Goal: Task Accomplishment & Management: Complete application form

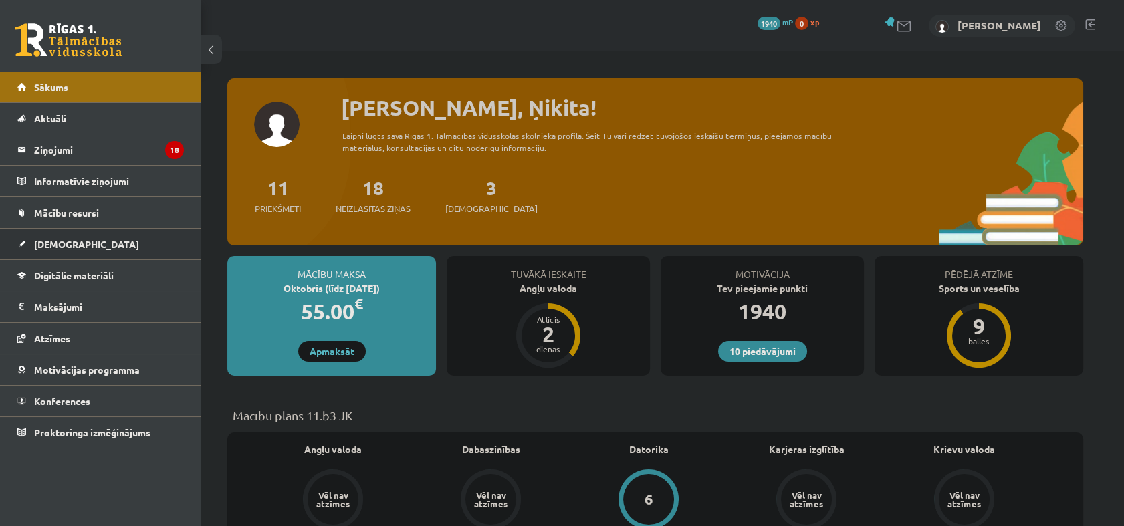
click at [112, 235] on link "[DEMOGRAPHIC_DATA]" at bounding box center [100, 244] width 166 height 31
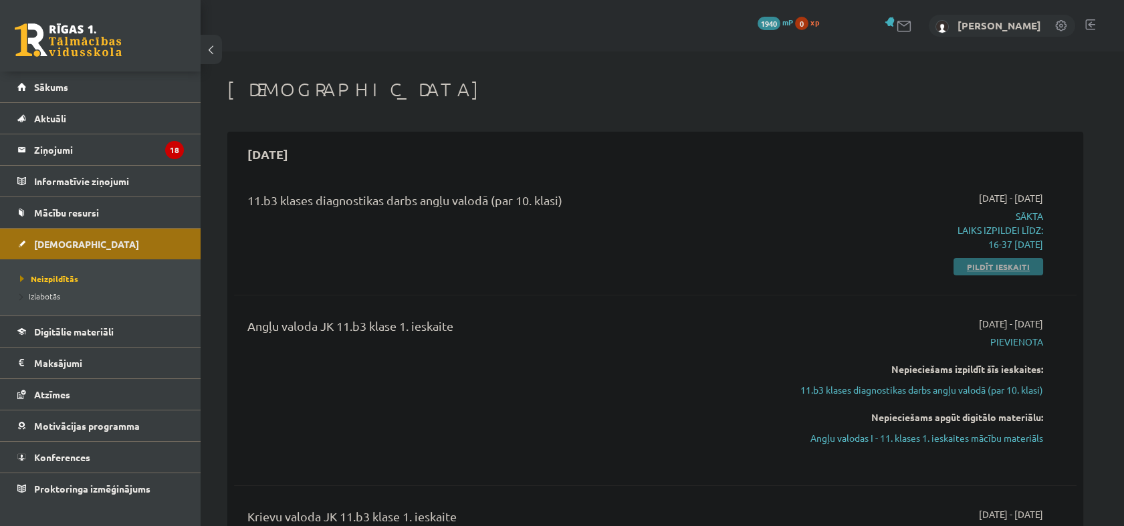
click at [987, 269] on link "Pildīt ieskaiti" at bounding box center [998, 266] width 90 height 17
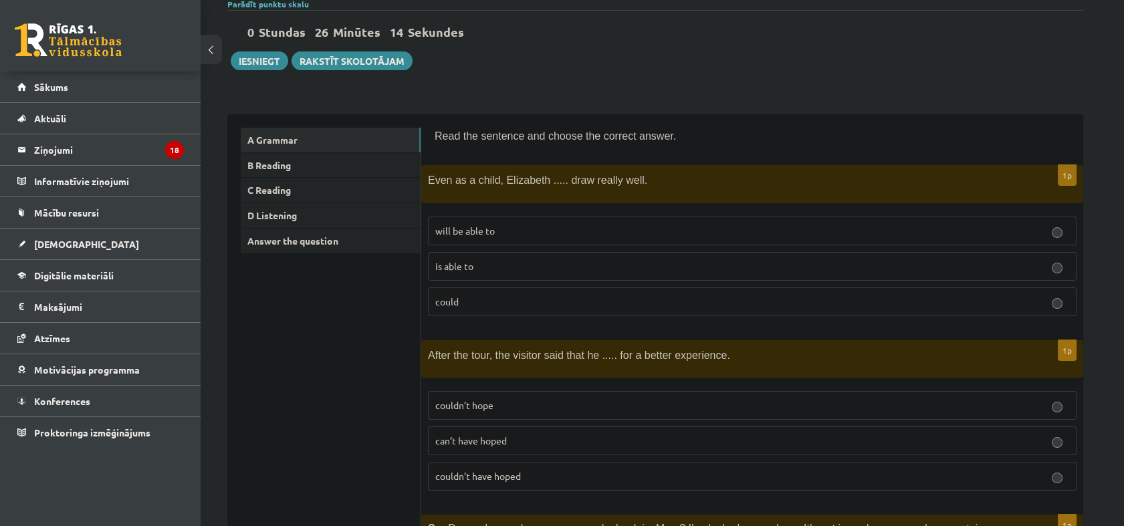
scroll to position [148, 0]
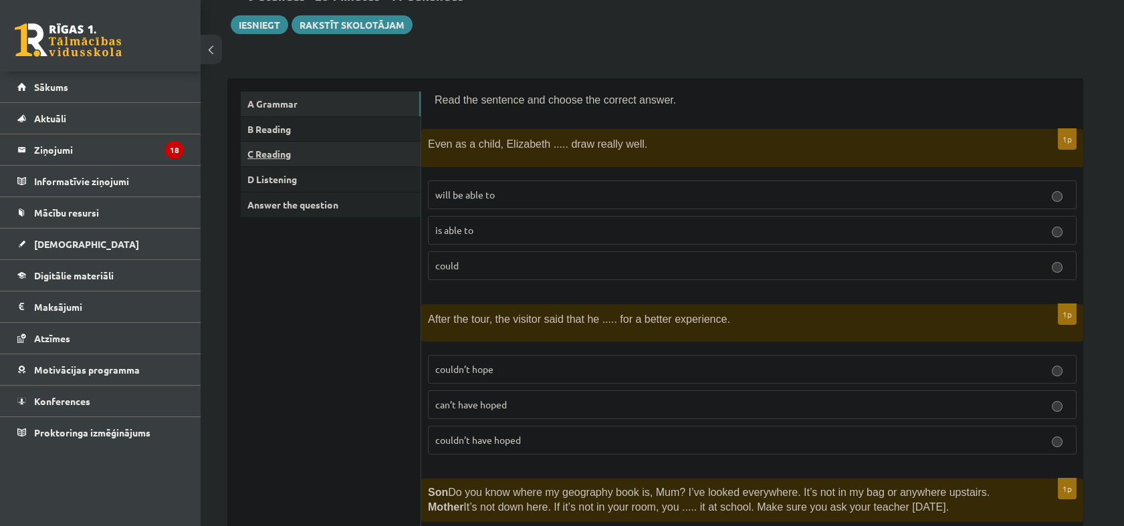
click at [275, 151] on link "C Reading" at bounding box center [331, 154] width 180 height 25
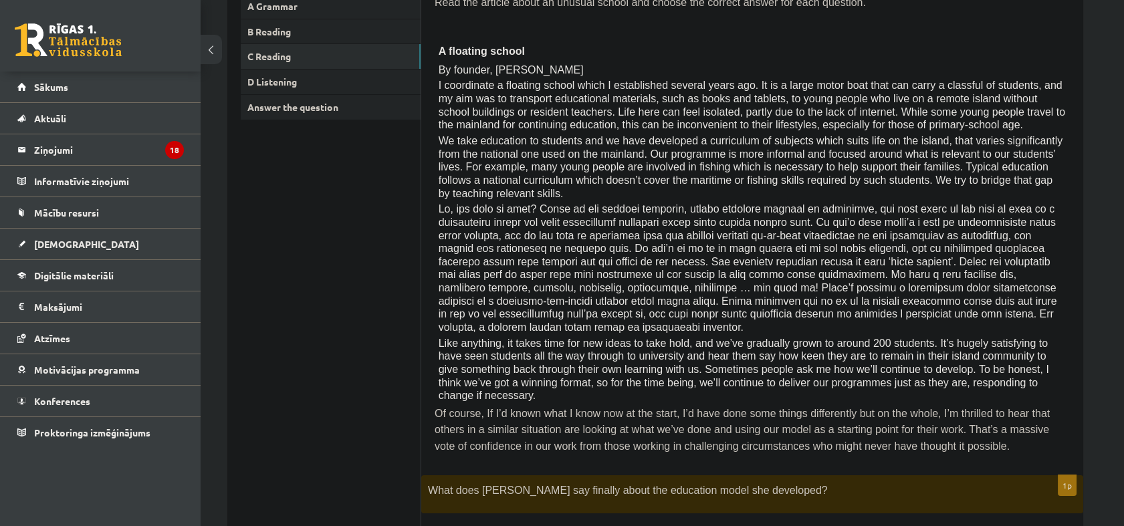
scroll to position [31, 0]
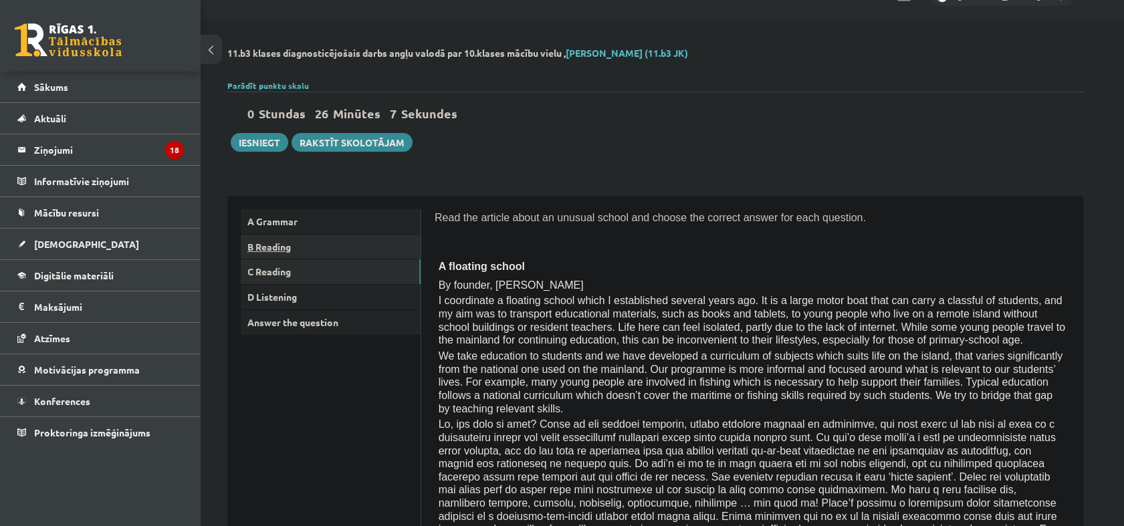
click at [341, 245] on link "B Reading" at bounding box center [331, 247] width 180 height 25
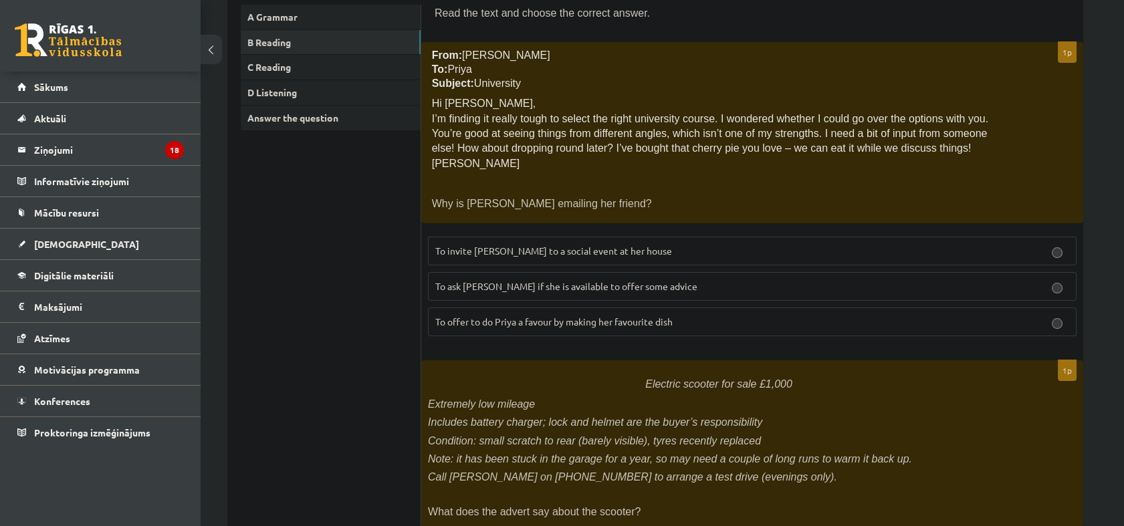
scroll to position [0, 0]
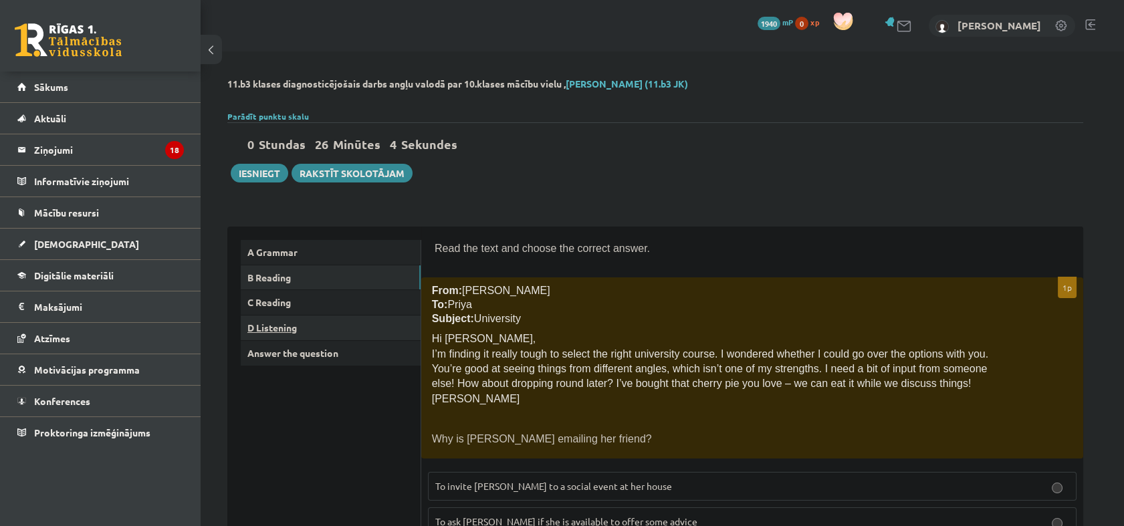
click at [331, 328] on link "D Listening" at bounding box center [331, 328] width 180 height 25
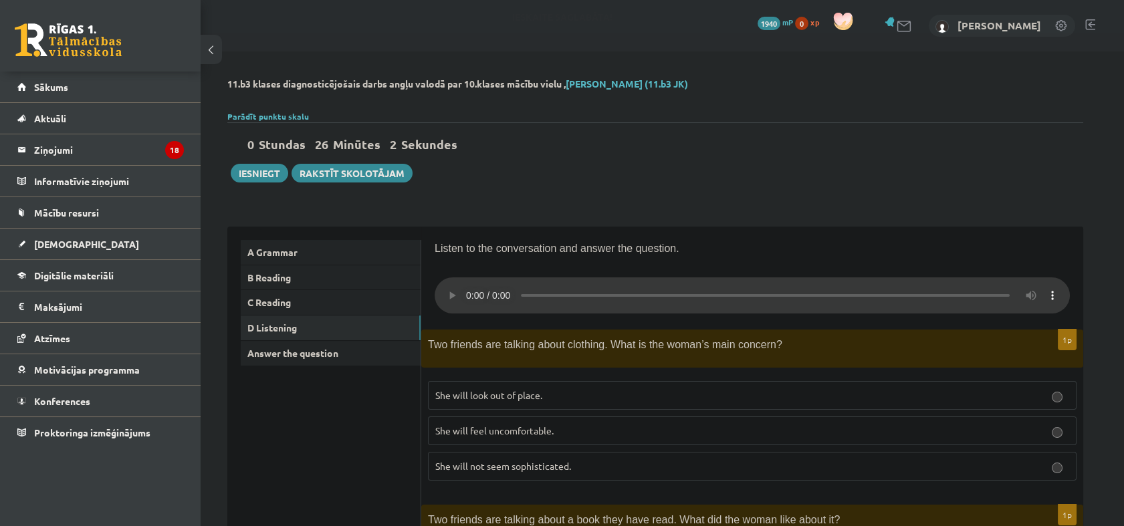
click at [251, 162] on div "0 Stundas 26 Minūtes 2 Sekundes Ieskaite saglabāta! Iesniegt Rakstīt skolotājam" at bounding box center [655, 152] width 856 height 60
click at [258, 169] on button "Iesniegt" at bounding box center [259, 173] width 57 height 19
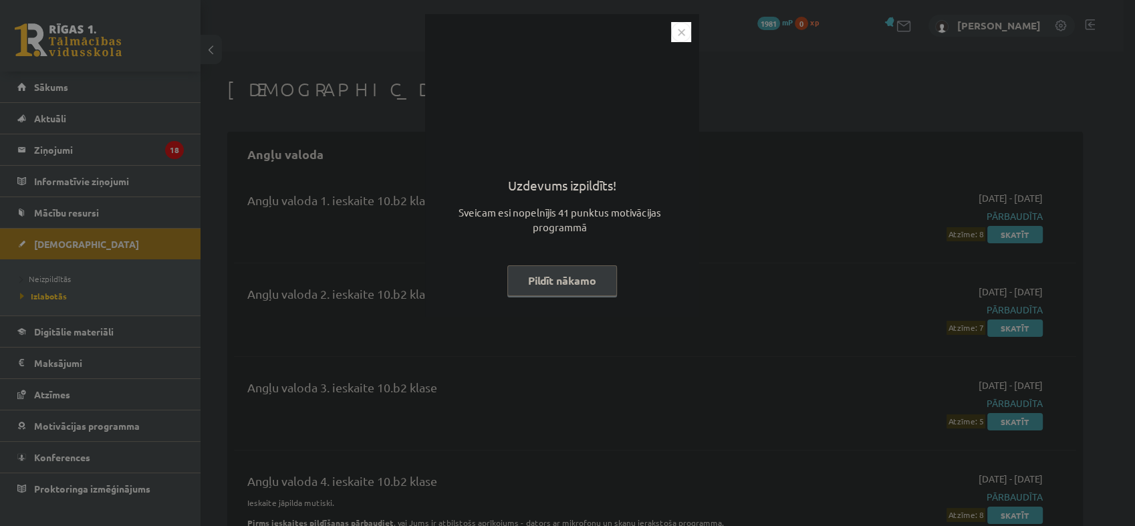
click at [685, 24] on img "Close" at bounding box center [681, 32] width 20 height 20
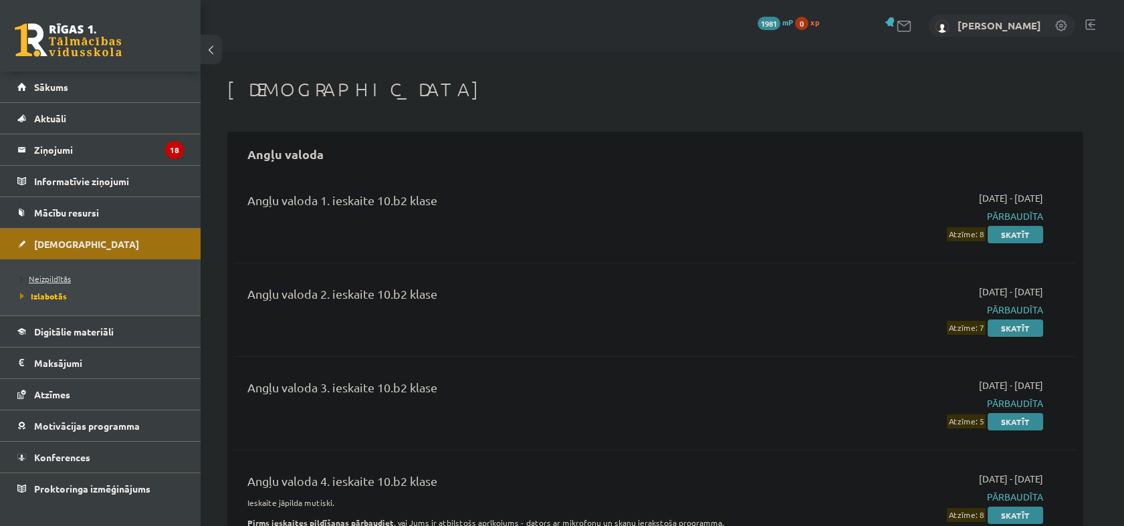
click at [56, 273] on link "Neizpildītās" at bounding box center [103, 279] width 167 height 12
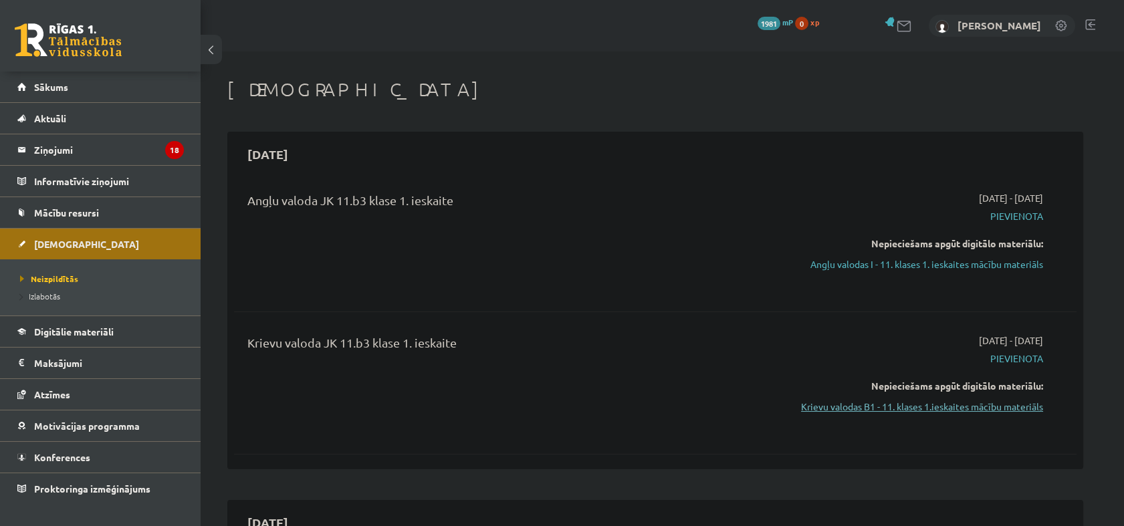
click at [965, 408] on link "Krievu valodas B1 - 11. klases 1.ieskaites mācību materiāls" at bounding box center [917, 407] width 252 height 14
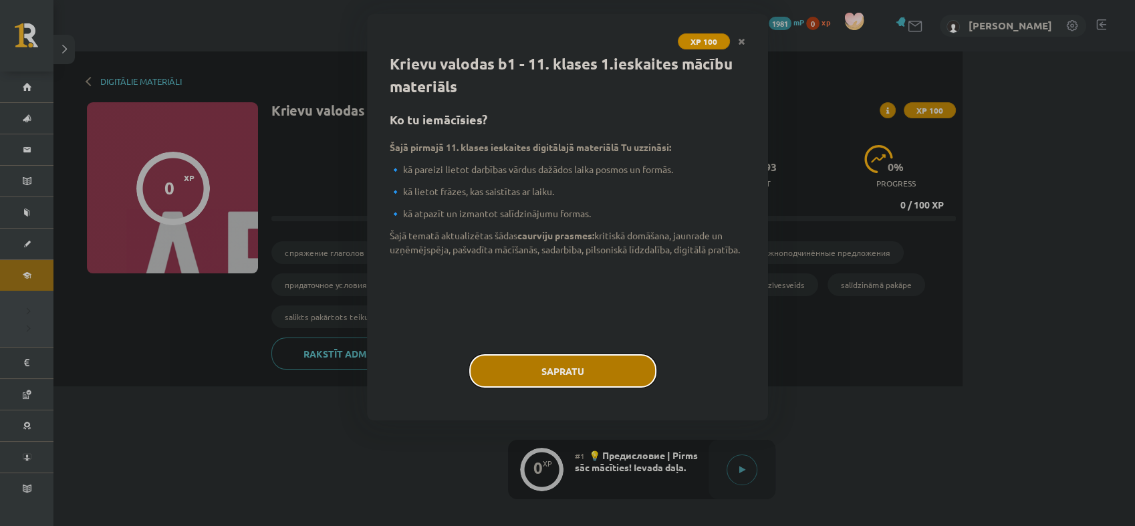
click at [531, 383] on button "Sapratu" at bounding box center [562, 370] width 187 height 33
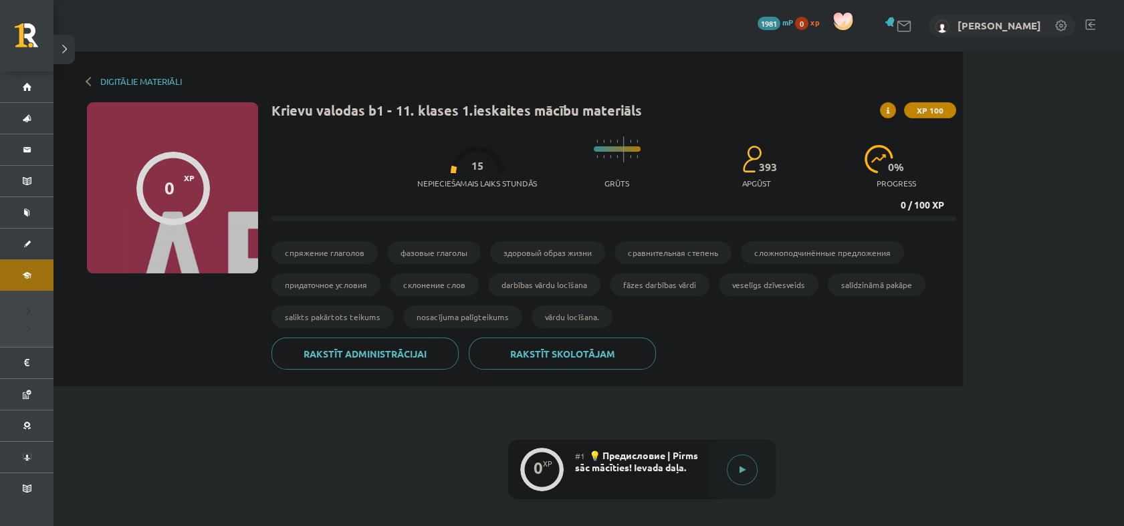
click at [745, 463] on button at bounding box center [742, 470] width 31 height 31
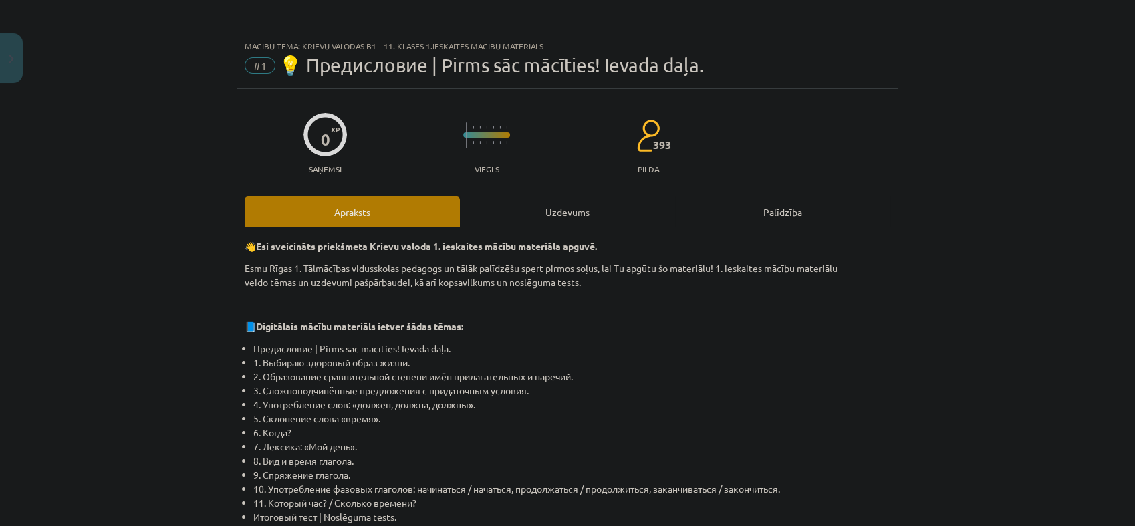
click at [583, 221] on div "Uzdevums" at bounding box center [567, 212] width 215 height 30
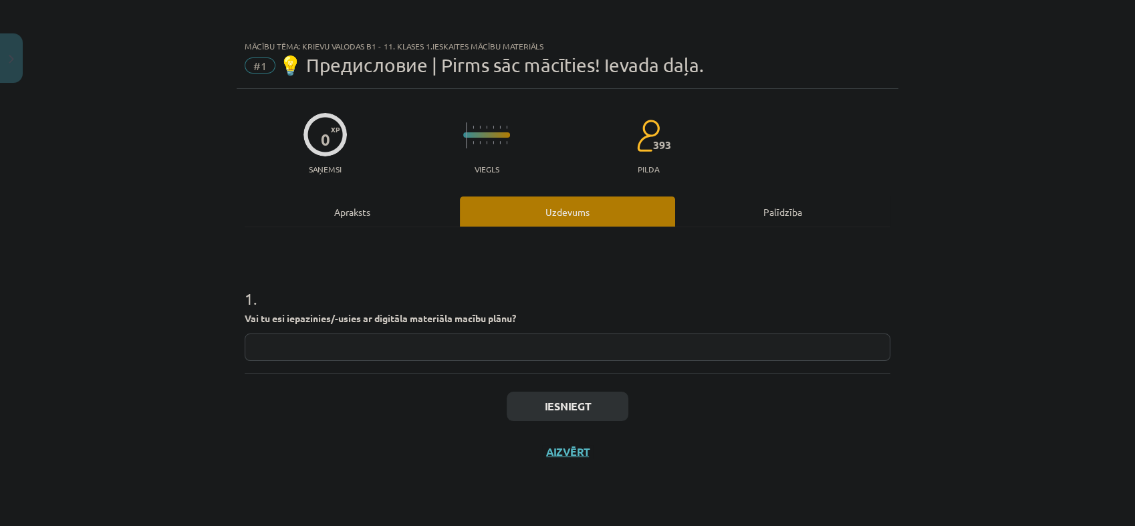
click at [603, 366] on div "1 . Vai tu esi iepazinies/-usies ar digitāla materiāla macību plānu?" at bounding box center [568, 300] width 646 height 146
click at [584, 352] on input "text" at bounding box center [568, 347] width 646 height 27
type input "*********"
click at [717, 280] on h1 "1 ." at bounding box center [568, 286] width 646 height 41
click at [479, 348] on input "*********" at bounding box center [568, 347] width 646 height 27
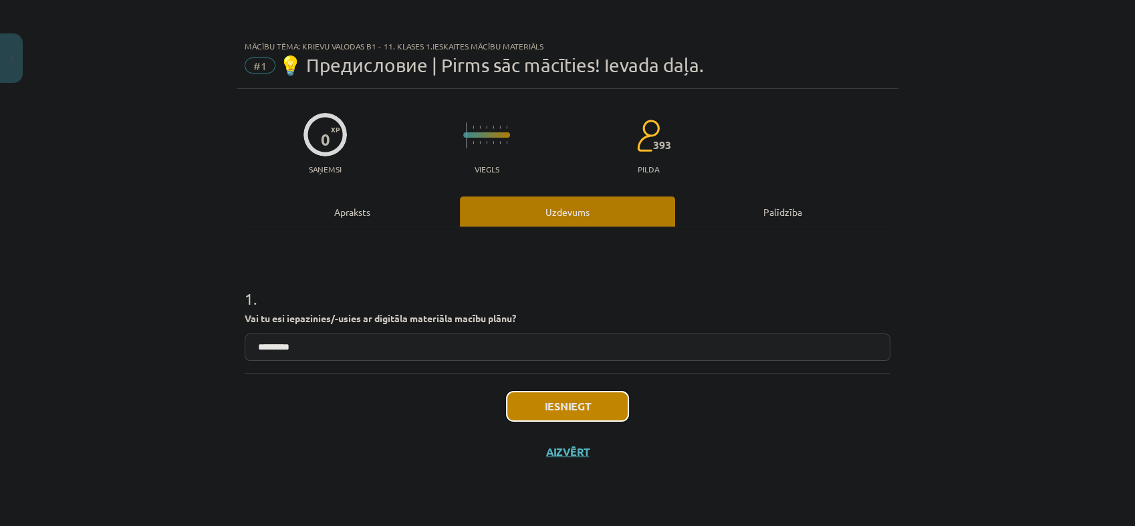
click at [595, 406] on button "Iesniegt" at bounding box center [568, 406] width 122 height 29
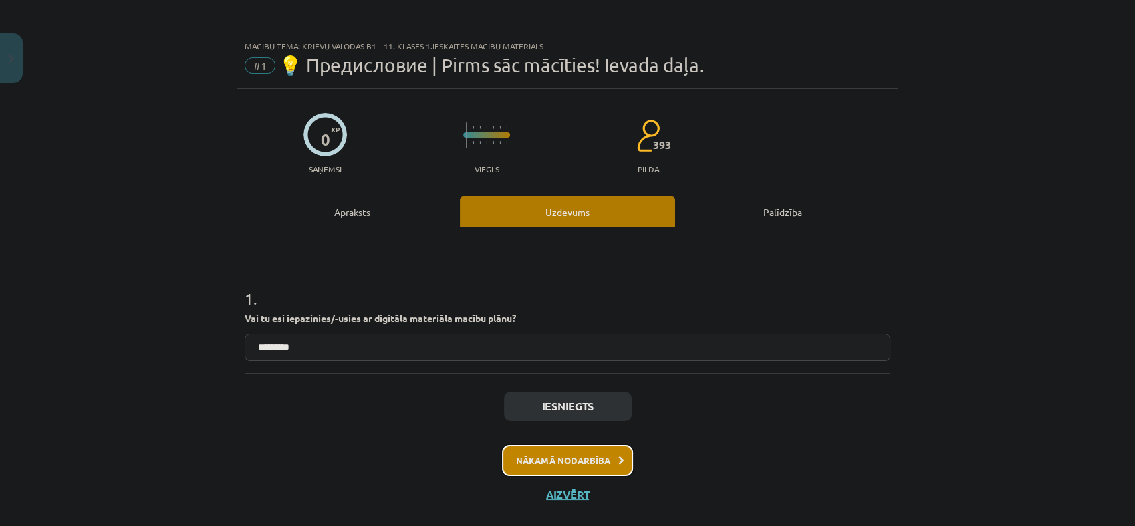
click at [596, 460] on button "Nākamā nodarbība" at bounding box center [567, 460] width 131 height 31
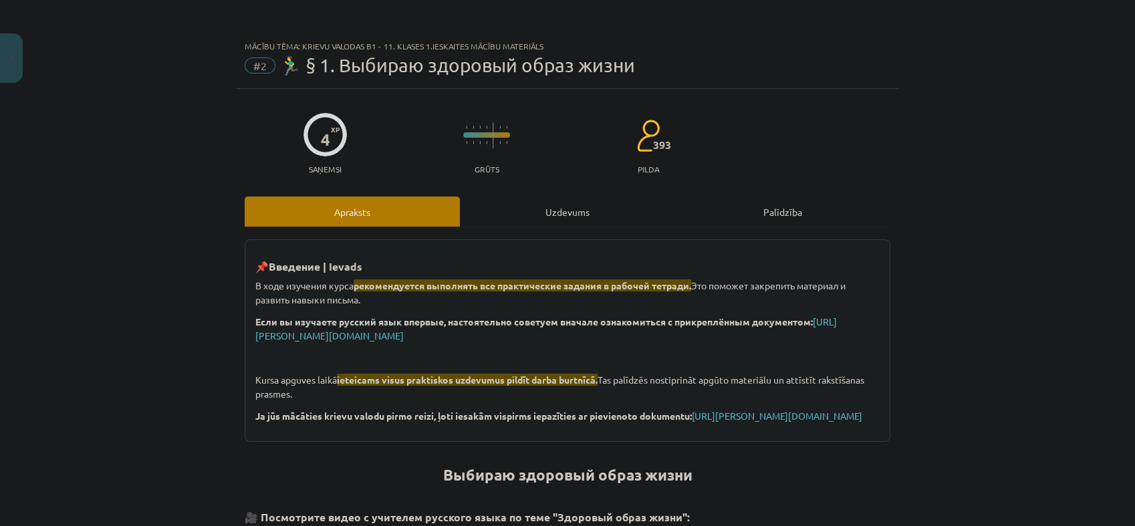
scroll to position [24, 0]
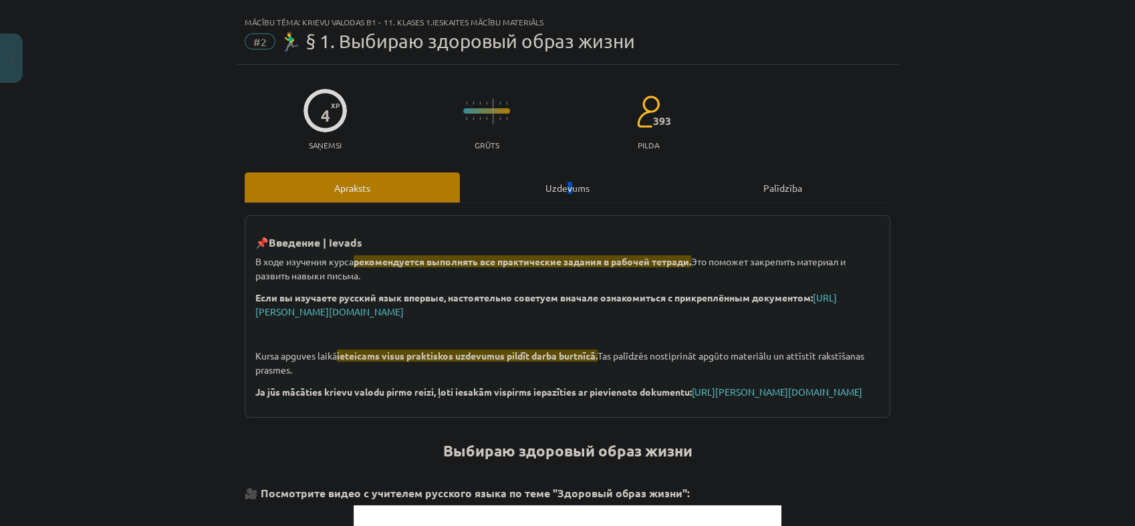
drag, startPoint x: 560, startPoint y: 171, endPoint x: 564, endPoint y: 183, distance: 12.9
click at [567, 187] on div "Uzdevums" at bounding box center [567, 187] width 215 height 30
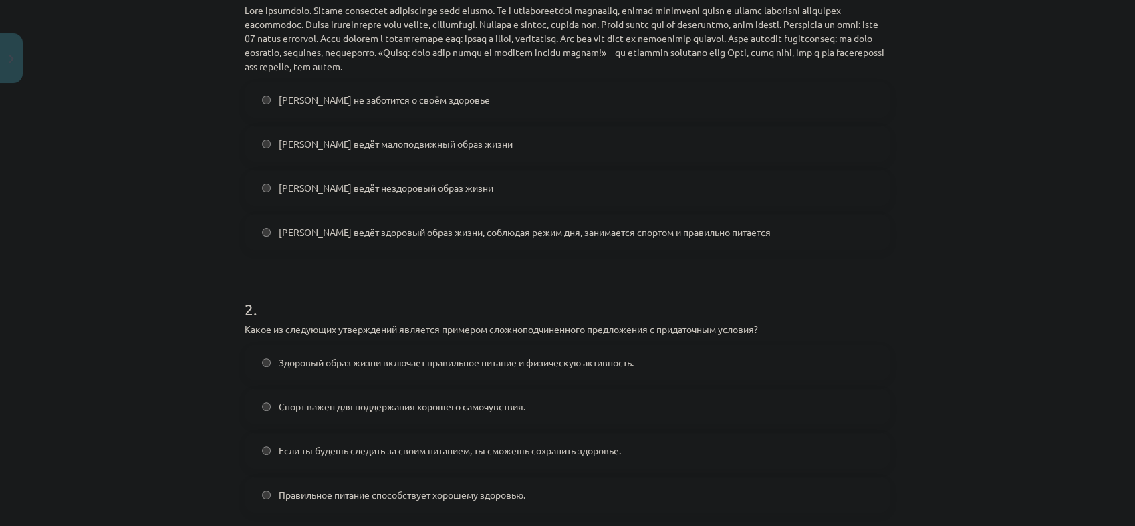
scroll to position [182, 0]
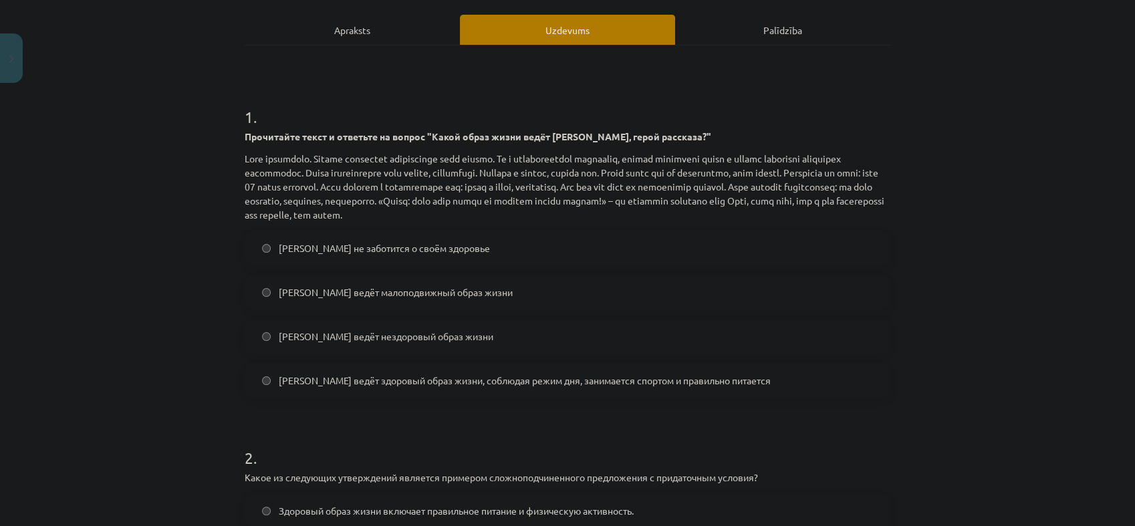
click at [749, 100] on h1 "1 ." at bounding box center [568, 104] width 646 height 41
click at [488, 385] on span "Олег ведёт здоровый образ жизни, соблюдая режим дня, занимается спортом и прави…" at bounding box center [525, 381] width 492 height 14
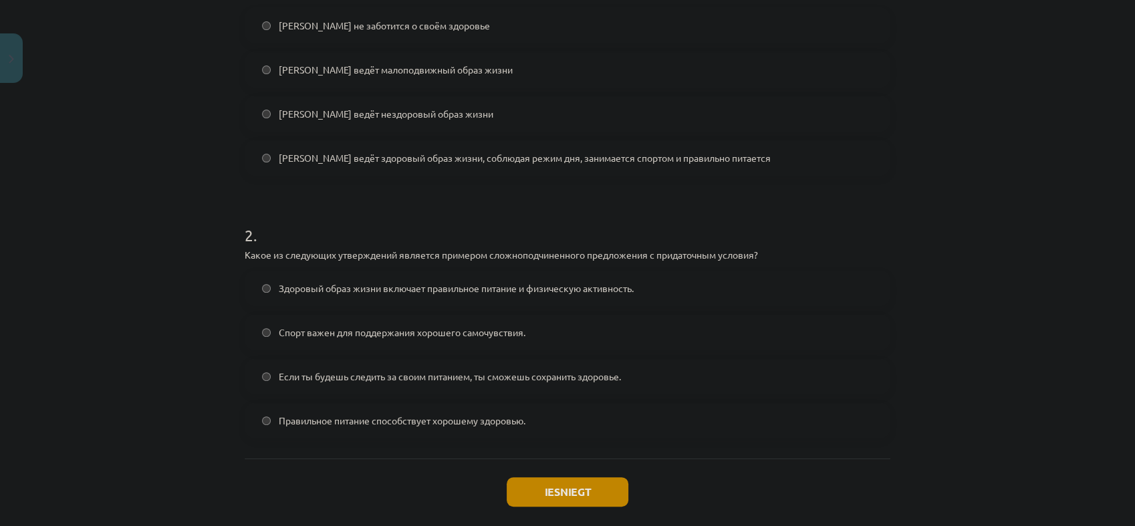
scroll to position [471, 0]
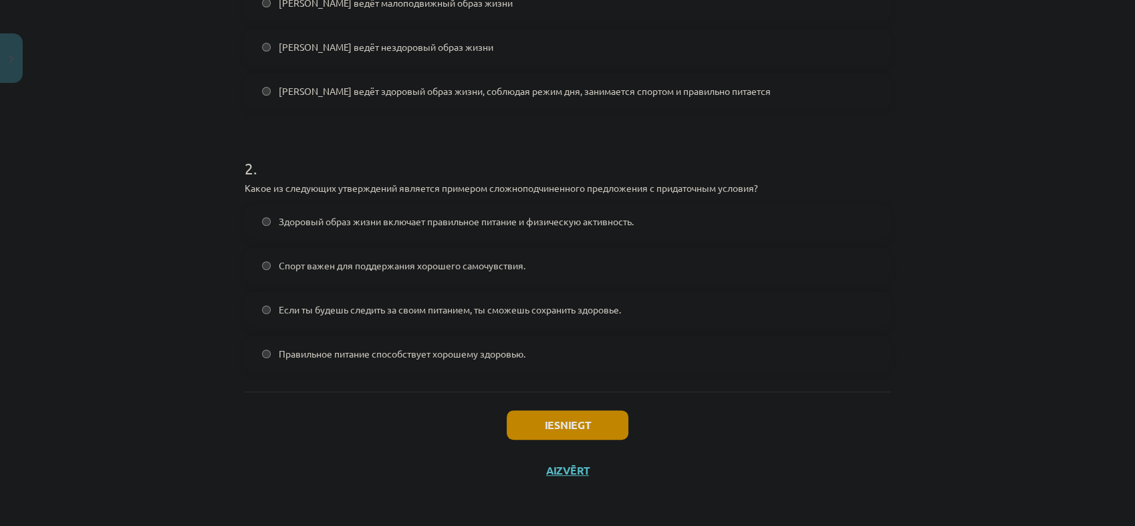
click at [611, 305] on span "Если ты будешь следить за своим питанием, ты сможешь сохранить здоровье." at bounding box center [450, 310] width 342 height 14
click at [600, 422] on button "Iesniegt" at bounding box center [568, 424] width 122 height 29
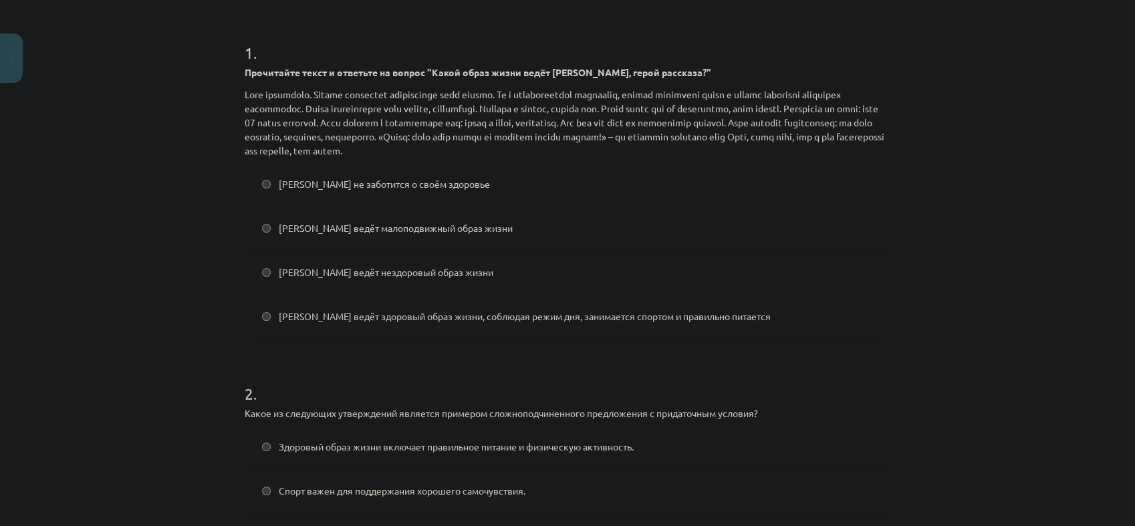
scroll to position [445, 0]
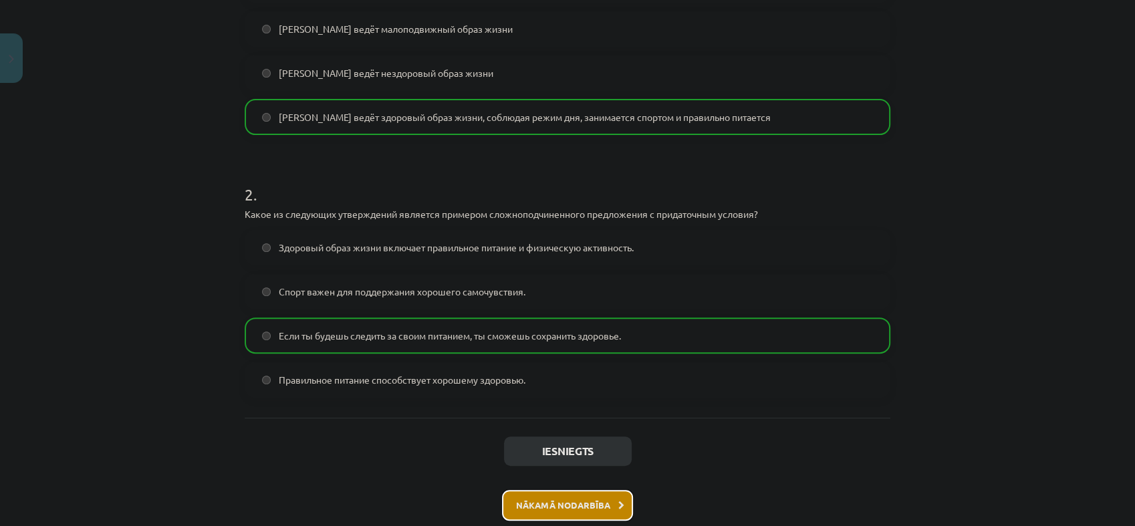
click at [585, 499] on button "Nākamā nodarbība" at bounding box center [567, 505] width 131 height 31
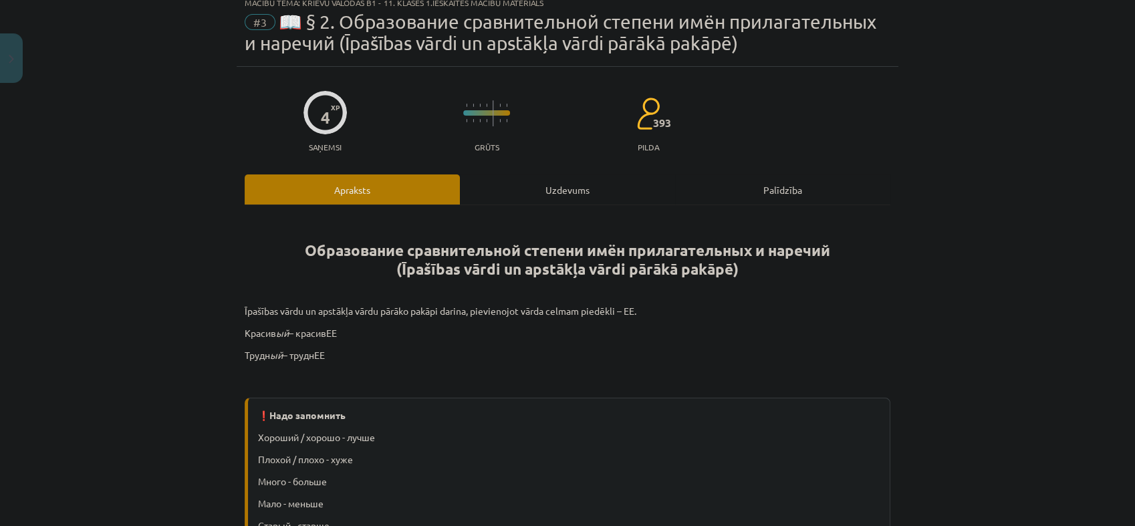
scroll to position [33, 0]
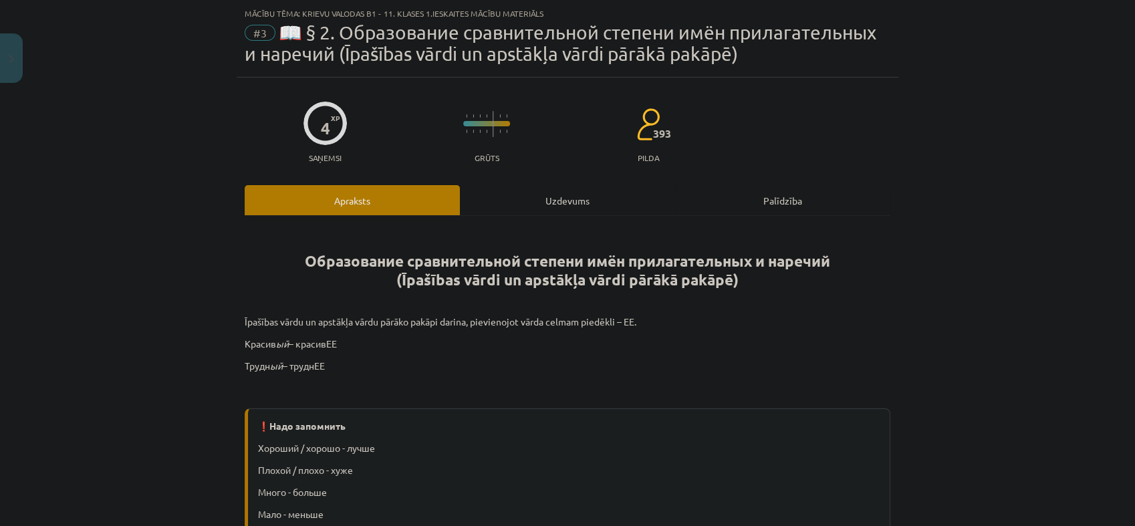
click at [533, 192] on div "Uzdevums" at bounding box center [567, 200] width 215 height 30
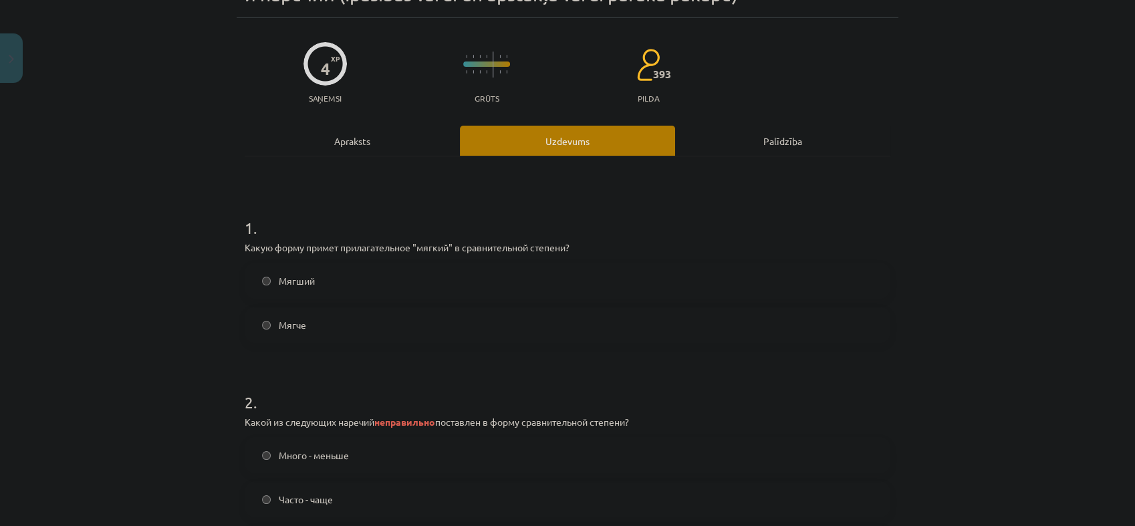
scroll to position [182, 0]
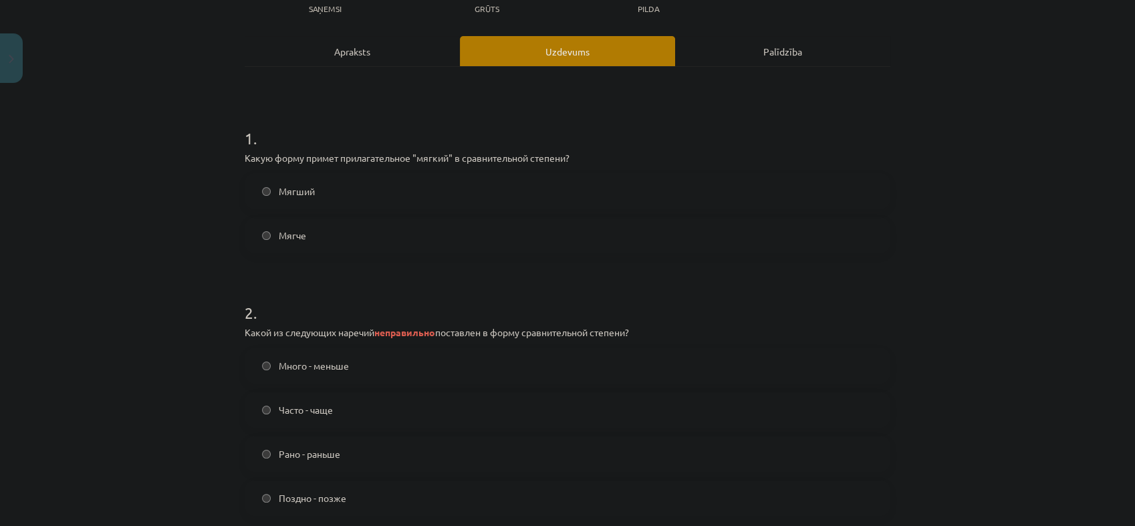
click at [388, 237] on label "Мягче" at bounding box center [567, 235] width 643 height 33
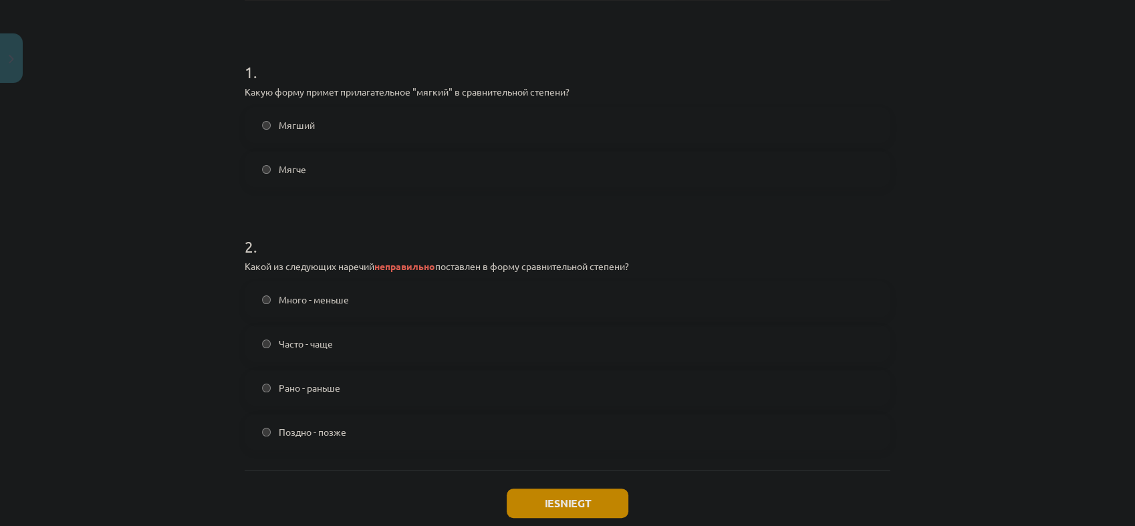
scroll to position [326, 0]
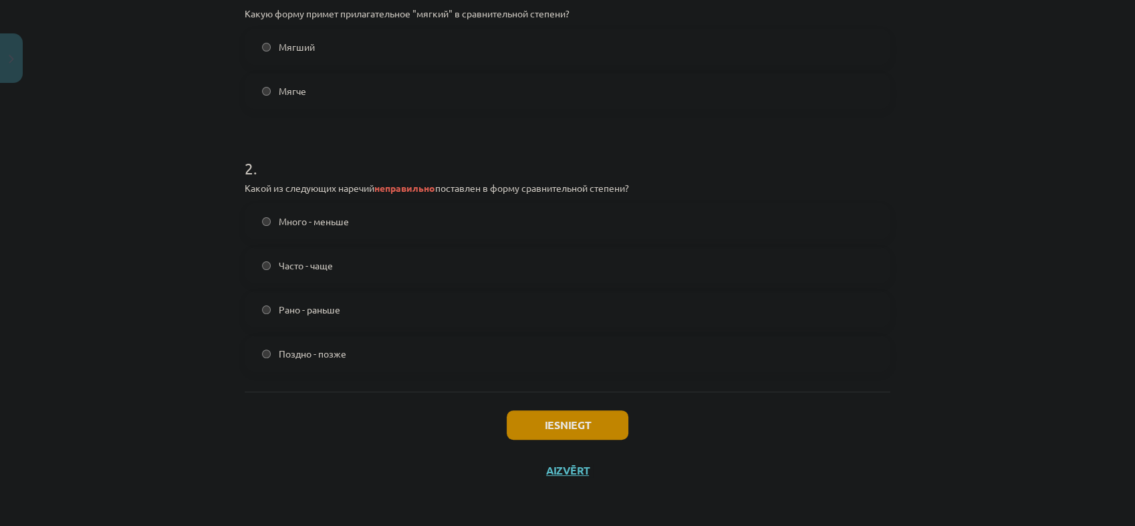
click at [328, 217] on span "Много - меньше" at bounding box center [314, 222] width 70 height 14
click at [549, 431] on button "Iesniegt" at bounding box center [568, 424] width 122 height 29
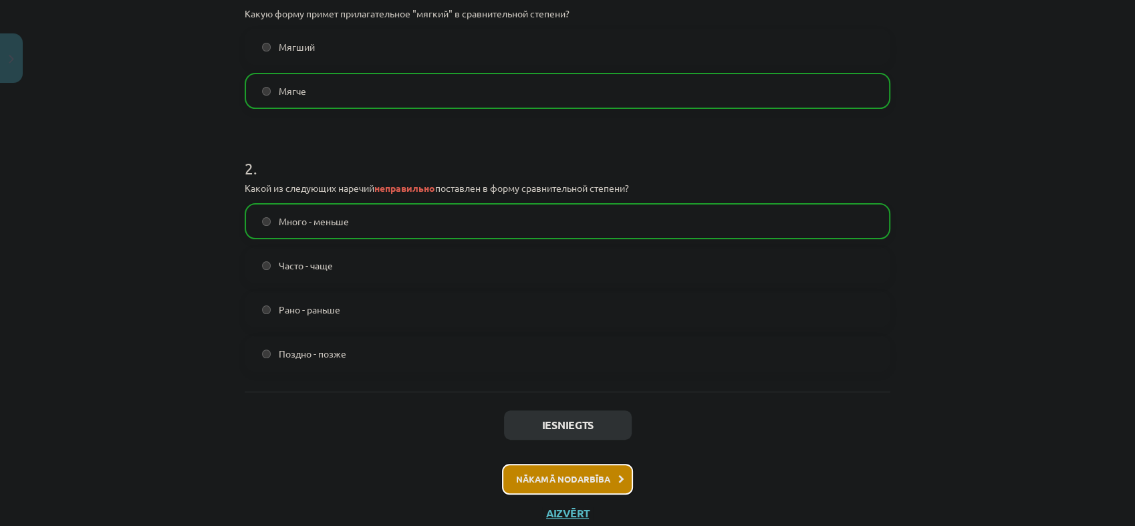
click at [598, 481] on button "Nākamā nodarbība" at bounding box center [567, 479] width 131 height 31
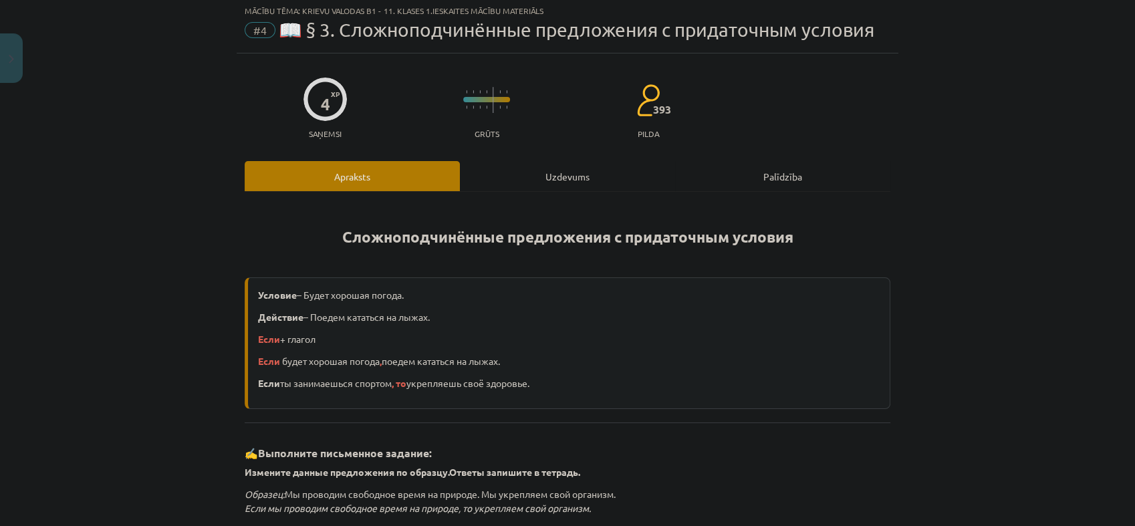
scroll to position [33, 0]
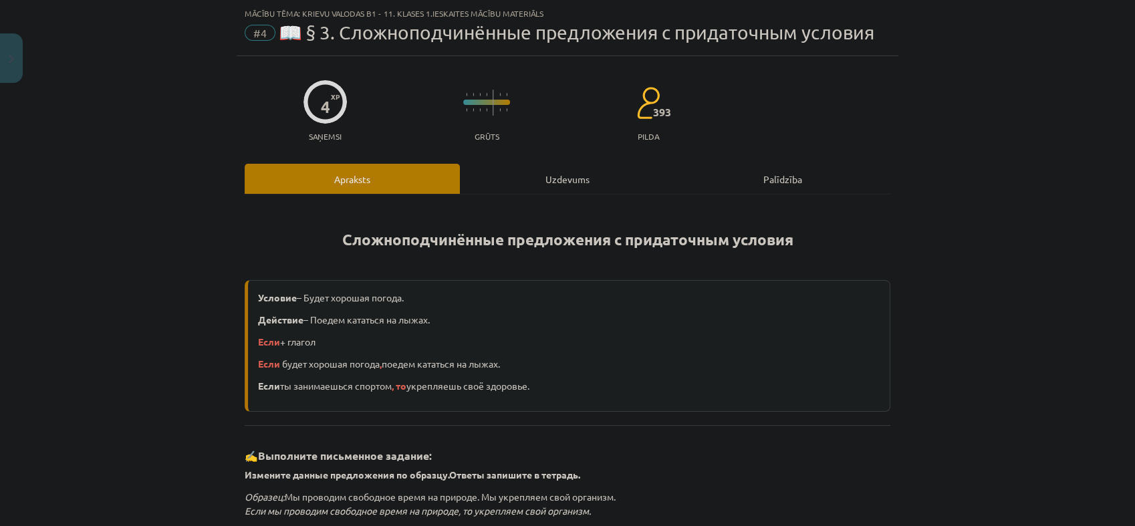
click at [534, 167] on div "Uzdevums" at bounding box center [567, 179] width 215 height 30
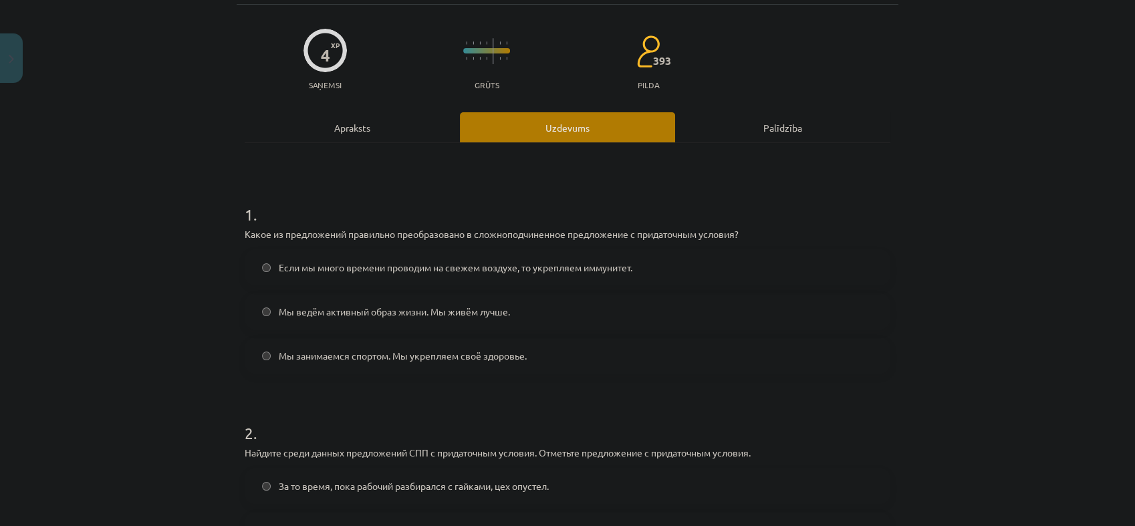
scroll to position [107, 0]
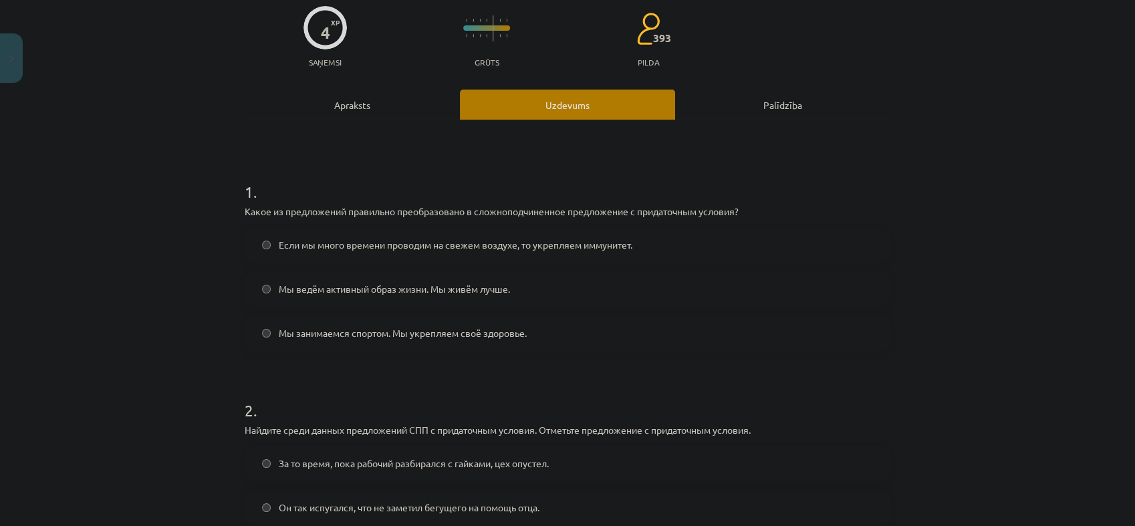
drag, startPoint x: 516, startPoint y: 209, endPoint x: 455, endPoint y: 171, distance: 71.4
click at [455, 171] on h1 "1 ." at bounding box center [568, 179] width 646 height 41
click at [464, 253] on label "Если мы много времени проводим на свежем воздухе, то укрепляем иммунитет." at bounding box center [567, 244] width 643 height 33
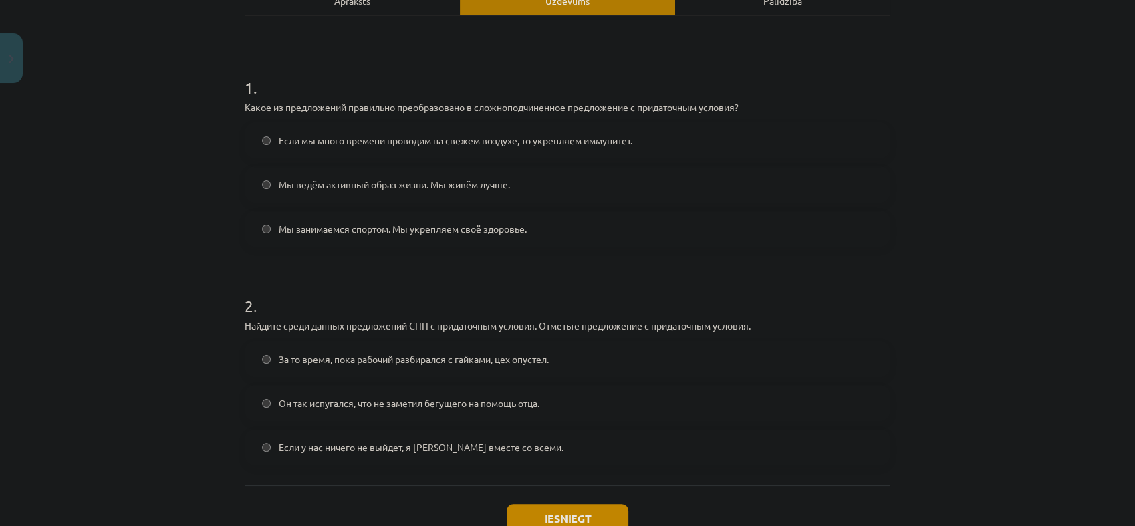
scroll to position [305, 0]
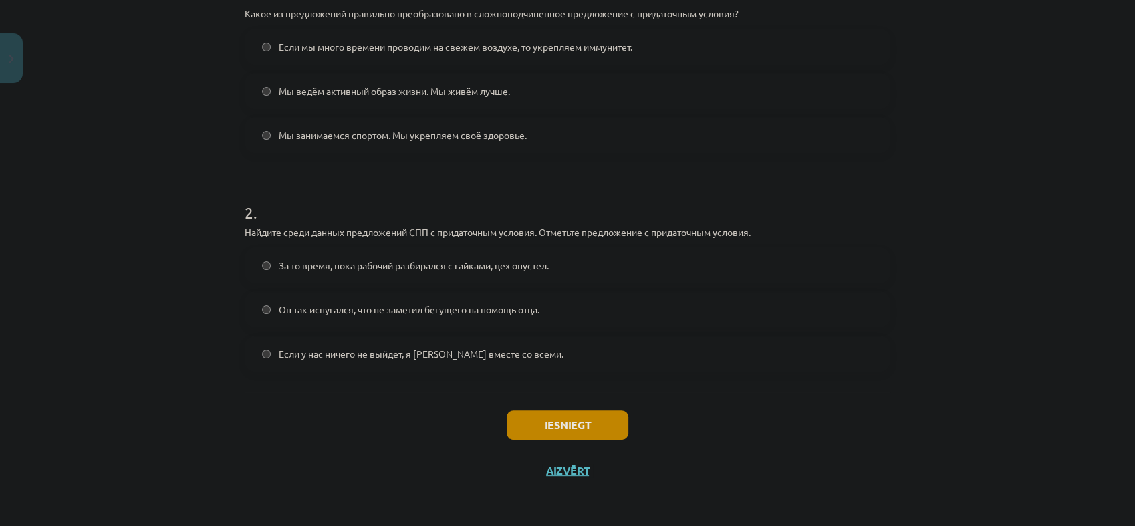
click at [366, 303] on span "Он так испугался, что не заметил бегущего на помощь отца." at bounding box center [409, 310] width 261 height 14
click at [599, 444] on div "Iesniegt Aizvērt" at bounding box center [568, 439] width 646 height 94
click at [573, 429] on button "Iesniegt" at bounding box center [568, 424] width 122 height 29
click at [417, 476] on div "Iesniegt Aizvērt" at bounding box center [568, 439] width 646 height 94
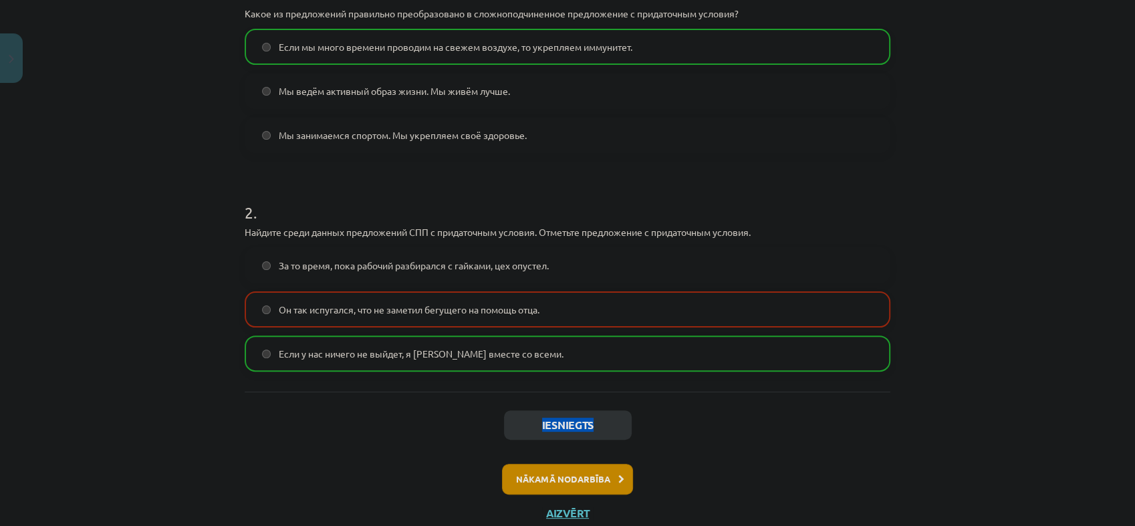
drag, startPoint x: 356, startPoint y: 430, endPoint x: 372, endPoint y: 463, distance: 37.1
click at [372, 463] on div "Iesniegts Nākamā nodarbība Aizvērt" at bounding box center [568, 460] width 646 height 136
drag, startPoint x: 372, startPoint y: 463, endPoint x: 261, endPoint y: 447, distance: 112.1
click at [261, 447] on div "Iesniegts Nākamā nodarbība Aizvērt" at bounding box center [568, 460] width 646 height 136
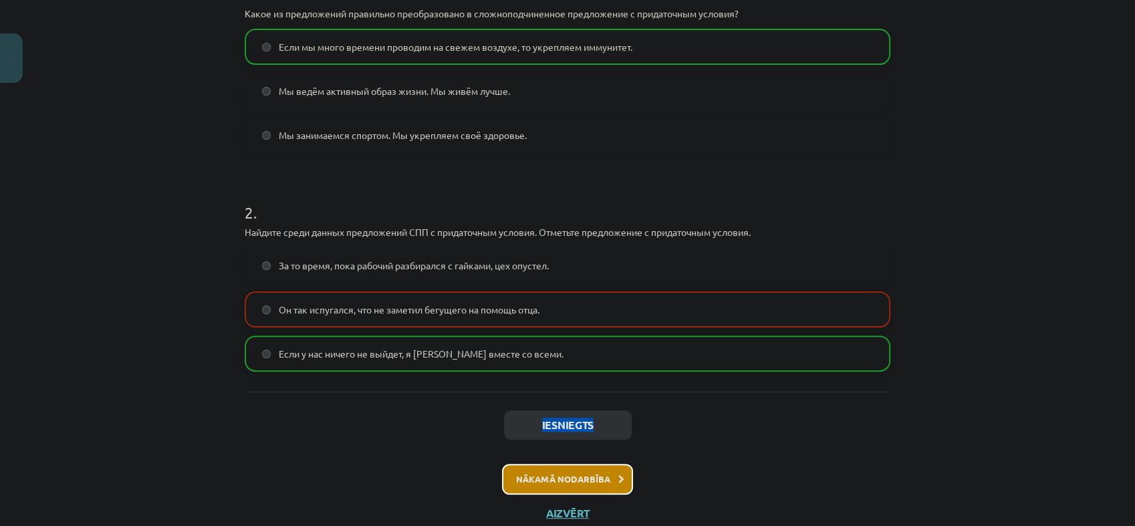
click at [566, 477] on button "Nākamā nodarbība" at bounding box center [567, 479] width 131 height 31
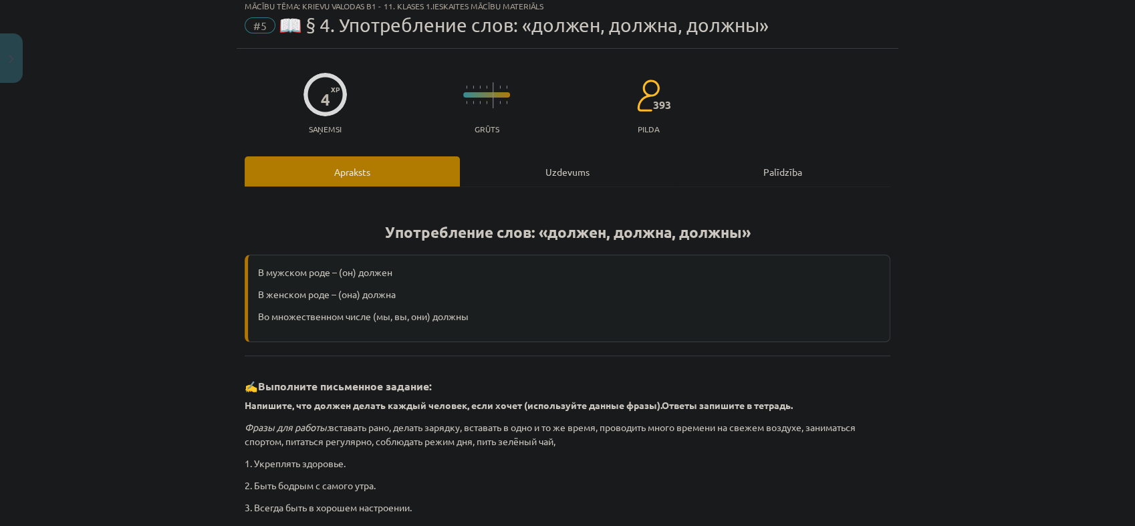
scroll to position [33, 0]
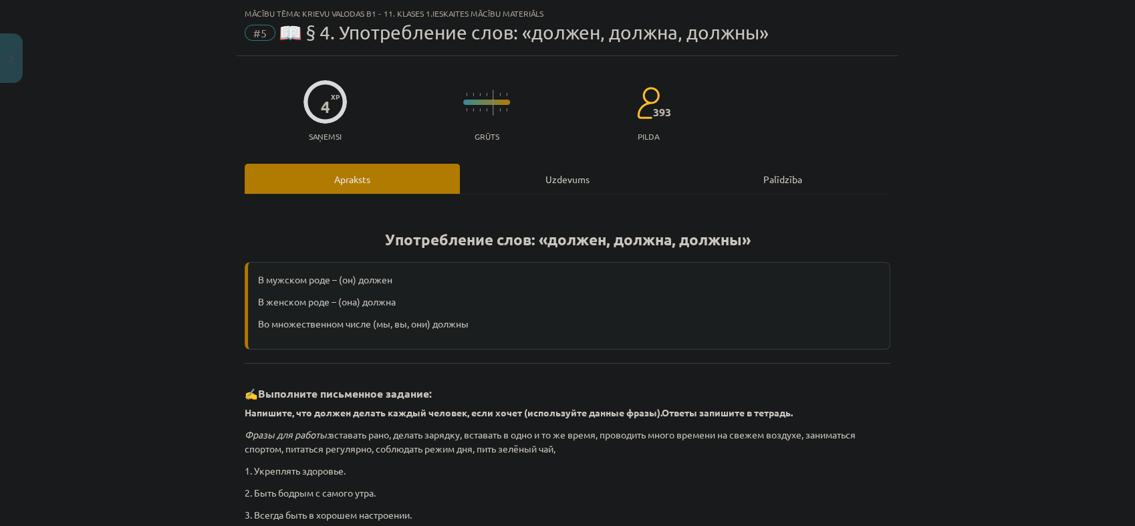
click at [528, 180] on div "Uzdevums" at bounding box center [567, 179] width 215 height 30
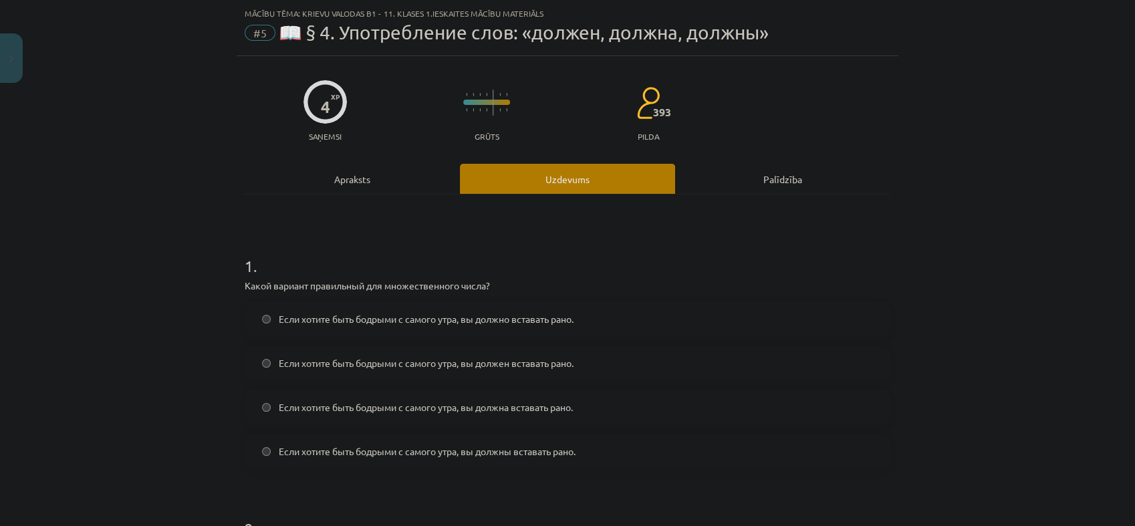
click at [0, 305] on html "0 Dāvanas 1981 mP 0 xp Ņikita Vabiks Sākums Aktuāli Kā mācīties eSKOLĀ Kontakti…" at bounding box center [567, 263] width 1135 height 526
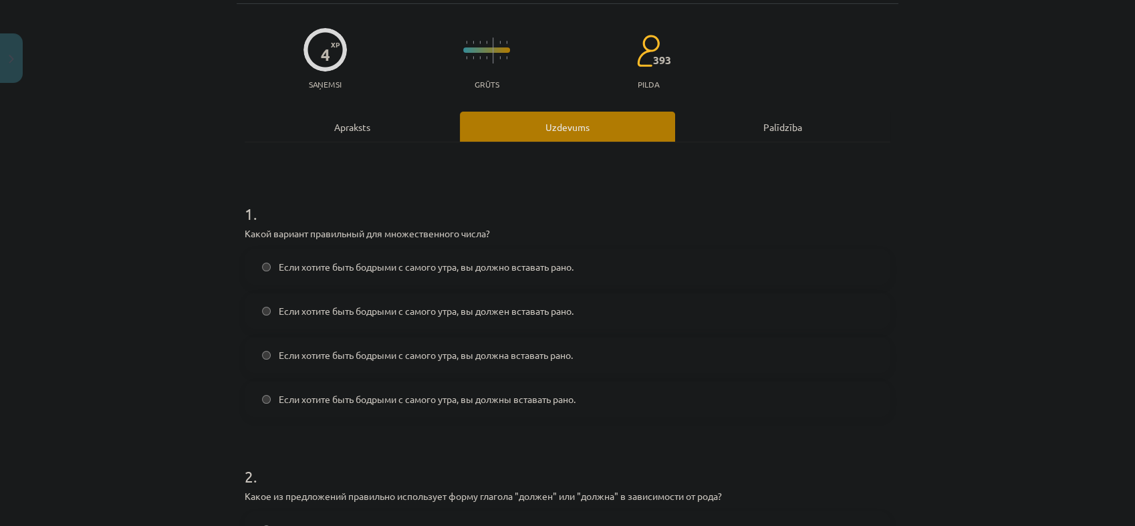
scroll to position [107, 0]
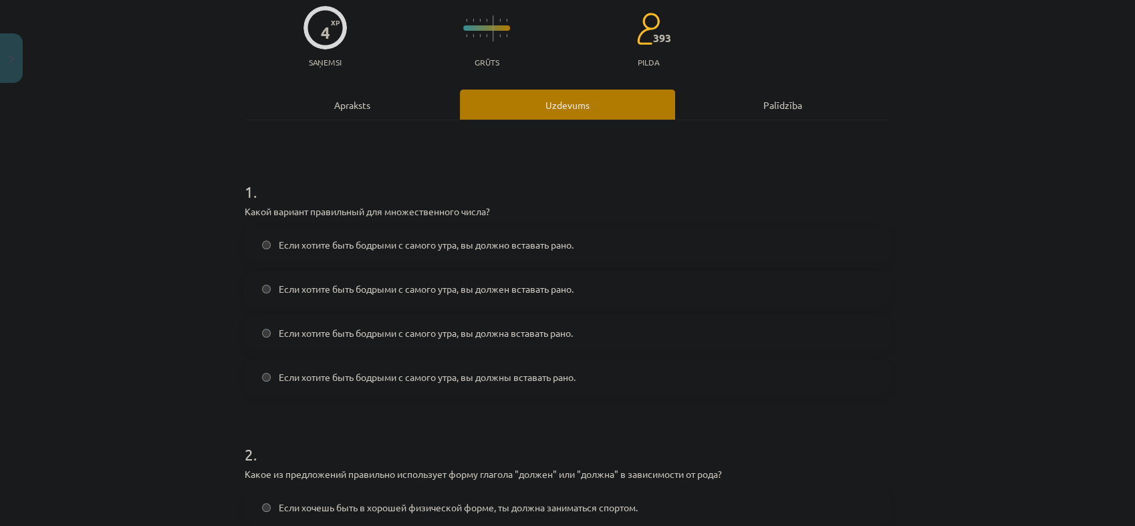
click at [437, 235] on label "Если хотите быть бодрыми с самого утра, вы должно вставать рано." at bounding box center [567, 244] width 643 height 33
click at [467, 380] on span "Если хотите быть бодрыми с самого утра, вы должны вставать рано." at bounding box center [427, 377] width 297 height 14
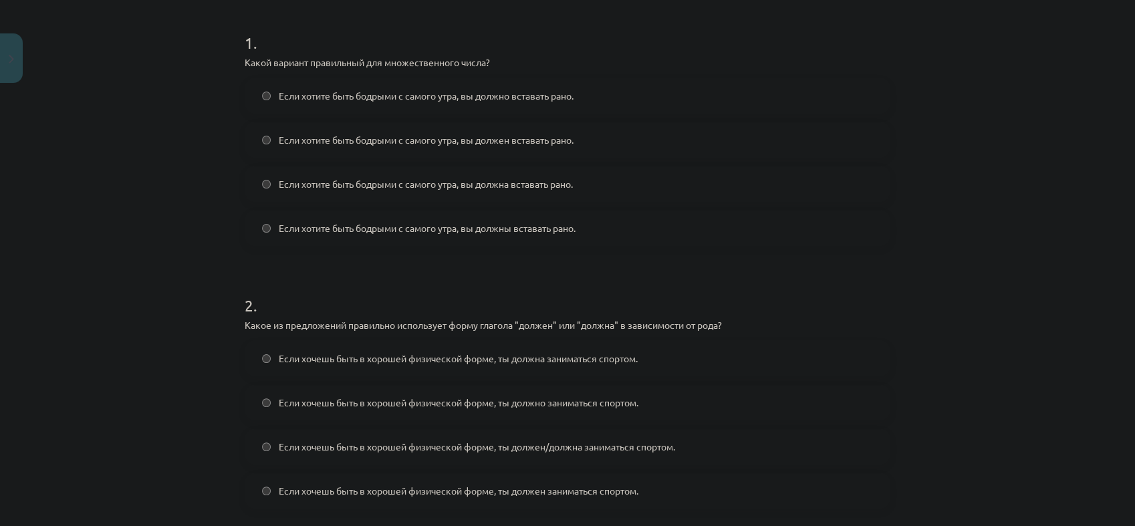
scroll to position [330, 0]
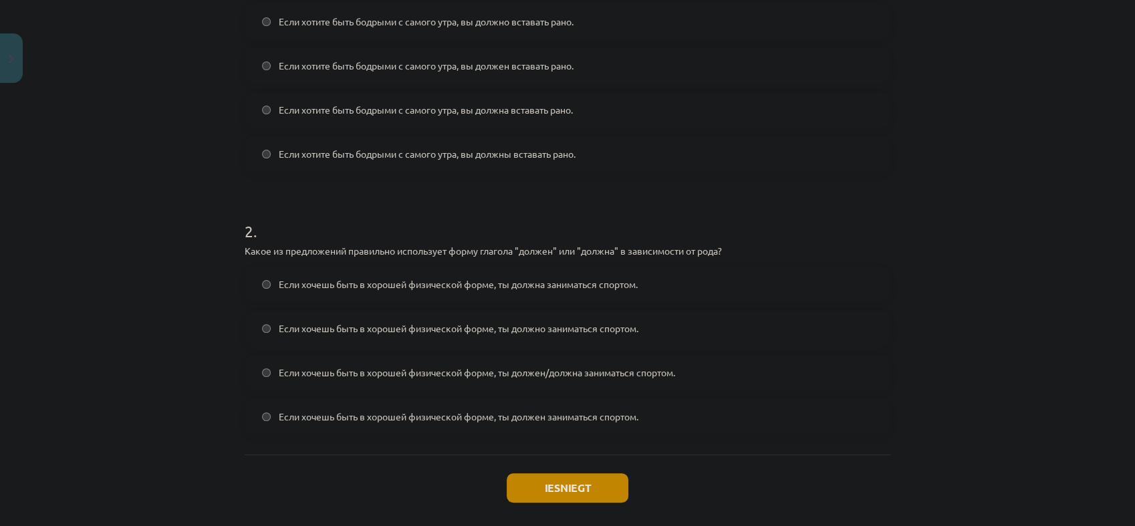
click at [525, 282] on span "Если хочешь быть в хорошей физической форме, ты должна заниматься спортом." at bounding box center [458, 284] width 359 height 14
click at [360, 372] on span "Если хочешь быть в хорошей физической форме, ты должен/должна заниматься спорто…" at bounding box center [477, 373] width 396 height 14
click at [594, 490] on button "Iesniegt" at bounding box center [568, 487] width 122 height 29
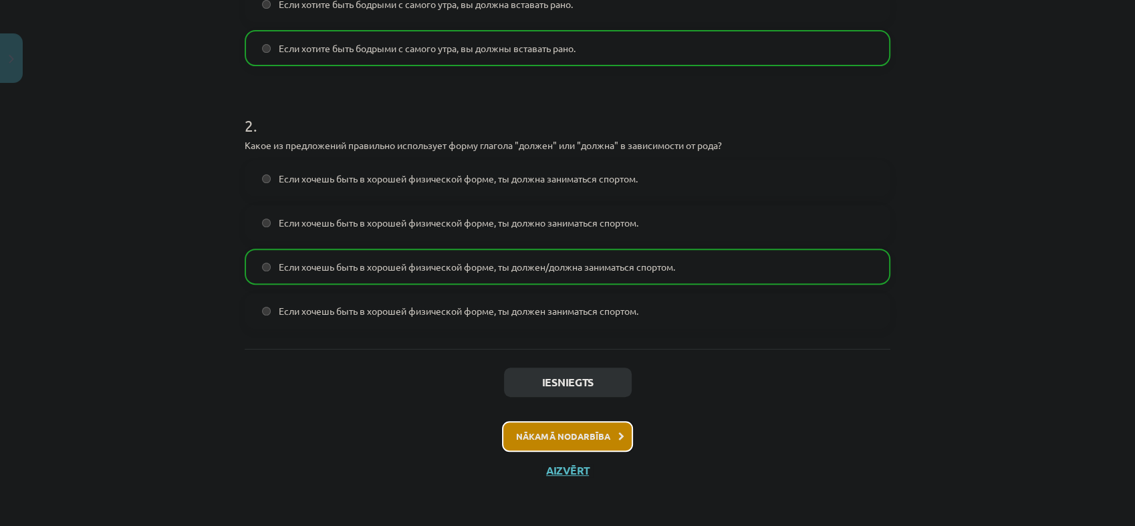
click at [591, 437] on button "Nākamā nodarbība" at bounding box center [567, 436] width 131 height 31
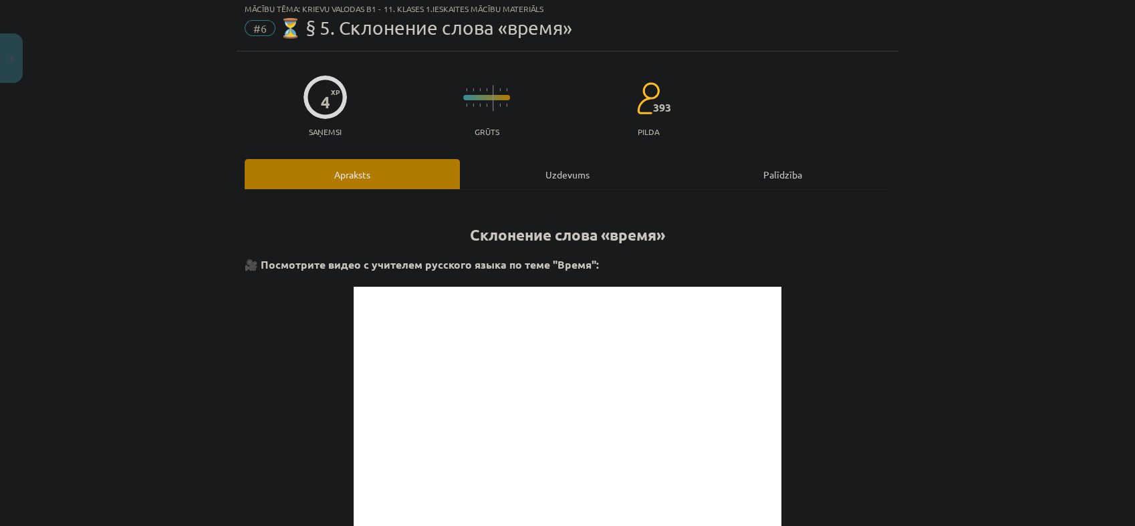
scroll to position [33, 0]
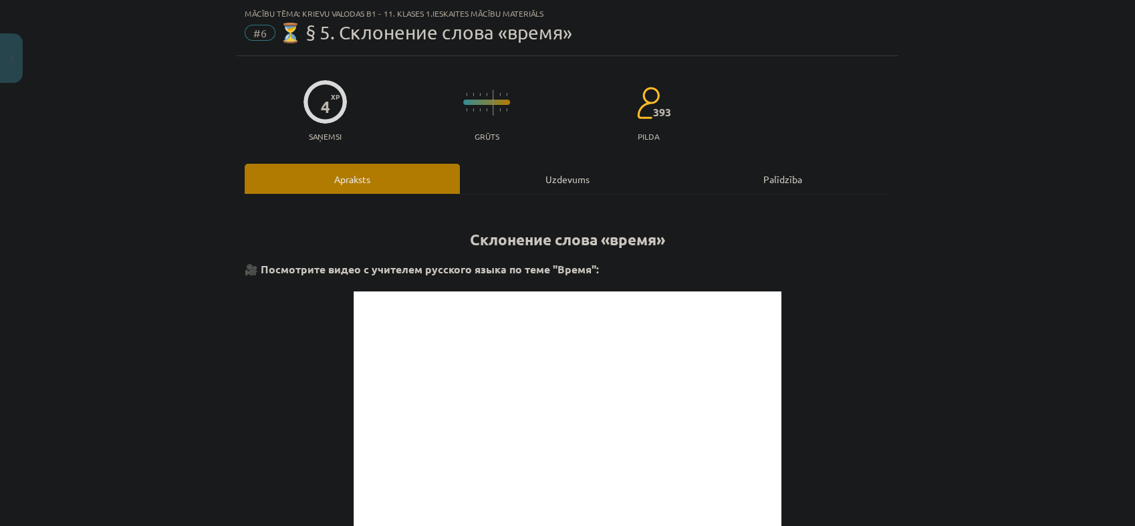
click at [508, 178] on div "Uzdevums" at bounding box center [567, 179] width 215 height 30
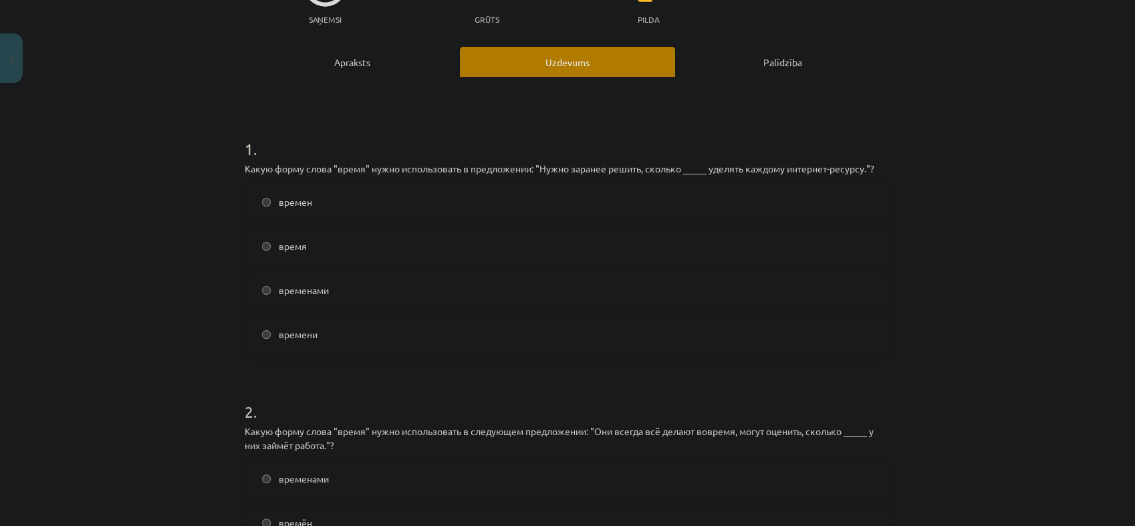
scroll to position [182, 0]
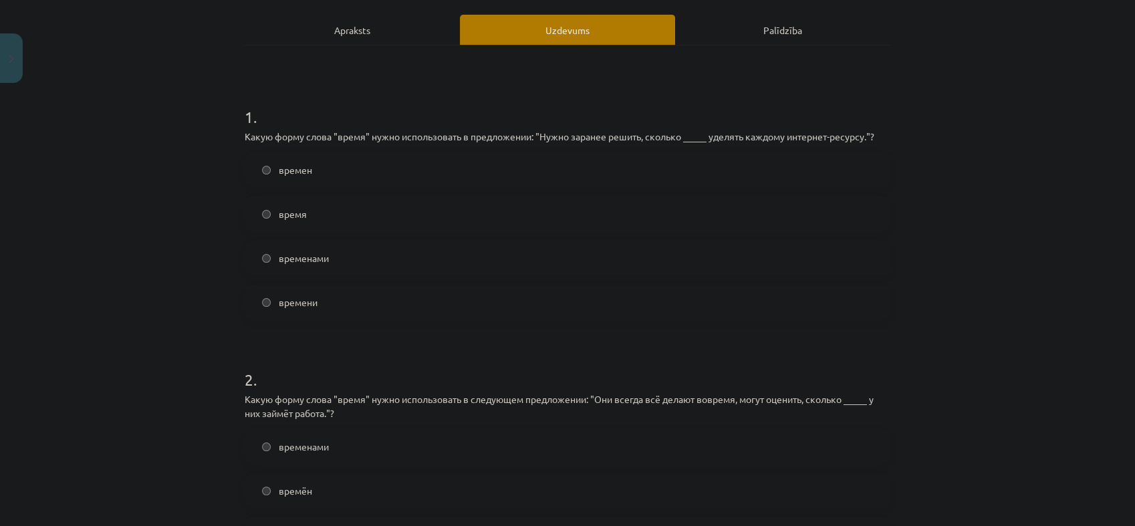
click at [332, 299] on label "времени" at bounding box center [567, 301] width 643 height 33
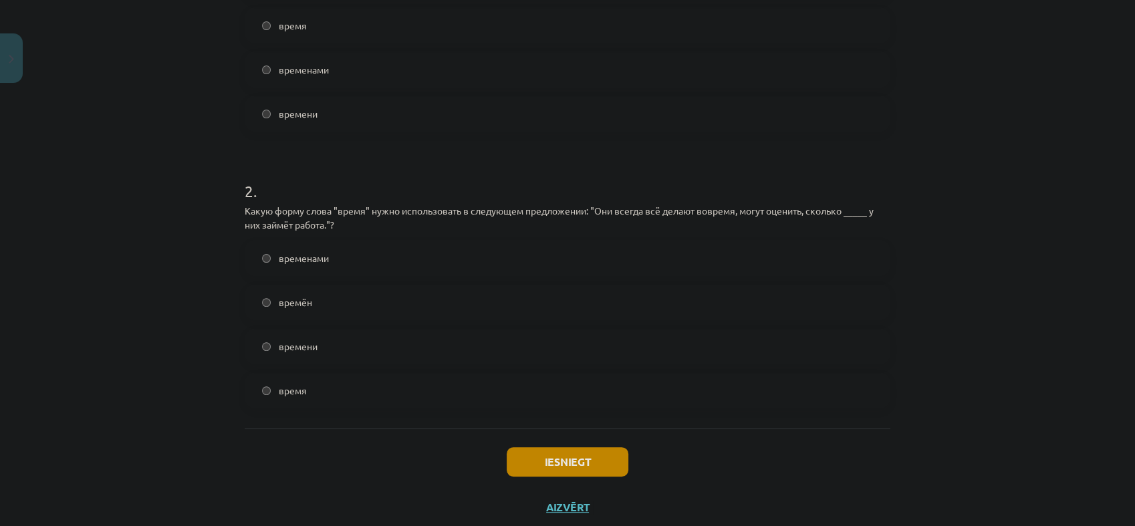
scroll to position [404, 0]
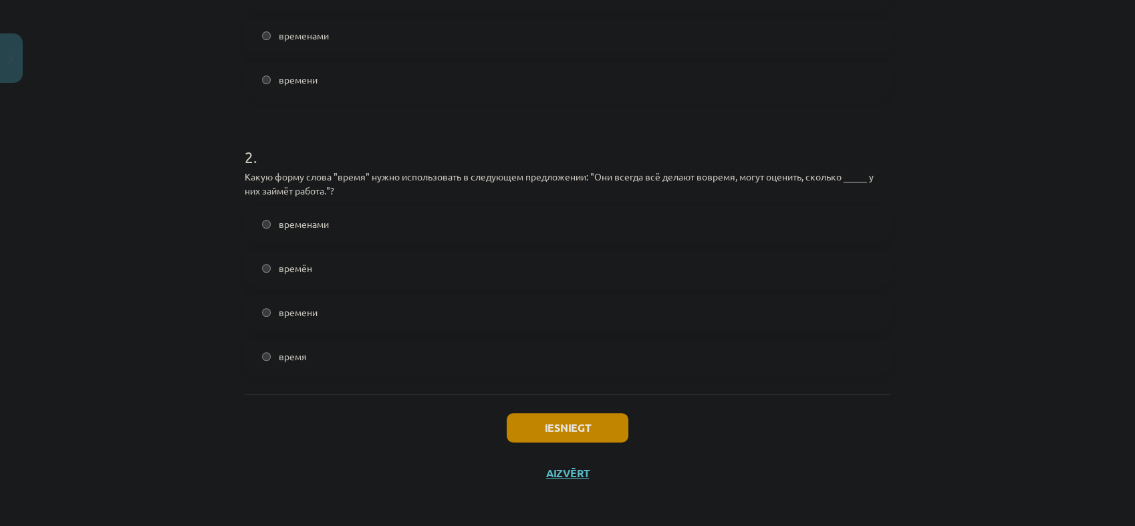
click at [325, 303] on label "времени" at bounding box center [567, 311] width 643 height 33
click at [550, 428] on button "Iesniegt" at bounding box center [568, 427] width 122 height 29
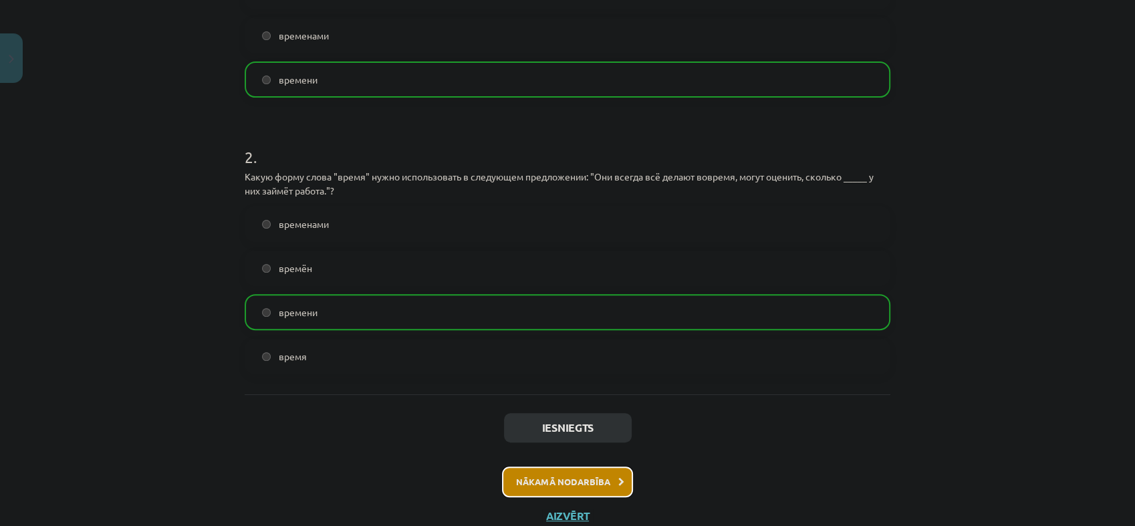
click at [508, 487] on button "Nākamā nodarbība" at bounding box center [567, 482] width 131 height 31
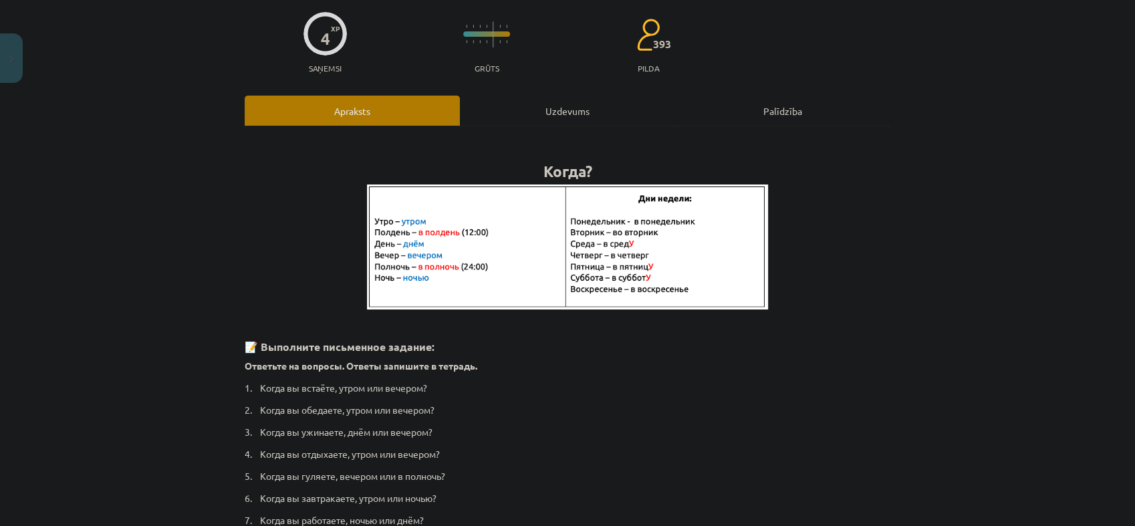
scroll to position [33, 0]
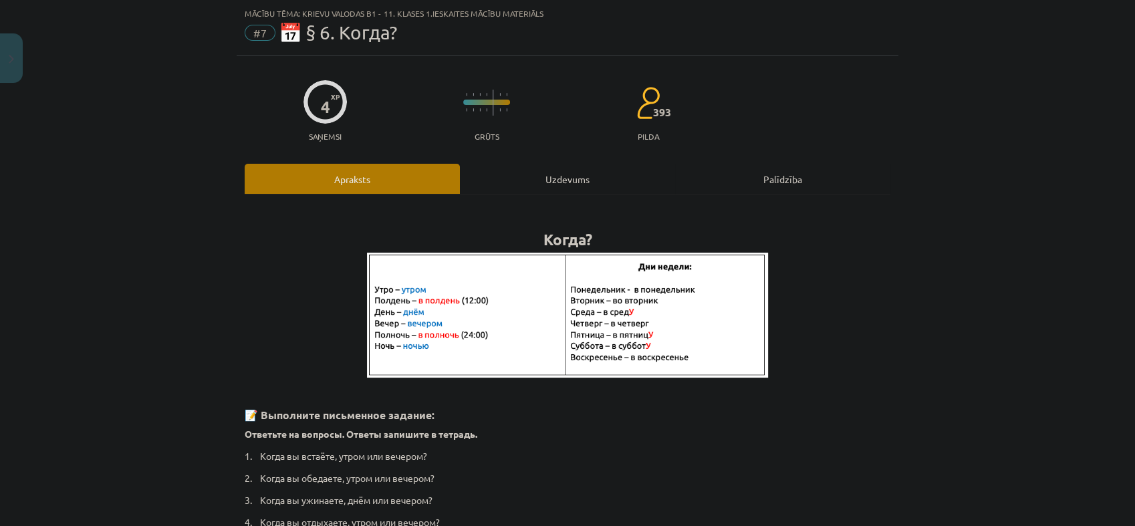
click at [467, 165] on div "Uzdevums" at bounding box center [567, 179] width 215 height 30
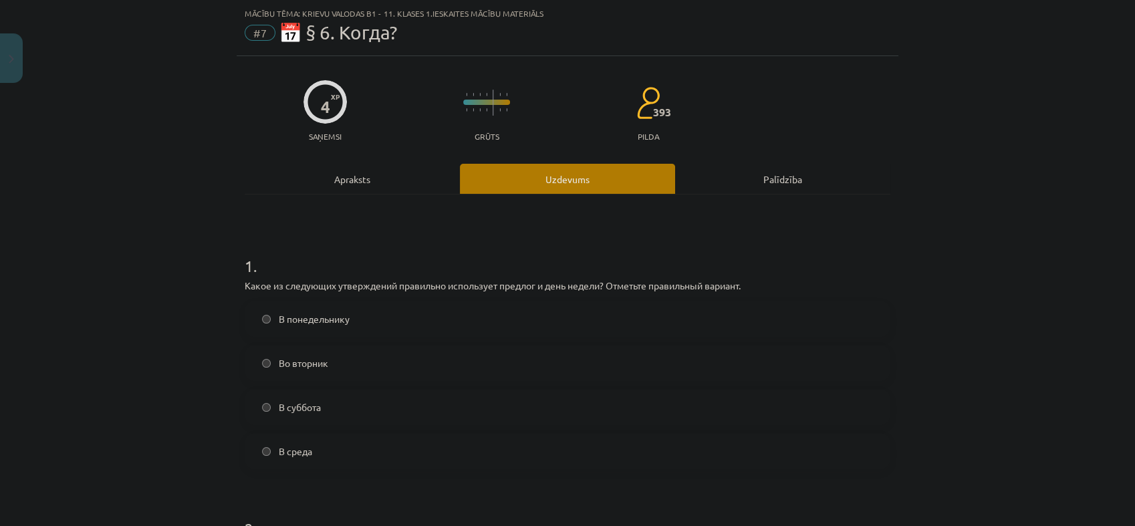
scroll to position [107, 0]
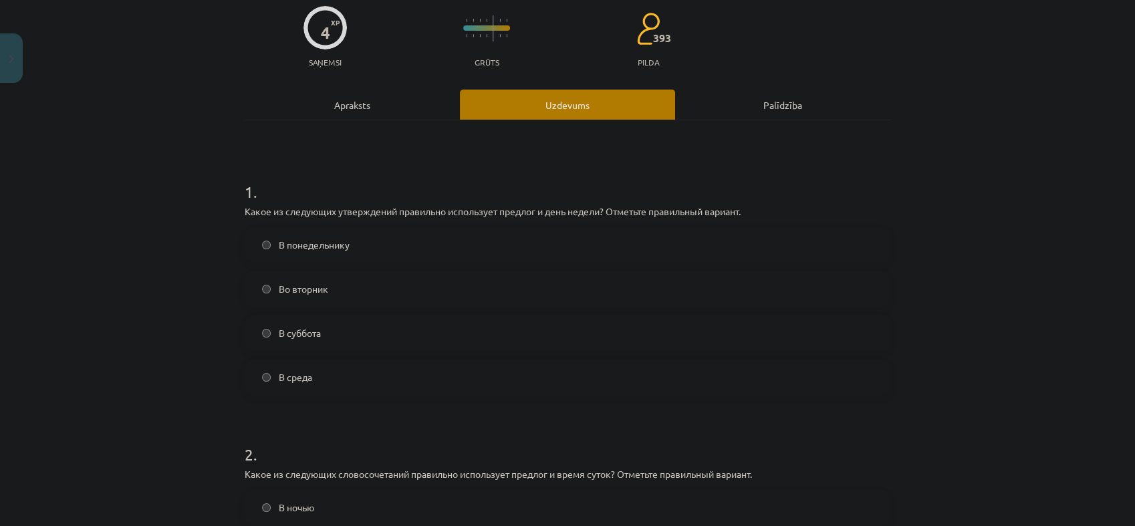
click at [326, 280] on label "Во вторник" at bounding box center [567, 288] width 643 height 33
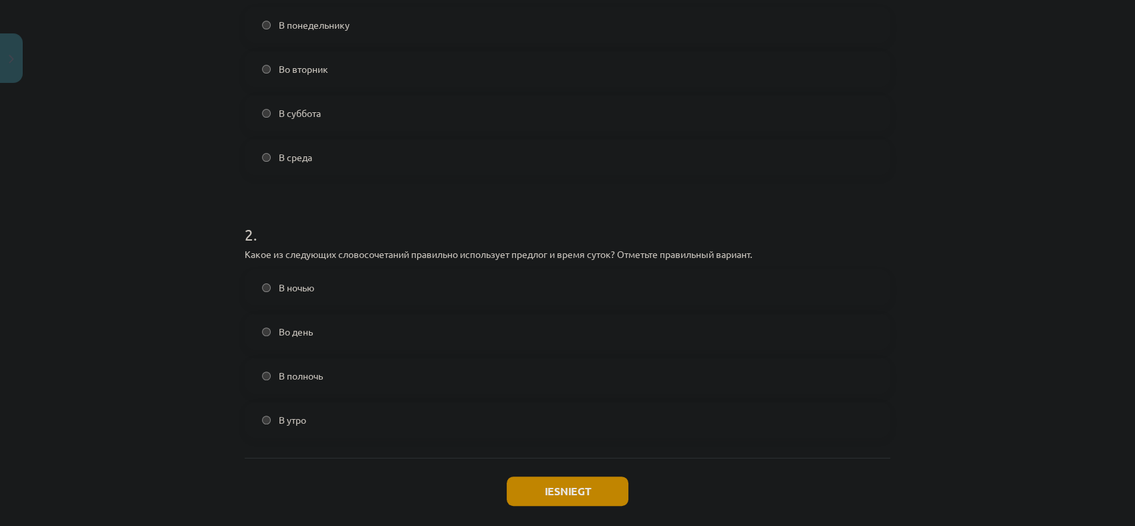
scroll to position [330, 0]
click at [289, 370] on span "В полночь" at bounding box center [301, 373] width 44 height 14
click at [563, 491] on button "Iesniegt" at bounding box center [568, 487] width 122 height 29
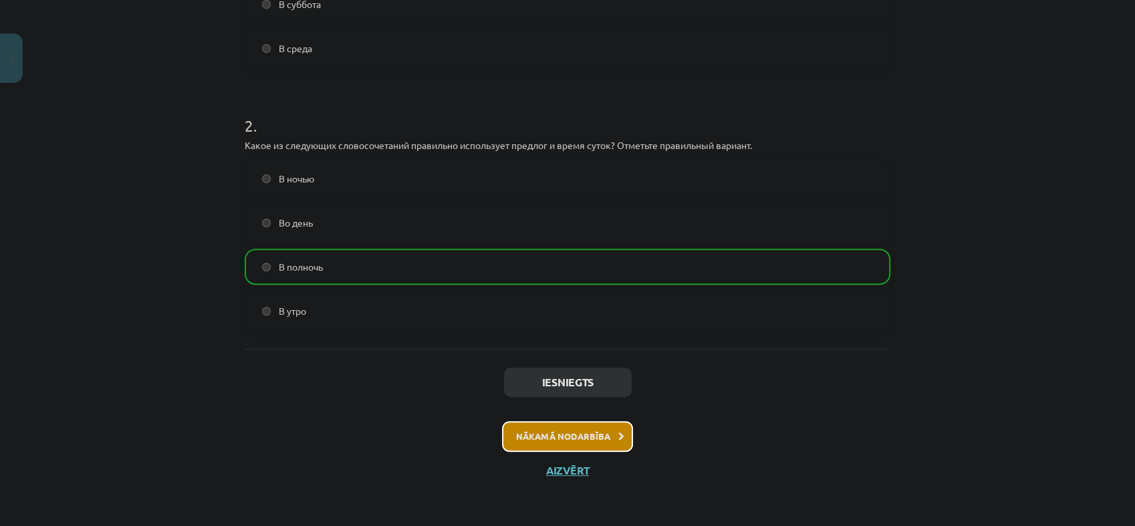
click at [566, 433] on button "Nākamā nodarbība" at bounding box center [567, 436] width 131 height 31
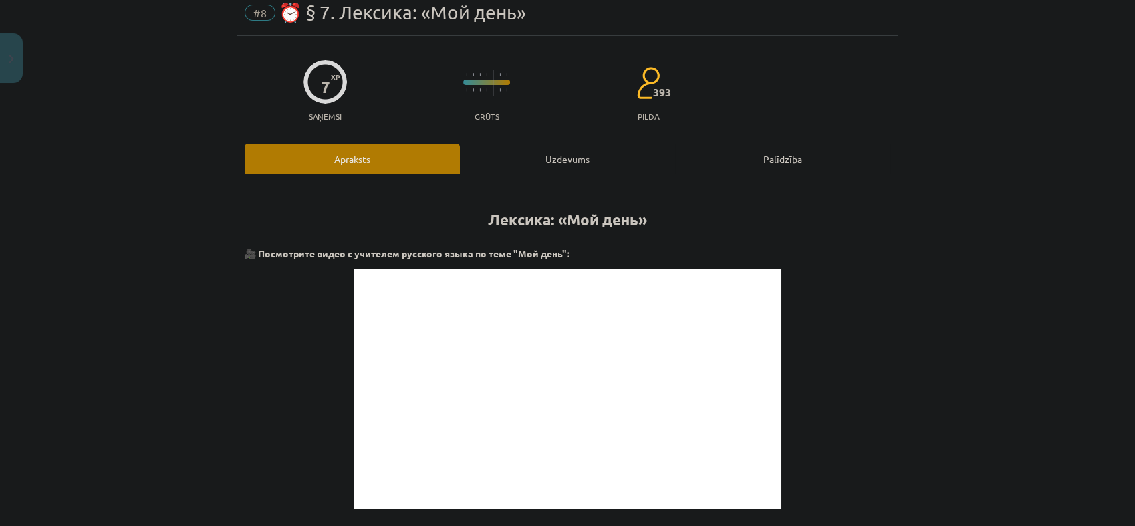
scroll to position [33, 0]
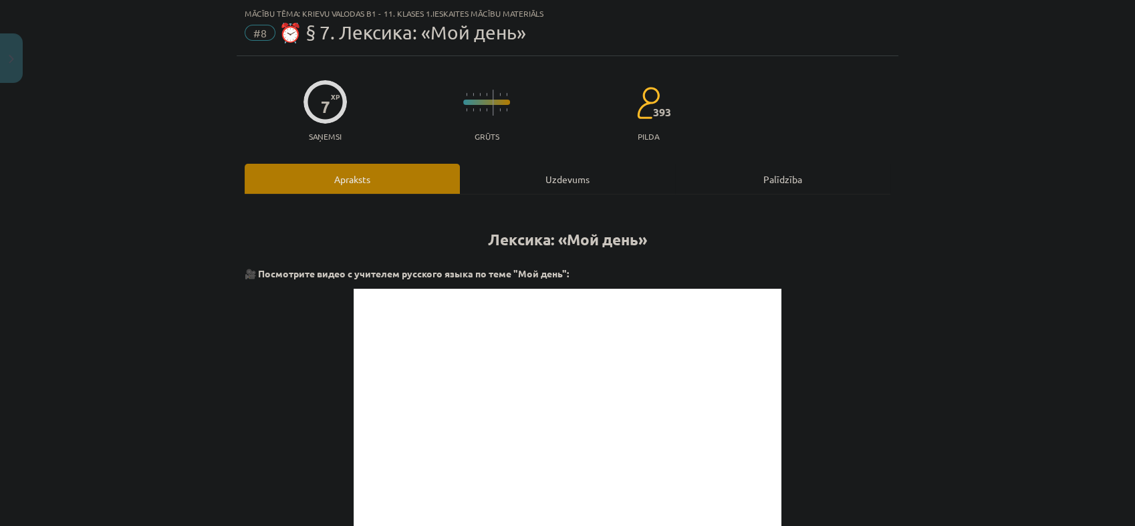
click at [576, 192] on div "Uzdevums" at bounding box center [567, 179] width 215 height 30
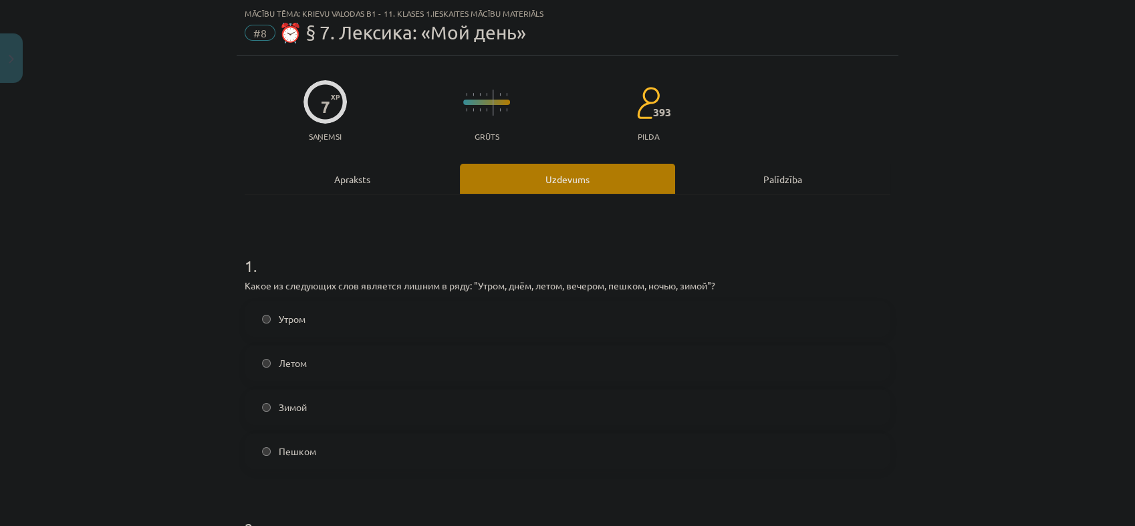
click at [329, 406] on label "Зимой" at bounding box center [567, 406] width 643 height 33
click at [306, 449] on span "Пешком" at bounding box center [297, 452] width 37 height 14
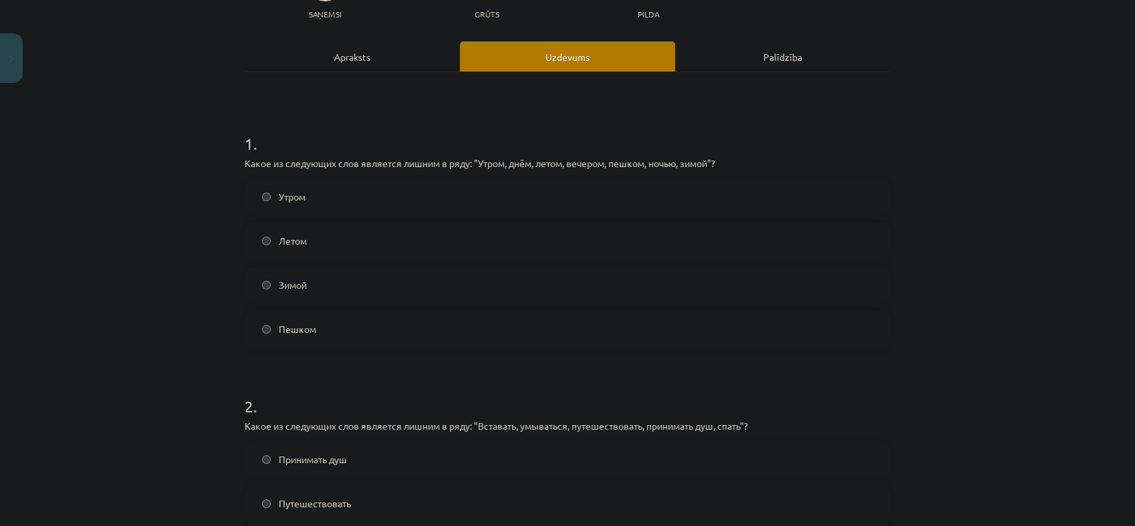
scroll to position [330, 0]
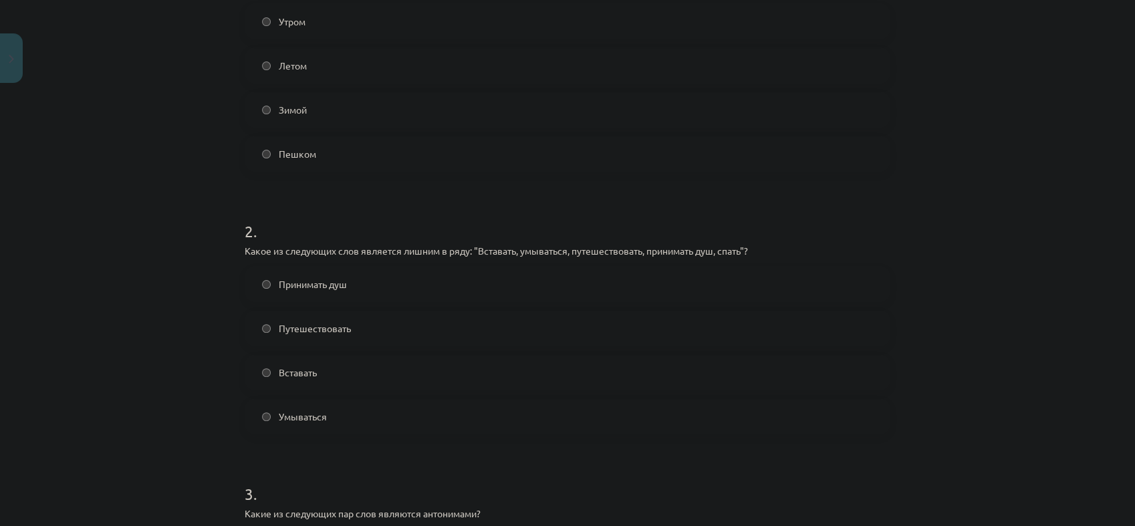
drag, startPoint x: 364, startPoint y: 348, endPoint x: 168, endPoint y: 290, distance: 204.1
click at [168, 290] on div "Mācību tēma: Krievu valodas b1 - 11. klases 1.ieskaites mācību materiāls #8 ⏰ §…" at bounding box center [567, 263] width 1135 height 526
click at [315, 294] on label "Принимать душ" at bounding box center [567, 283] width 643 height 33
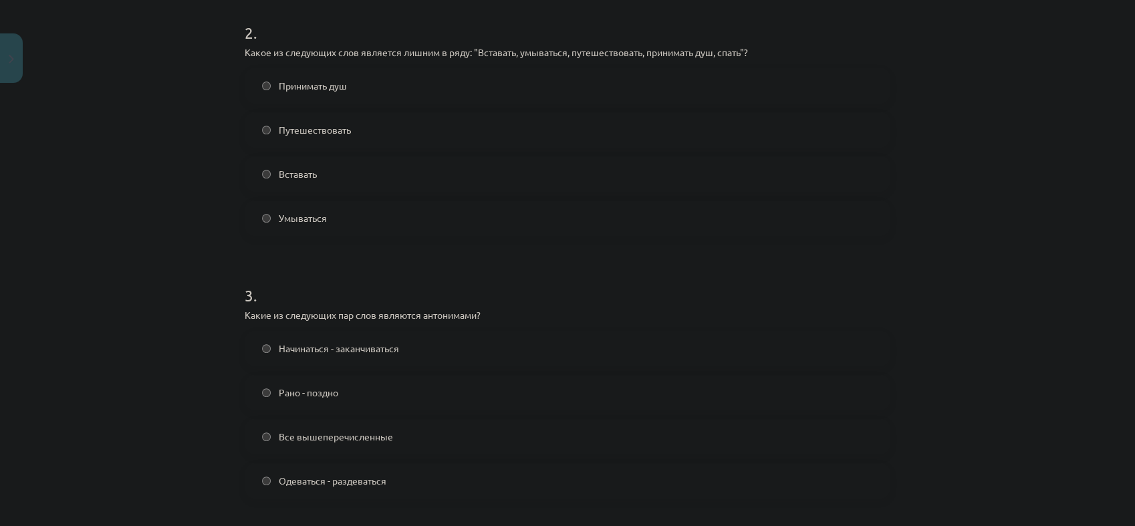
scroll to position [553, 0]
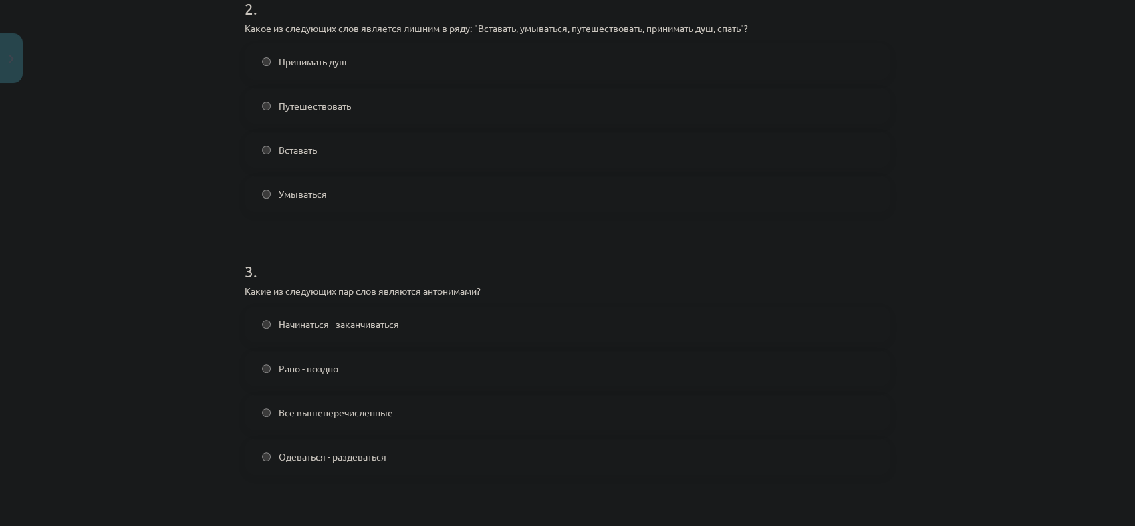
click at [267, 330] on label "Начинаться - заканчиваться" at bounding box center [567, 324] width 643 height 33
drag, startPoint x: 267, startPoint y: 330, endPoint x: 195, endPoint y: 375, distance: 85.3
click at [195, 375] on div "Mācību tēma: Krievu valodas b1 - 11. klases 1.ieskaites mācību materiāls #8 ⏰ §…" at bounding box center [567, 263] width 1135 height 526
click at [257, 402] on label "Все вышеперечисленные" at bounding box center [567, 412] width 643 height 33
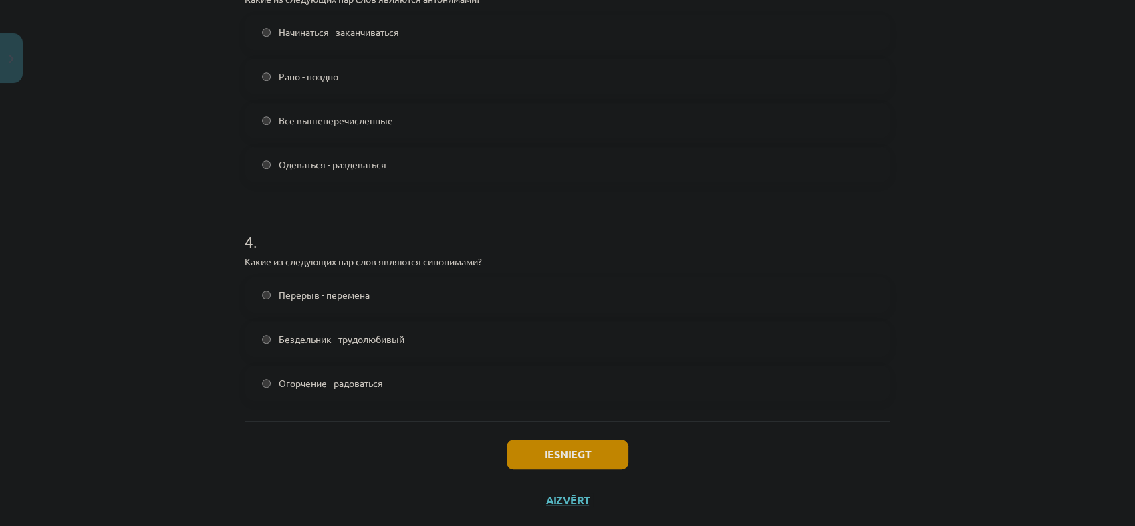
scroll to position [850, 0]
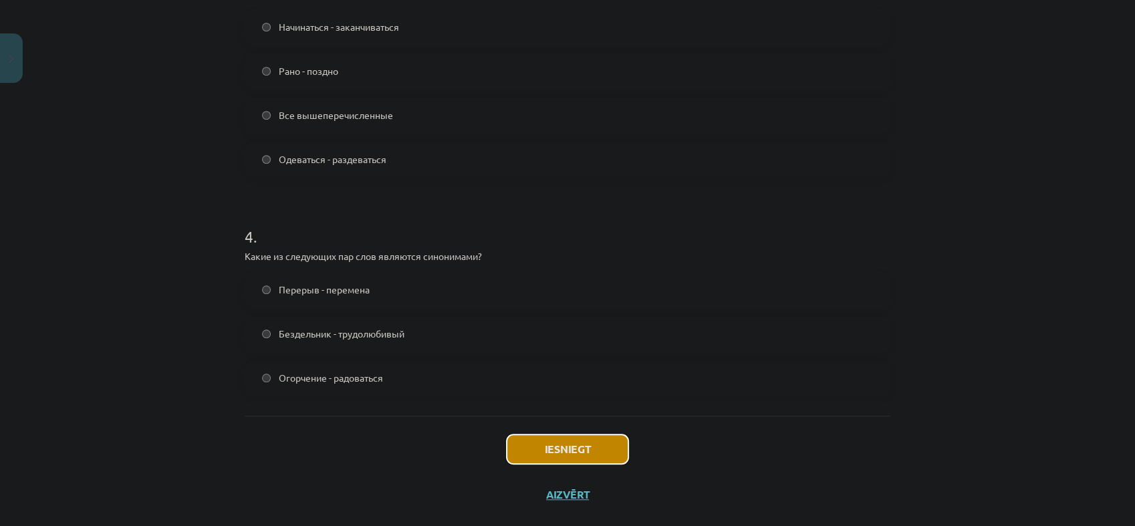
click at [535, 438] on button "Iesniegt" at bounding box center [568, 449] width 122 height 29
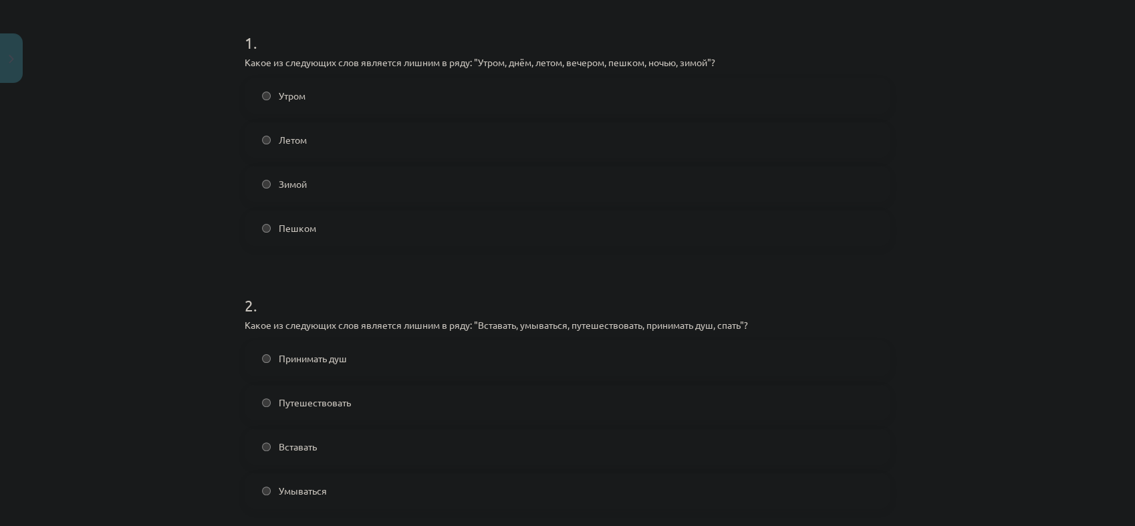
scroll to position [330, 0]
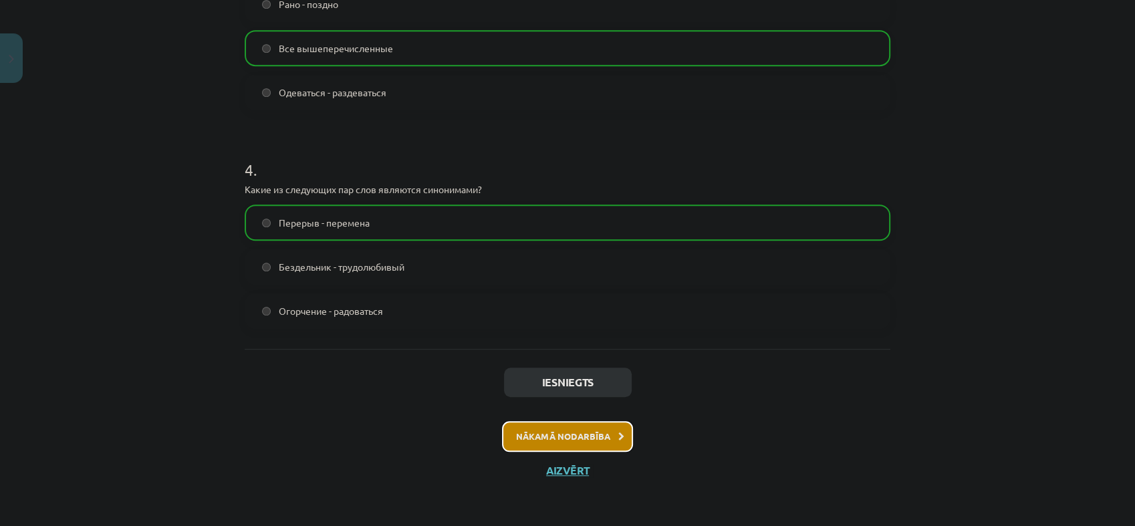
click at [543, 431] on button "Nākamā nodarbība" at bounding box center [567, 436] width 131 height 31
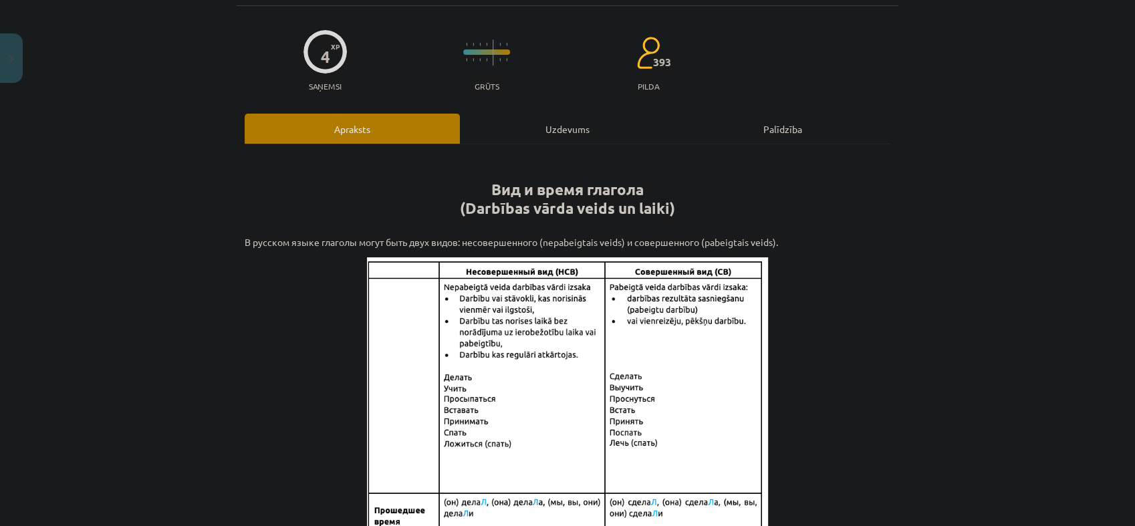
scroll to position [33, 0]
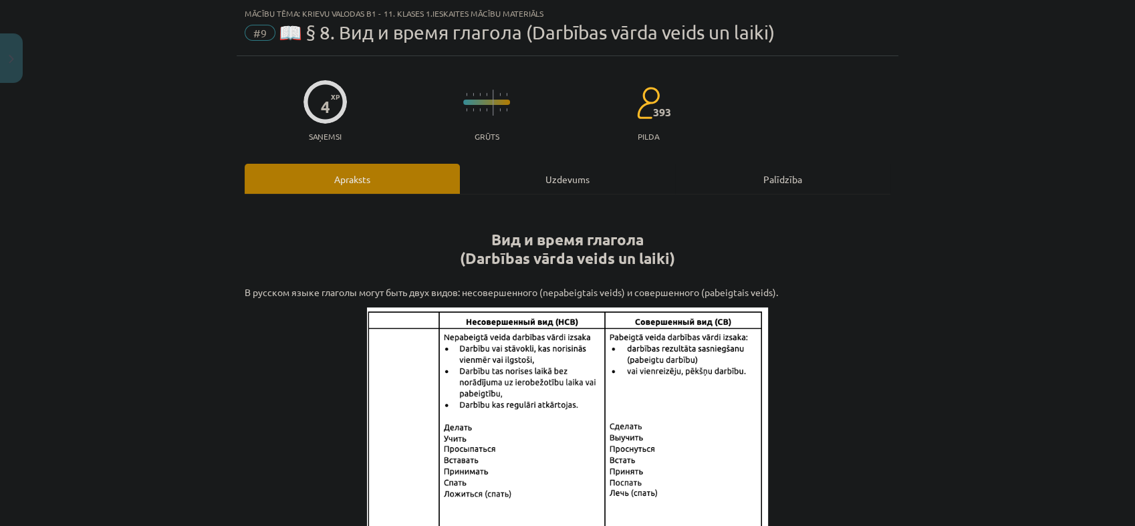
click at [529, 181] on div "Uzdevums" at bounding box center [567, 179] width 215 height 30
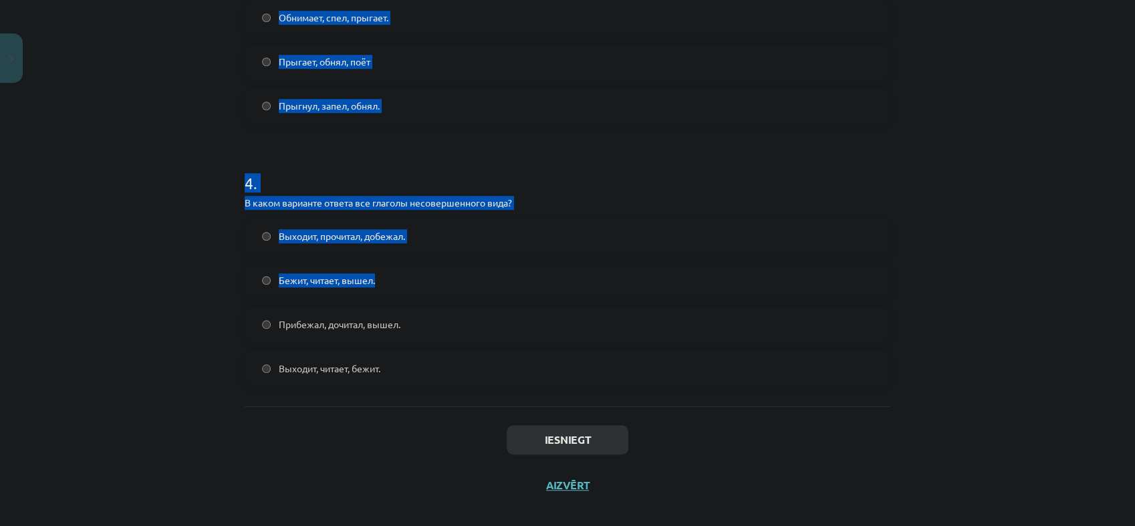
scroll to position [919, 0]
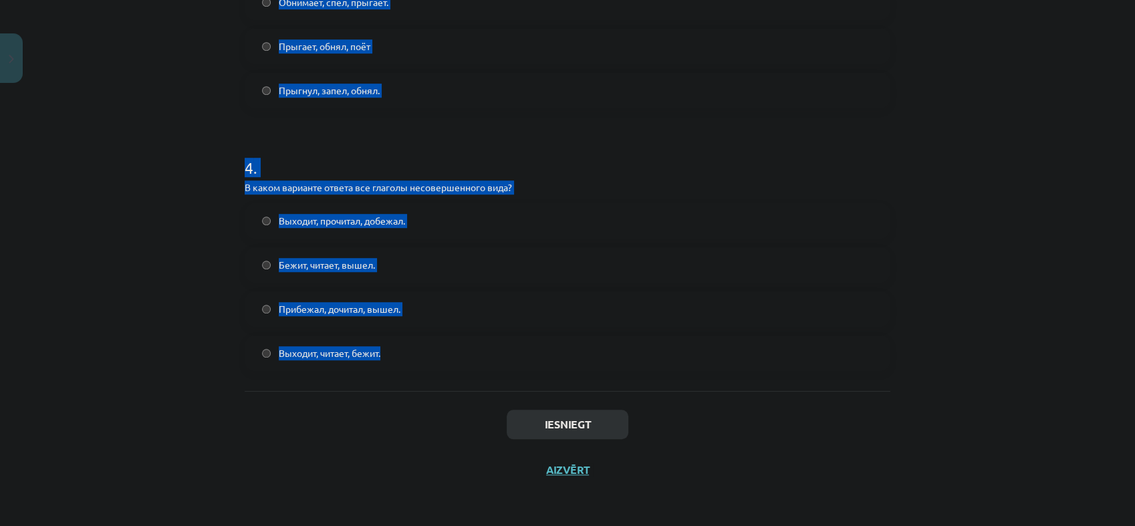
drag, startPoint x: 237, startPoint y: 209, endPoint x: 682, endPoint y: 384, distance: 478.4
copy form "Глагол какого вида употребляется в предложении? Снег выпал только в конце декаб…"
click at [162, 236] on div "Mācību tēma: Krievu valodas b1 - 11. klases 1.ieskaites mācību materiāls #9 📖 §…" at bounding box center [567, 263] width 1135 height 526
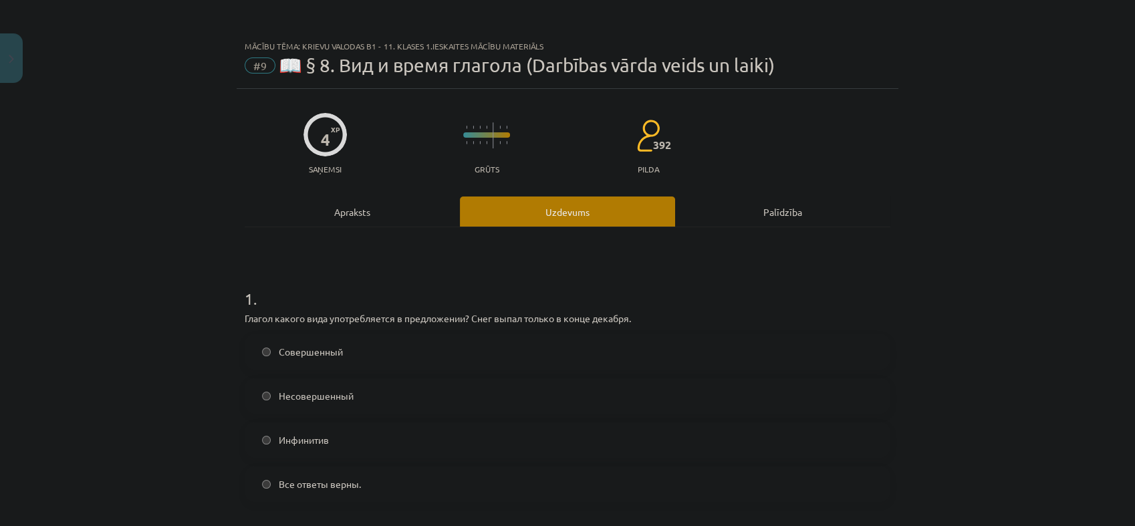
drag, startPoint x: 294, startPoint y: 251, endPoint x: 324, endPoint y: 293, distance: 51.9
click at [249, 352] on label "Совершенный" at bounding box center [567, 351] width 643 height 33
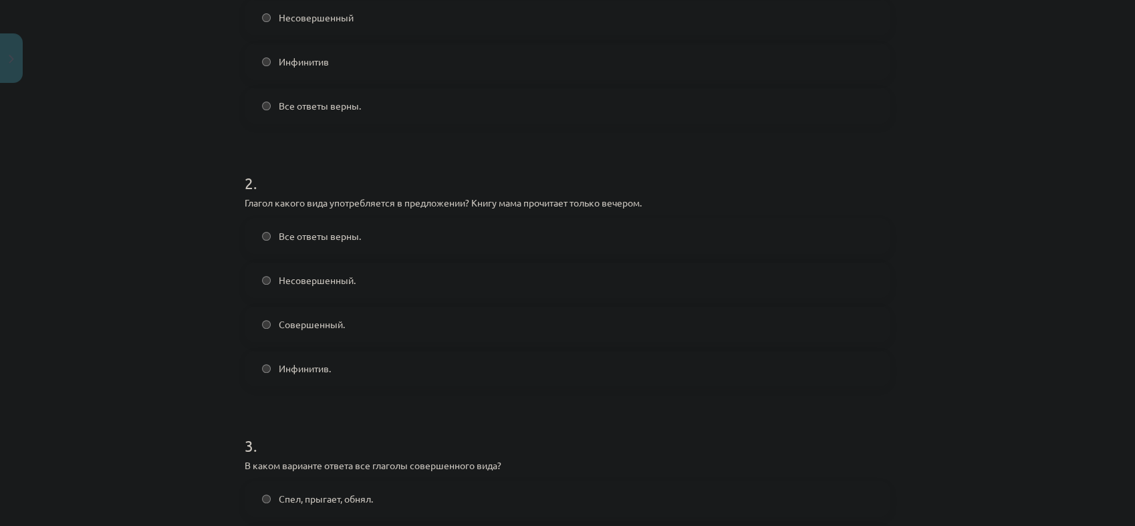
scroll to position [445, 0]
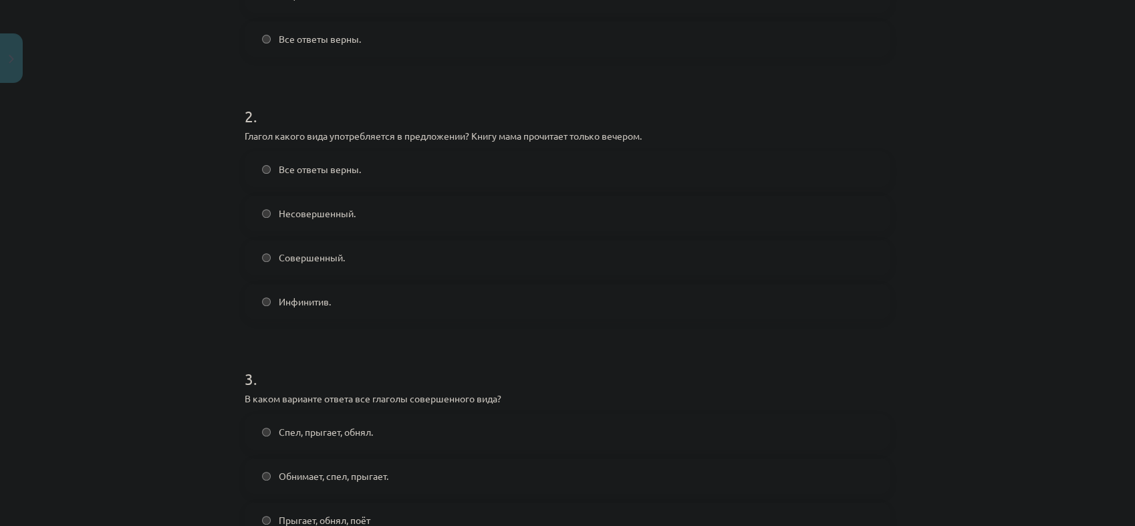
click at [272, 262] on label "Совершенный." at bounding box center [567, 257] width 643 height 33
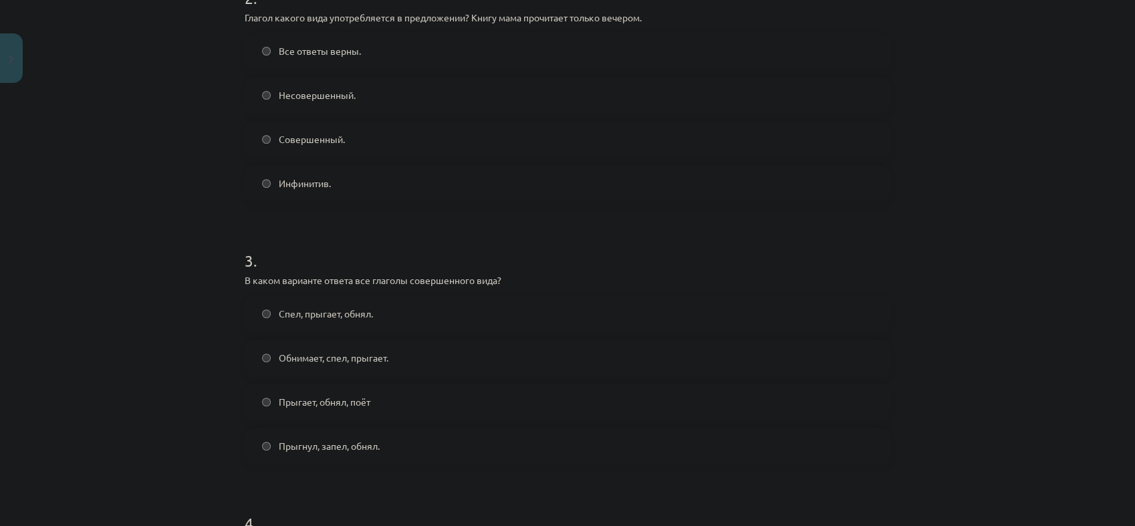
scroll to position [743, 0]
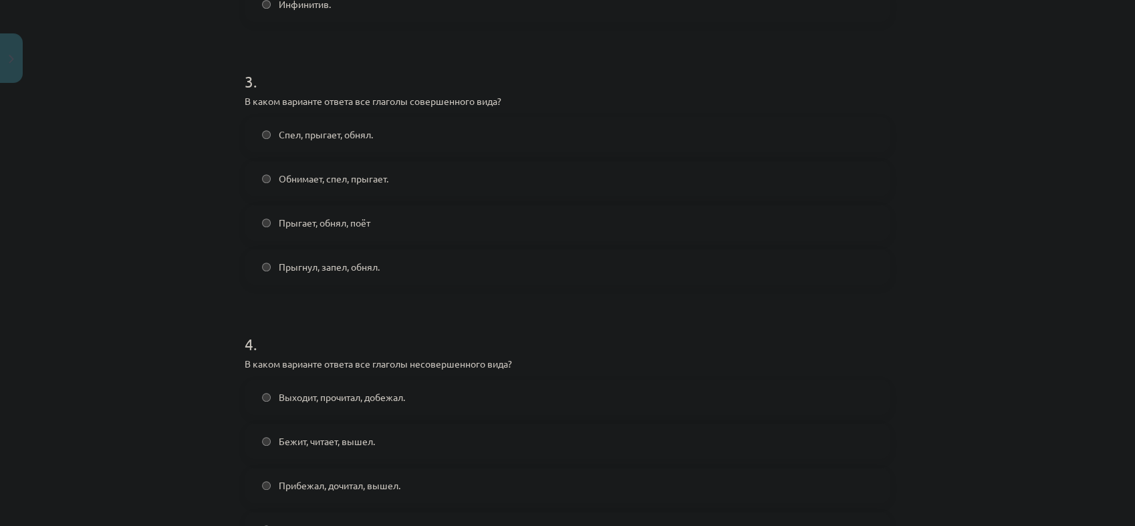
click at [337, 222] on span "Прыгает, обнял, поёт" at bounding box center [325, 223] width 92 height 14
click at [352, 265] on span "Прыгнул, запел, обнял." at bounding box center [329, 267] width 101 height 14
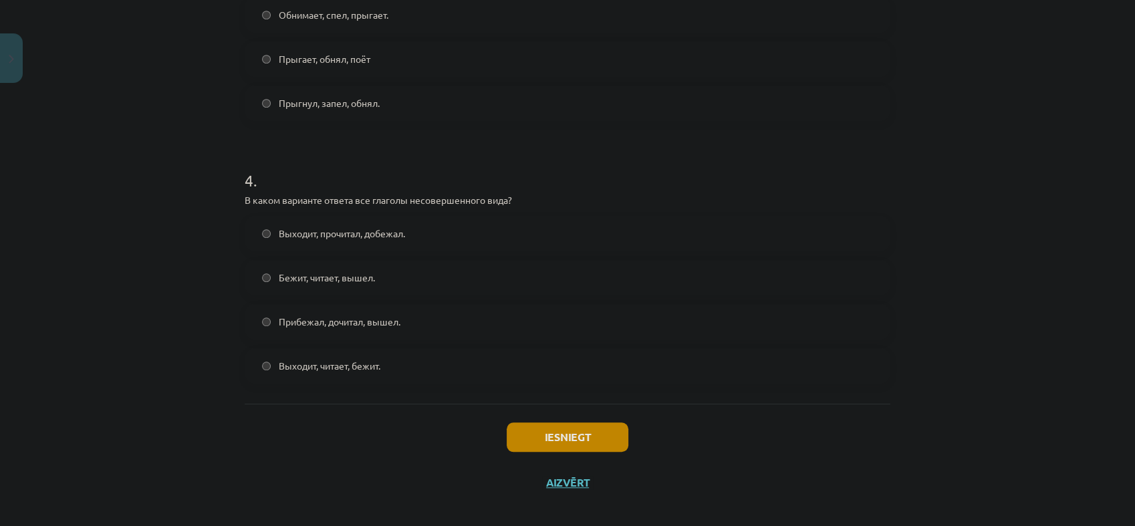
scroll to position [919, 0]
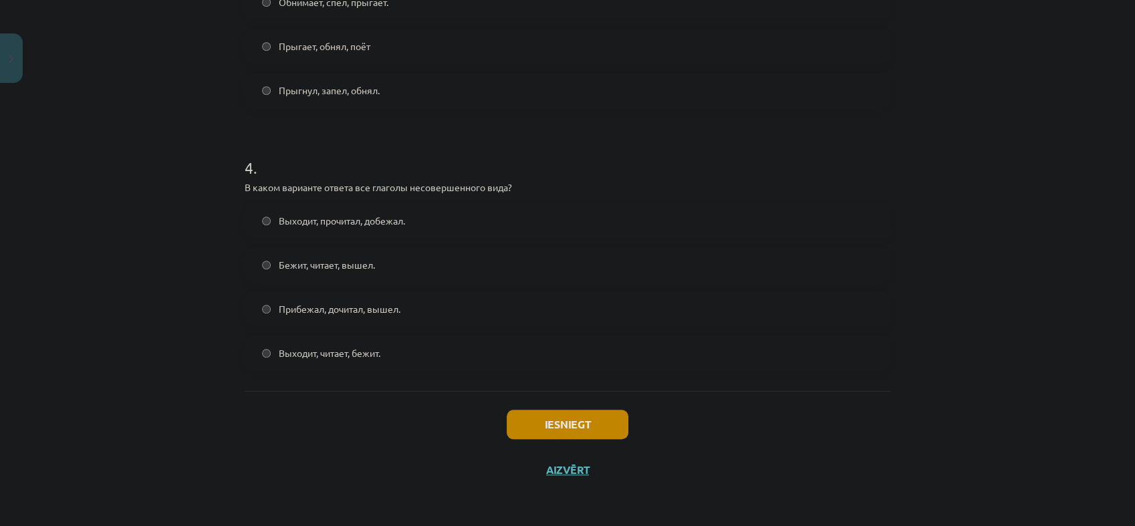
click at [353, 349] on span "Выходит, читает, бежит." at bounding box center [330, 353] width 102 height 14
drag, startPoint x: 630, startPoint y: 442, endPoint x: 597, endPoint y: 418, distance: 41.2
click at [630, 442] on div "Iesniegt Aizvērt" at bounding box center [568, 438] width 646 height 94
click at [596, 417] on button "Iesniegt" at bounding box center [568, 424] width 122 height 29
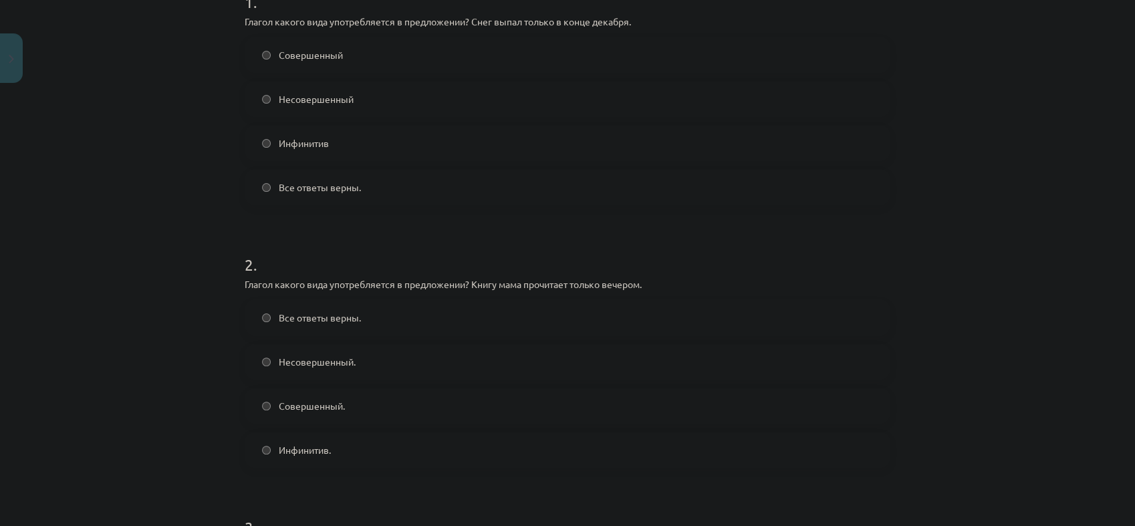
scroll to position [223, 0]
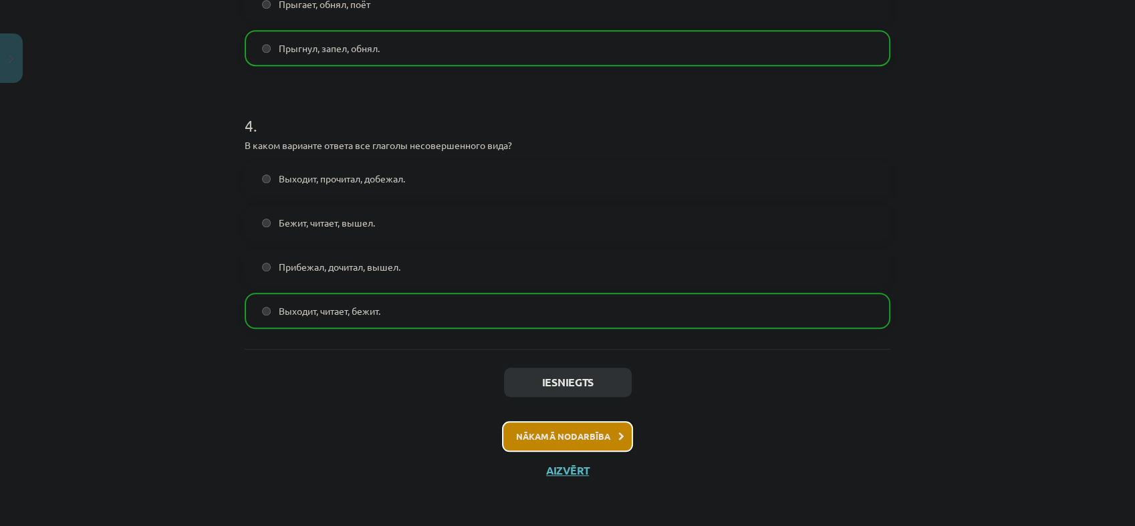
click at [550, 438] on button "Nākamā nodarbība" at bounding box center [567, 436] width 131 height 31
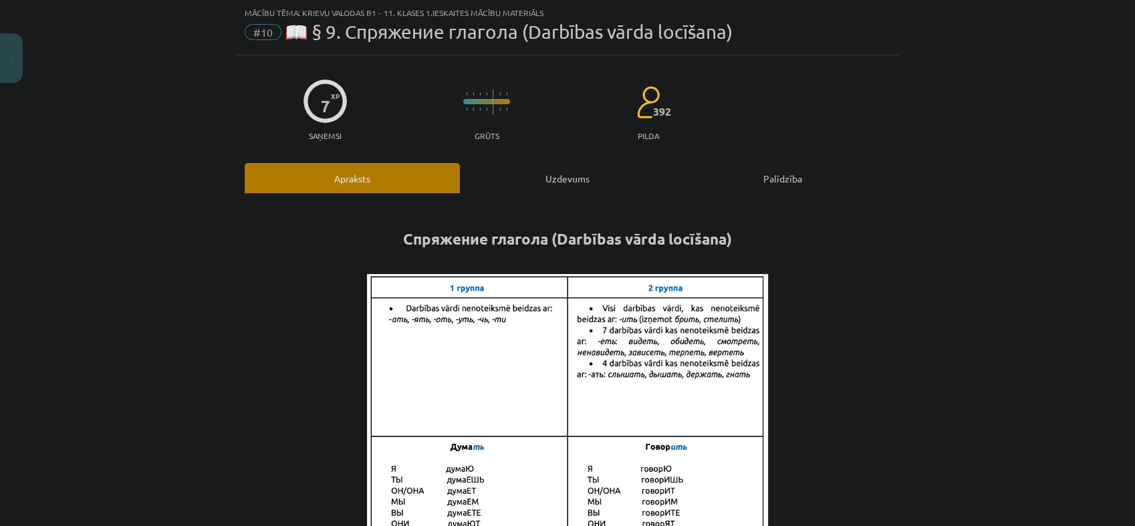
scroll to position [33, 0]
click at [496, 165] on div "Uzdevums" at bounding box center [567, 179] width 215 height 30
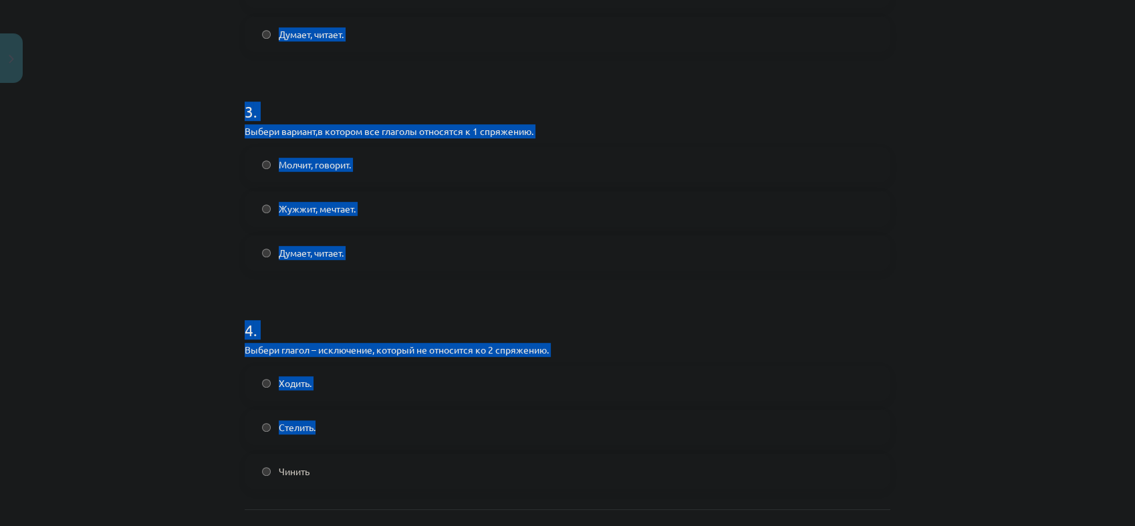
scroll to position [743, 0]
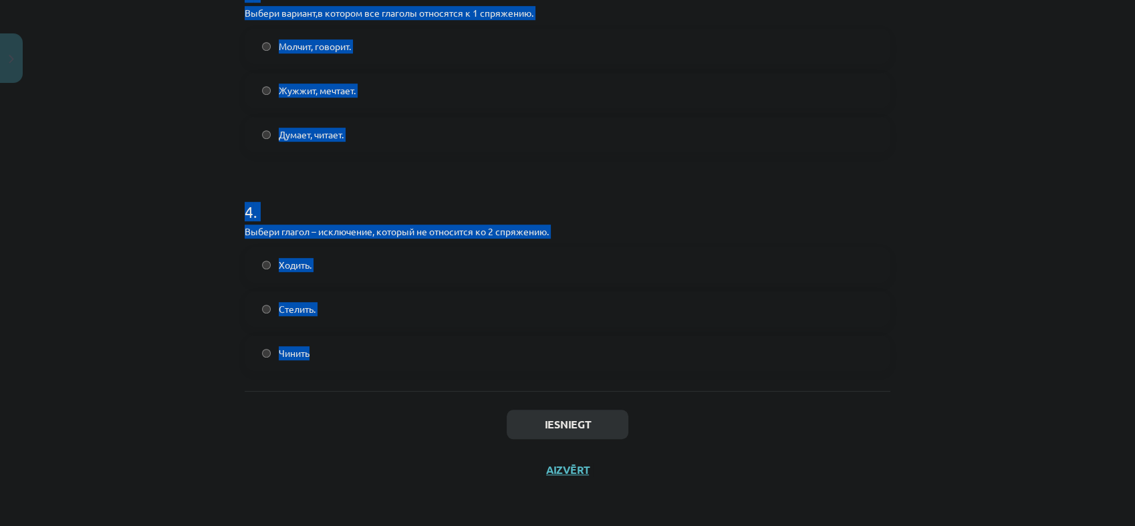
drag, startPoint x: 230, startPoint y: 265, endPoint x: 629, endPoint y: 342, distance: 406.4
copy form "1 . Выбери глагол – исключение, который не относится к 1 спряжению. Летать Брит…"
click at [66, 351] on div "Mācību tēma: Krievu valodas b1 - 11. klases 1.ieskaites mācību materiāls #10 📖 …" at bounding box center [567, 263] width 1135 height 526
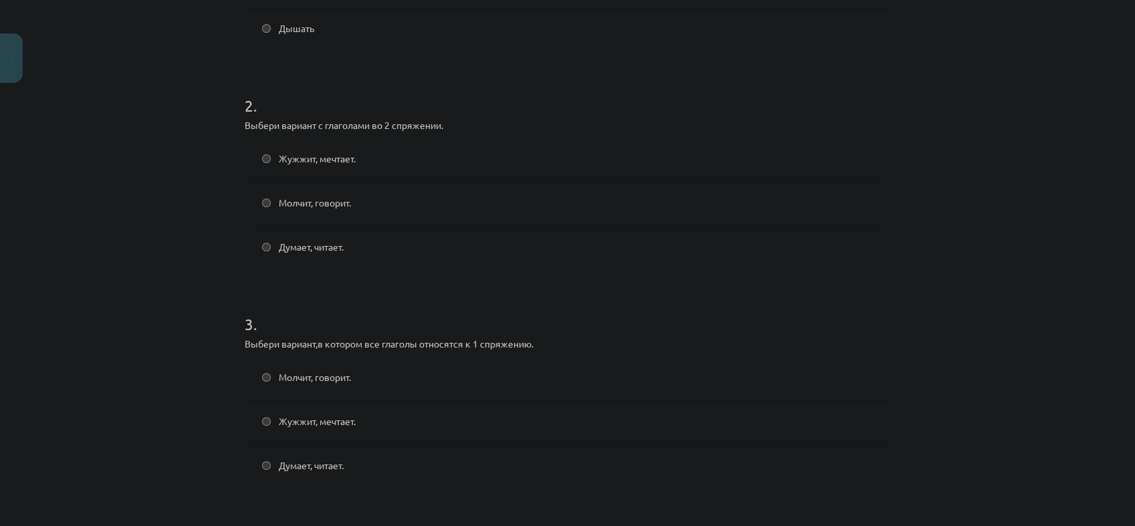
scroll to position [148, 0]
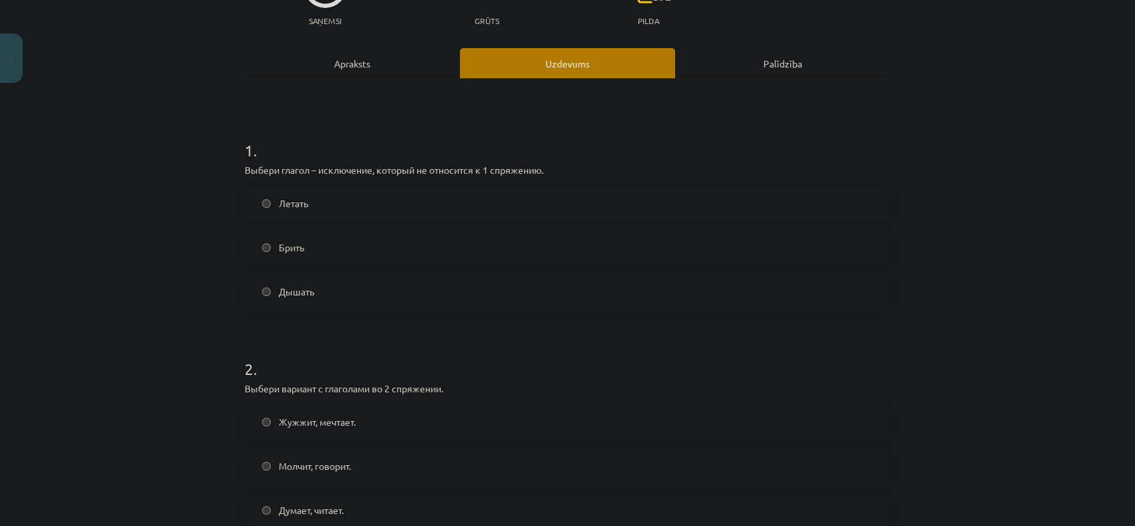
click at [289, 249] on span "Брить" at bounding box center [291, 248] width 25 height 14
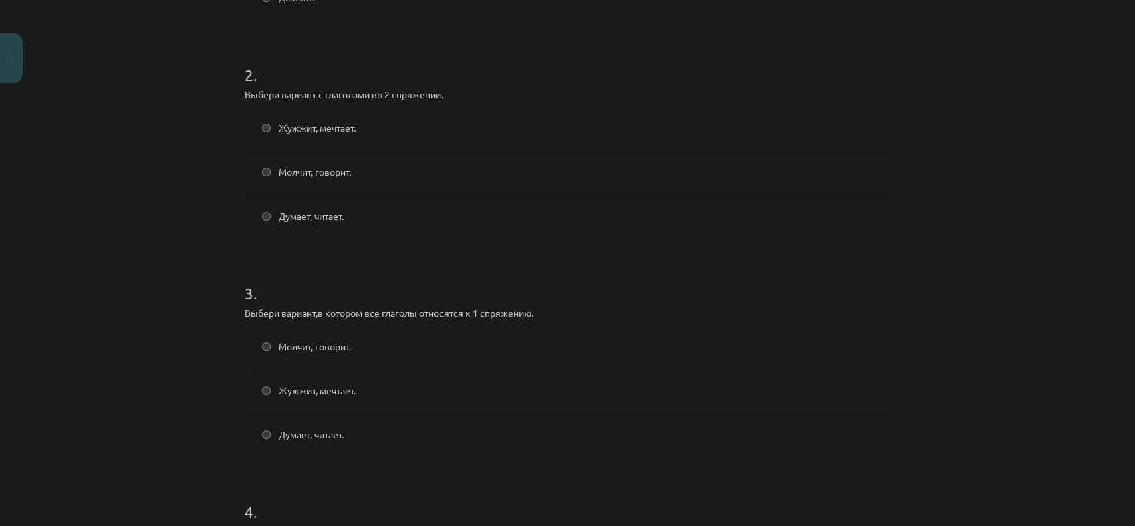
scroll to position [445, 0]
click at [279, 337] on span "Молчит, говорит." at bounding box center [315, 344] width 72 height 14
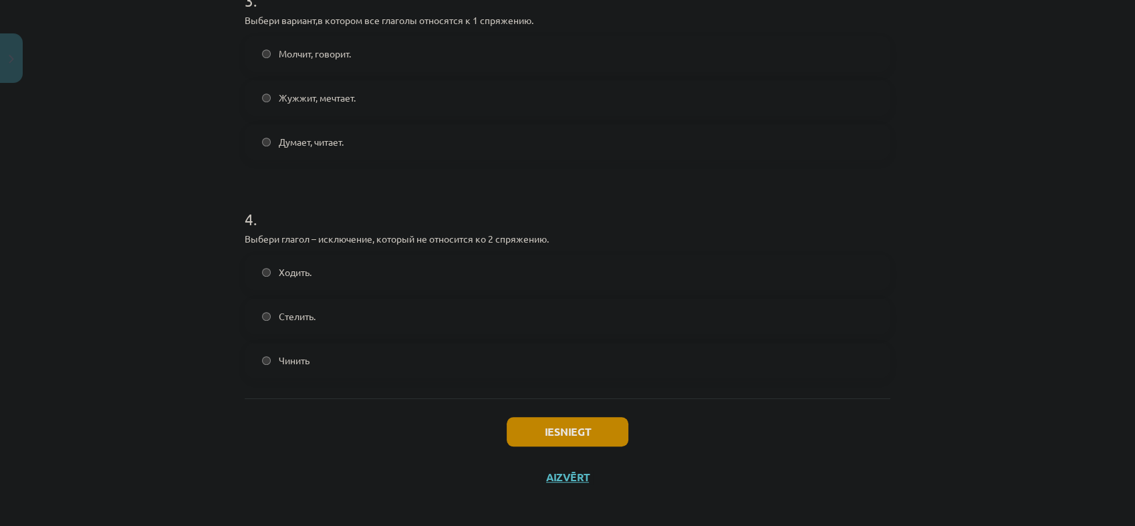
scroll to position [743, 0]
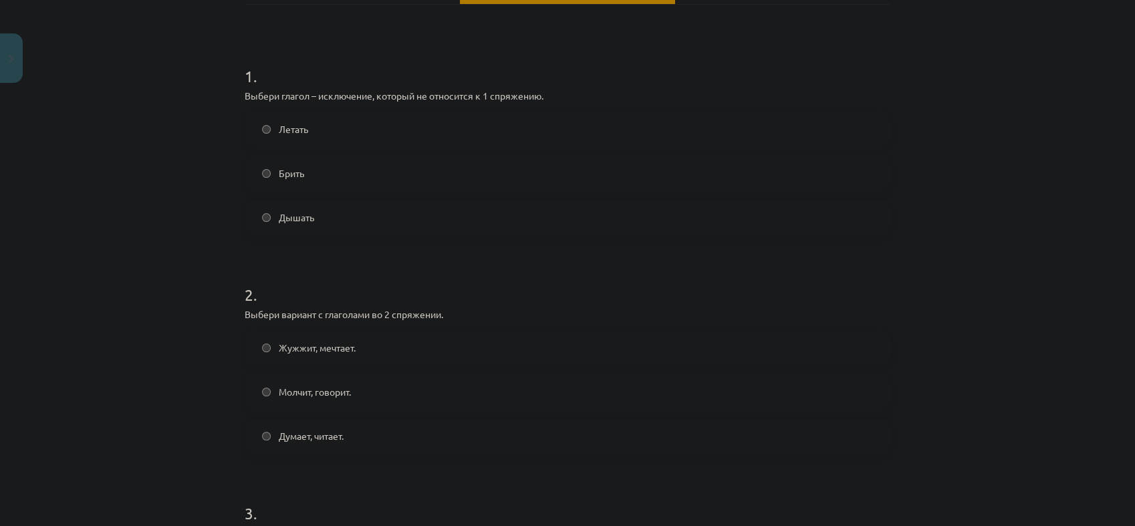
click at [369, 401] on label "Молчит, говорит." at bounding box center [567, 391] width 643 height 33
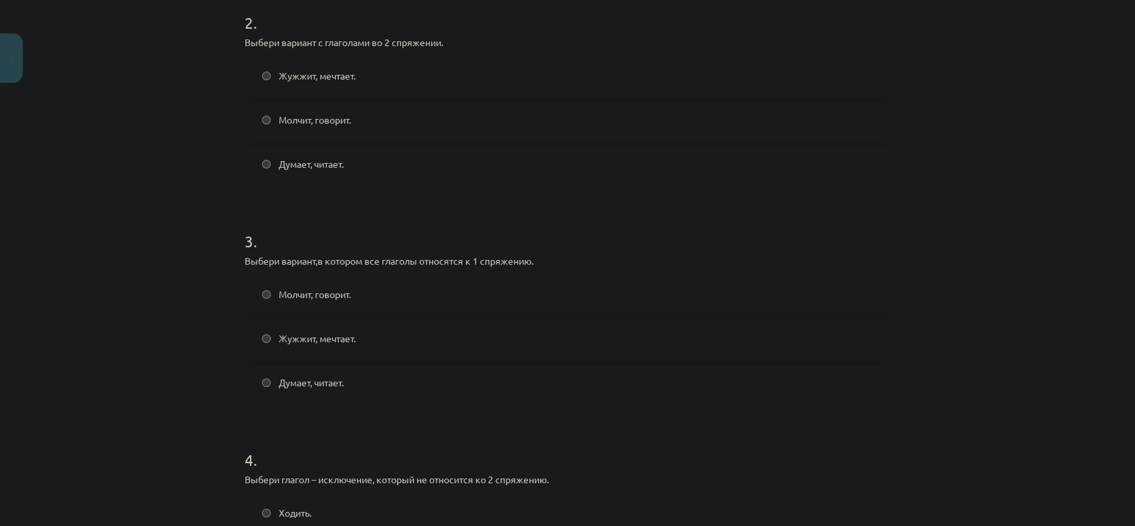
scroll to position [519, 0]
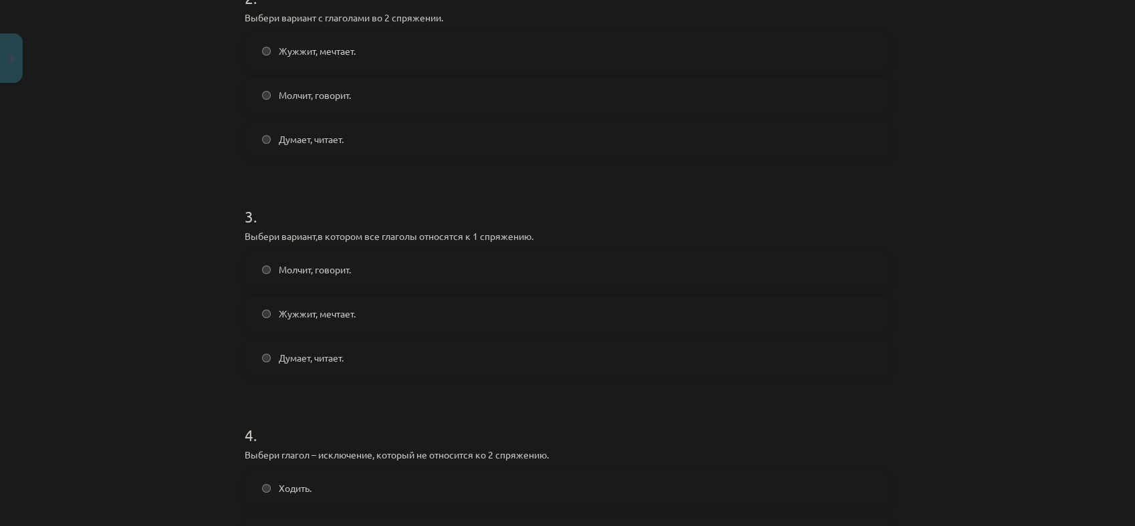
drag, startPoint x: 338, startPoint y: 356, endPoint x: 348, endPoint y: 355, distance: 9.4
click at [348, 355] on label "Думает, читает." at bounding box center [567, 357] width 643 height 33
click at [287, 360] on span "Думает, читает." at bounding box center [311, 358] width 65 height 14
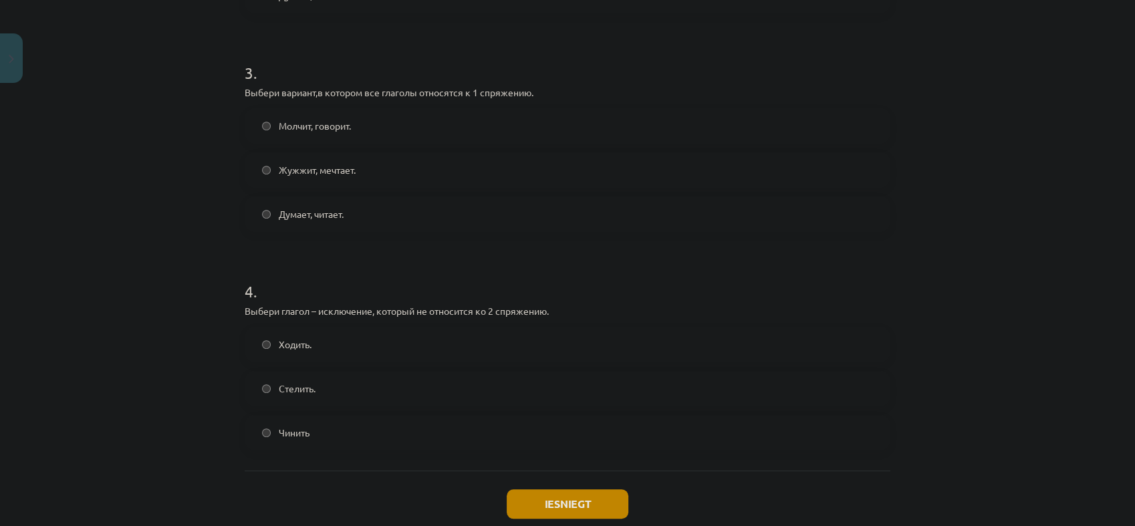
scroll to position [743, 0]
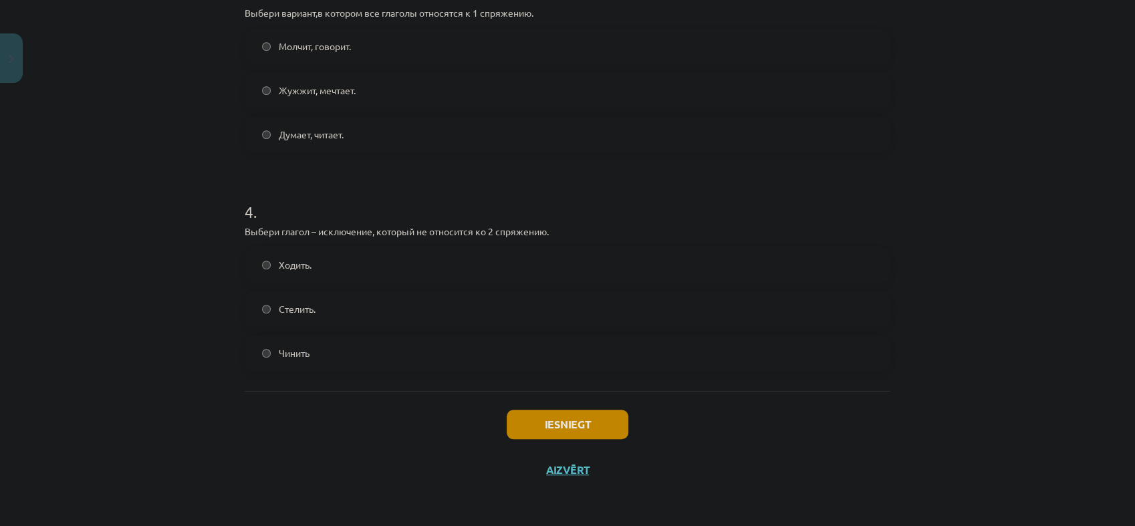
click at [298, 322] on label "Стелить." at bounding box center [567, 308] width 643 height 33
click at [606, 427] on button "Iesniegt" at bounding box center [568, 424] width 122 height 29
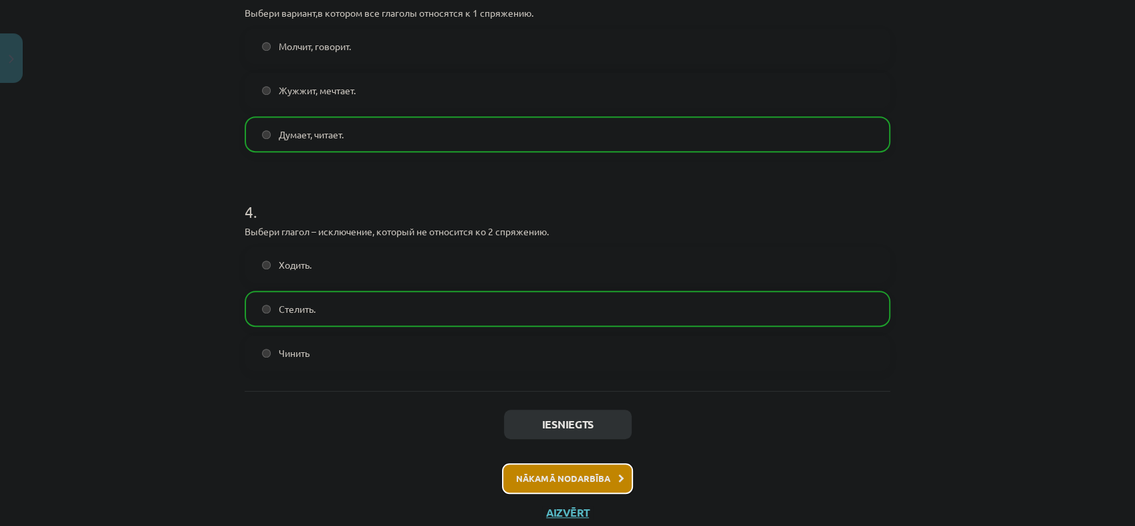
click at [596, 476] on button "Nākamā nodarbība" at bounding box center [567, 478] width 131 height 31
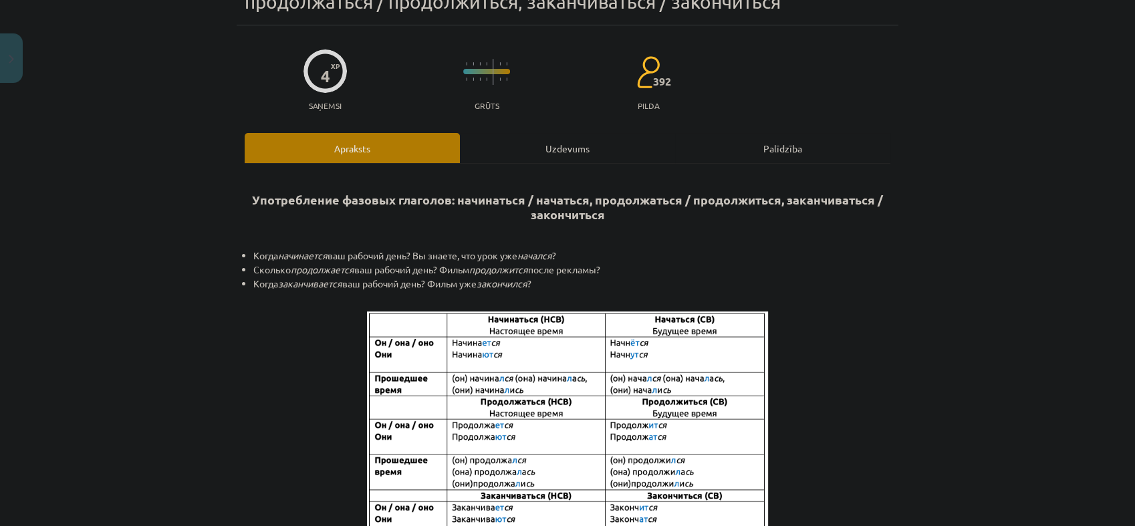
scroll to position [33, 0]
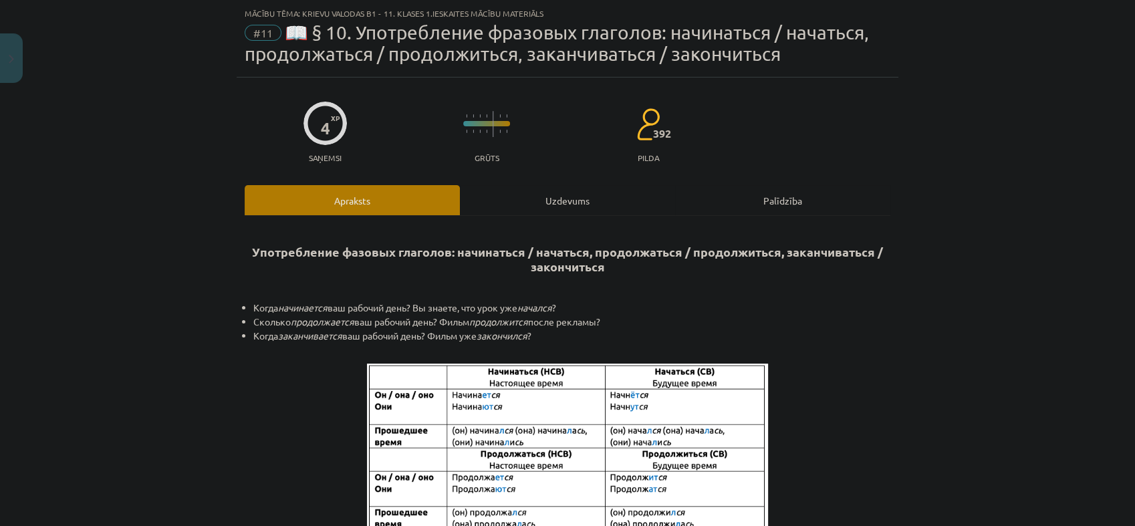
click at [499, 207] on div "Uzdevums" at bounding box center [567, 200] width 215 height 30
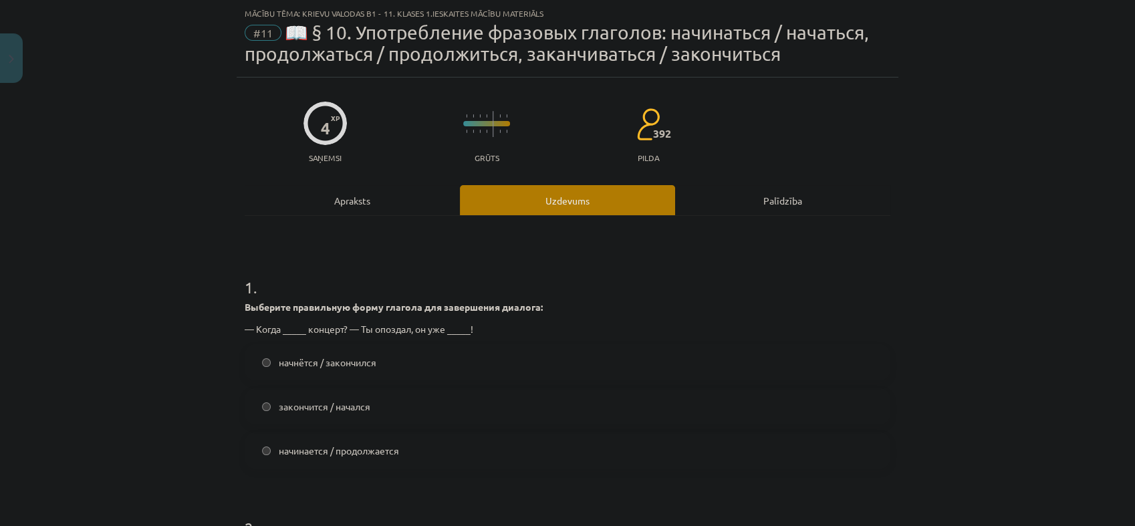
click at [352, 358] on span "начнётся / закончился" at bounding box center [328, 363] width 98 height 14
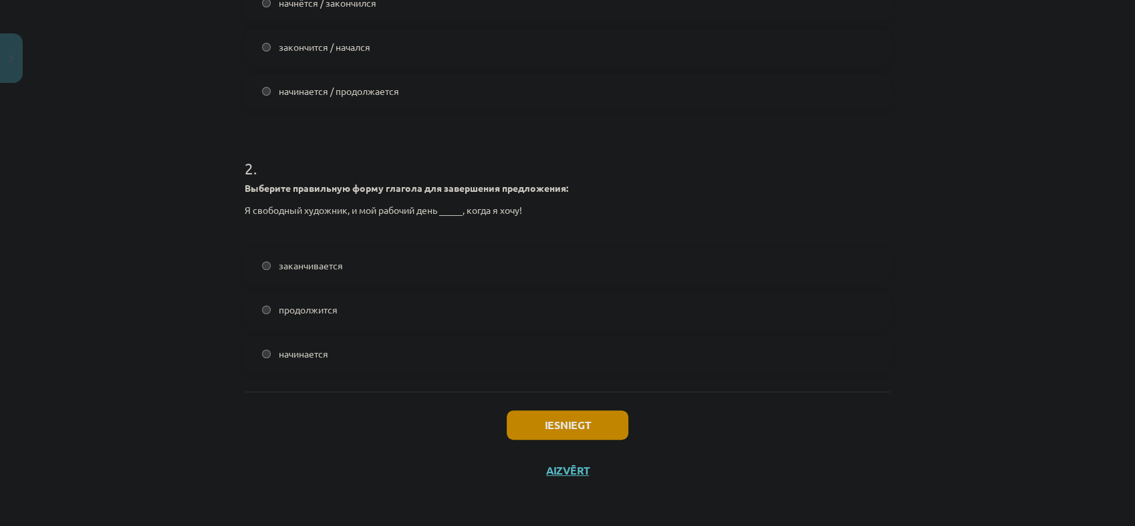
scroll to position [393, 0]
click at [364, 350] on label "начинается" at bounding box center [567, 352] width 643 height 33
click at [563, 424] on button "Iesniegt" at bounding box center [568, 424] width 122 height 29
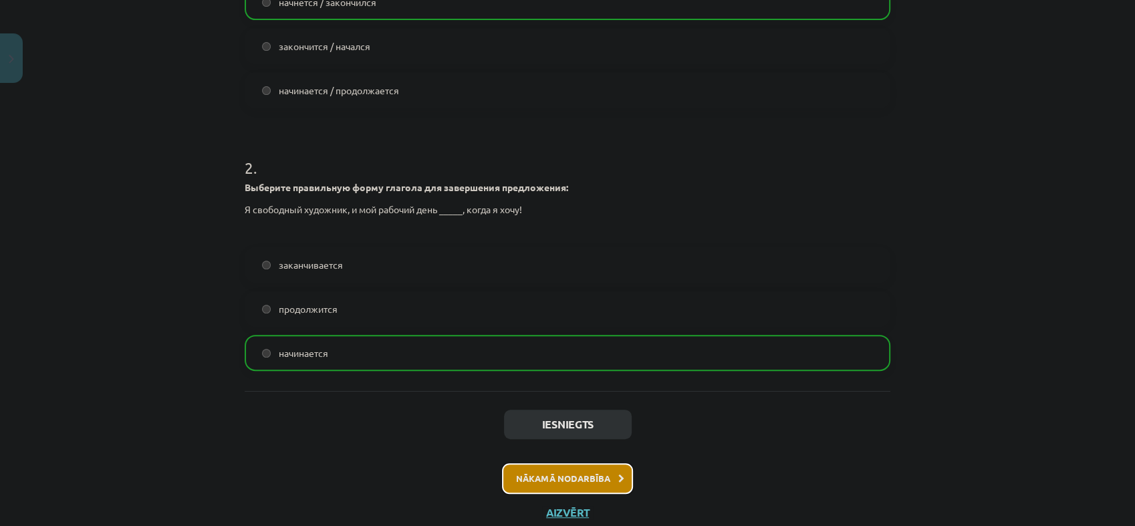
click at [618, 481] on icon at bounding box center [621, 479] width 6 height 9
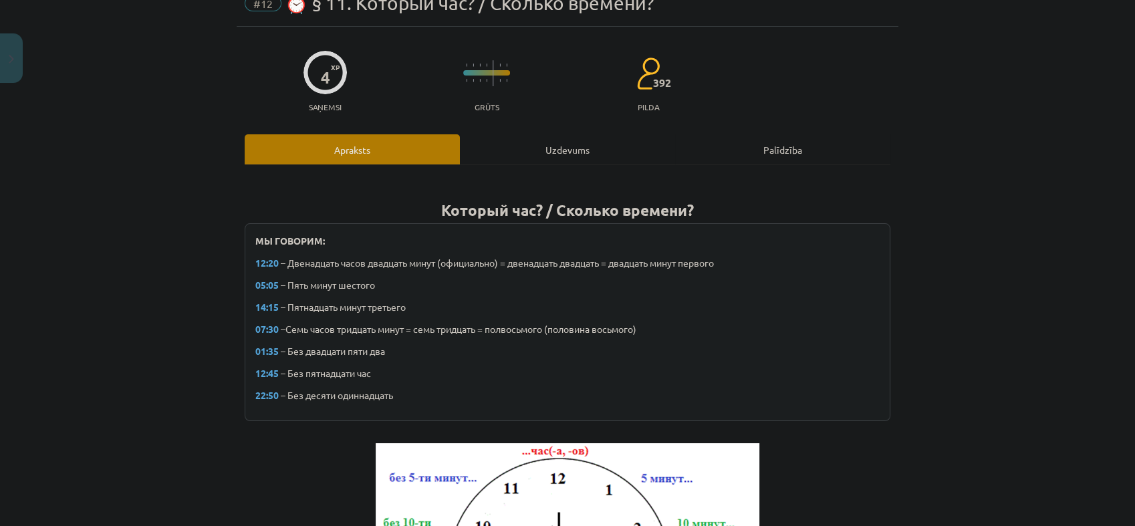
scroll to position [33, 0]
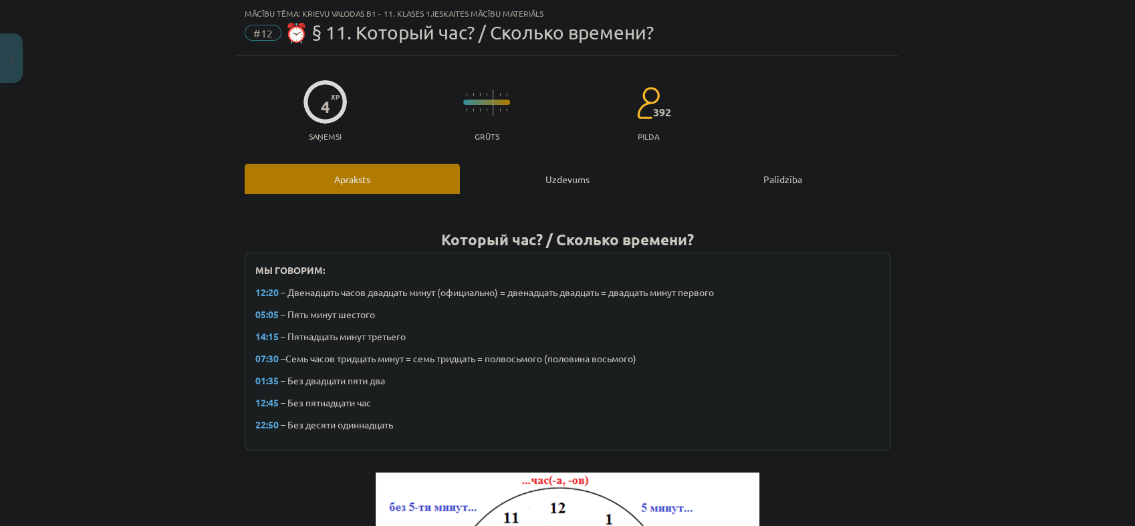
click at [495, 166] on div "Uzdevums" at bounding box center [567, 179] width 215 height 30
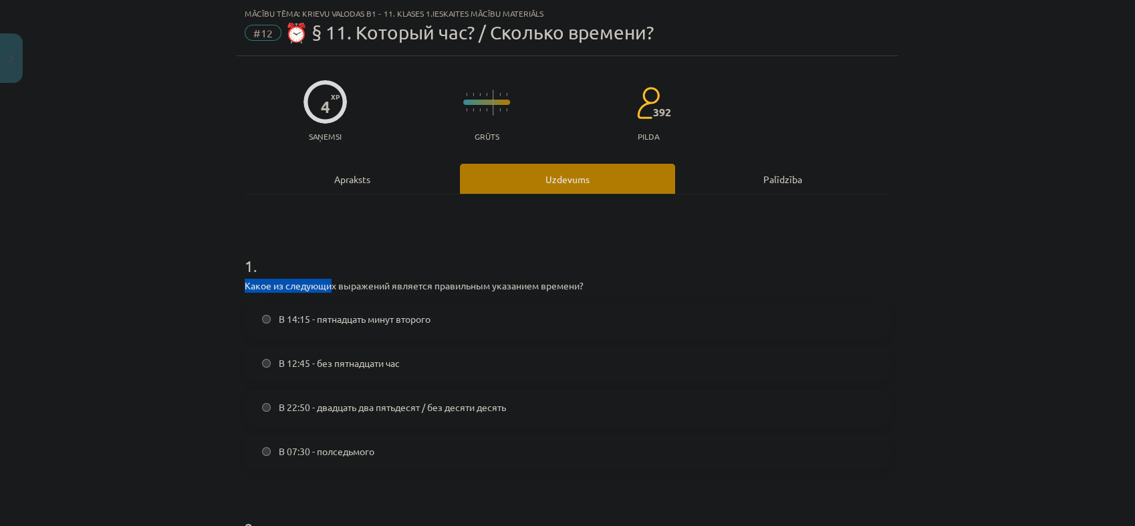
drag, startPoint x: 241, startPoint y: 281, endPoint x: 325, endPoint y: 277, distance: 84.3
click at [325, 277] on div "1 . Какое из следующих выражений является правильным указанием времени? В 14:15…" at bounding box center [568, 351] width 646 height 236
drag, startPoint x: 325, startPoint y: 277, endPoint x: 105, endPoint y: 247, distance: 222.1
click at [105, 247] on div "Mācību tēma: Krievu valodas b1 - 11. klases 1.ieskaites mācību materiāls #12 ⏰ …" at bounding box center [567, 263] width 1135 height 526
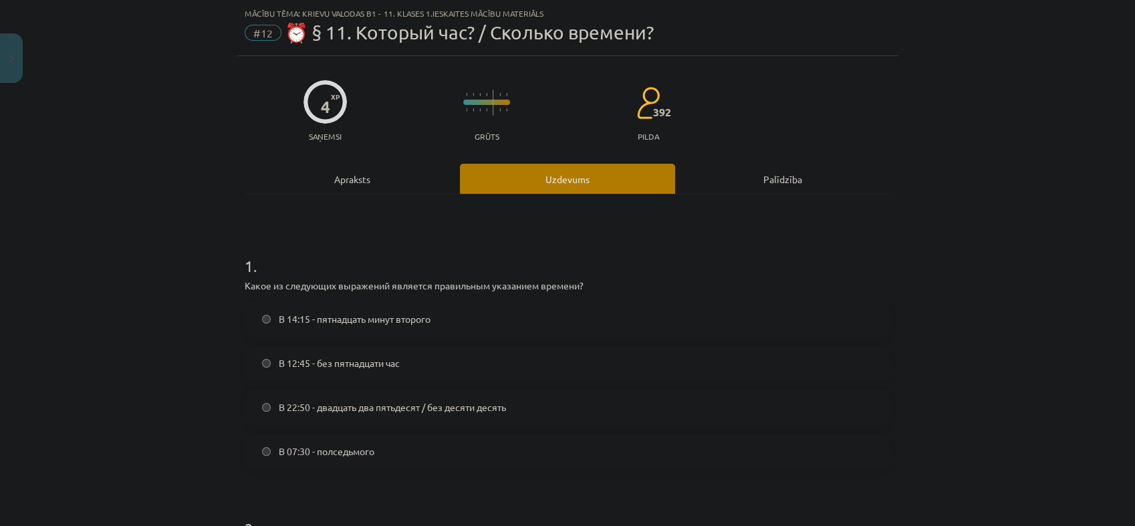
click at [374, 362] on span "В 12:45 - без пятнадцати час" at bounding box center [339, 363] width 121 height 14
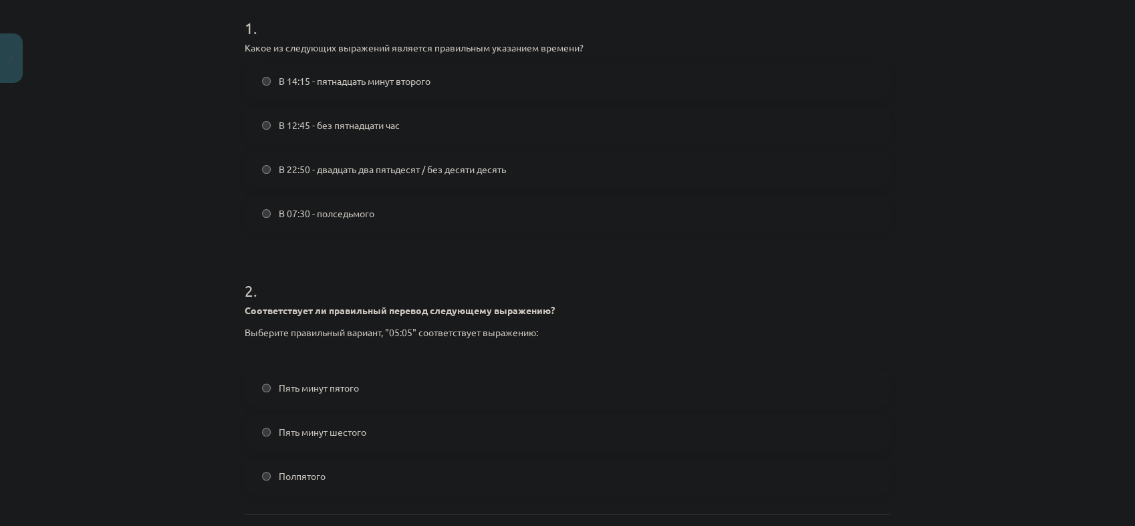
scroll to position [330, 0]
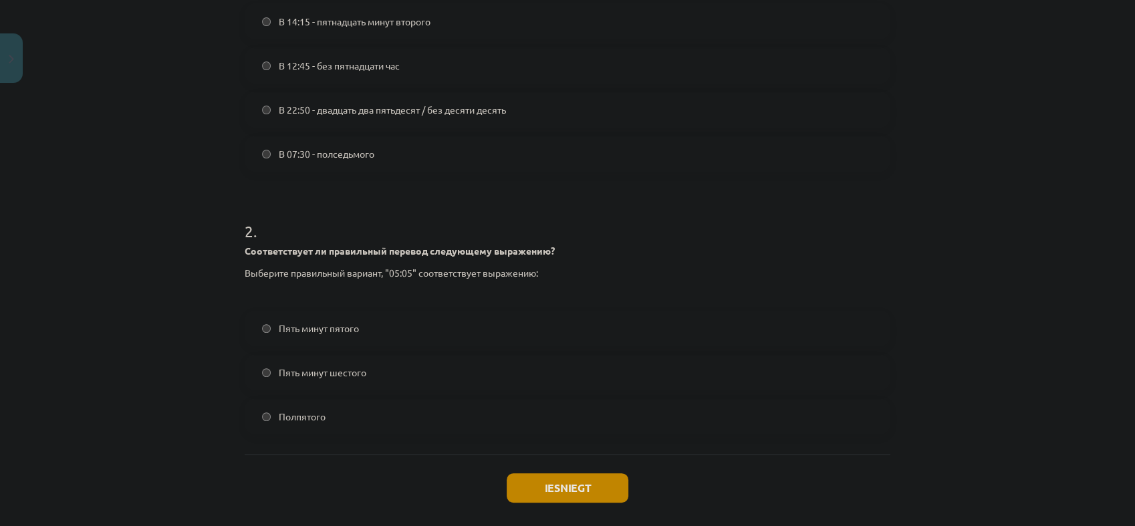
click at [265, 330] on label "Пять минут пятого" at bounding box center [567, 328] width 643 height 33
click at [552, 483] on button "Iesniegt" at bounding box center [568, 487] width 122 height 29
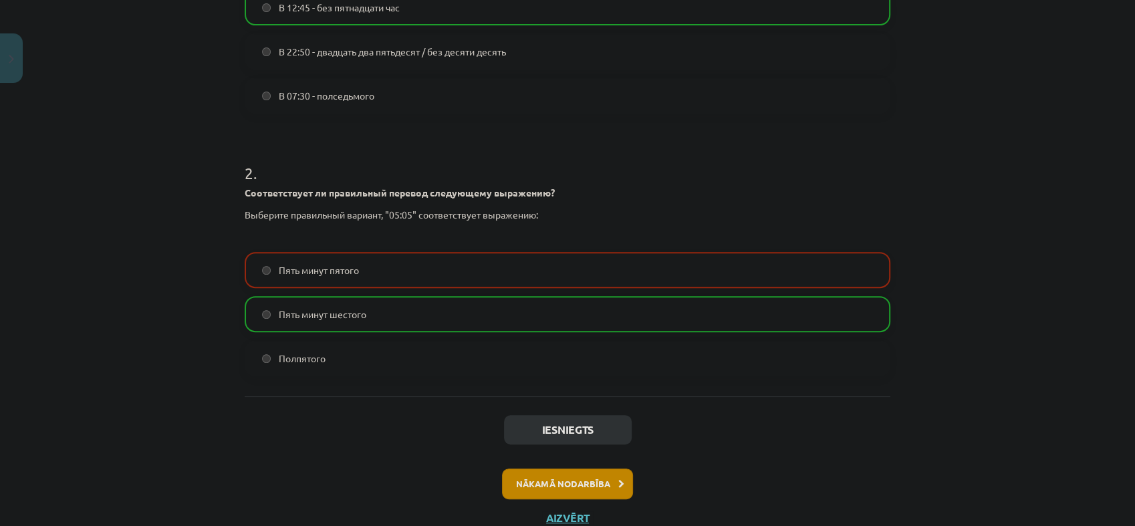
scroll to position [436, 0]
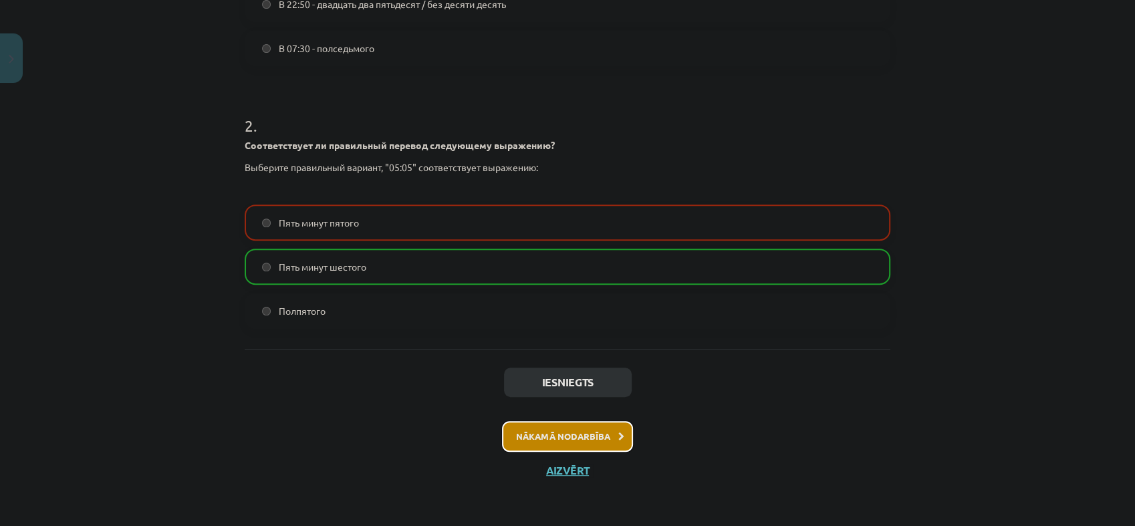
click at [548, 434] on button "Nākamā nodarbība" at bounding box center [567, 436] width 131 height 31
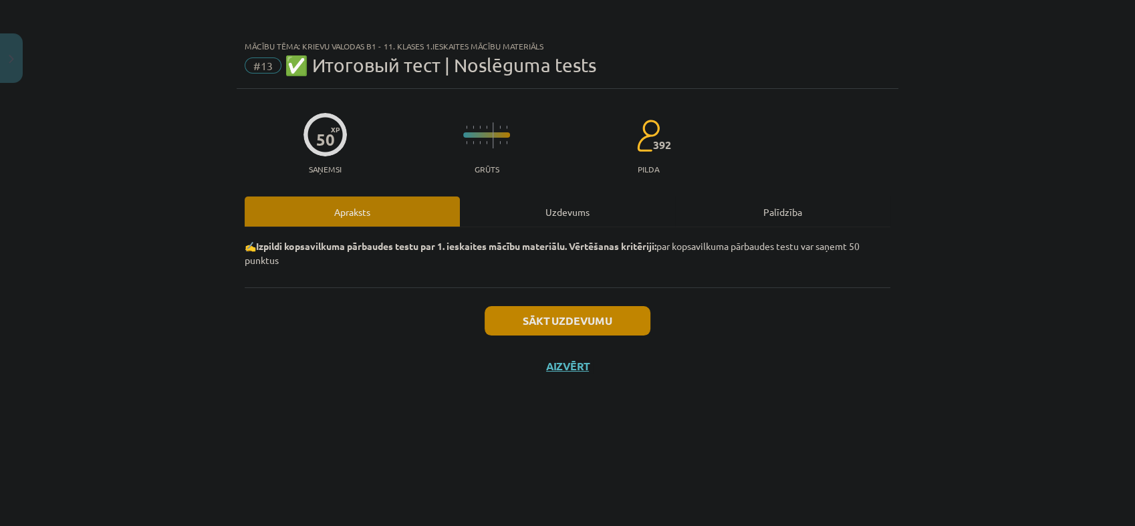
scroll to position [0, 0]
click at [523, 227] on div "✍️ Izpildi kopsavilkuma pārbaudes testu par 1. ieskaites mācību materiālu. Vērt…" at bounding box center [568, 257] width 646 height 60
click at [492, 209] on div "Uzdevums" at bounding box center [567, 212] width 215 height 30
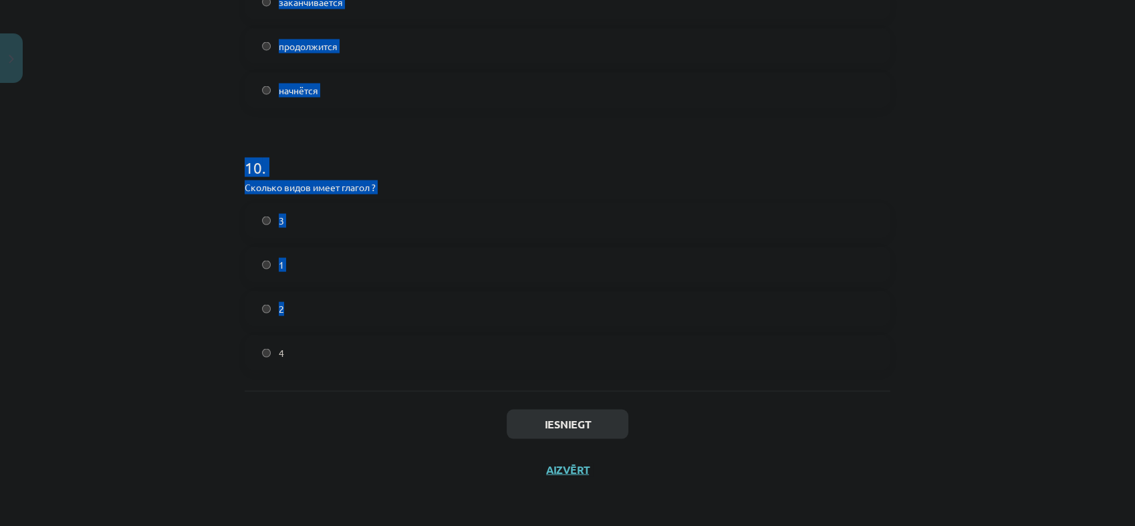
scroll to position [2610, 0]
drag, startPoint x: 238, startPoint y: 210, endPoint x: 769, endPoint y: 331, distance: 545.1
copy form "1 . Укажите сложноподчинённое предложение с придаточной частью причины. Неужели…"
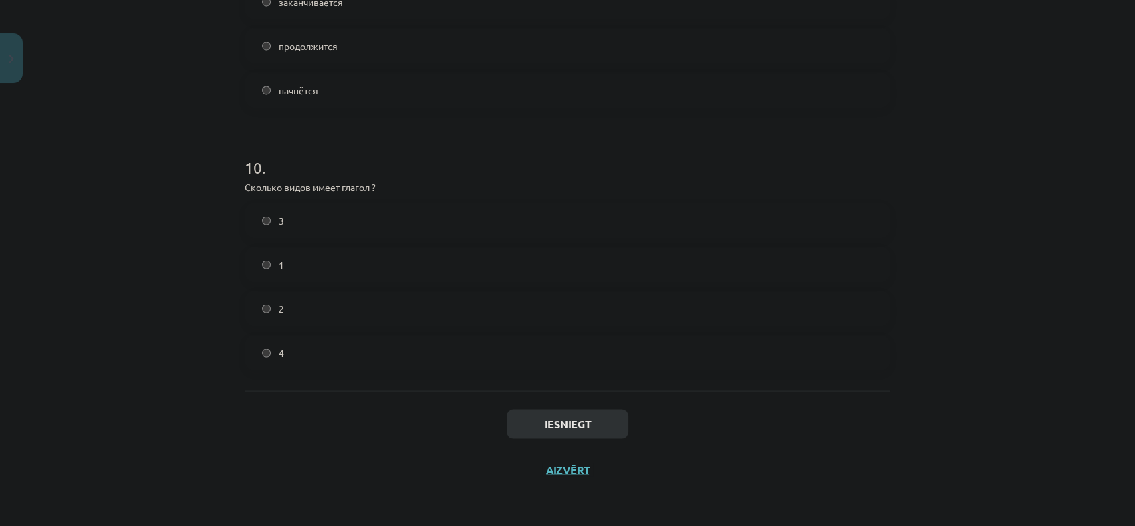
click at [97, 407] on div "Mācību tēma: Krievu valodas b1 - 11. klases 1.ieskaites mācību materiāls #13 ✅ …" at bounding box center [567, 263] width 1135 height 526
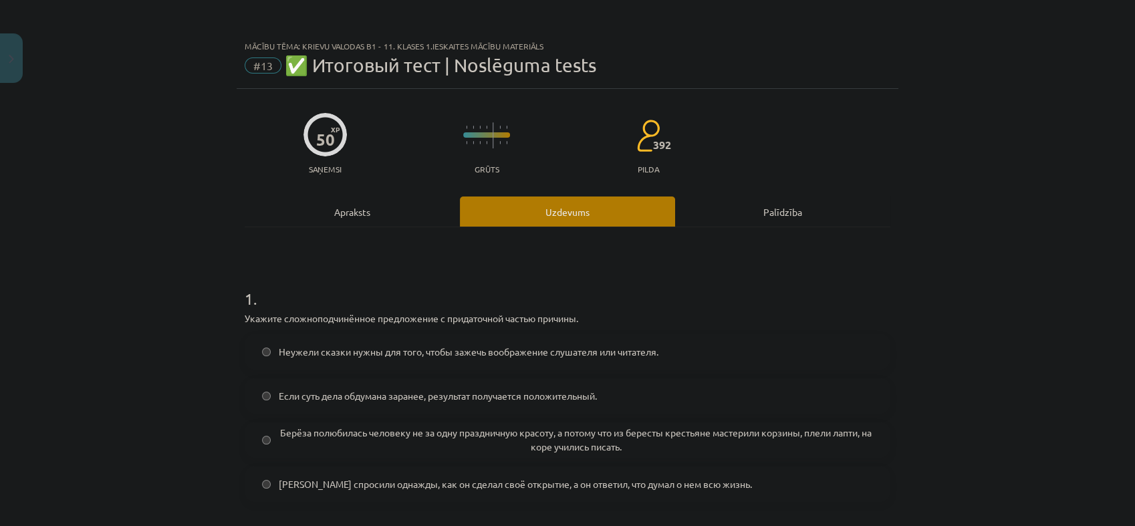
click at [476, 423] on label "Берёза полюбилась человеку не за одну праздничную красоту, а потому что из бере…" at bounding box center [567, 439] width 643 height 33
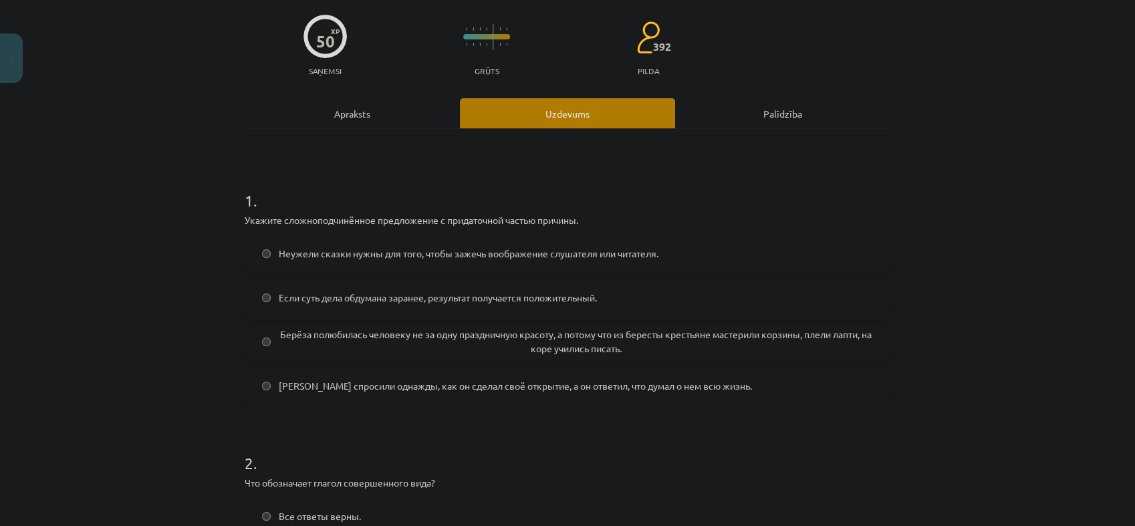
scroll to position [445, 0]
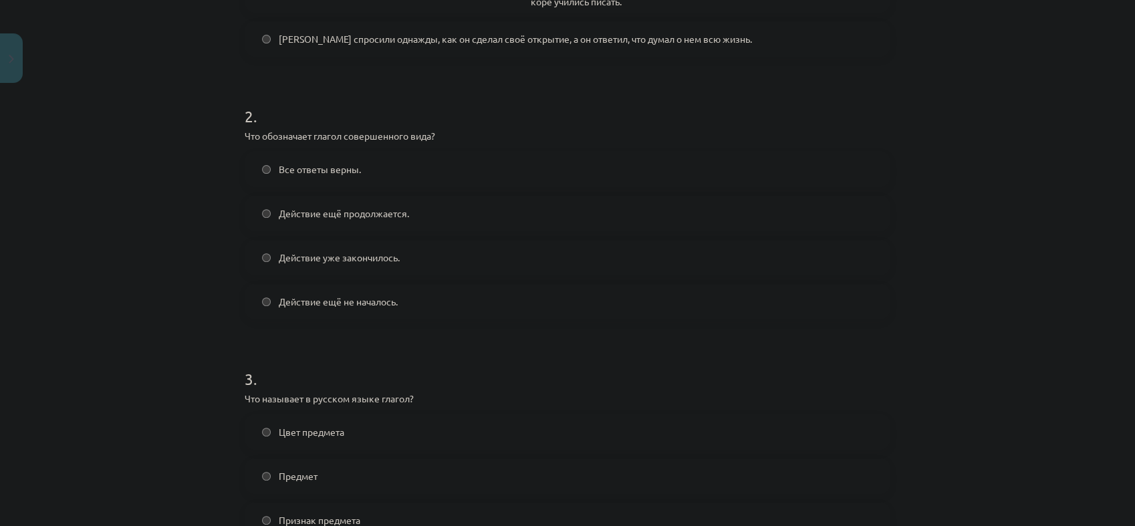
click at [358, 257] on span "Действие уже закончилось." at bounding box center [339, 258] width 121 height 14
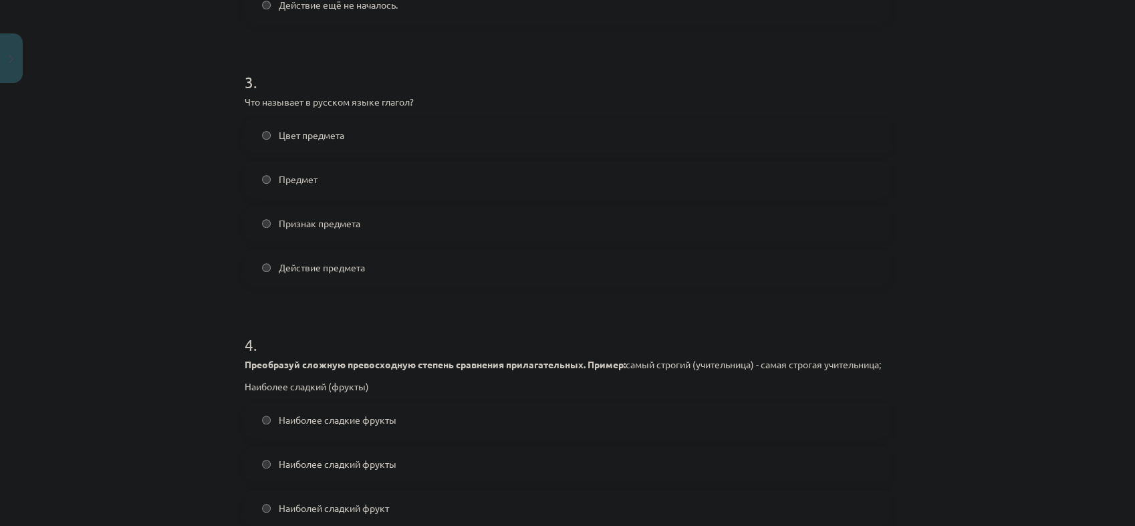
scroll to position [743, 0]
click at [342, 265] on span "Действие предмета" at bounding box center [322, 267] width 86 height 14
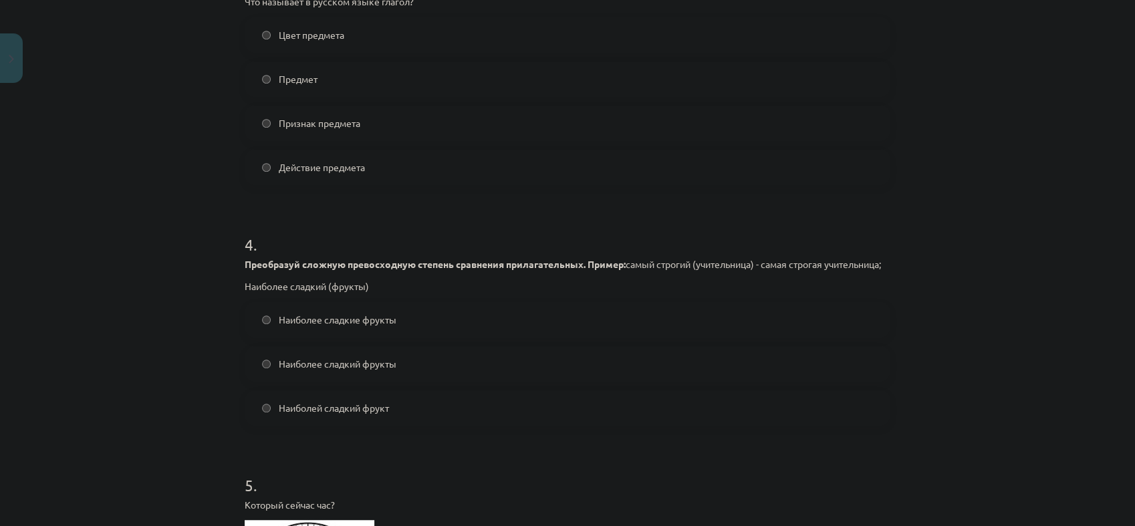
scroll to position [1040, 0]
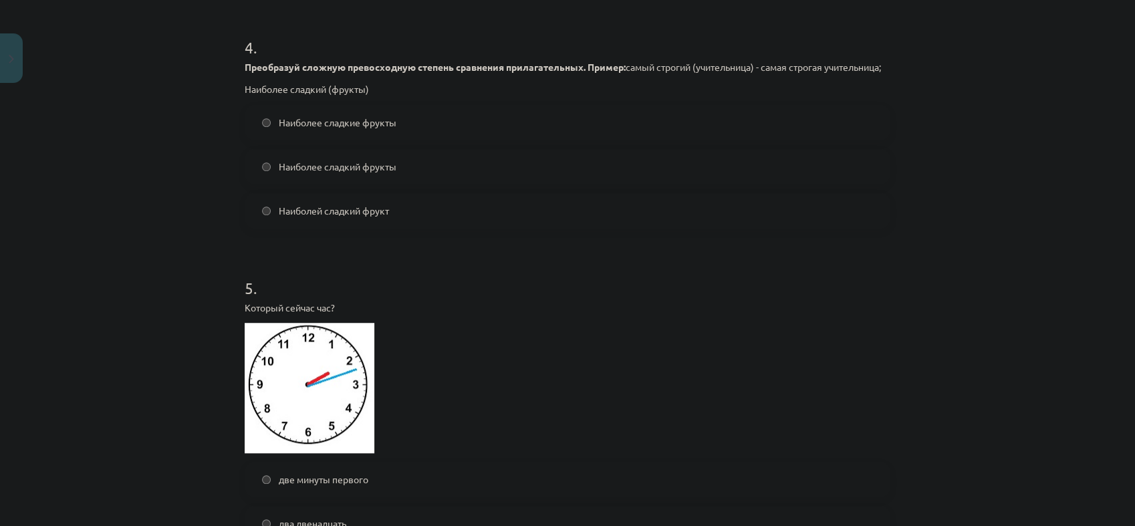
click at [378, 174] on span "Наиболее сладкий фрукты" at bounding box center [338, 167] width 118 height 14
click at [400, 227] on label "Наиболей сладкий фрукт" at bounding box center [567, 210] width 643 height 33
click at [375, 130] on span "Наиболее сладкие фрукты" at bounding box center [338, 123] width 118 height 14
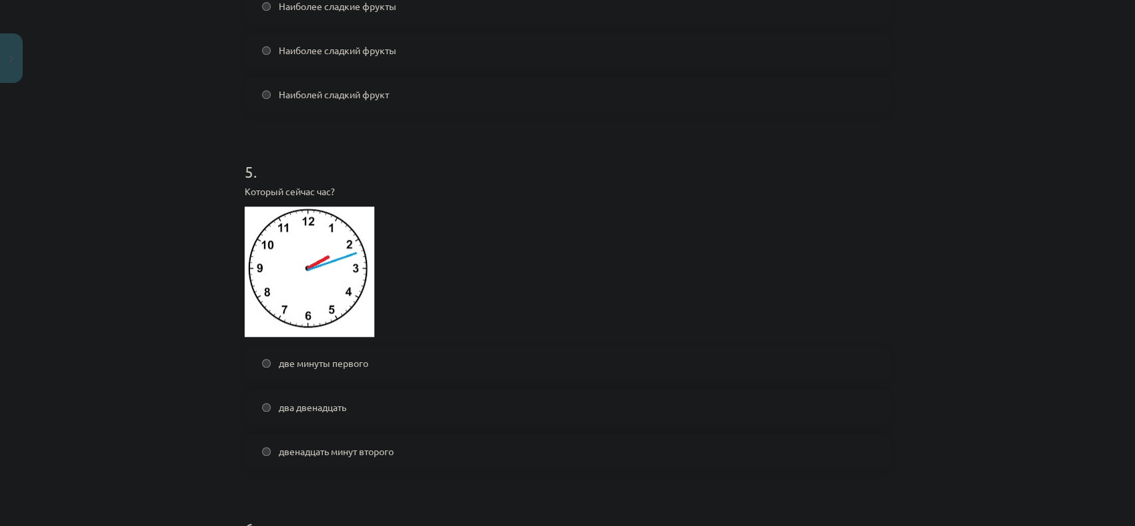
scroll to position [1188, 0]
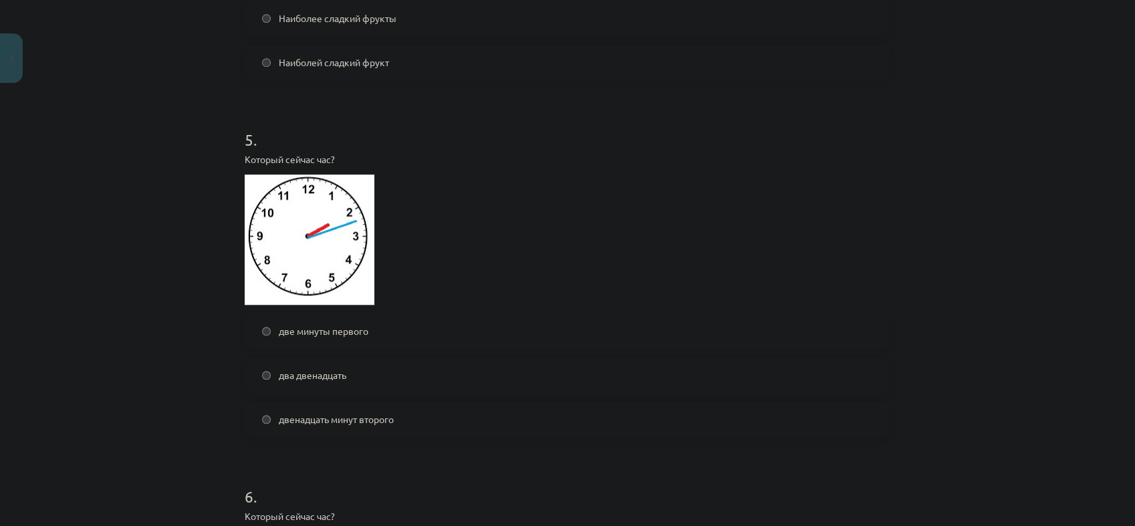
click at [430, 390] on label "два двенадцать" at bounding box center [567, 374] width 643 height 33
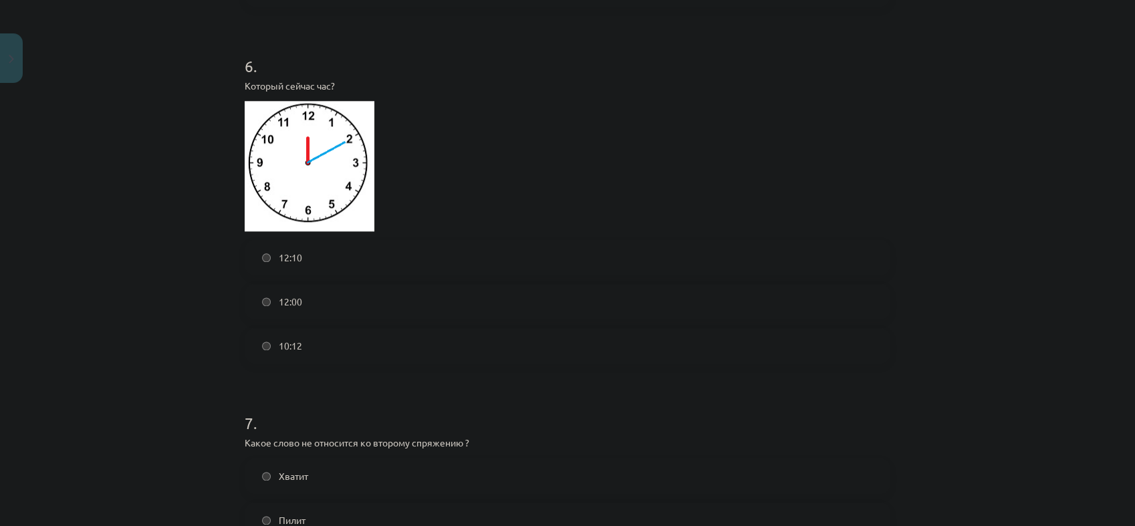
scroll to position [1634, 0]
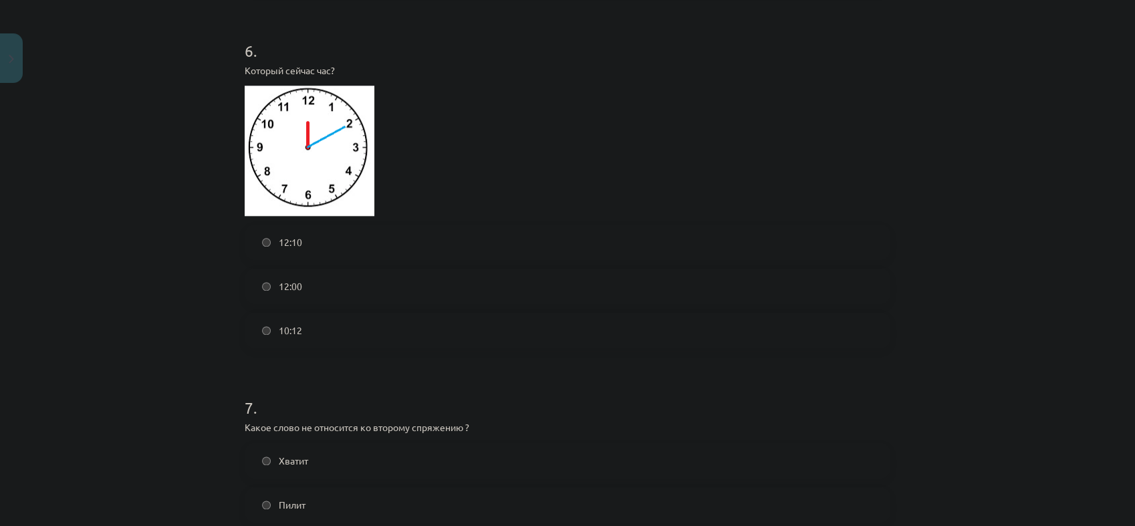
click at [308, 303] on label "12:00" at bounding box center [567, 285] width 643 height 33
click at [303, 257] on label "12:10" at bounding box center [567, 241] width 643 height 33
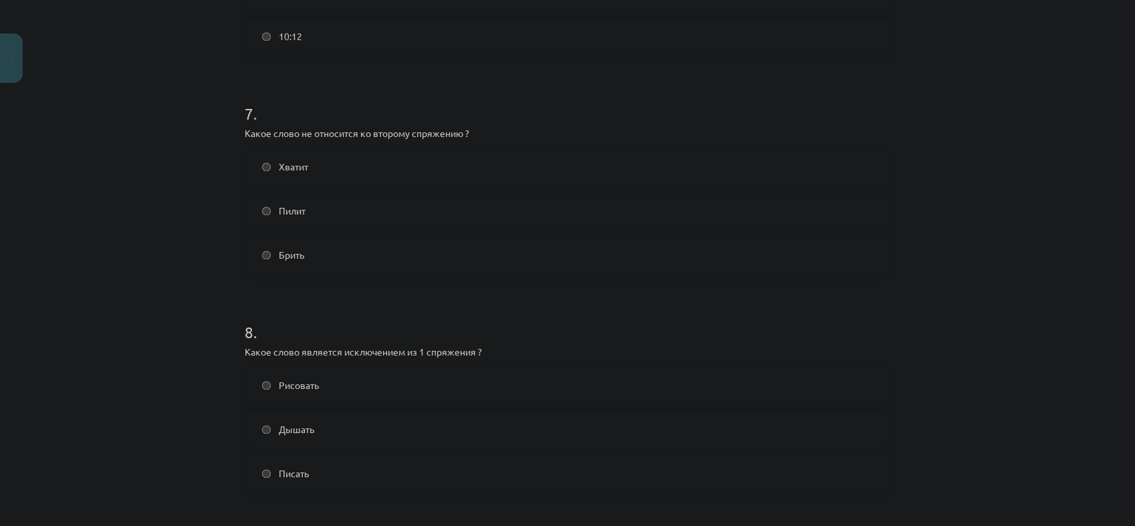
scroll to position [1931, 0]
click at [279, 171] on span "Хватит" at bounding box center [293, 164] width 29 height 14
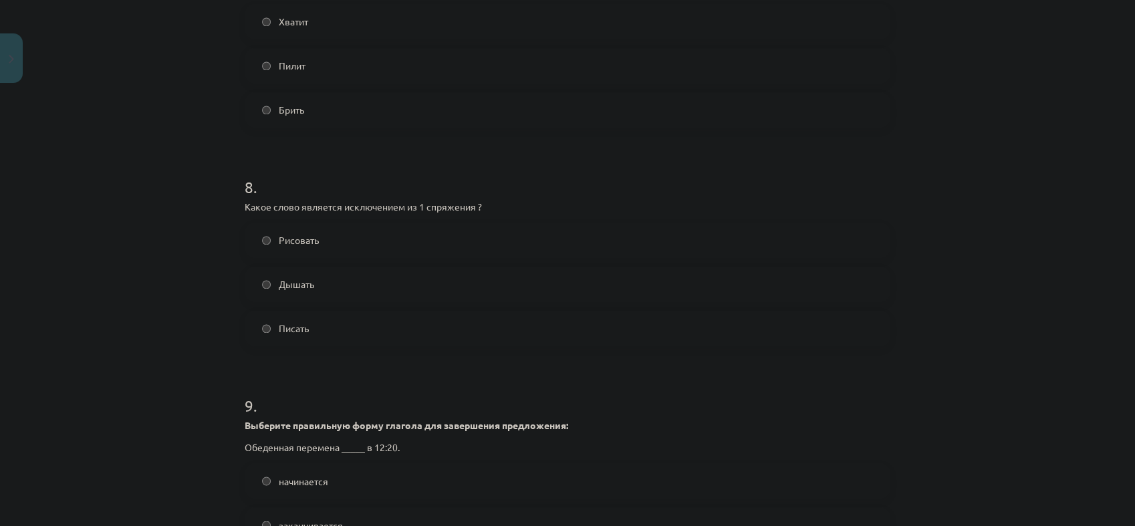
scroll to position [2080, 0]
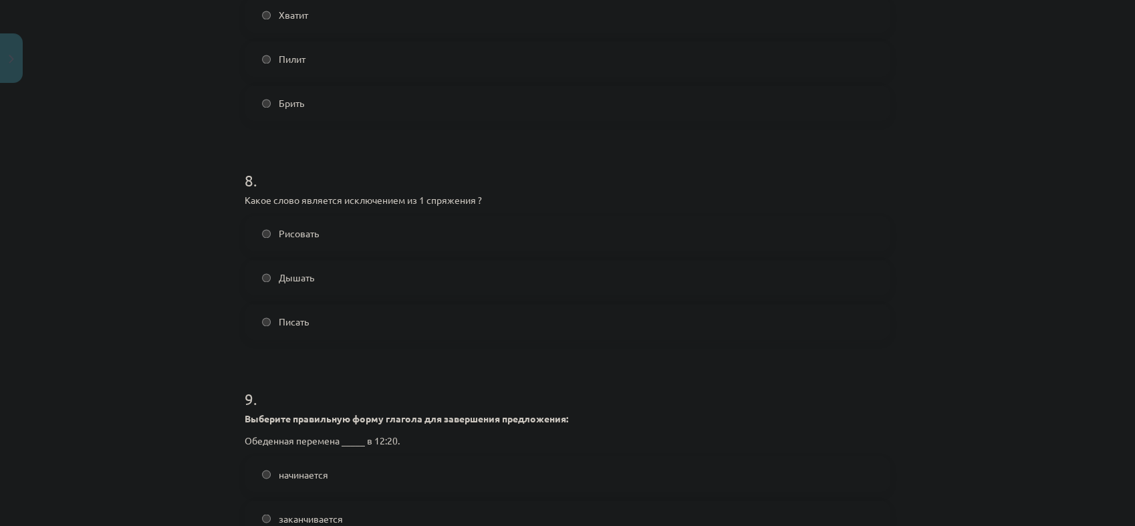
drag, startPoint x: 263, startPoint y: 283, endPoint x: 293, endPoint y: 277, distance: 30.8
click at [265, 286] on label "Дышать" at bounding box center [567, 277] width 643 height 33
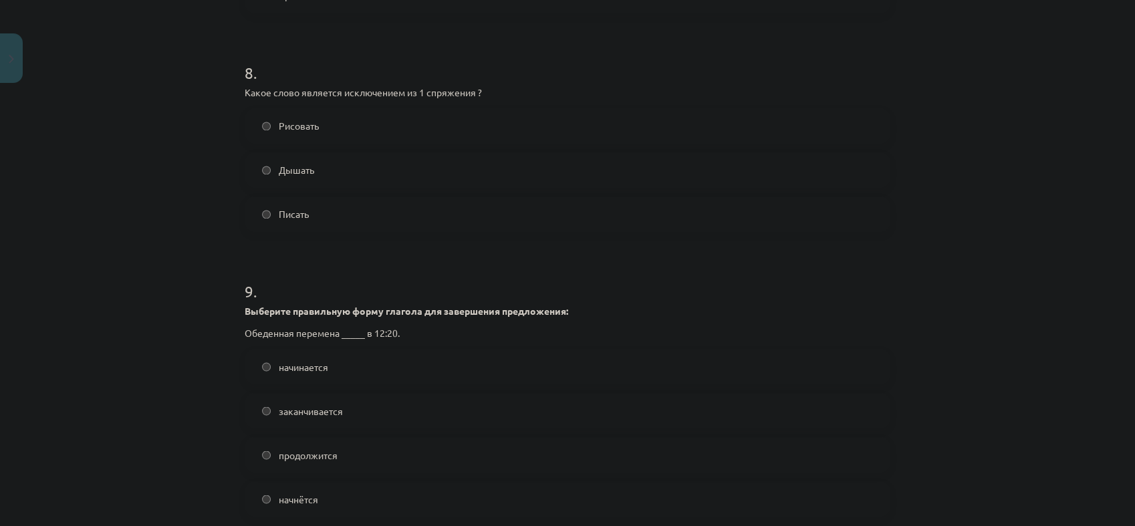
scroll to position [2302, 0]
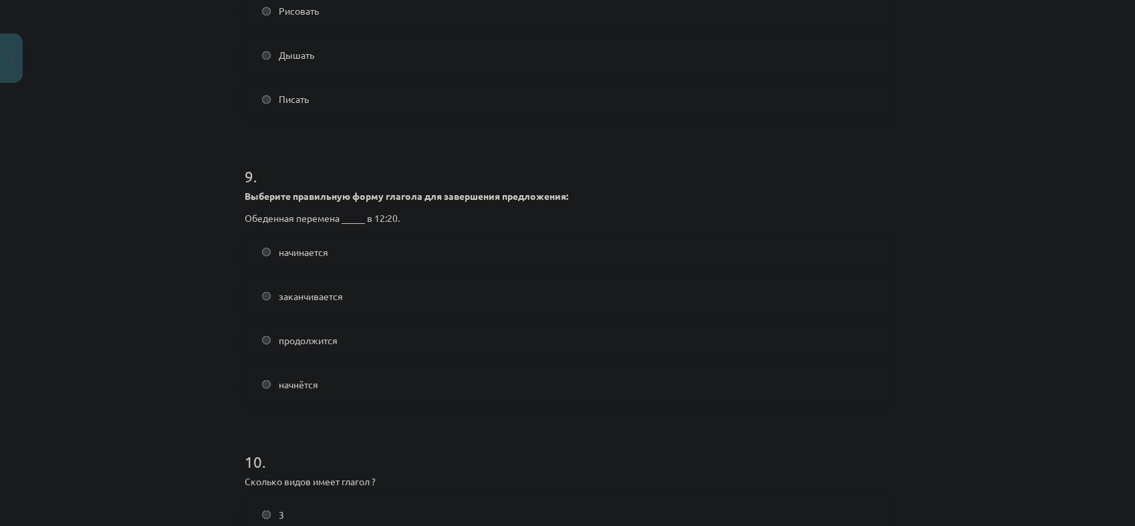
click at [314, 268] on label "начинается" at bounding box center [567, 251] width 643 height 33
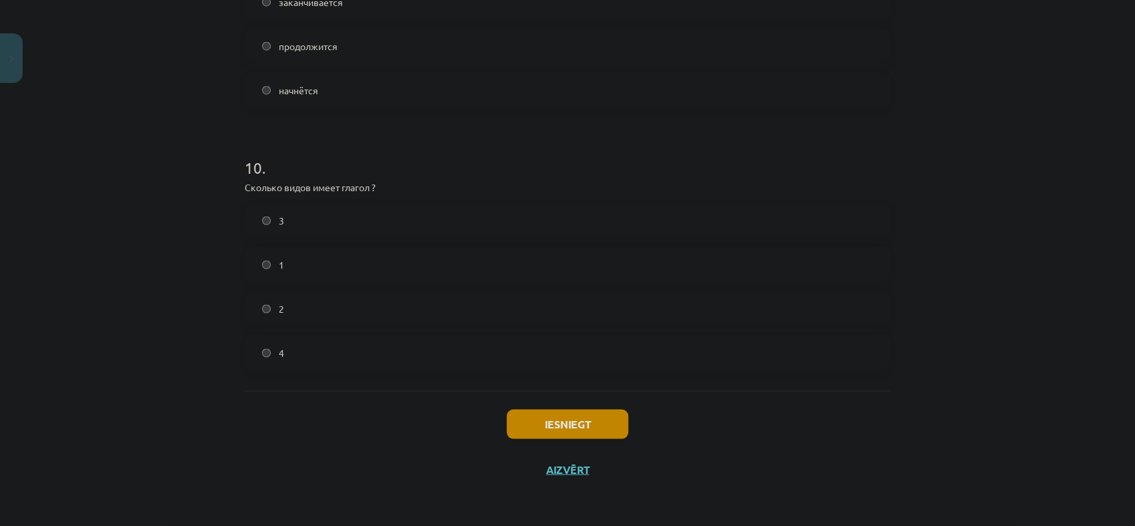
scroll to position [2610, 0]
click at [593, 411] on button "Iesniegt" at bounding box center [568, 424] width 122 height 29
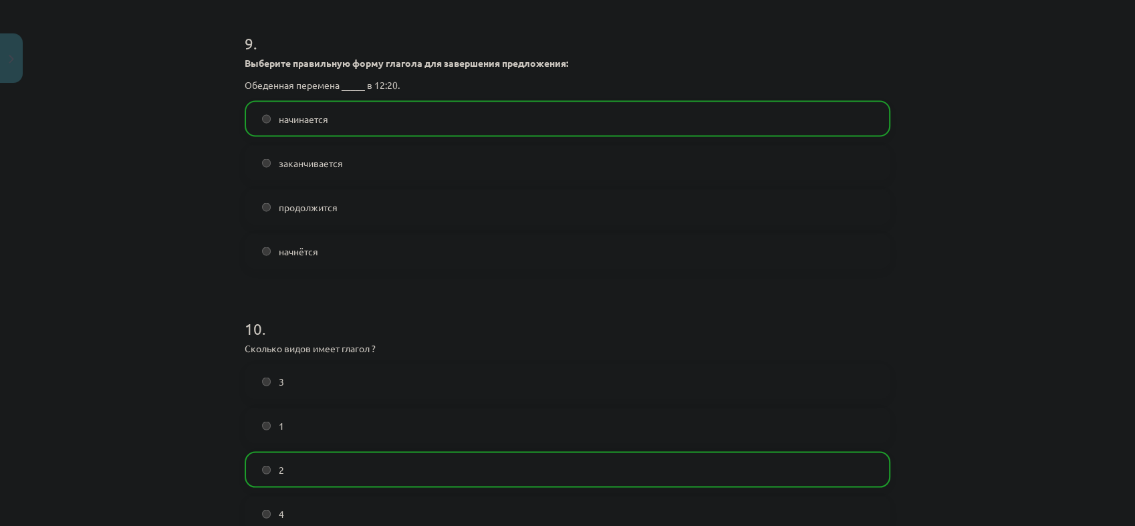
scroll to position [2652, 0]
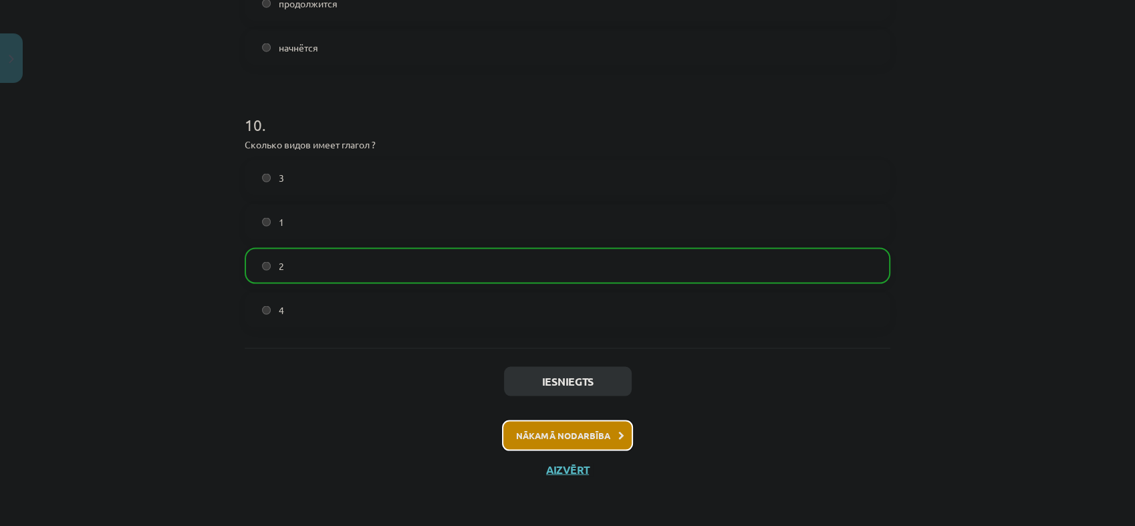
click at [575, 435] on button "Nākamā nodarbība" at bounding box center [567, 435] width 131 height 31
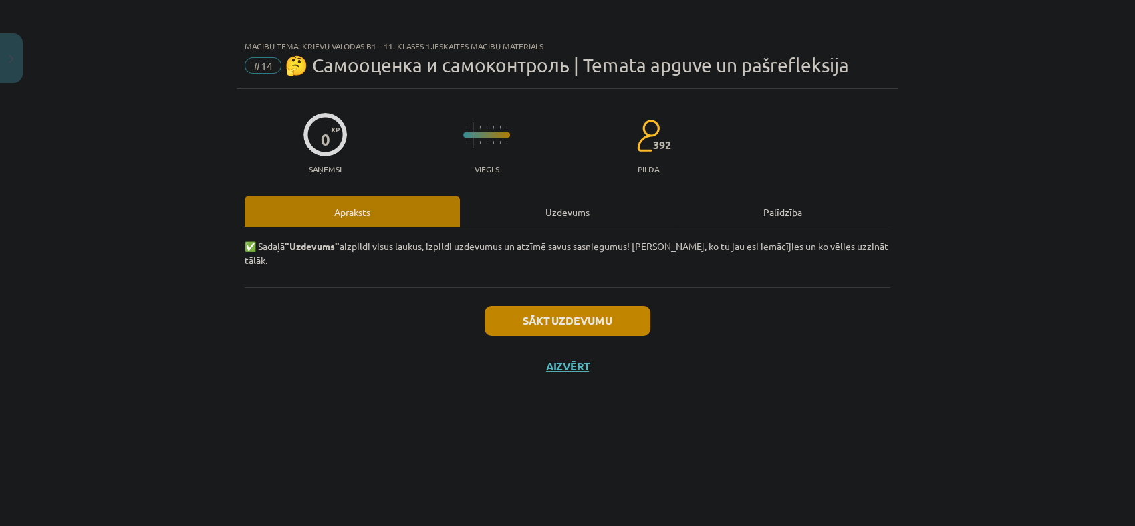
click at [510, 194] on div "0 XP Saņemsi Viegls 392 pilda Apraksts Uzdevums Palīdzība ✅ Sadaļā "Uzdevums" a…" at bounding box center [568, 291] width 662 height 404
click at [509, 209] on div "Uzdevums" at bounding box center [567, 212] width 215 height 30
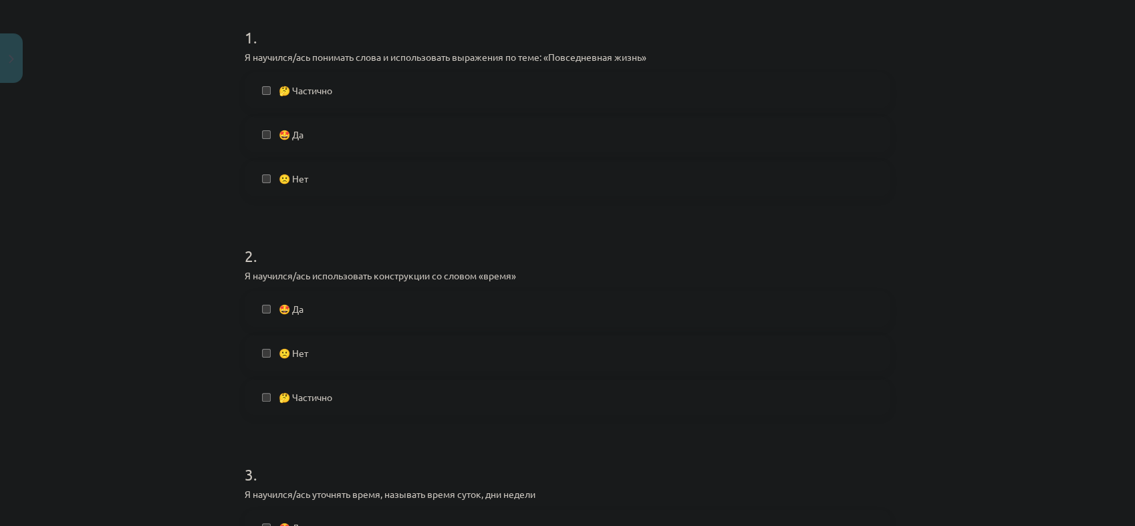
scroll to position [297, 0]
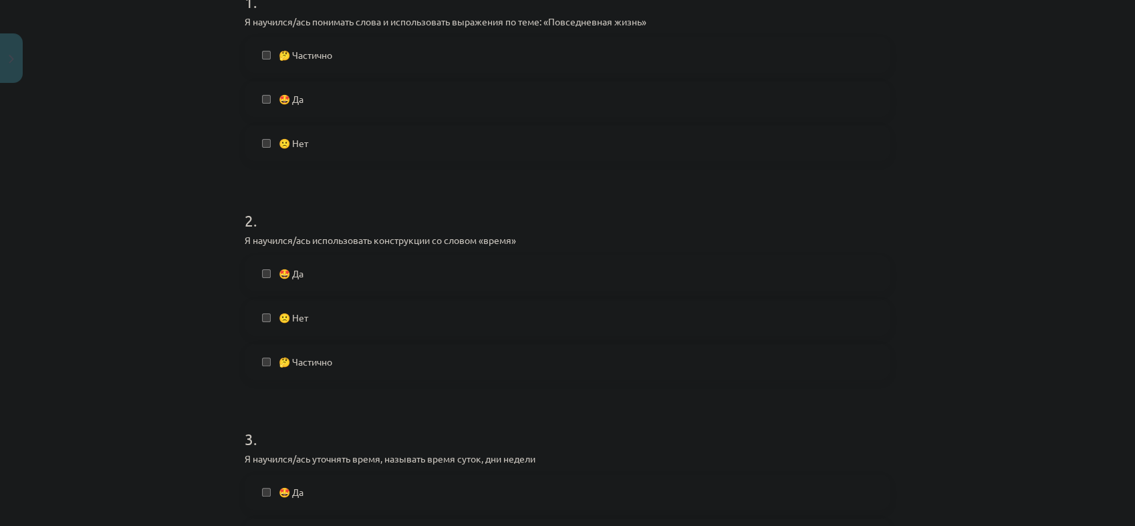
click at [265, 98] on label "🤩 Да" at bounding box center [567, 98] width 643 height 33
click at [267, 270] on label "🤩 Да" at bounding box center [567, 273] width 643 height 33
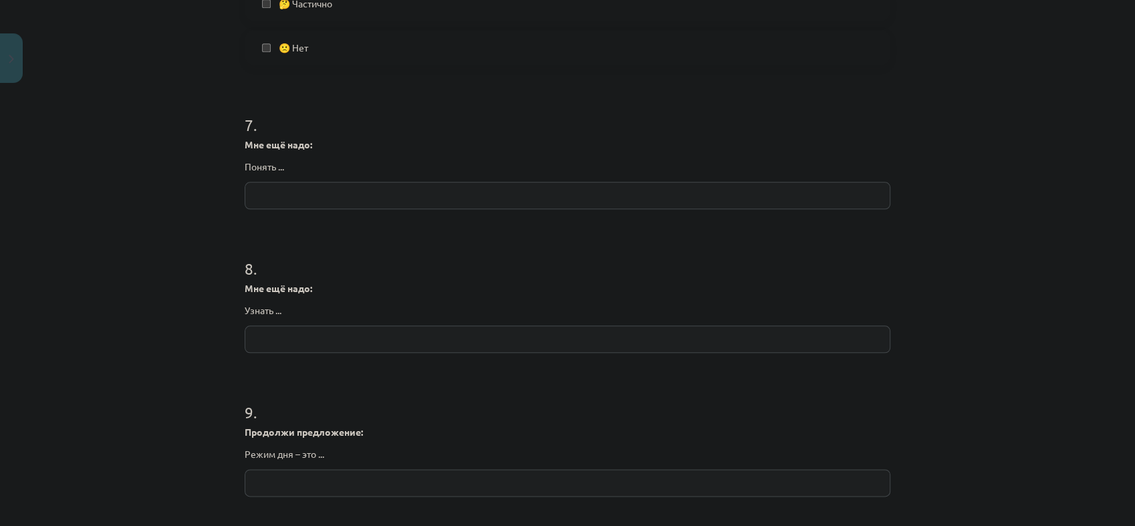
scroll to position [1747, 0]
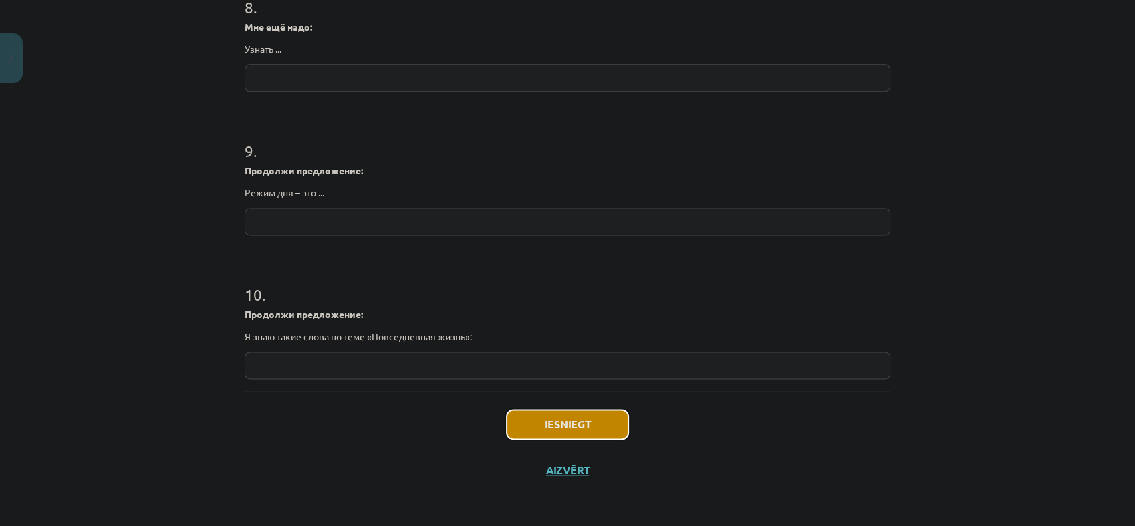
click at [588, 425] on button "Iesniegt" at bounding box center [568, 424] width 122 height 29
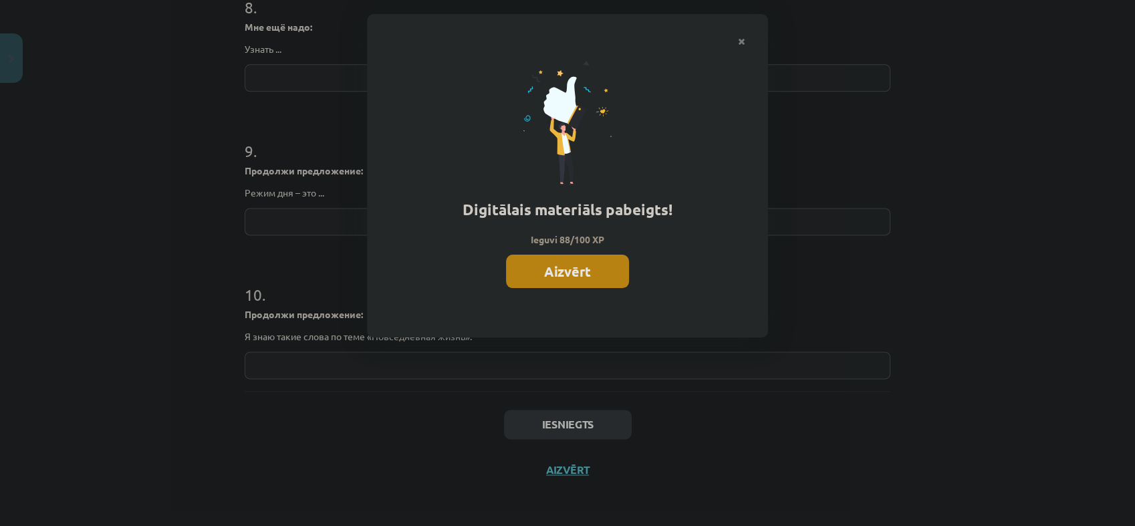
click at [583, 276] on button "Aizvērt" at bounding box center [567, 271] width 123 height 33
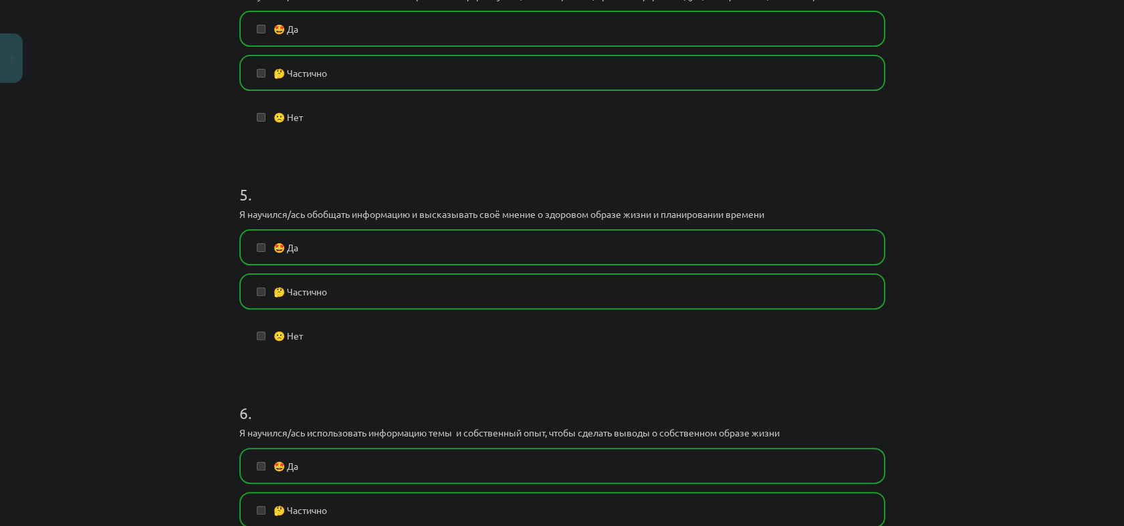
scroll to position [856, 0]
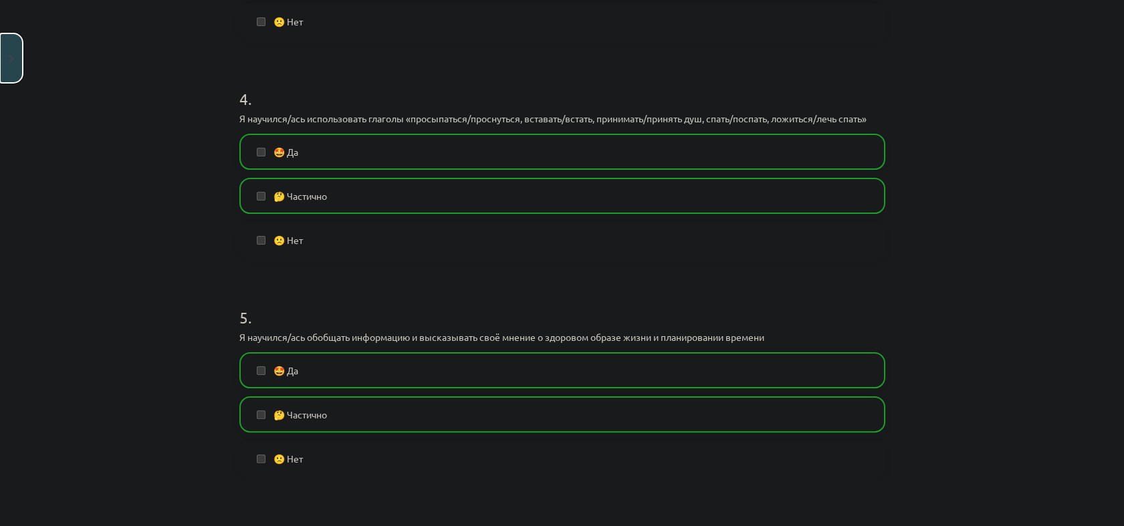
click at [16, 59] on button "Close" at bounding box center [11, 57] width 23 height 49
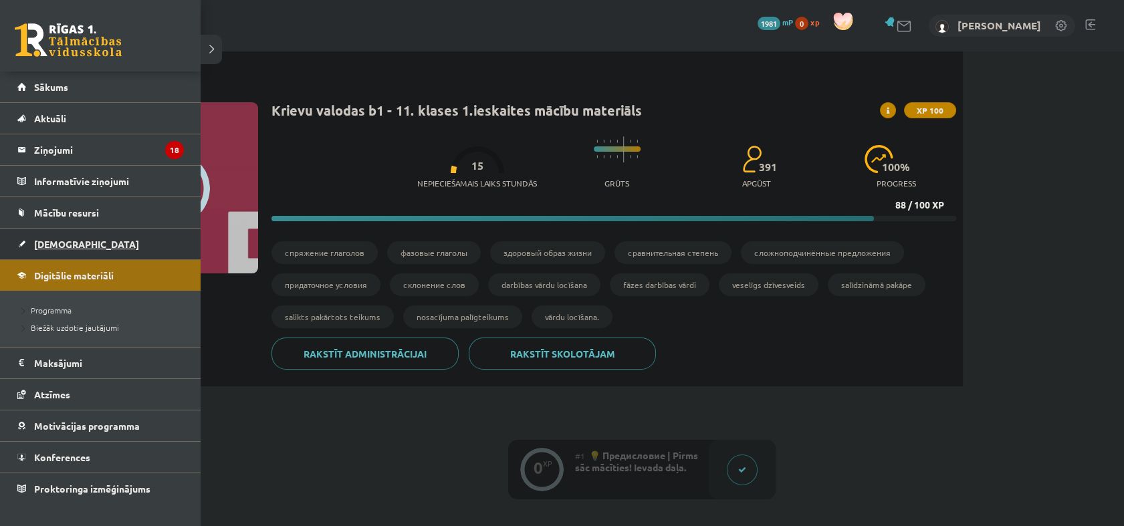
click at [39, 238] on span "[DEMOGRAPHIC_DATA]" at bounding box center [86, 244] width 105 height 12
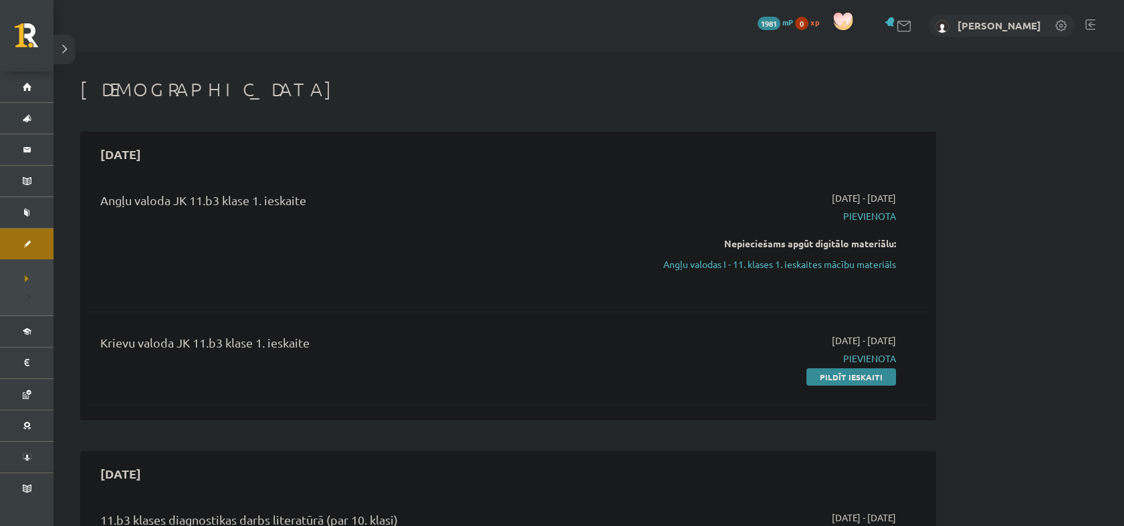
drag, startPoint x: 790, startPoint y: 257, endPoint x: 646, endPoint y: 43, distance: 258.1
click at [789, 257] on link "Angļu valodas I - 11. klases 1. ieskaites mācību materiāls" at bounding box center [770, 264] width 252 height 14
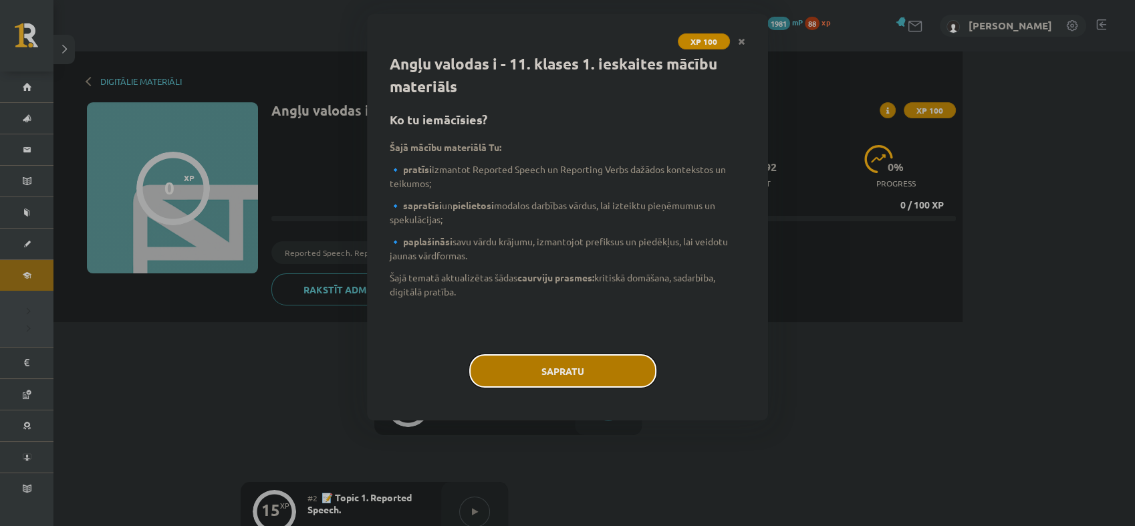
click at [589, 369] on button "Sapratu" at bounding box center [562, 370] width 187 height 33
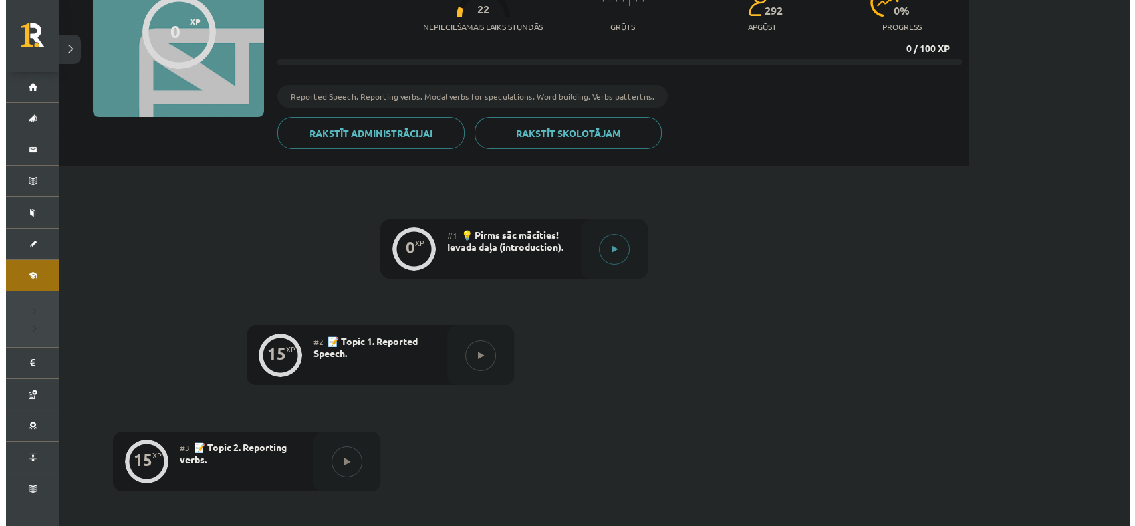
scroll to position [74, 0]
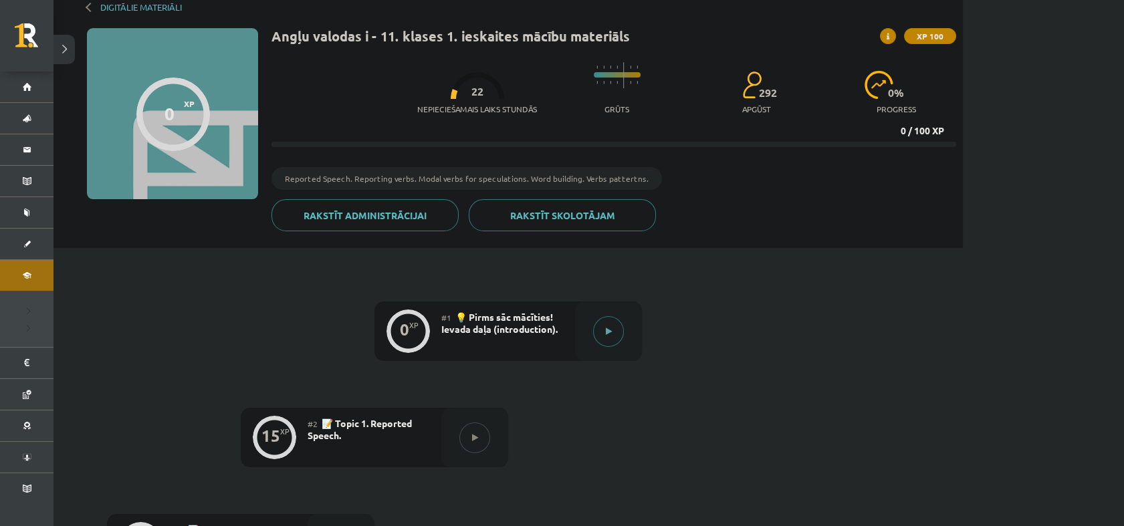
click at [627, 329] on div at bounding box center [608, 330] width 67 height 59
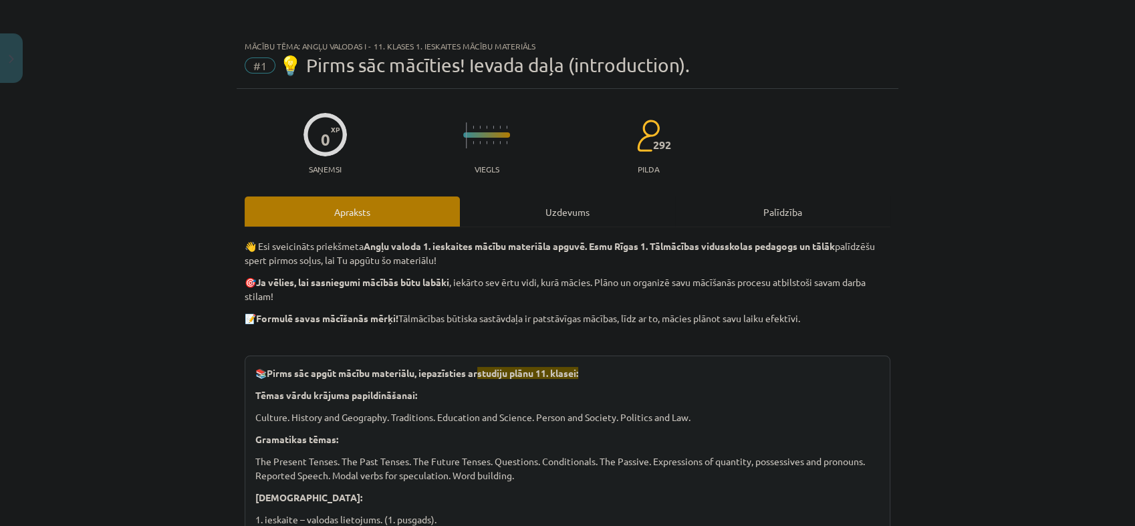
click at [650, 207] on div "Uzdevums" at bounding box center [567, 212] width 215 height 30
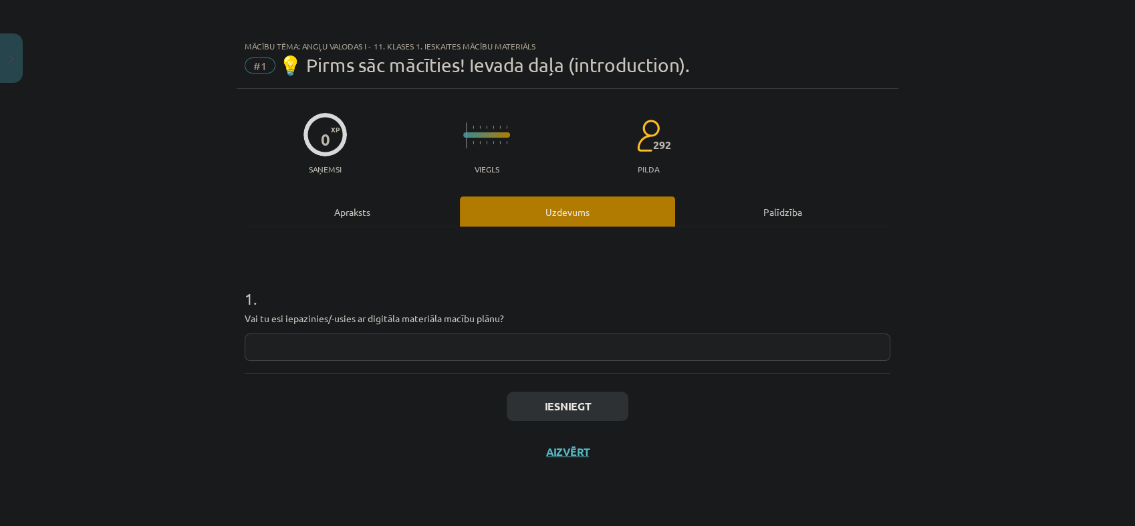
click at [510, 358] on input "text" at bounding box center [568, 347] width 646 height 27
type input "**"
click at [572, 403] on button "Iesniegt" at bounding box center [568, 406] width 122 height 29
click at [592, 458] on button "Nākamā nodarbība" at bounding box center [567, 460] width 131 height 31
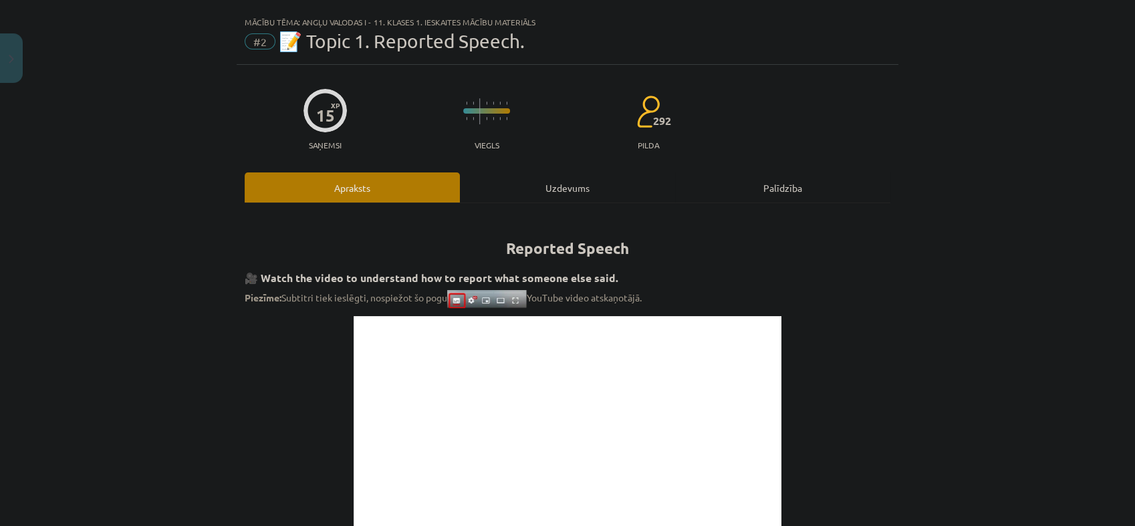
click at [527, 179] on div "Uzdevums" at bounding box center [567, 187] width 215 height 30
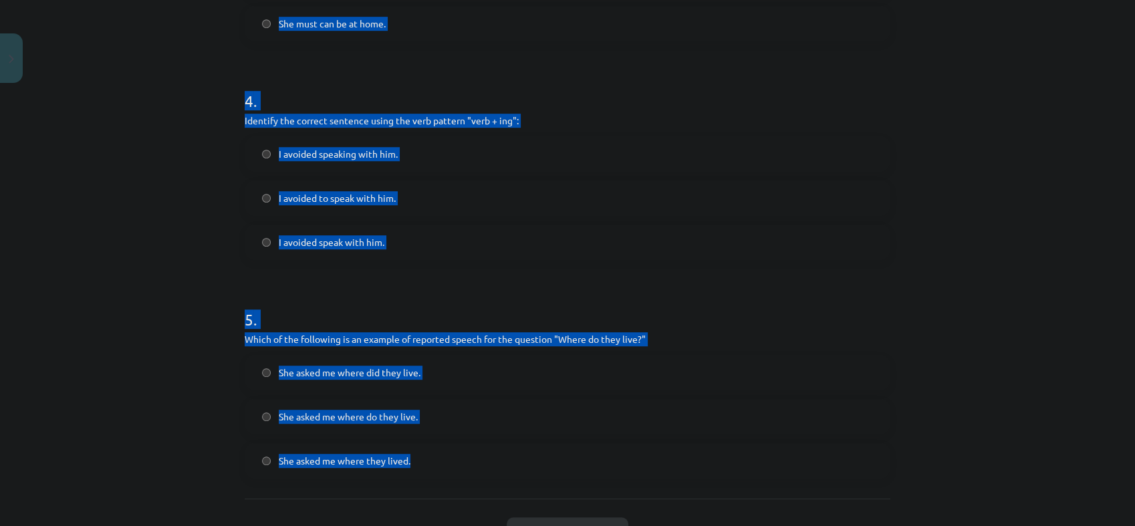
scroll to position [961, 0]
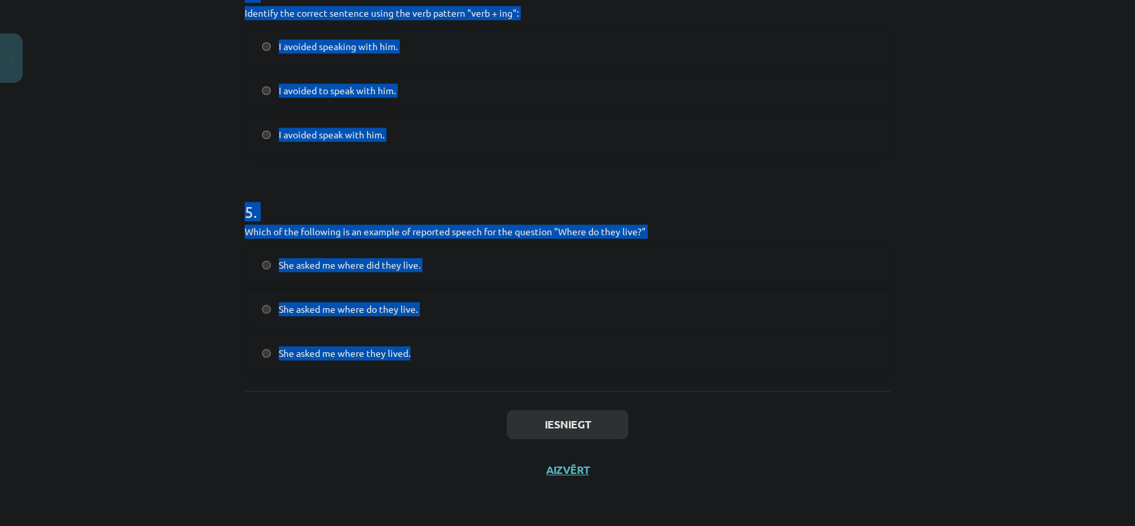
drag, startPoint x: 230, startPoint y: 267, endPoint x: 898, endPoint y: 366, distance: 675.8
click at [898, 366] on div "Mācību tēma: Angļu valodas i - 11. klases 1. ieskaites mācību materiāls #2 📝 To…" at bounding box center [567, 263] width 1135 height 526
copy form "1 . Which of the following sentences correctly uses reported speech? He said th…"
click at [144, 332] on div "Mācību tēma: Angļu valodas i - 11. klases 1. ieskaites mācību materiāls #2 📝 To…" at bounding box center [567, 263] width 1135 height 526
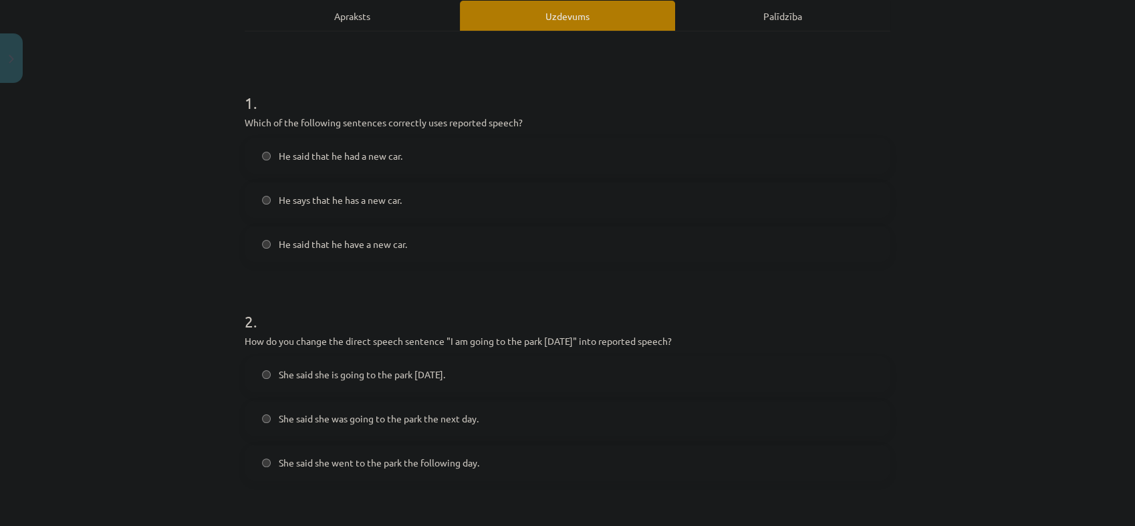
scroll to position [70, 0]
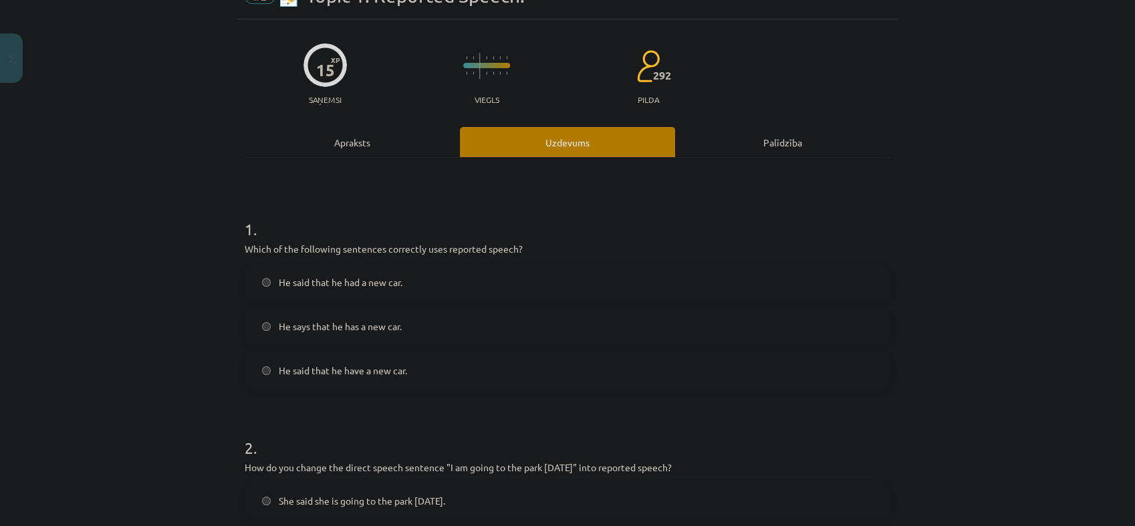
click at [396, 361] on label "He said that he have a new car." at bounding box center [567, 370] width 643 height 33
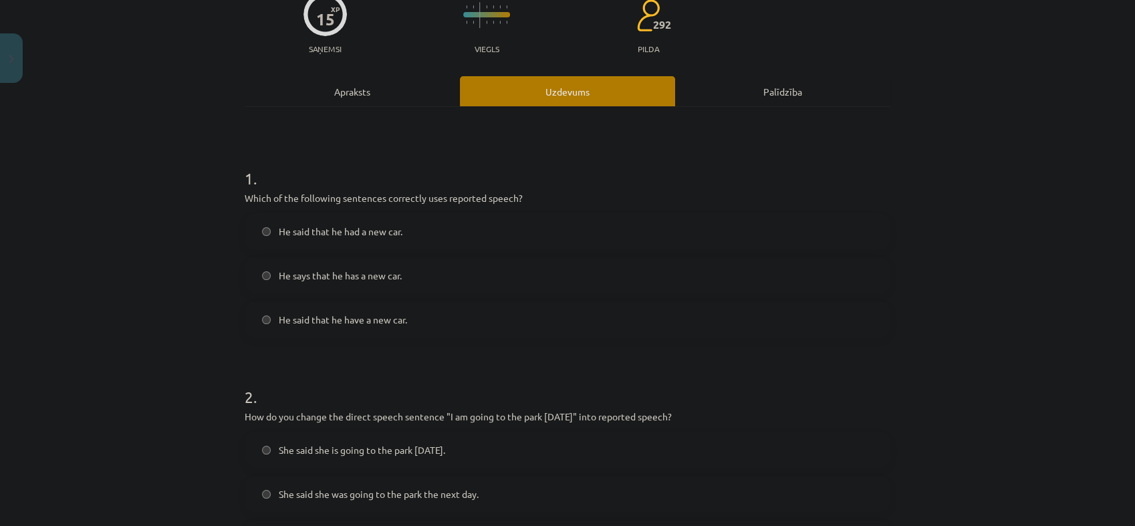
scroll to position [144, 0]
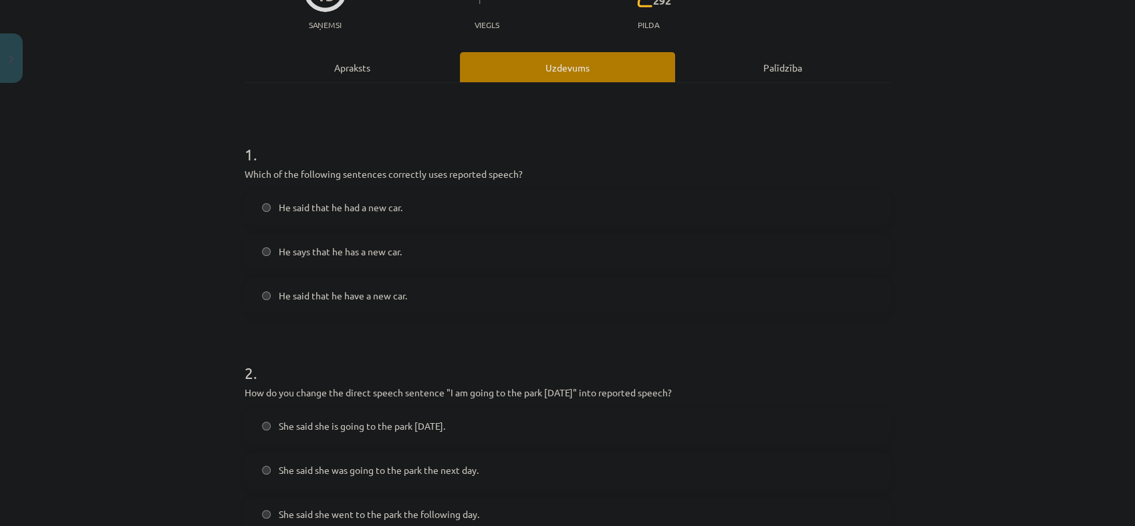
click at [372, 213] on span "He said that he had a new car." at bounding box center [341, 208] width 124 height 14
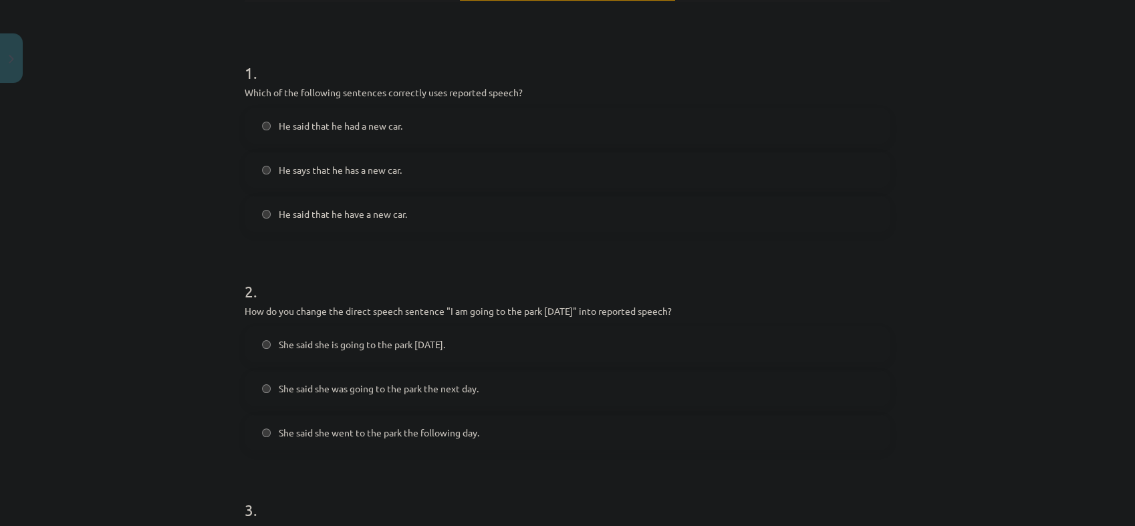
scroll to position [367, 0]
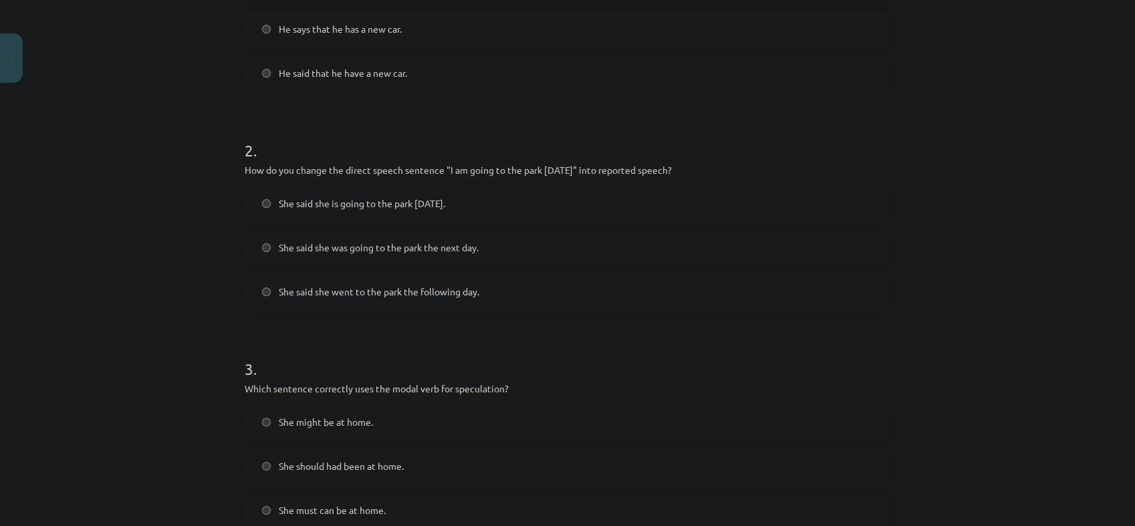
click at [357, 244] on span "She said she was going to the park the next day." at bounding box center [379, 248] width 200 height 14
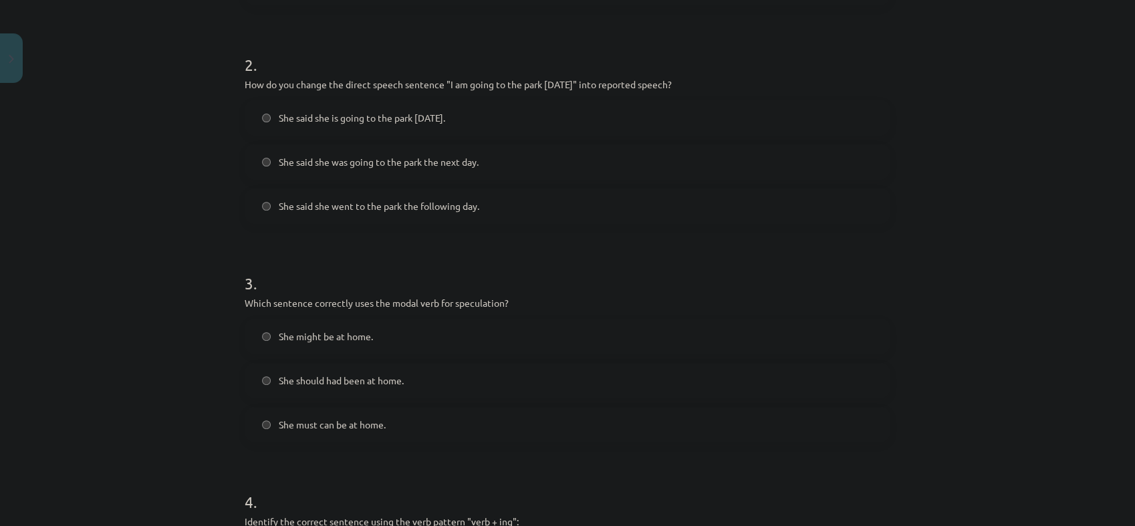
scroll to position [515, 0]
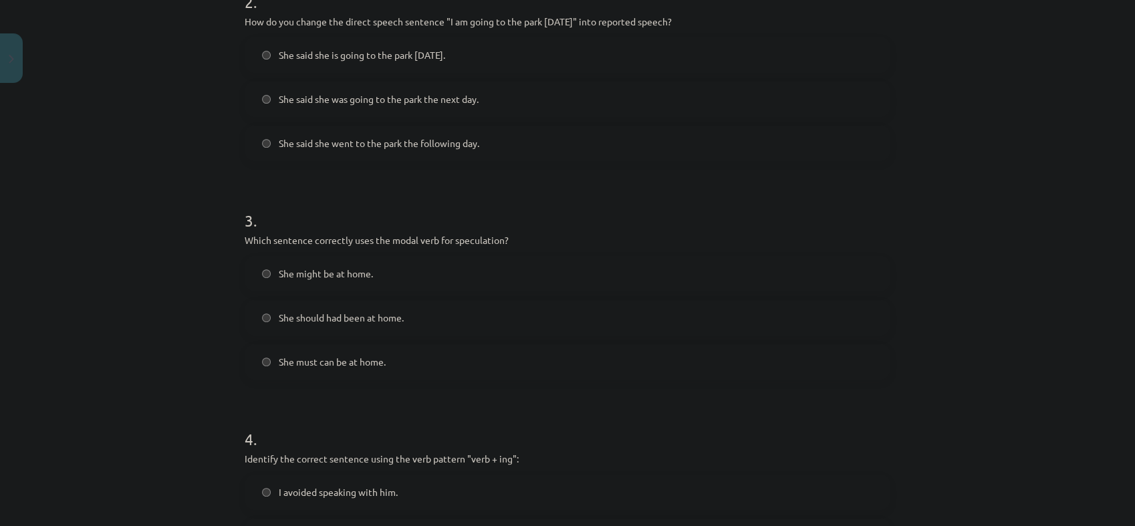
click at [285, 278] on span "She might be at home." at bounding box center [326, 274] width 94 height 14
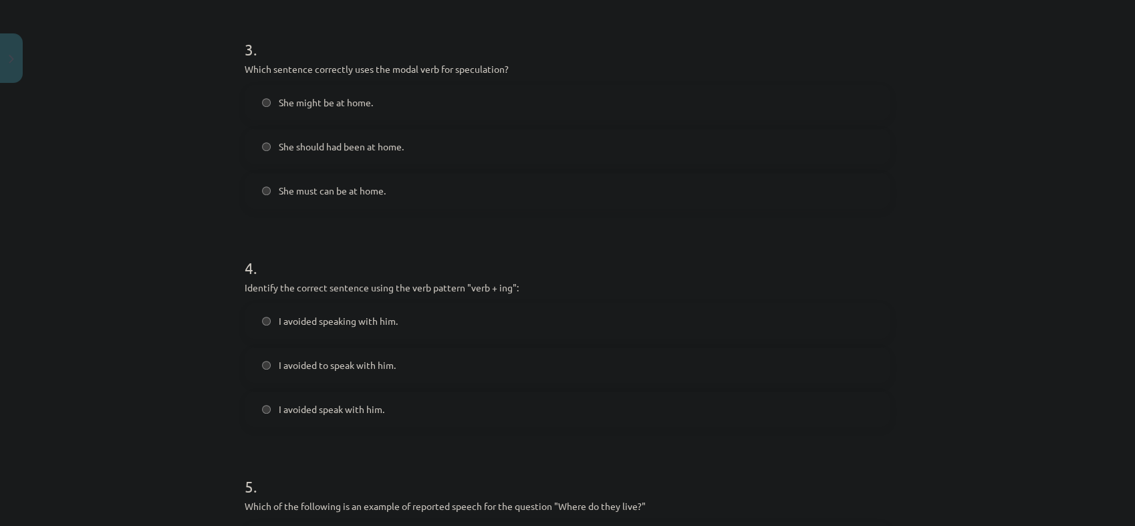
scroll to position [738, 0]
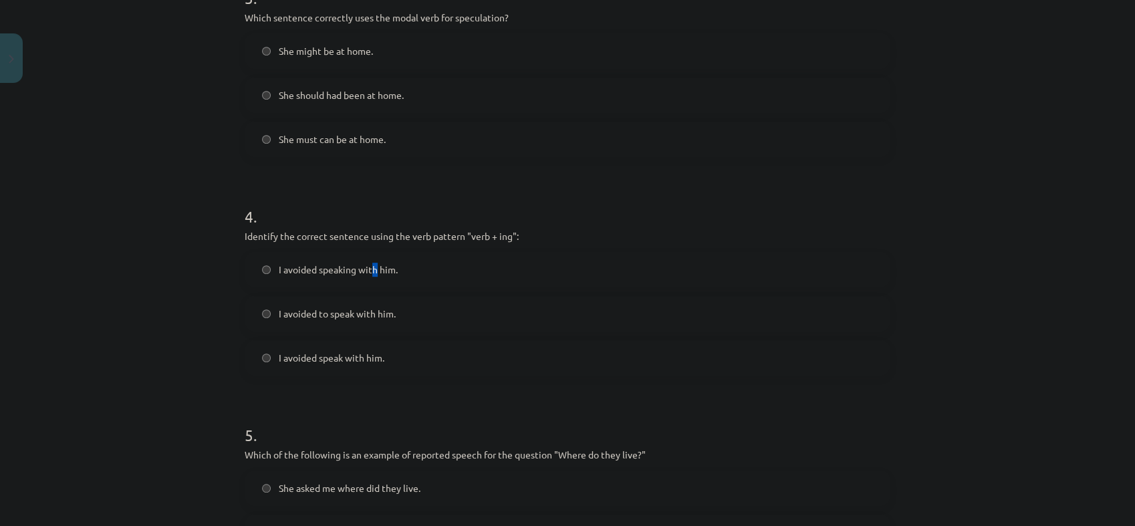
click at [369, 269] on span "I avoided speaking with him." at bounding box center [338, 270] width 119 height 14
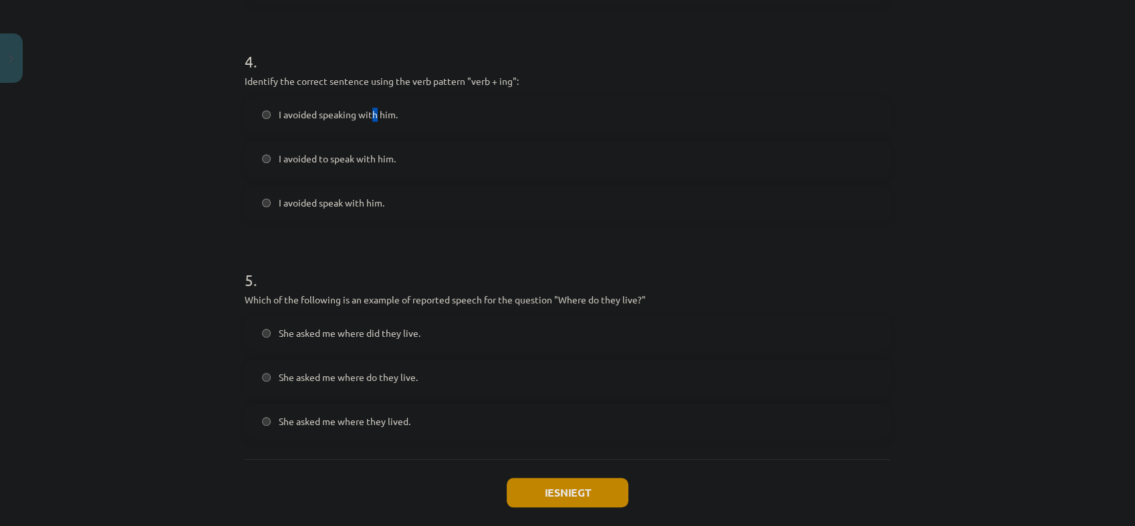
scroll to position [813, 0]
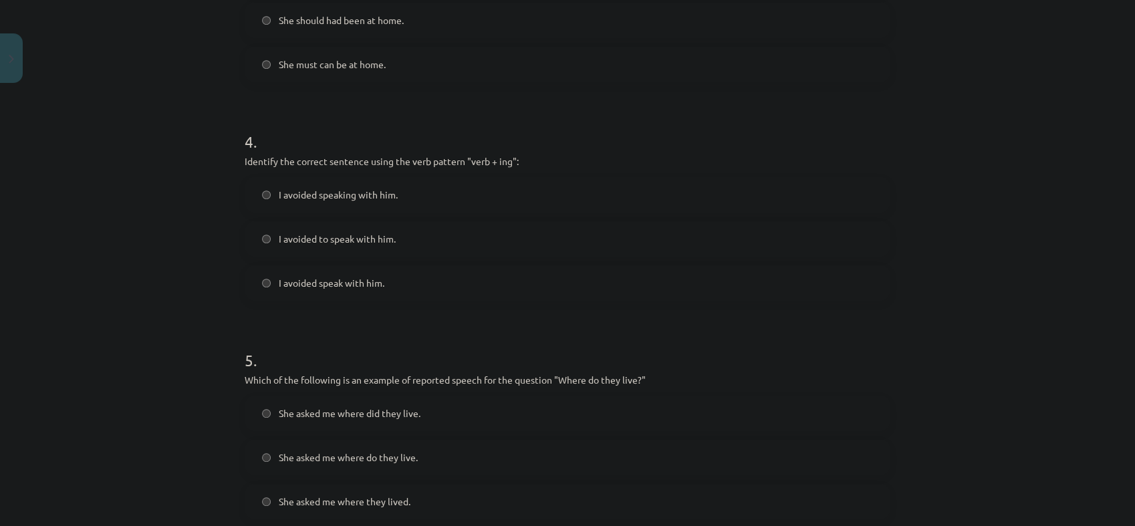
click at [203, 297] on div "Mācību tēma: Angļu valodas i - 11. klases 1. ieskaites mācību materiāls #2 📝 To…" at bounding box center [567, 263] width 1135 height 526
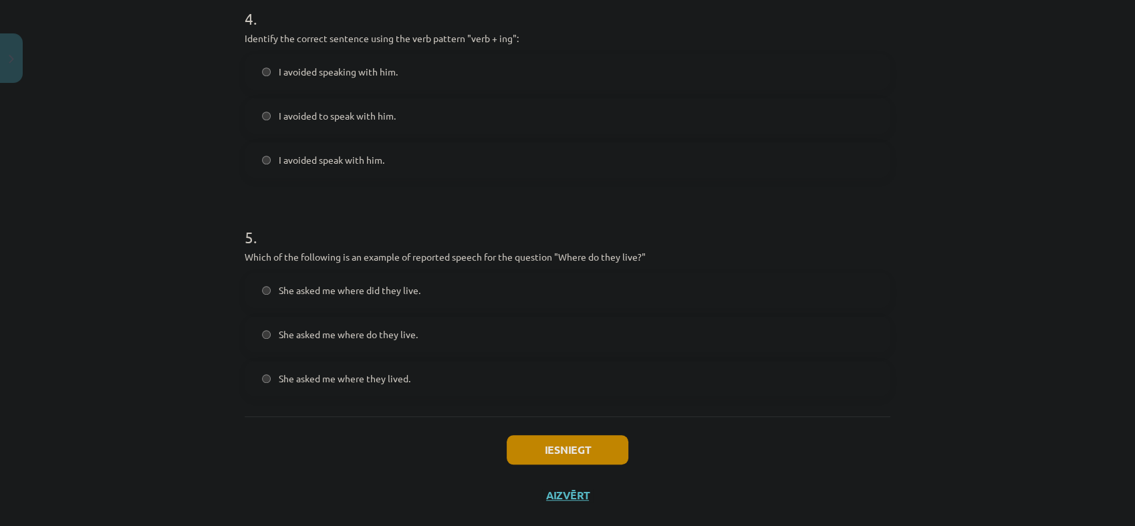
scroll to position [961, 0]
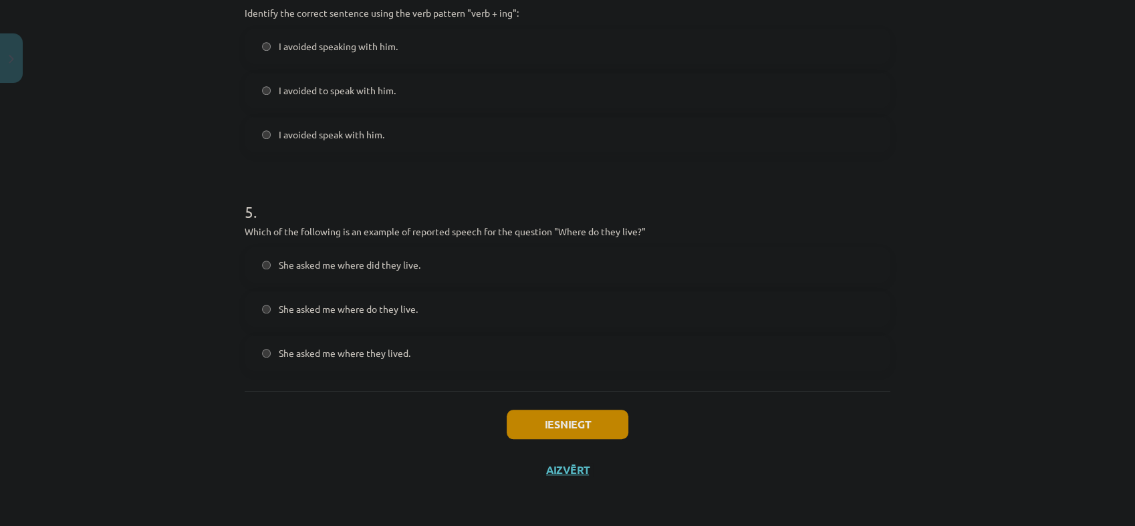
click at [428, 366] on label "She asked me where they lived." at bounding box center [567, 352] width 643 height 33
click at [562, 418] on button "Iesniegt" at bounding box center [568, 424] width 122 height 29
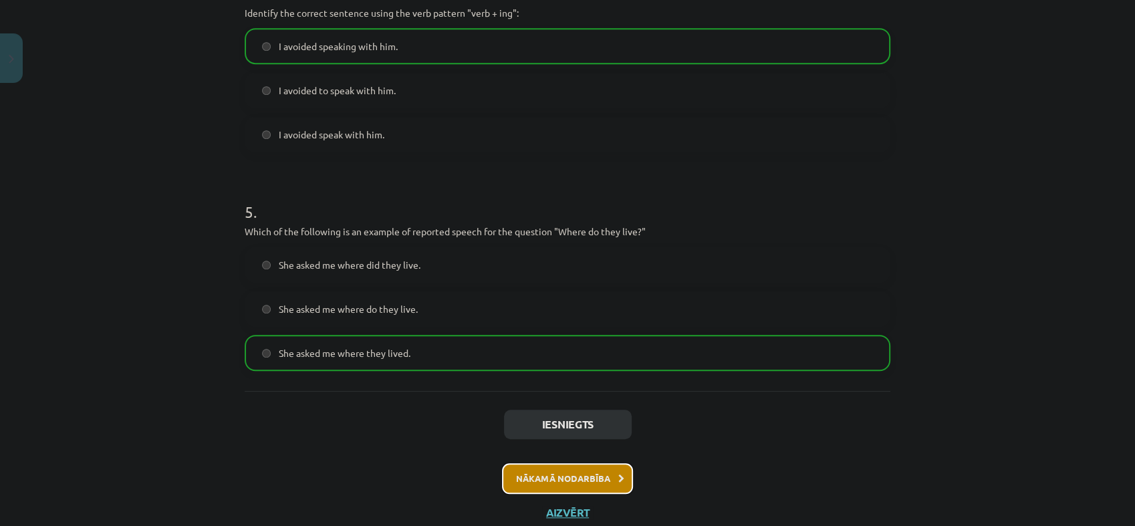
click at [567, 490] on button "Nākamā nodarbība" at bounding box center [567, 478] width 131 height 31
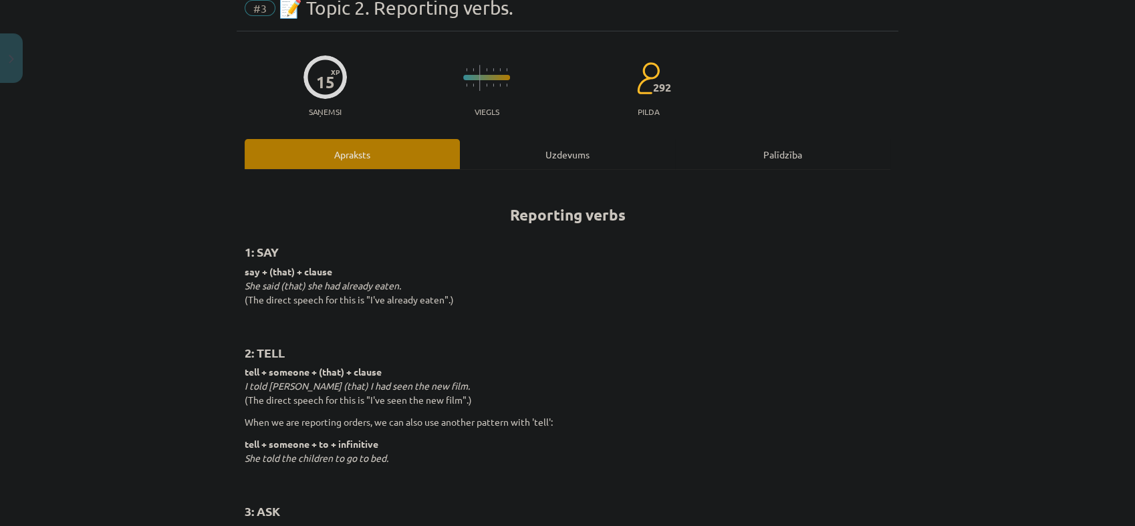
scroll to position [33, 0]
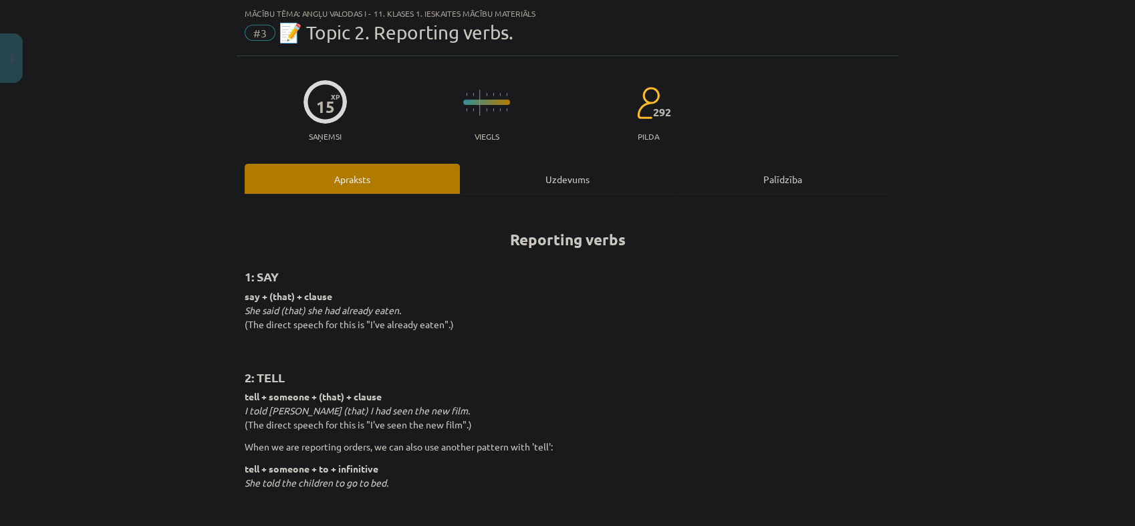
click at [536, 178] on div "Uzdevums" at bounding box center [567, 179] width 215 height 30
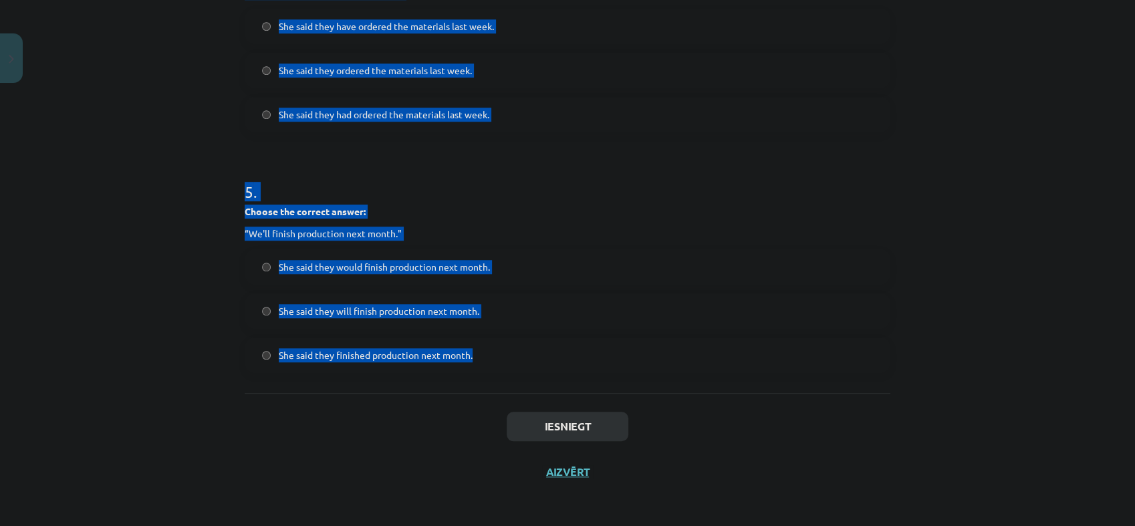
scroll to position [1071, 0]
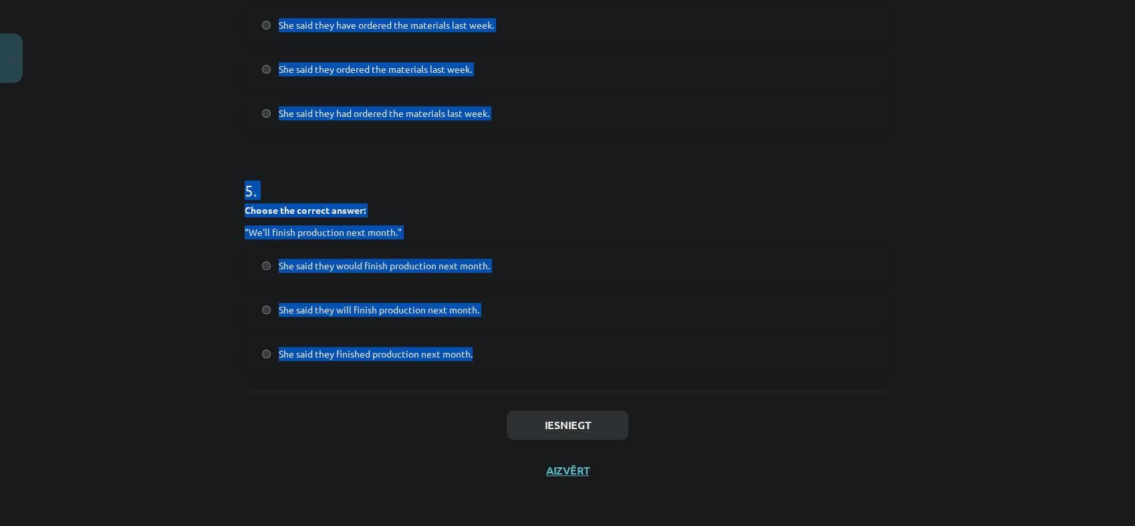
drag, startPoint x: 245, startPoint y: 256, endPoint x: 479, endPoint y: 356, distance: 254.6
drag, startPoint x: 479, startPoint y: 356, endPoint x: 445, endPoint y: 348, distance: 34.4
copy form ". Choose the correct answer: "I'm ready for the meeting." He said he was ready …"
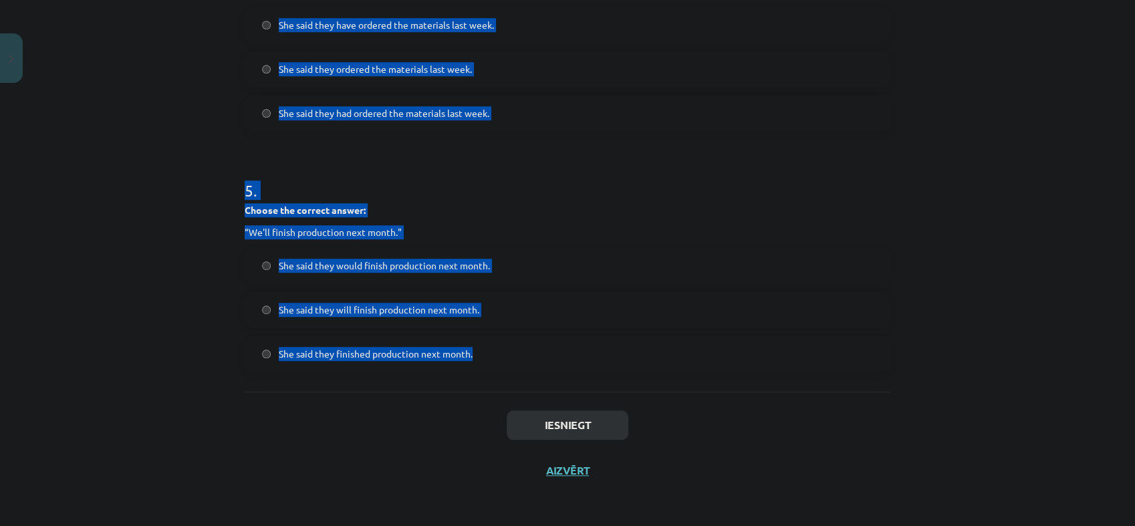
click at [134, 380] on div "Mācību tēma: Angļu valodas i - 11. klases 1. ieskaites mācību materiāls #3 📝 To…" at bounding box center [567, 263] width 1135 height 526
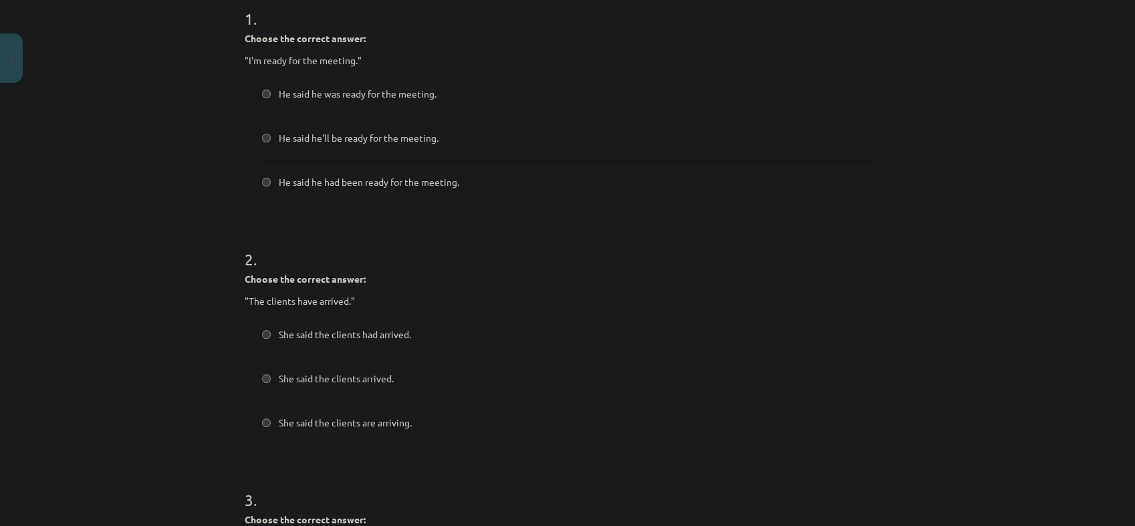
scroll to position [180, 0]
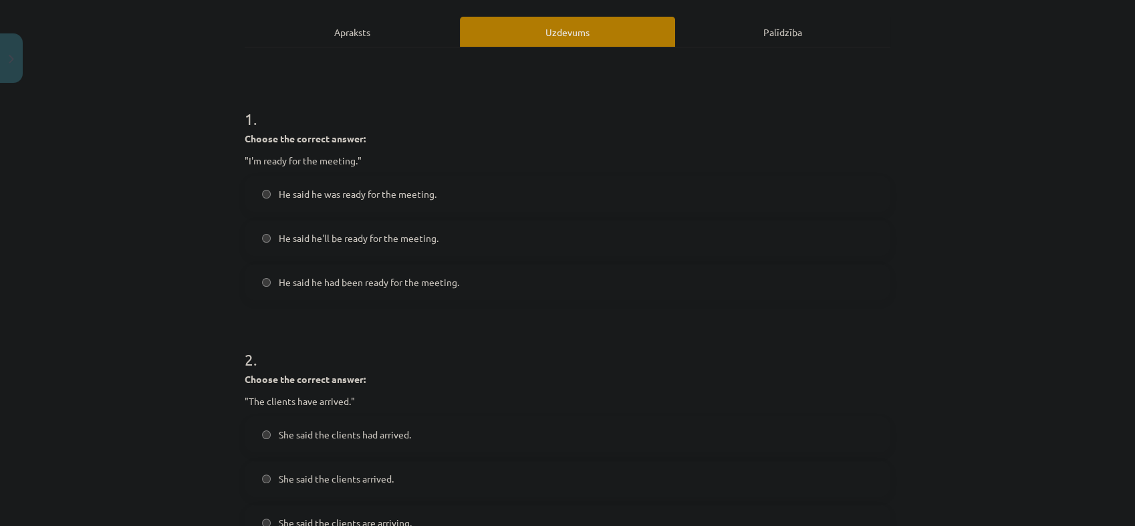
click at [366, 185] on label "He said he was ready for the meeting." at bounding box center [567, 193] width 643 height 33
click at [414, 443] on label "She said the clients had arrived." at bounding box center [567, 434] width 643 height 33
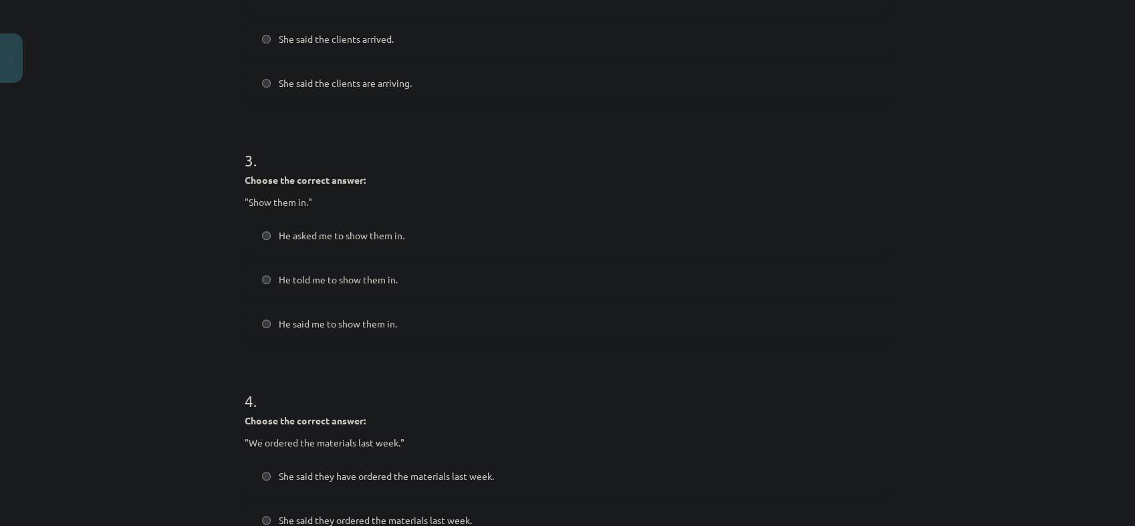
scroll to position [626, 0]
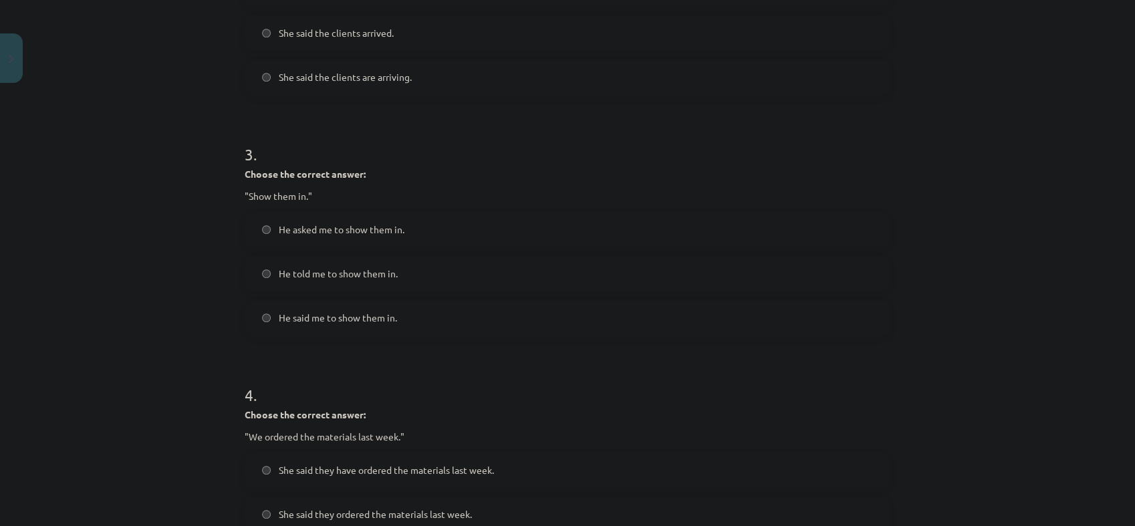
click at [388, 281] on label "He told me to show them in." at bounding box center [567, 273] width 643 height 33
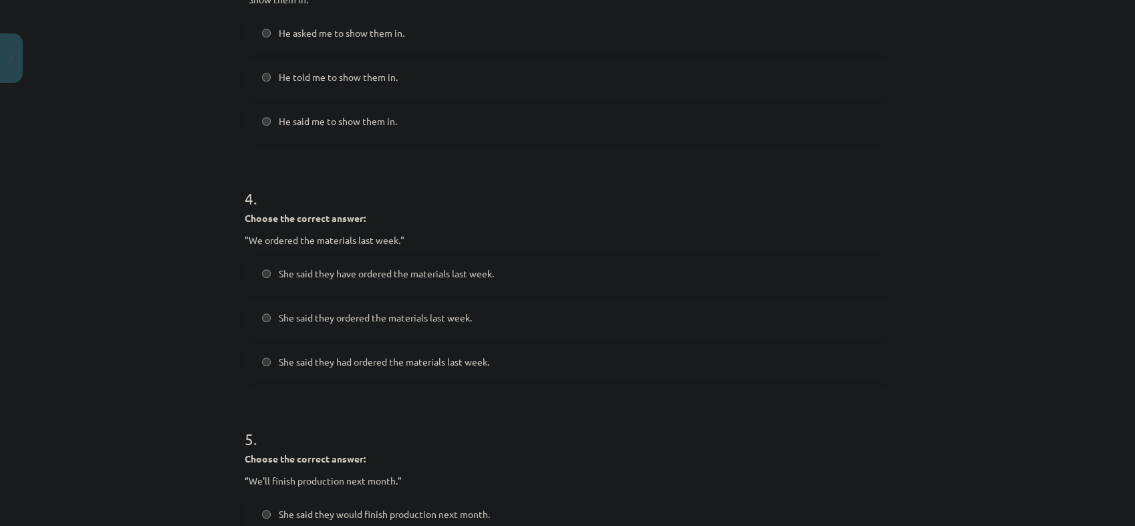
scroll to position [848, 0]
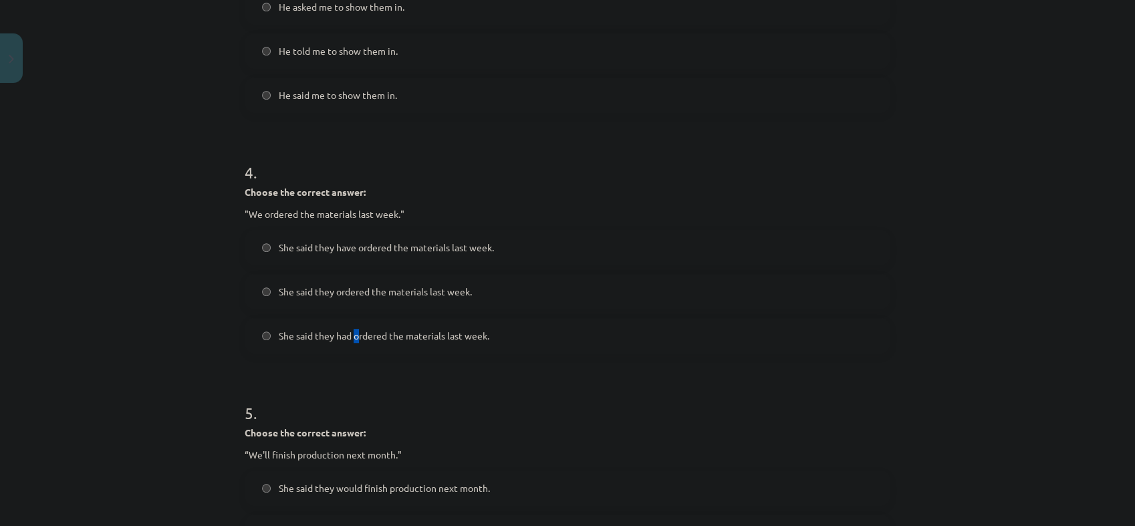
click at [352, 333] on span "She said they had ordered the materials last week." at bounding box center [384, 336] width 211 height 14
drag, startPoint x: 352, startPoint y: 333, endPoint x: 276, endPoint y: 369, distance: 83.7
click at [276, 369] on form "1 . Choose the correct answer: "I'm ready for the meeting." He said he was read…" at bounding box center [568, 6] width 646 height 1177
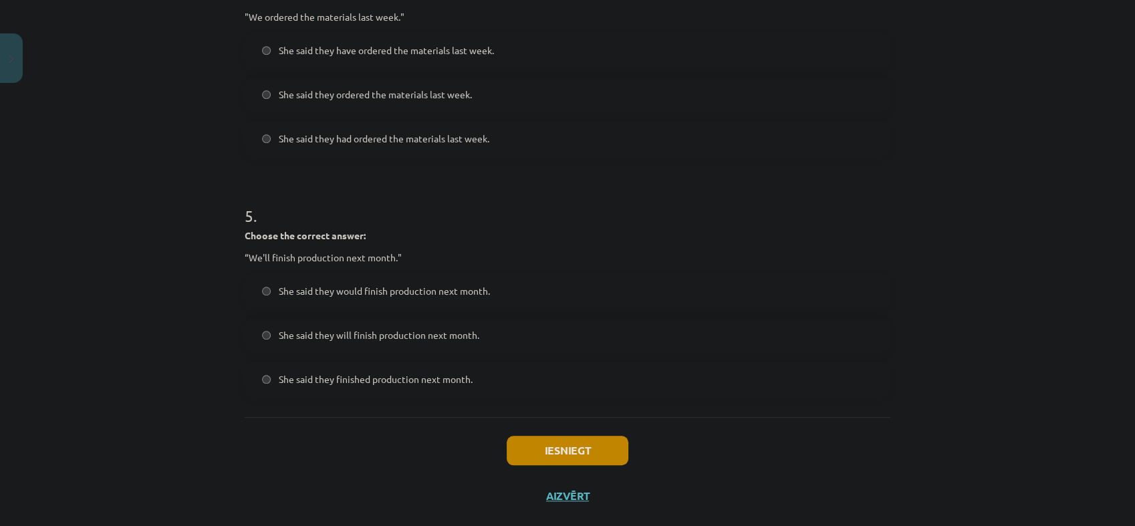
scroll to position [1071, 0]
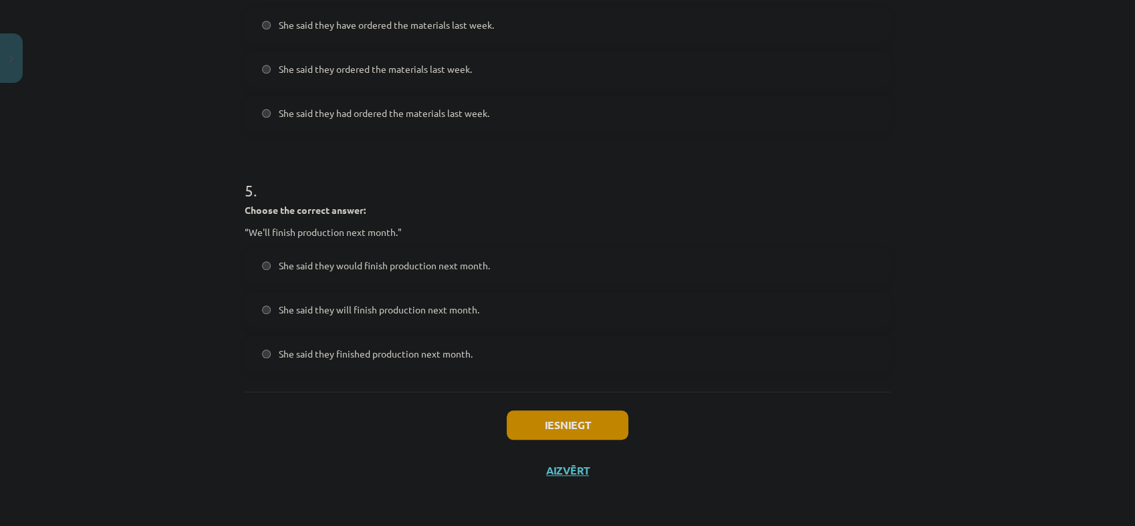
click at [385, 268] on span "She said they would finish production next month." at bounding box center [384, 266] width 211 height 14
click at [553, 417] on button "Iesniegt" at bounding box center [568, 424] width 122 height 29
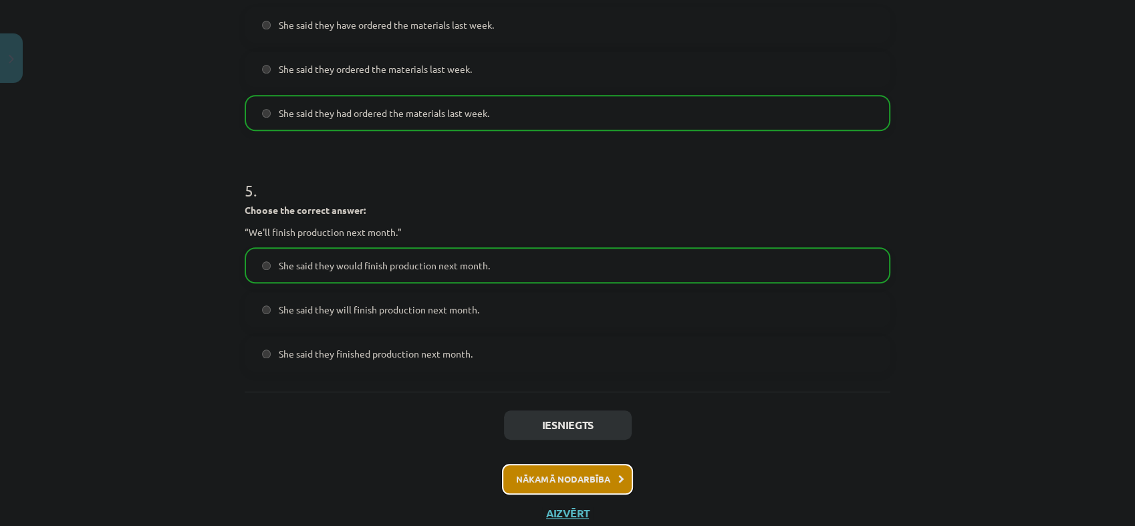
click at [554, 476] on button "Nākamā nodarbība" at bounding box center [567, 479] width 131 height 31
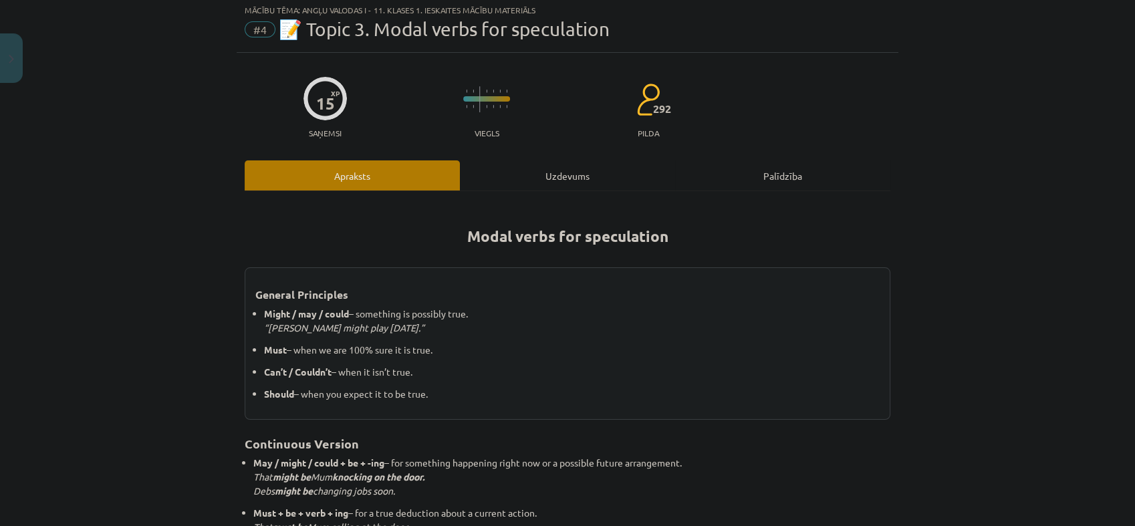
scroll to position [33, 0]
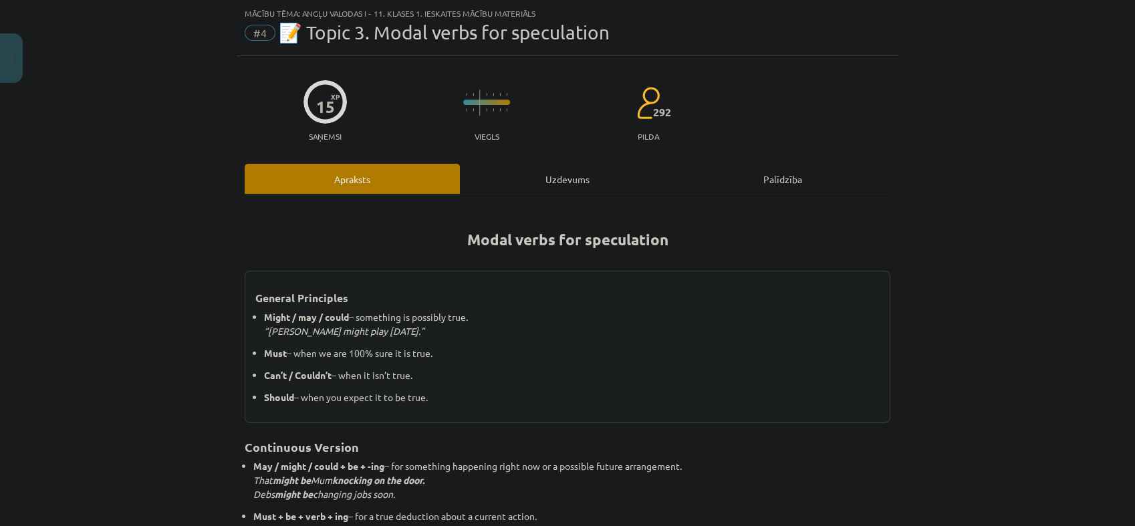
click at [550, 174] on div "Uzdevums" at bounding box center [567, 179] width 215 height 30
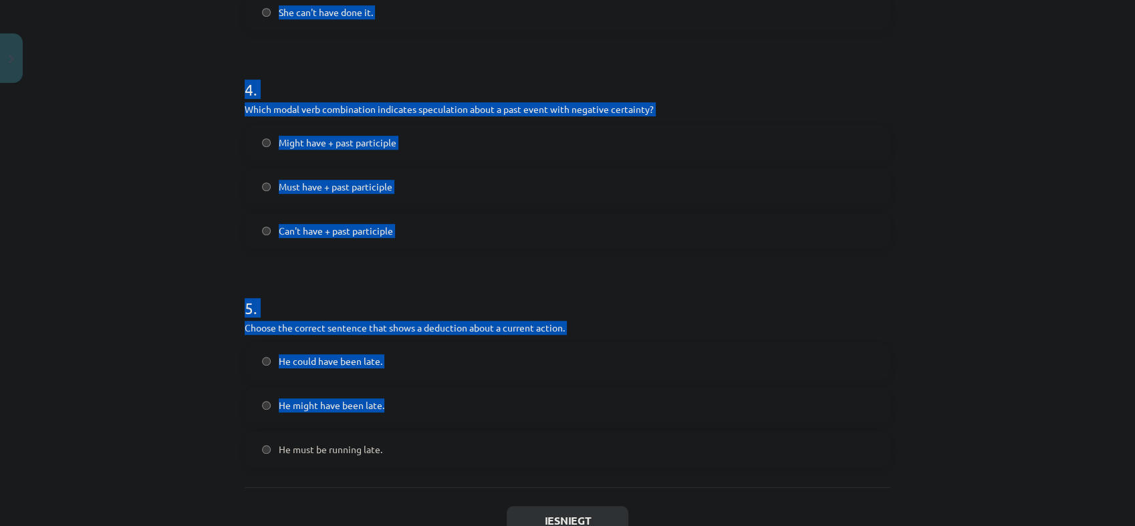
scroll to position [961, 0]
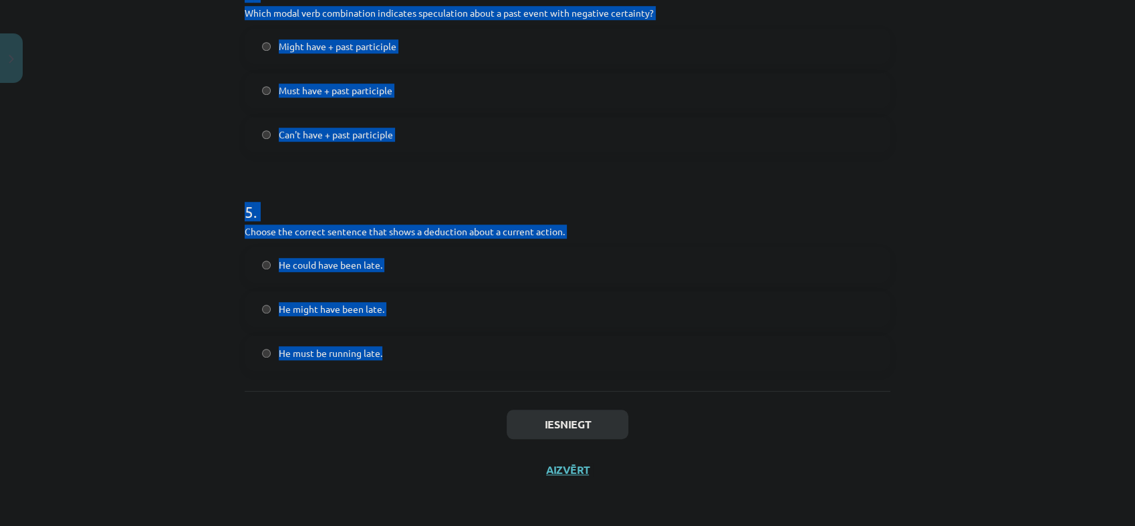
drag, startPoint x: 225, startPoint y: 271, endPoint x: 584, endPoint y: 328, distance: 363.5
click at [584, 328] on div "Mācību tēma: Angļu valodas i - 11. klases 1. ieskaites mācību materiāls #4 📝 To…" at bounding box center [567, 263] width 1135 height 526
copy form "1 . Which modal verb would you use to speculate about something that is possibl…"
click at [174, 255] on div "Mācību tēma: Angļu valodas i - 11. klases 1. ieskaites mācību materiāls #4 📝 To…" at bounding box center [567, 263] width 1135 height 526
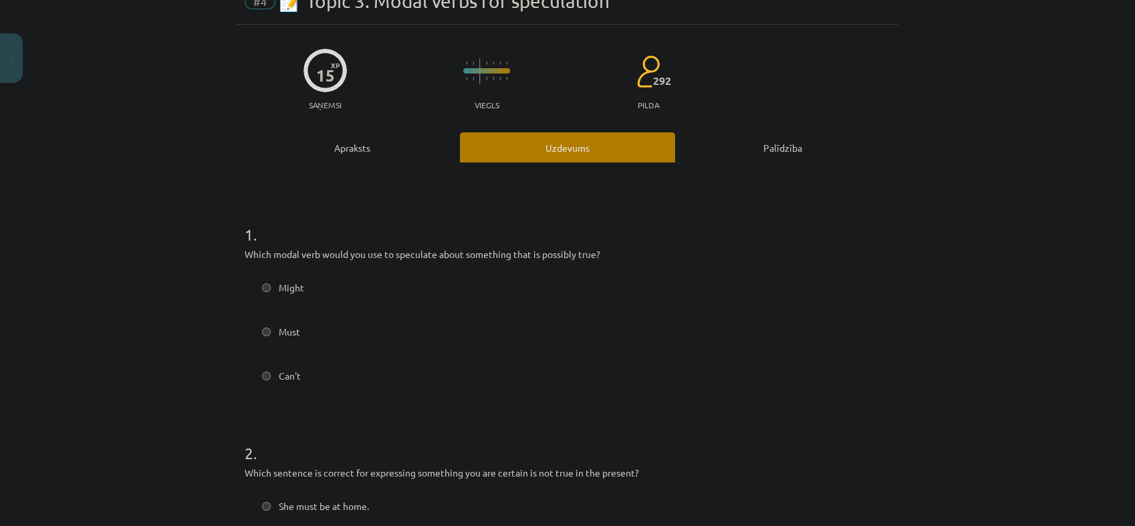
scroll to position [75, 0]
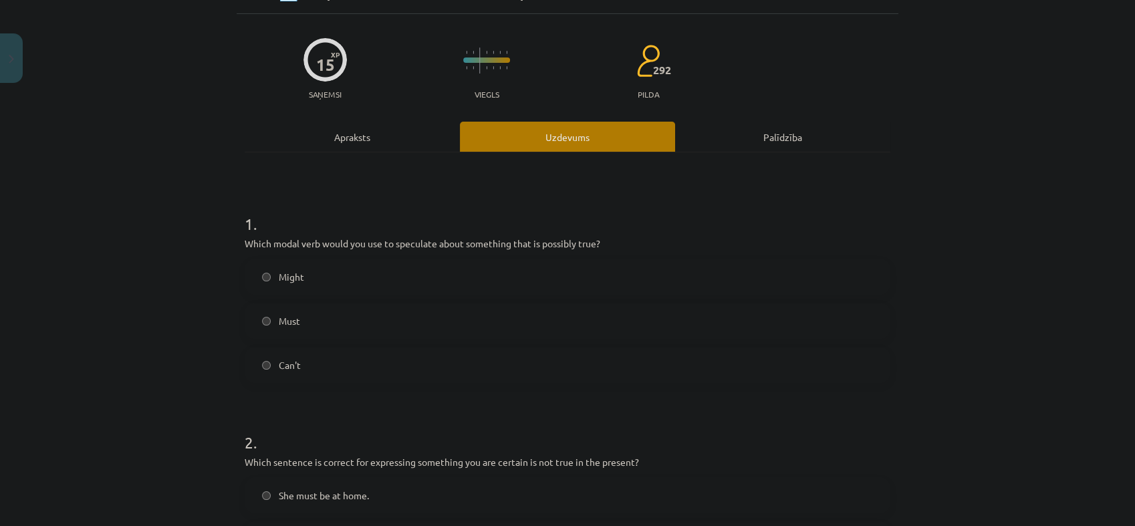
click at [395, 267] on label "Might" at bounding box center [567, 276] width 643 height 33
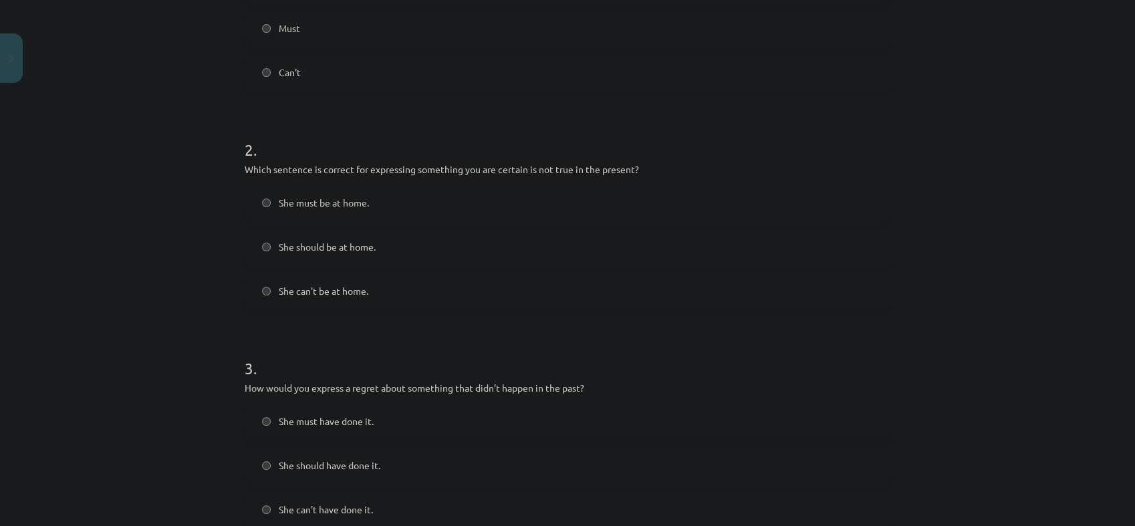
scroll to position [372, 0]
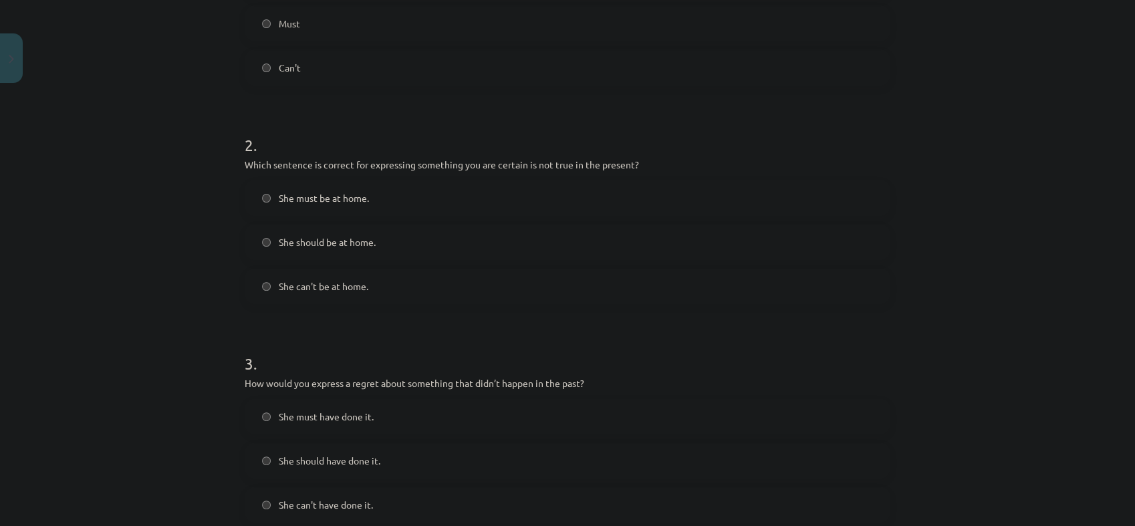
click at [398, 271] on label "She can't be at home." at bounding box center [567, 285] width 643 height 33
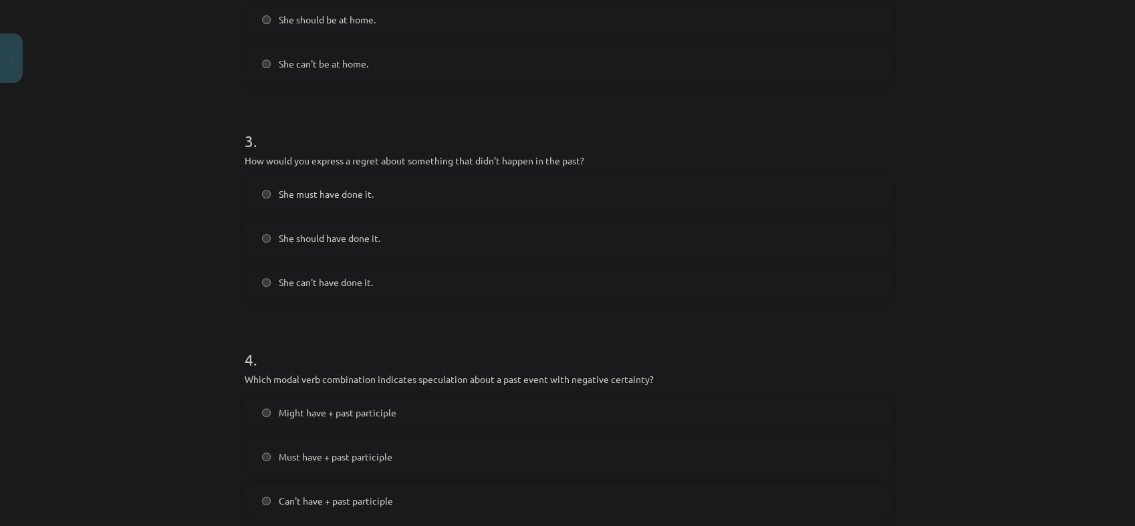
click at [366, 192] on span "She must have done it." at bounding box center [326, 194] width 95 height 14
click at [368, 228] on label "She should have done it." at bounding box center [567, 237] width 643 height 33
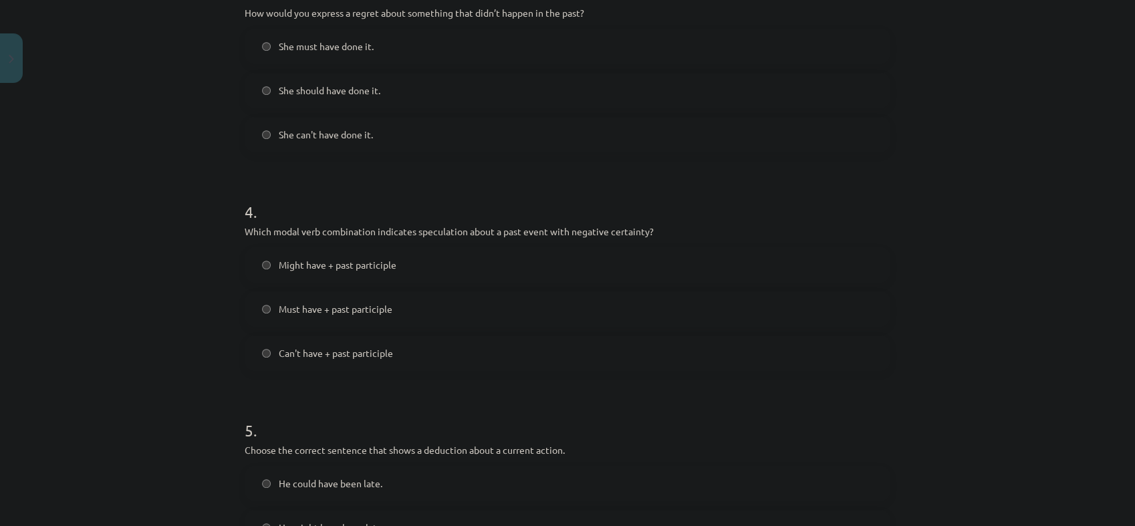
scroll to position [743, 0]
click at [384, 346] on span "Can't have + past participle" at bounding box center [336, 353] width 114 height 14
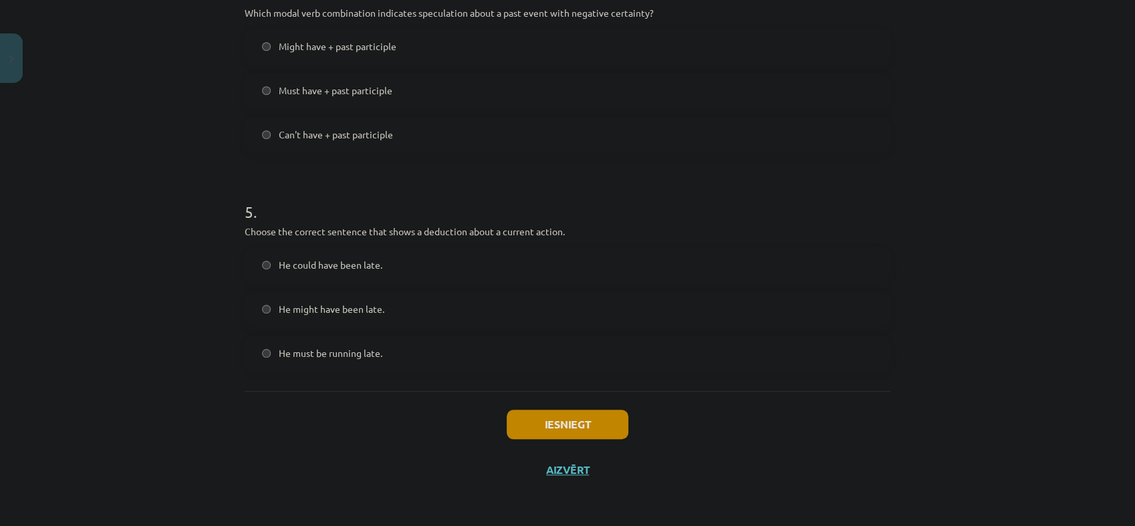
click at [409, 348] on label "He must be running late." at bounding box center [567, 352] width 643 height 33
click at [585, 432] on button "Iesniegt" at bounding box center [568, 424] width 122 height 29
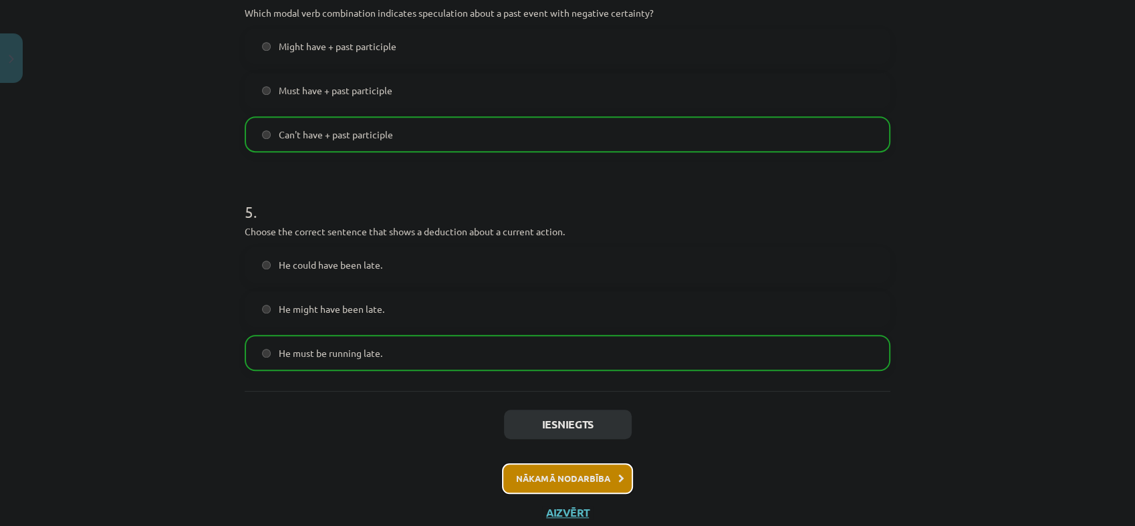
click at [551, 487] on button "Nākamā nodarbība" at bounding box center [567, 478] width 131 height 31
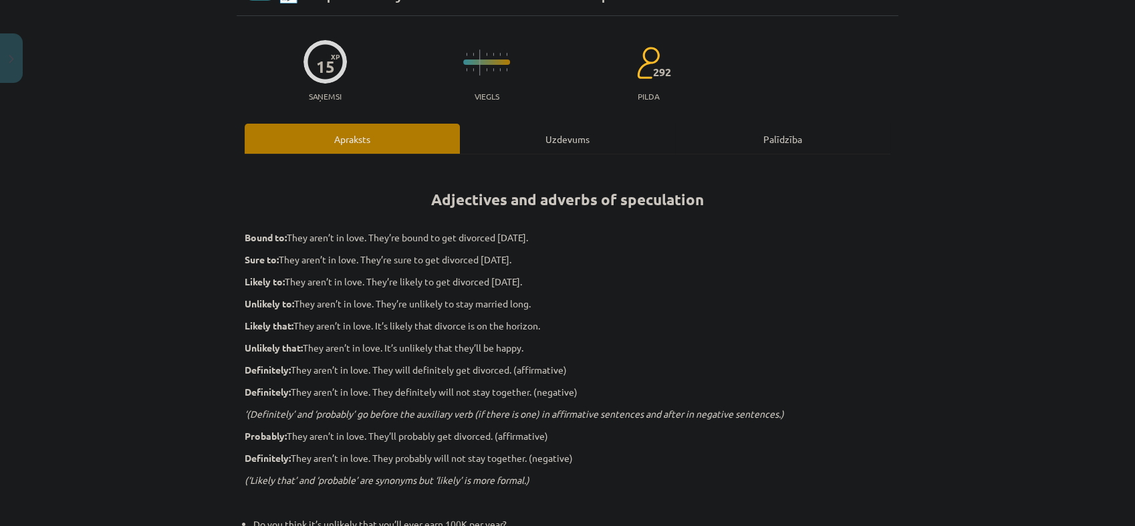
scroll to position [33, 0]
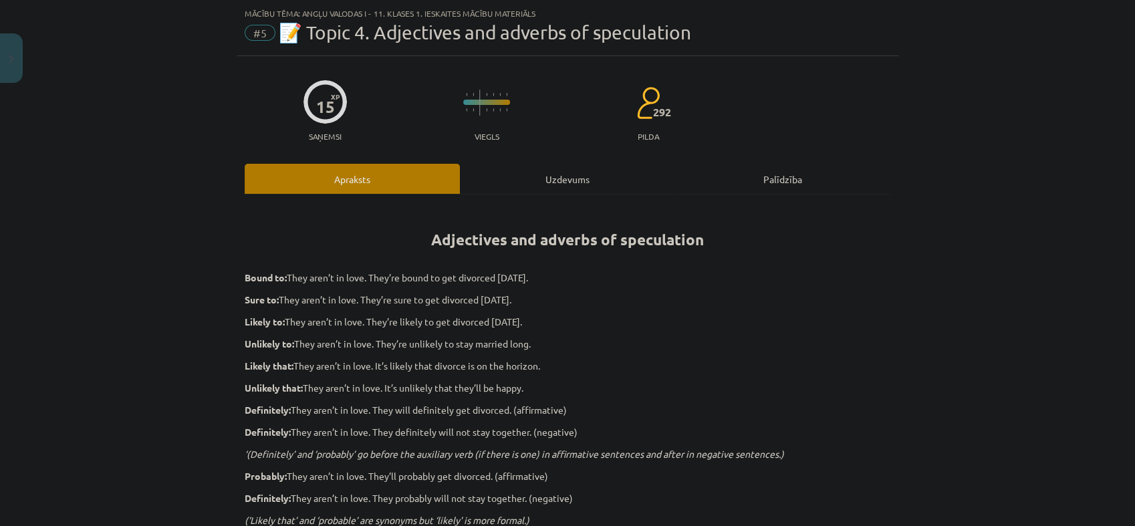
click at [508, 180] on div "Uzdevums" at bounding box center [567, 179] width 215 height 30
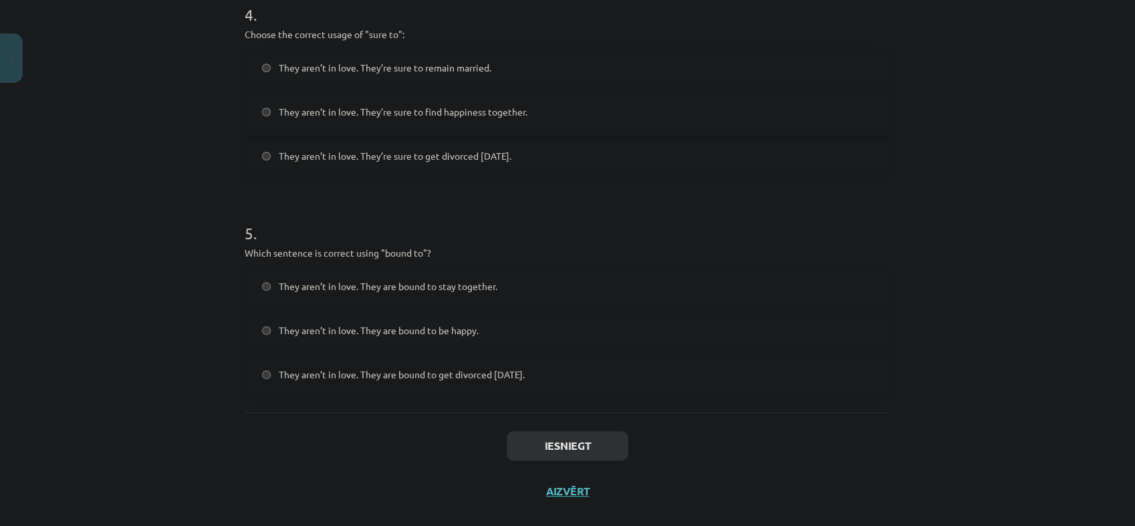
scroll to position [983, 0]
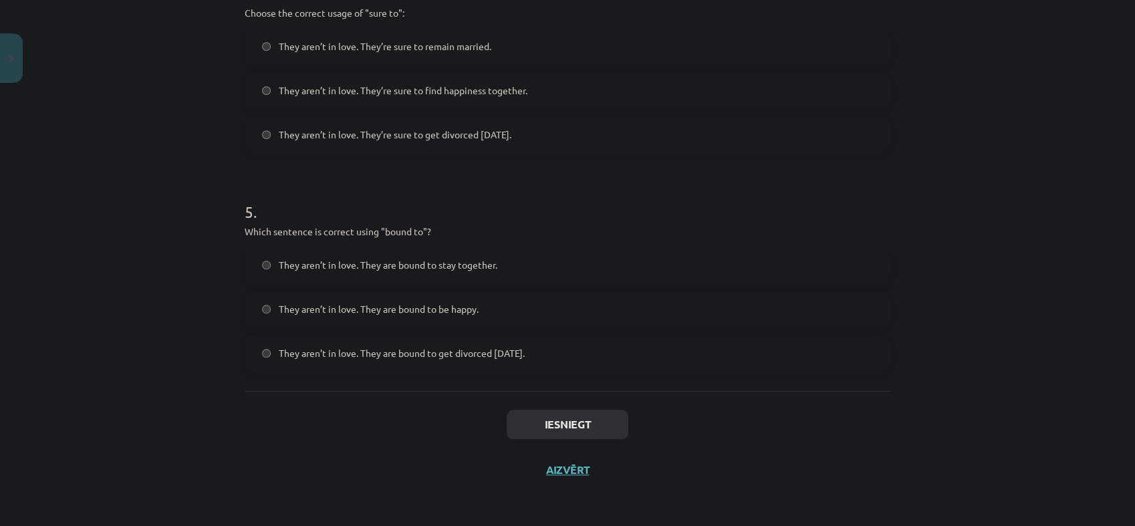
drag, startPoint x: 244, startPoint y: 260, endPoint x: 626, endPoint y: 369, distance: 397.0
drag, startPoint x: 626, startPoint y: 369, endPoint x: 539, endPoint y: 352, distance: 88.0
copy form ". Choose the correct sentence using "probably" in an affirmative context: They …"
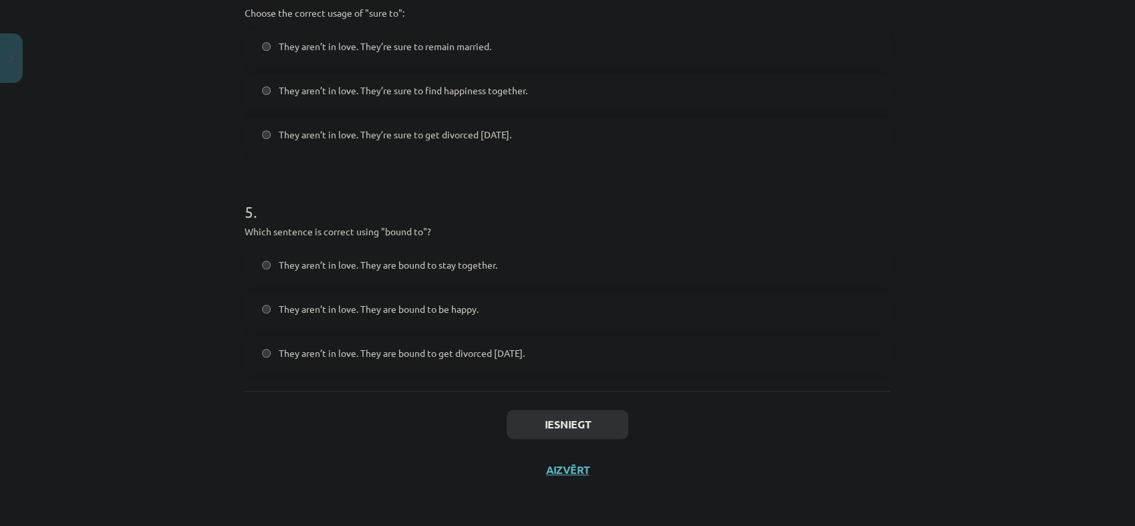
click at [144, 370] on div "Mācību tēma: Angļu valodas i - 11. klases 1. ieskaites mācību materiāls #5 📝 To…" at bounding box center [567, 263] width 1135 height 526
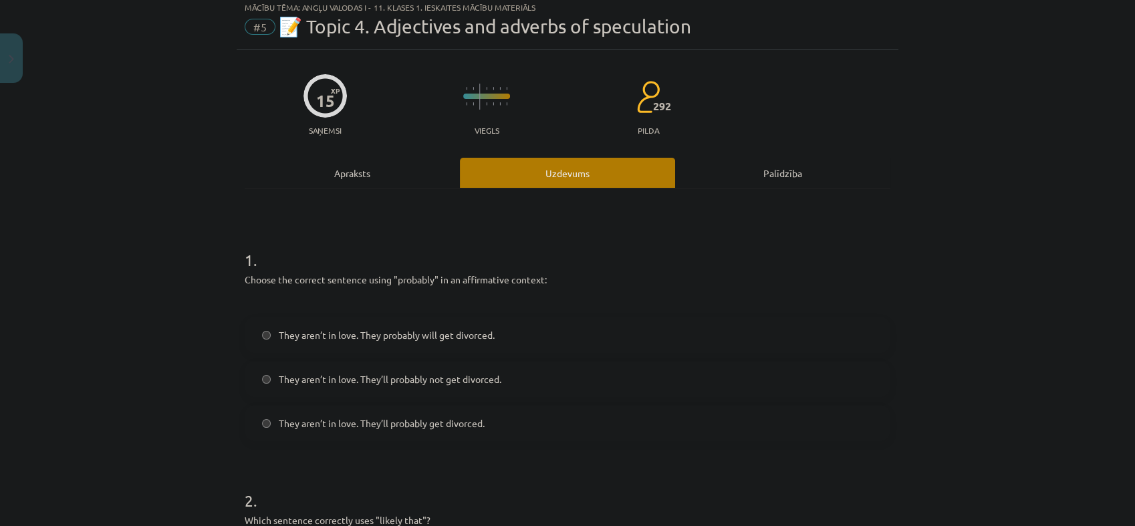
scroll to position [148, 0]
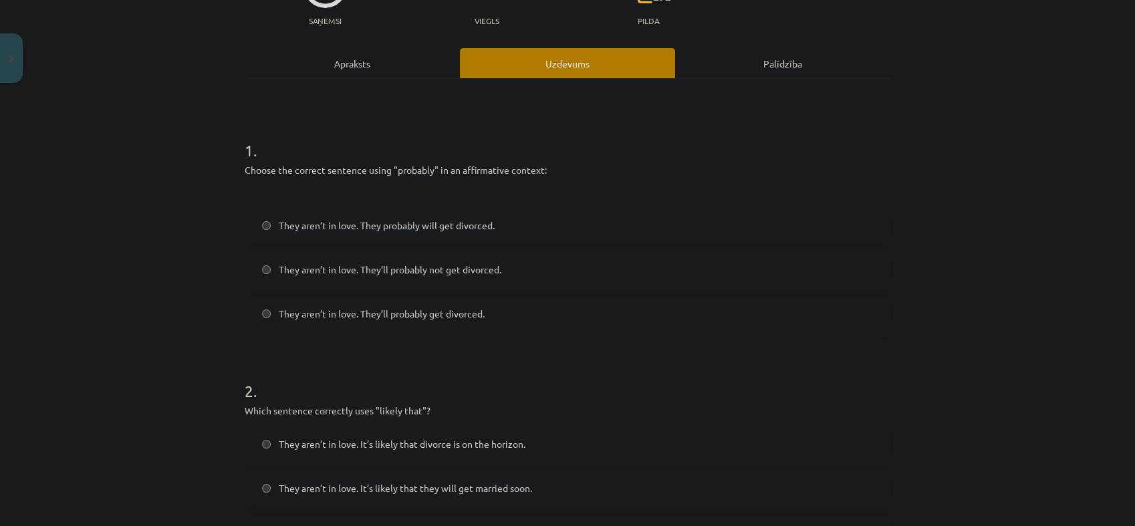
click at [467, 228] on span "They aren’t in love. They probably will get divorced." at bounding box center [387, 226] width 216 height 14
click at [472, 263] on span "They aren’t in love. They’ll probably not get divorced." at bounding box center [390, 270] width 223 height 14
click at [471, 321] on label "They aren’t in love. They’ll probably get divorced." at bounding box center [567, 313] width 643 height 33
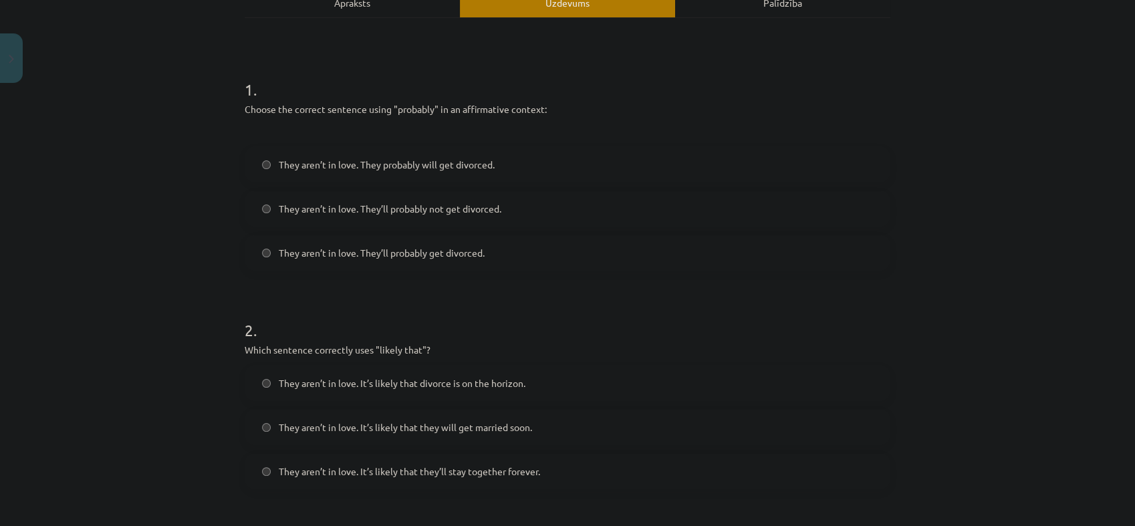
scroll to position [297, 0]
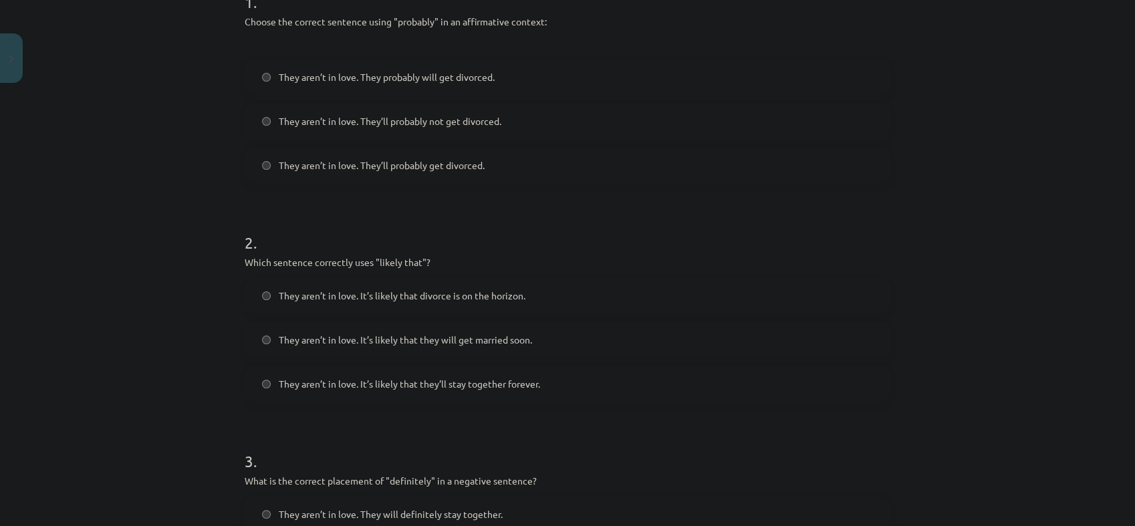
click at [545, 281] on label "They aren’t in love. It’s likely that divorce is on the horizon." at bounding box center [567, 295] width 643 height 33
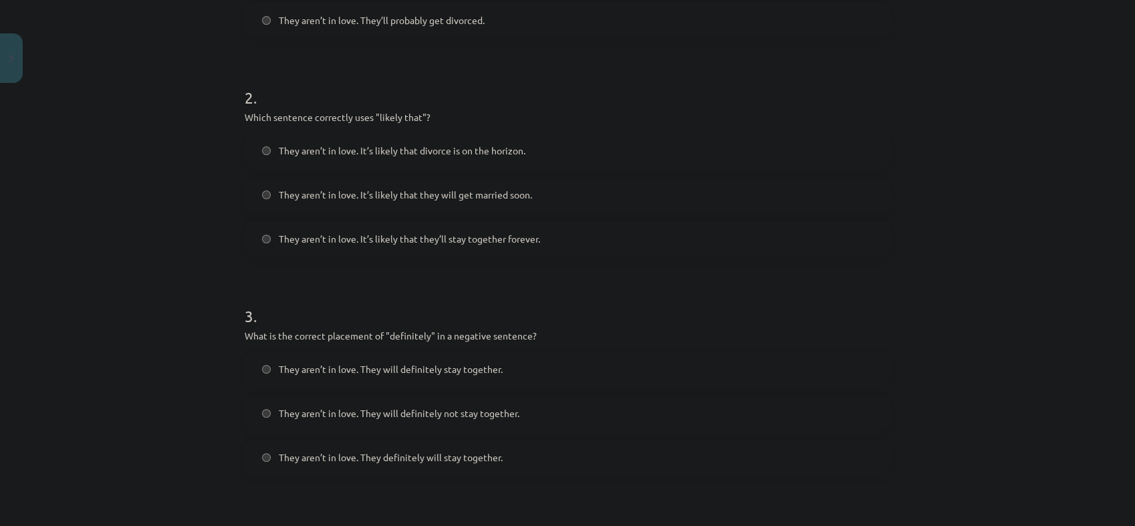
scroll to position [519, 0]
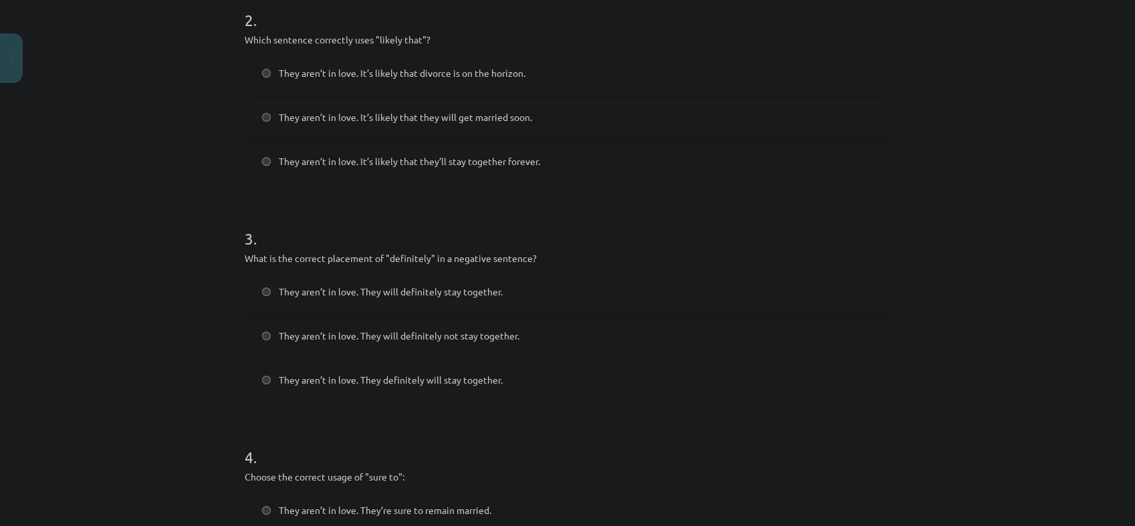
click at [501, 339] on span "They aren’t in love. They will definitely not stay together." at bounding box center [399, 336] width 241 height 14
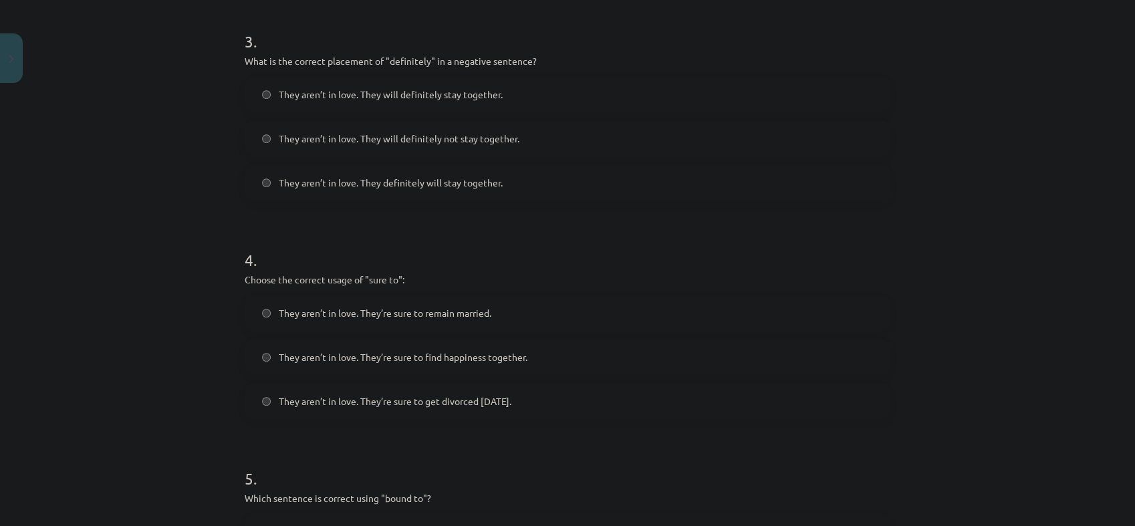
scroll to position [743, 0]
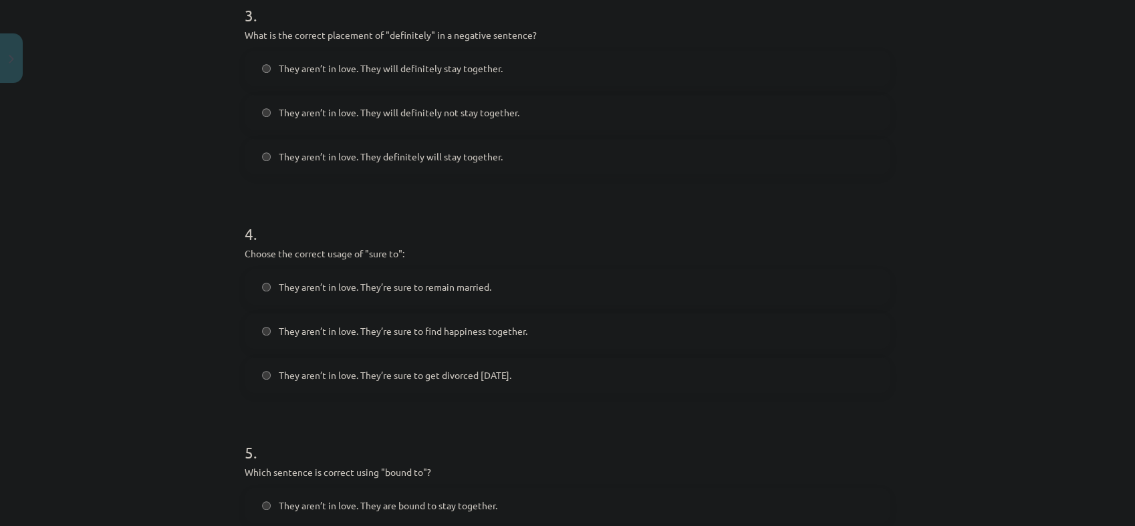
click at [473, 375] on span "They aren’t in love. They’re sure to get divorced within six months." at bounding box center [395, 375] width 233 height 14
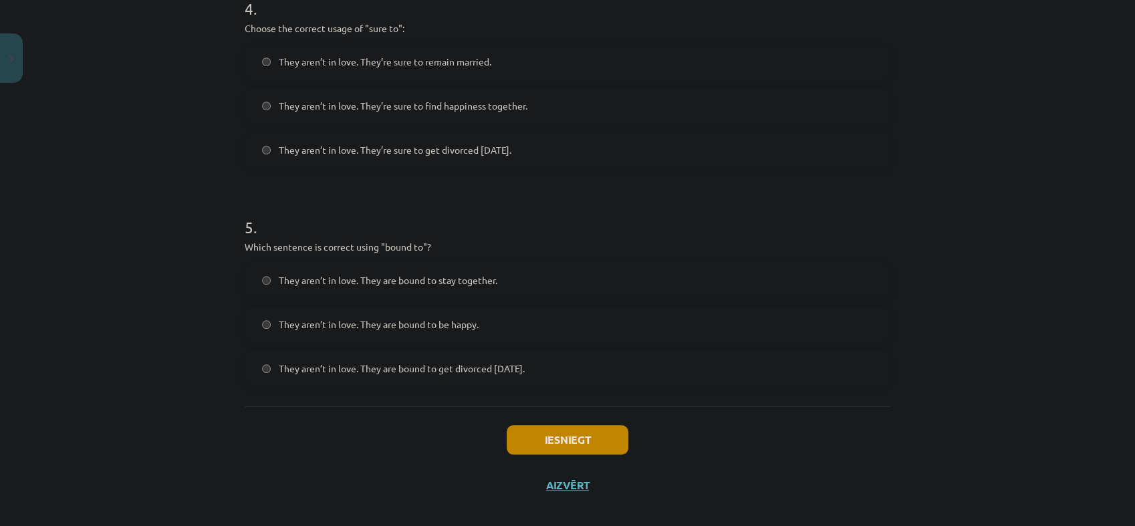
scroll to position [983, 0]
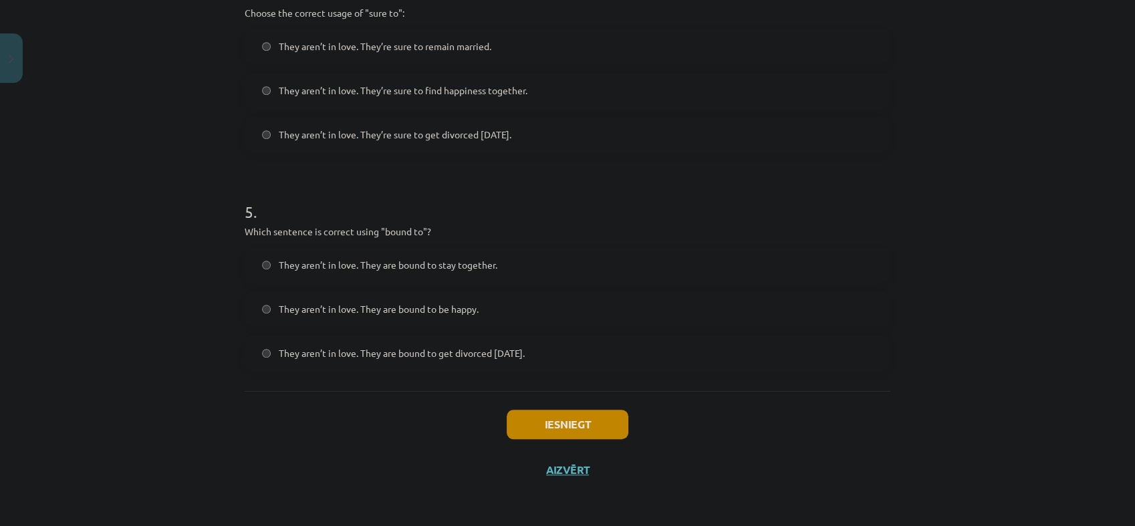
click at [525, 349] on span "They aren’t in love. They are bound to get divorced within six months." at bounding box center [402, 353] width 246 height 14
click at [544, 429] on button "Iesniegt" at bounding box center [568, 424] width 122 height 29
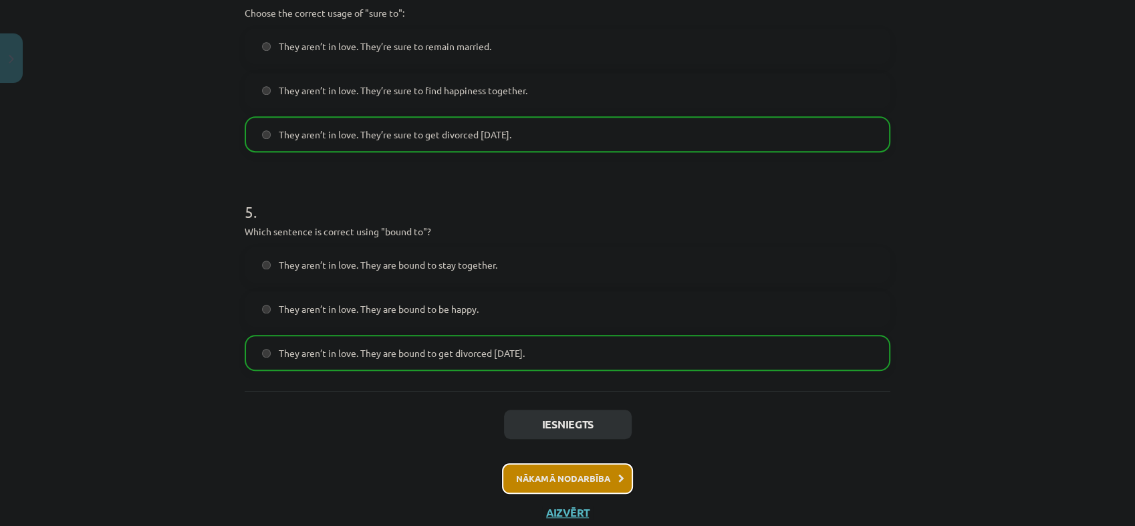
click at [552, 477] on button "Nākamā nodarbība" at bounding box center [567, 478] width 131 height 31
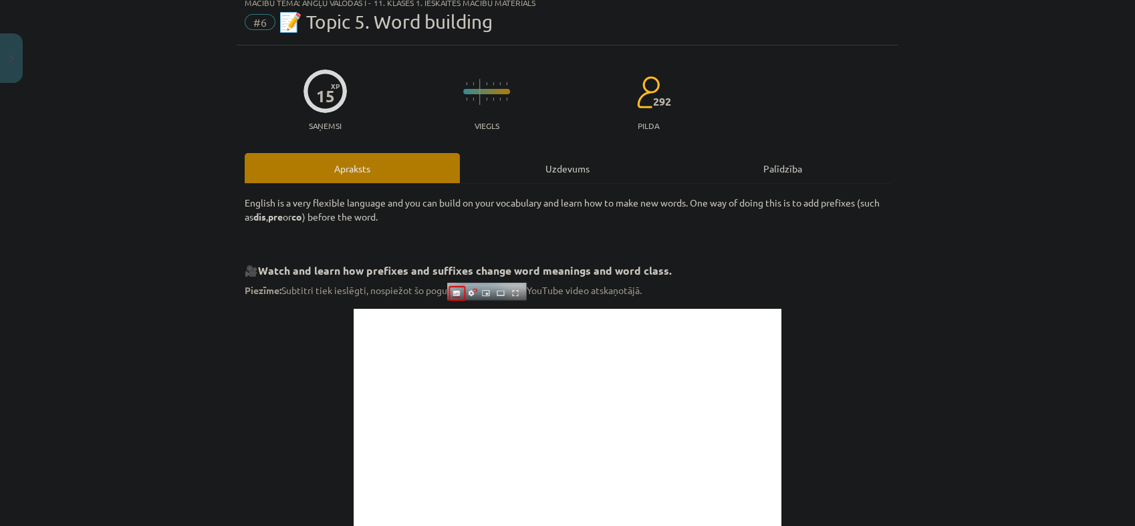
scroll to position [33, 0]
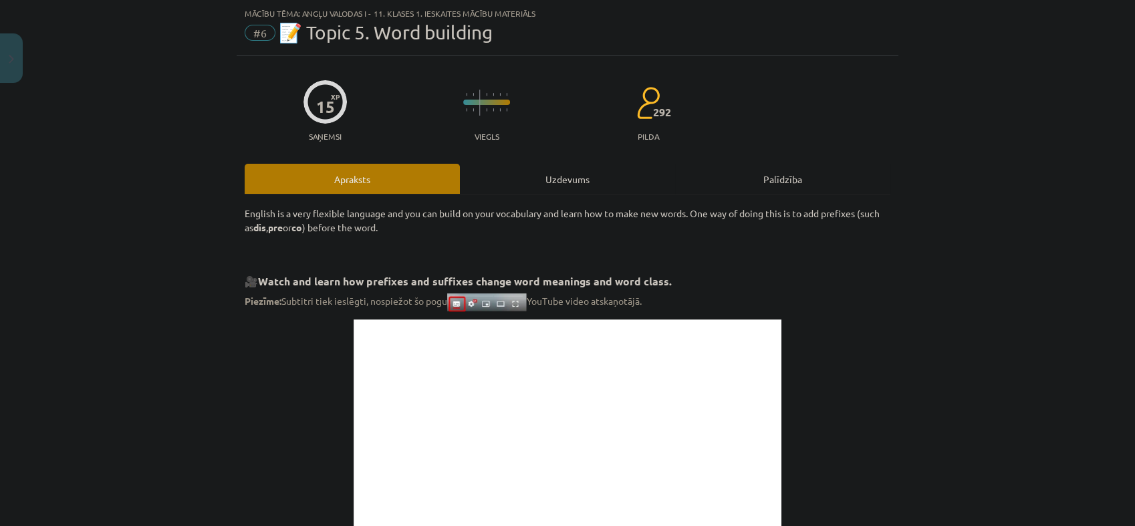
click at [521, 185] on div "Uzdevums" at bounding box center [567, 179] width 215 height 30
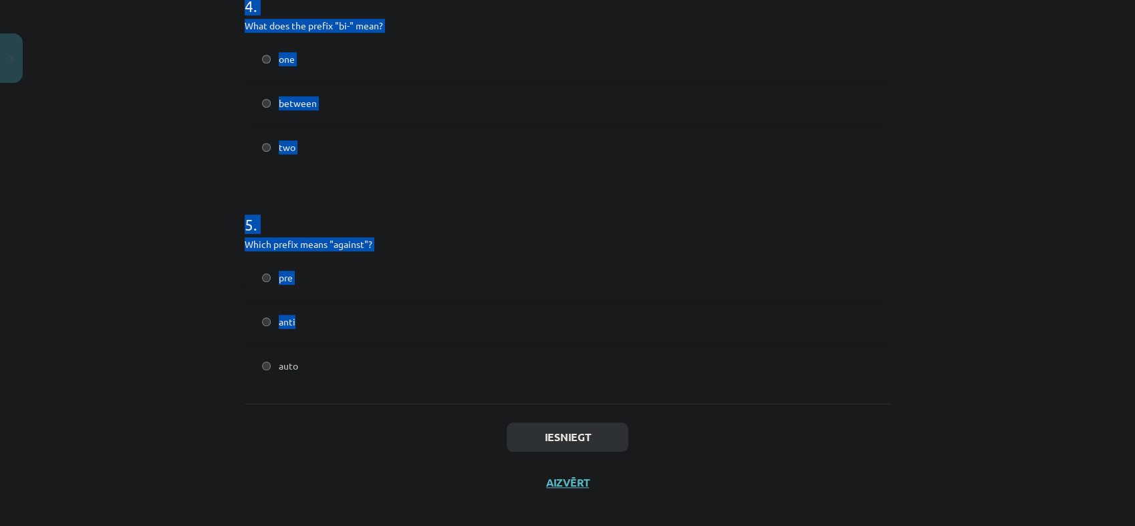
scroll to position [983, 0]
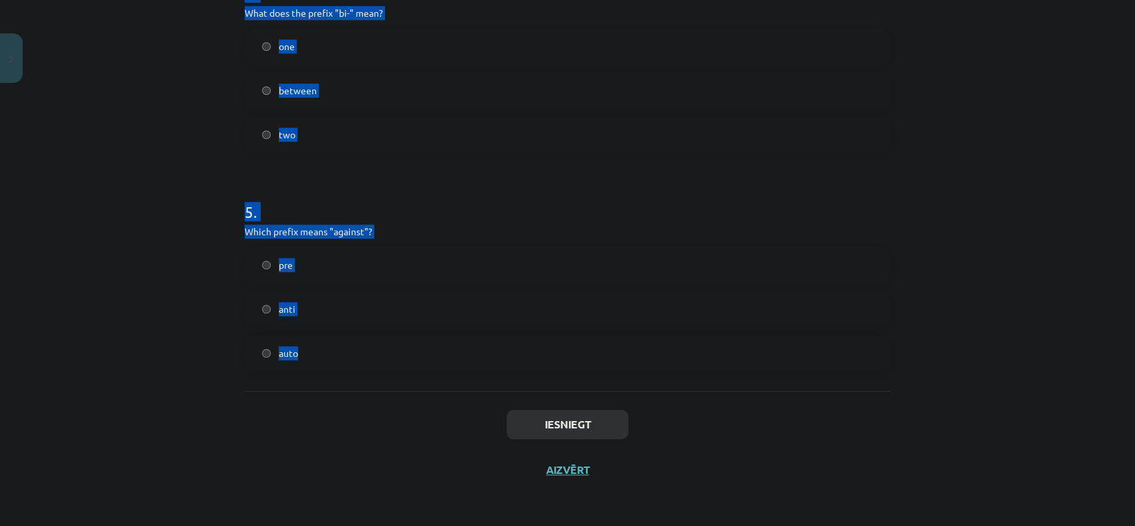
drag, startPoint x: 230, startPoint y: 261, endPoint x: 486, endPoint y: 338, distance: 267.1
click at [486, 338] on div "Mācību tēma: Angļu valodas i - 11. klases 1. ieskaites mācību materiāls #6 📝 To…" at bounding box center [567, 263] width 1135 height 526
copy form "1 . What does the prefix "sub-" mean? above across under 2 . Which of the follo…"
click at [104, 273] on div "Mācību tēma: Angļu valodas i - 11. klases 1. ieskaites mācību materiāls #6 📝 To…" at bounding box center [567, 263] width 1135 height 526
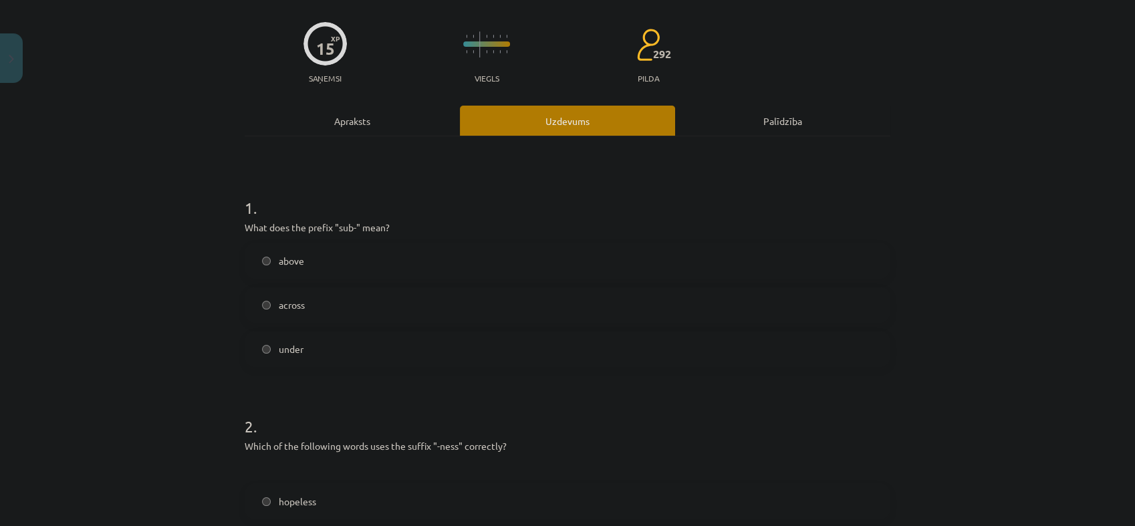
scroll to position [96, 0]
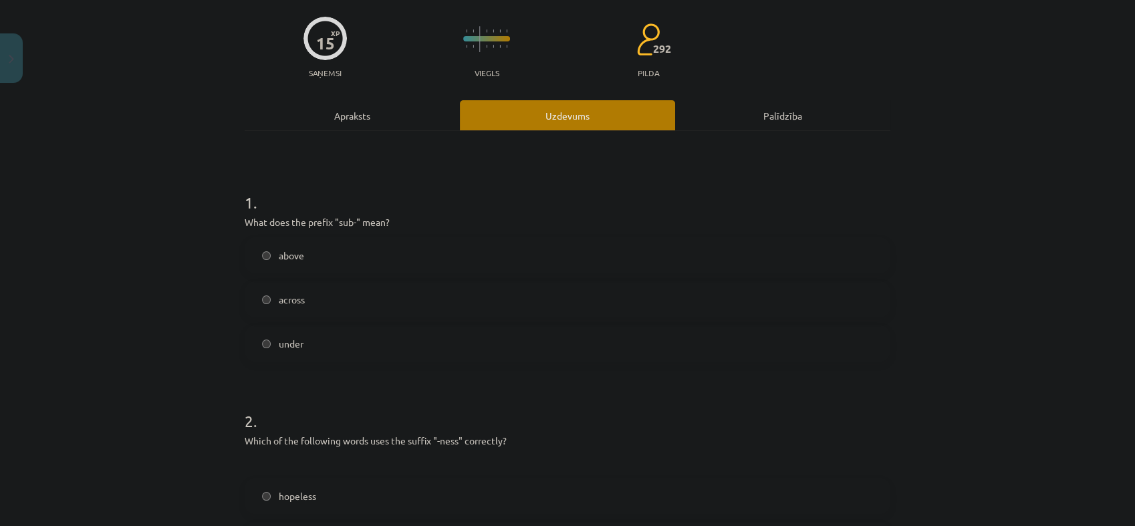
click at [307, 336] on label "under" at bounding box center [567, 343] width 643 height 33
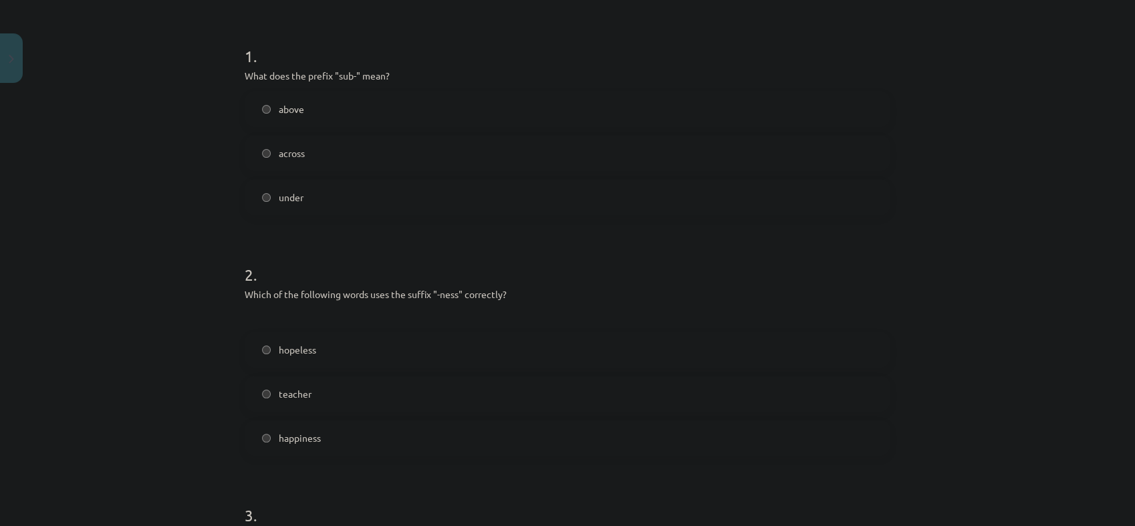
scroll to position [320, 0]
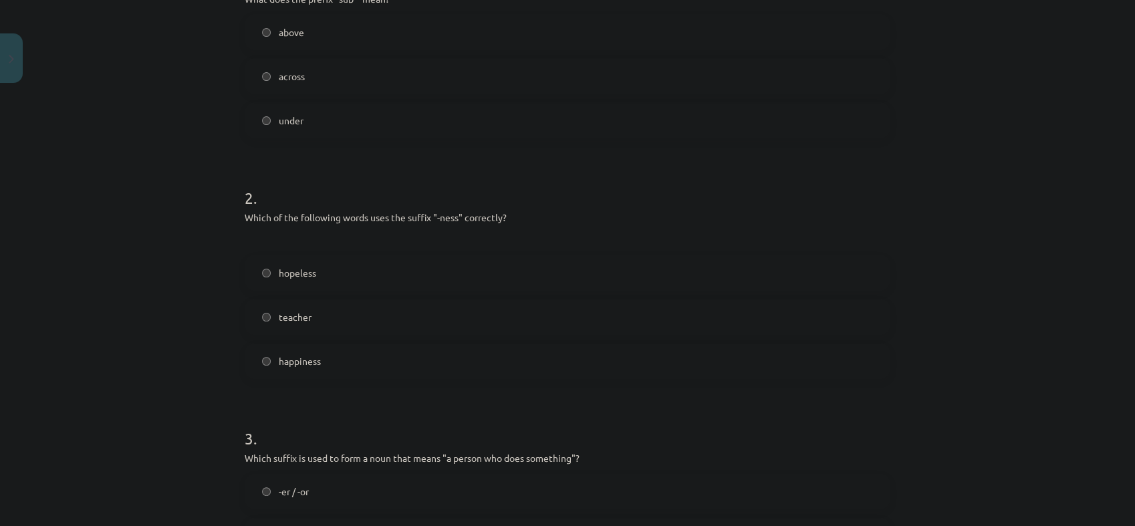
click at [316, 376] on label "happiness" at bounding box center [567, 360] width 643 height 33
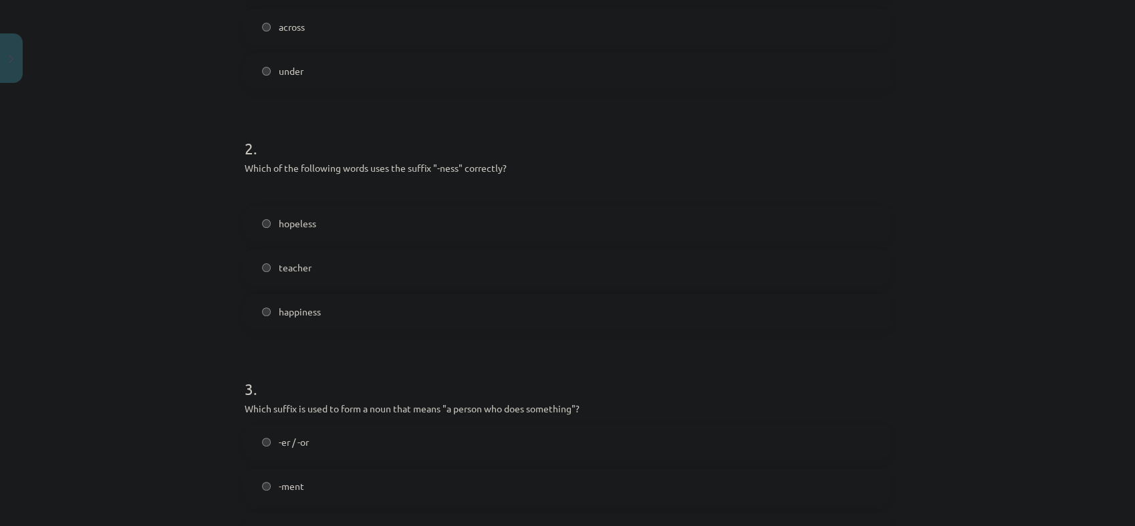
scroll to position [542, 0]
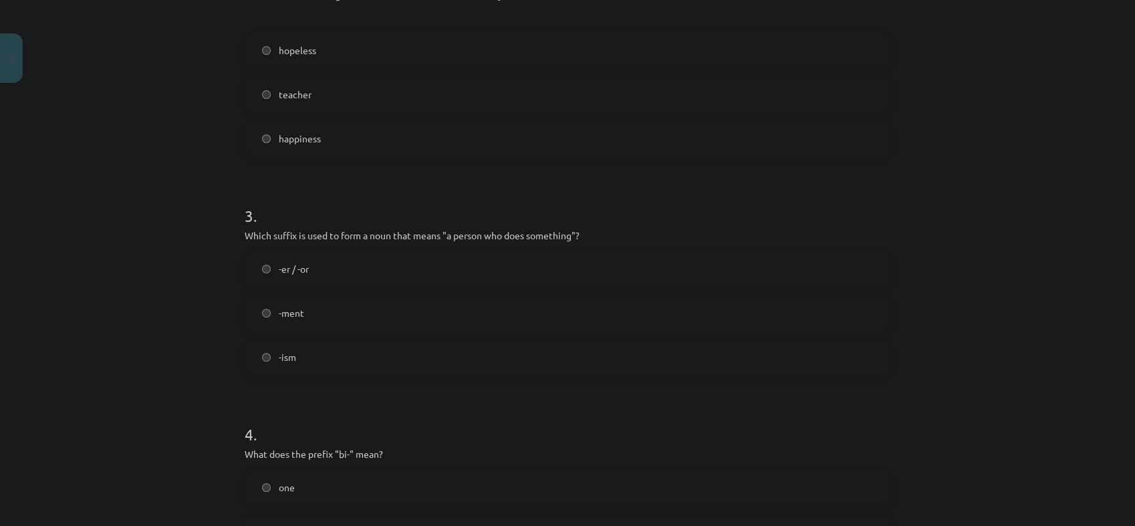
click at [308, 273] on label "-er / -or" at bounding box center [567, 268] width 643 height 33
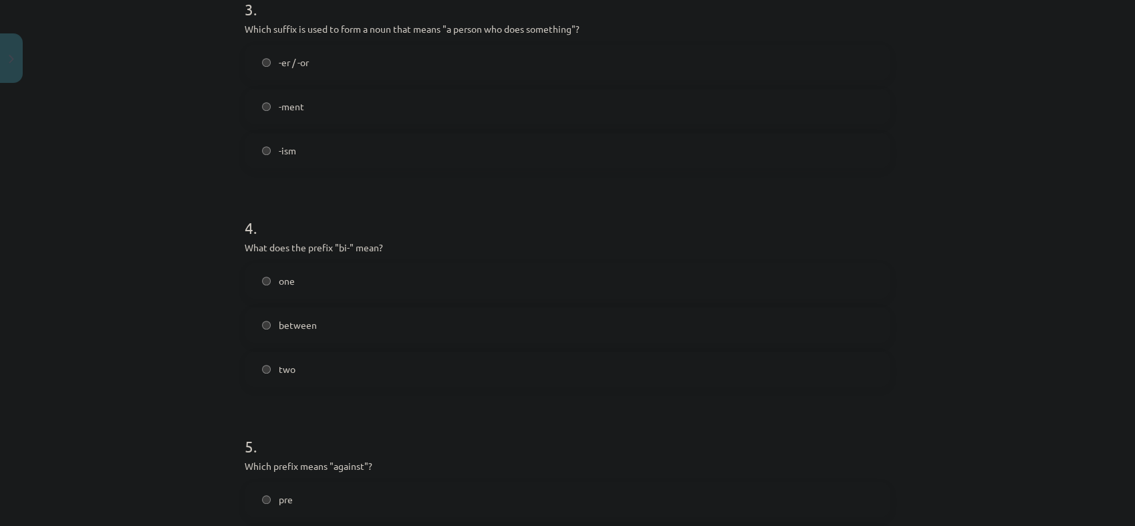
scroll to position [765, 0]
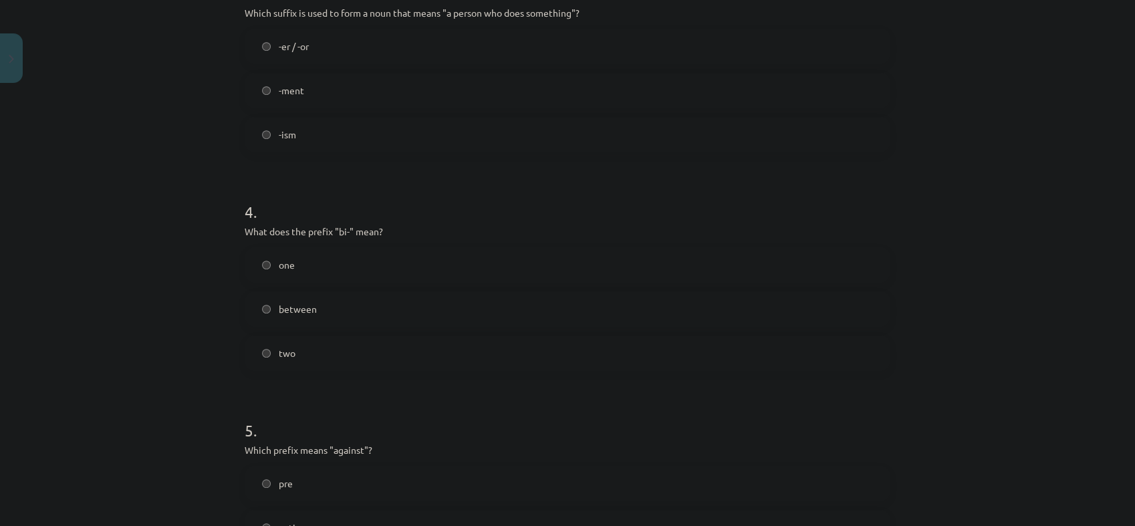
click at [305, 348] on label "two" at bounding box center [567, 352] width 643 height 33
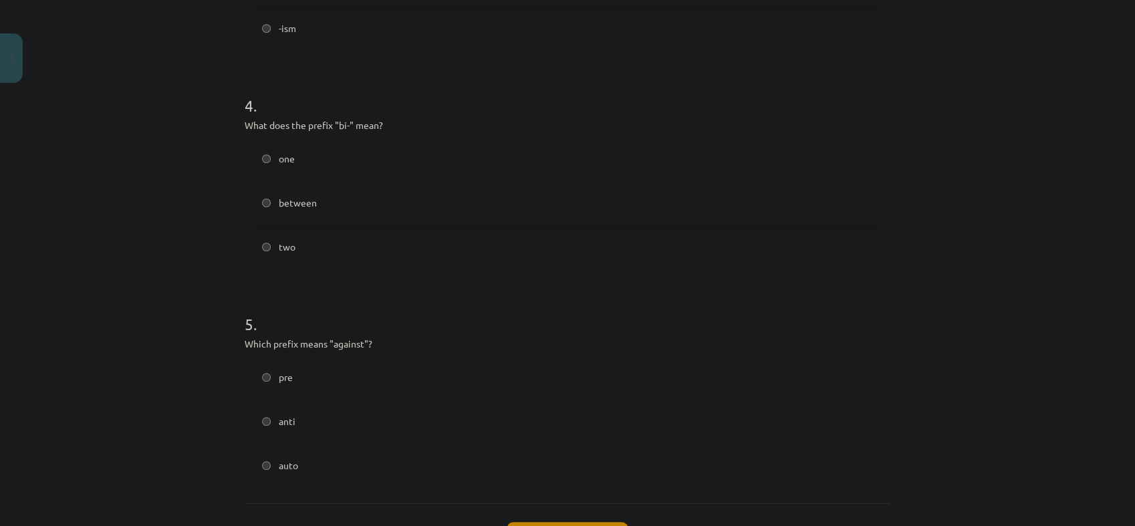
scroll to position [914, 0]
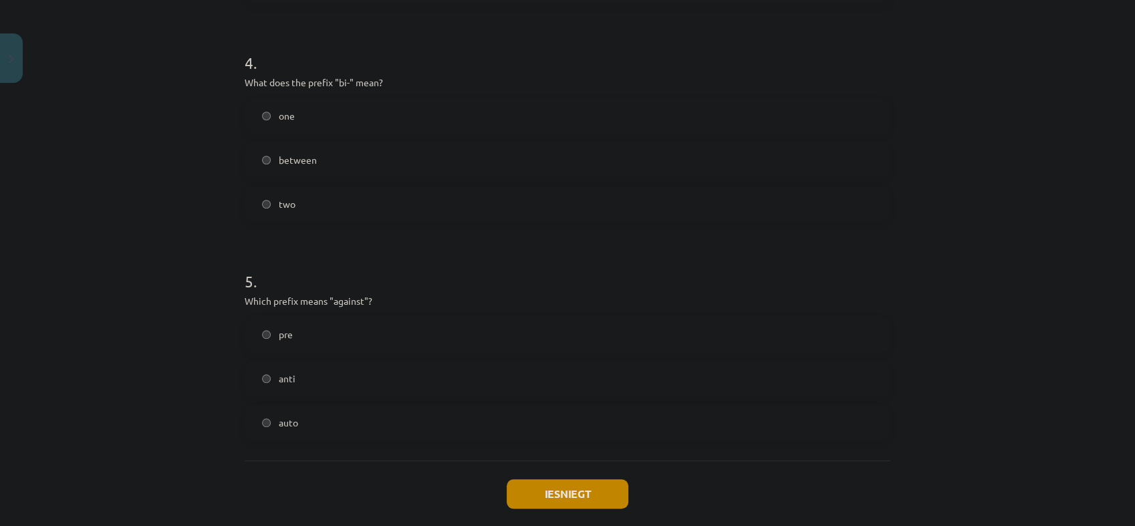
click at [290, 376] on label "anti" at bounding box center [567, 378] width 643 height 33
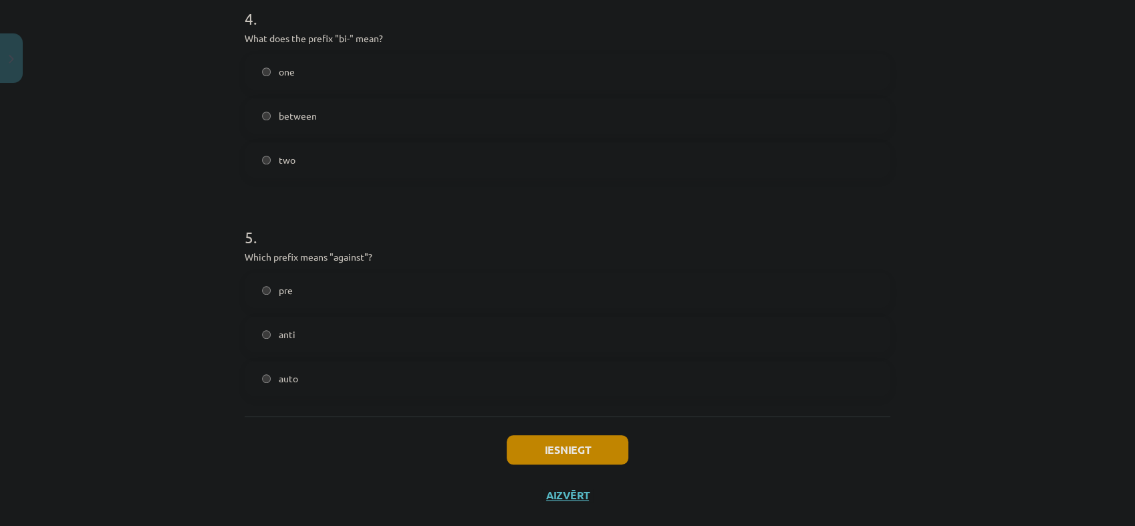
scroll to position [983, 0]
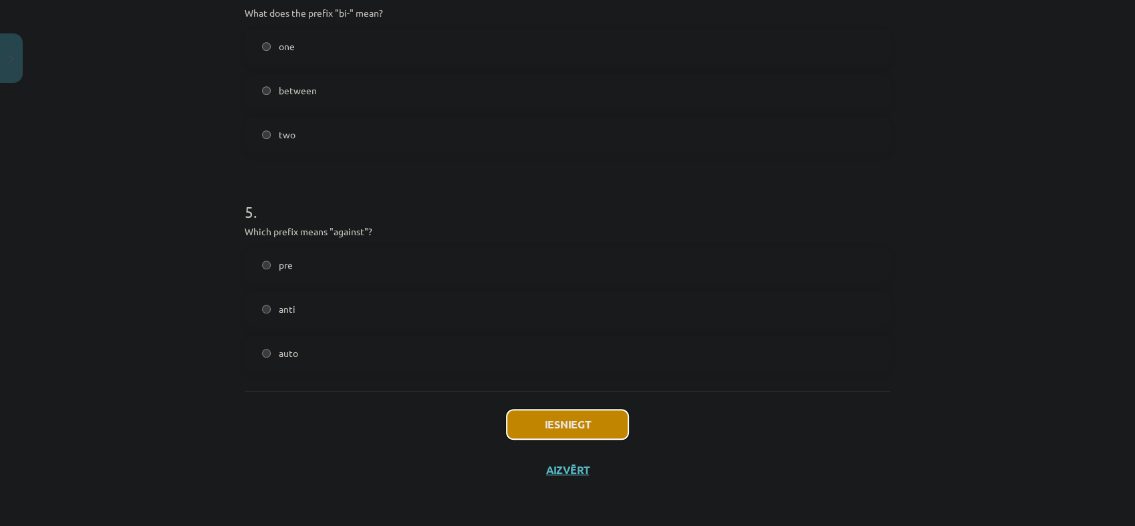
click at [595, 413] on button "Iesniegt" at bounding box center [568, 424] width 122 height 29
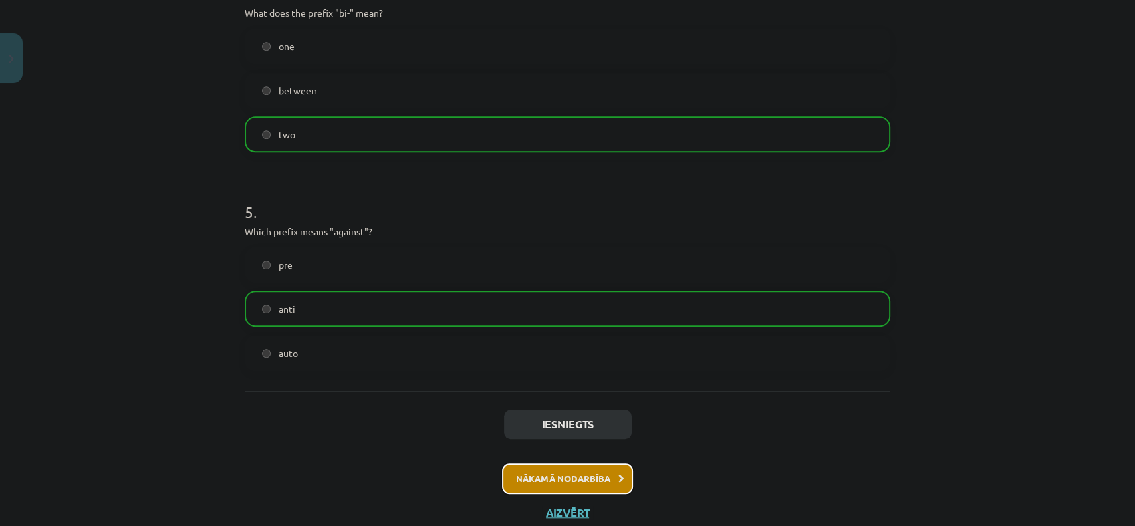
click at [592, 476] on button "Nākamā nodarbība" at bounding box center [567, 478] width 131 height 31
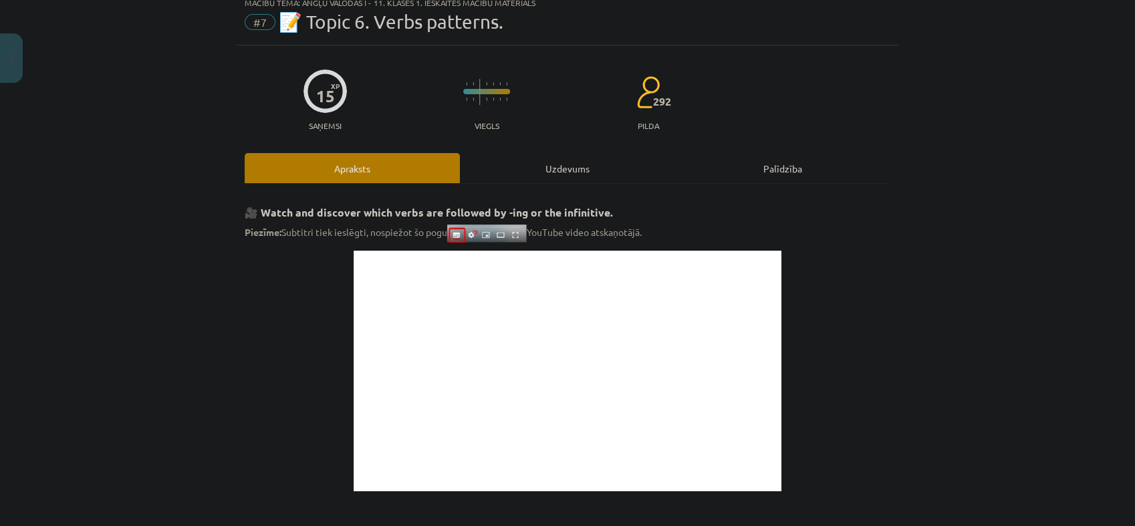
scroll to position [33, 0]
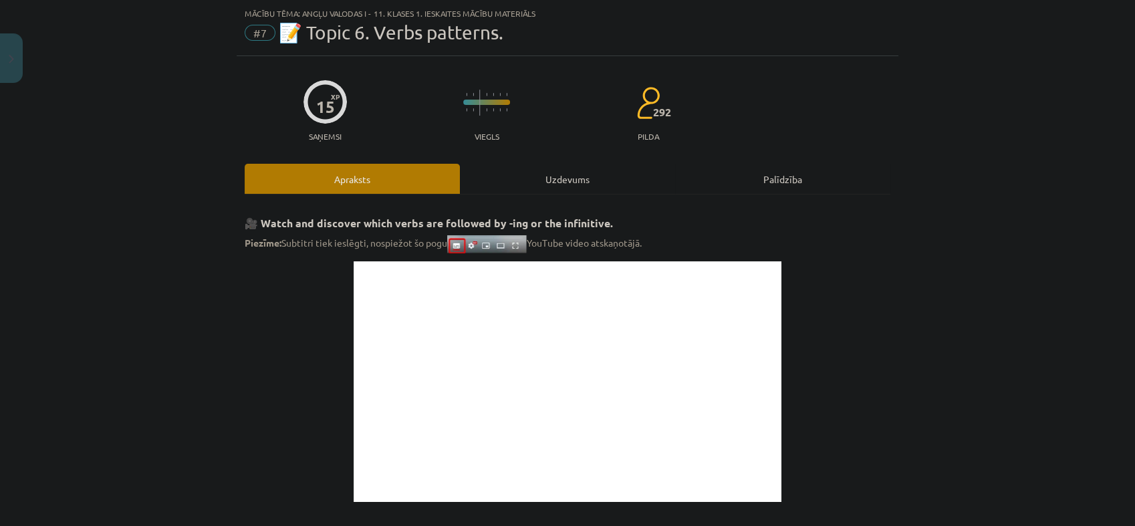
click at [501, 182] on div "Uzdevums" at bounding box center [567, 179] width 215 height 30
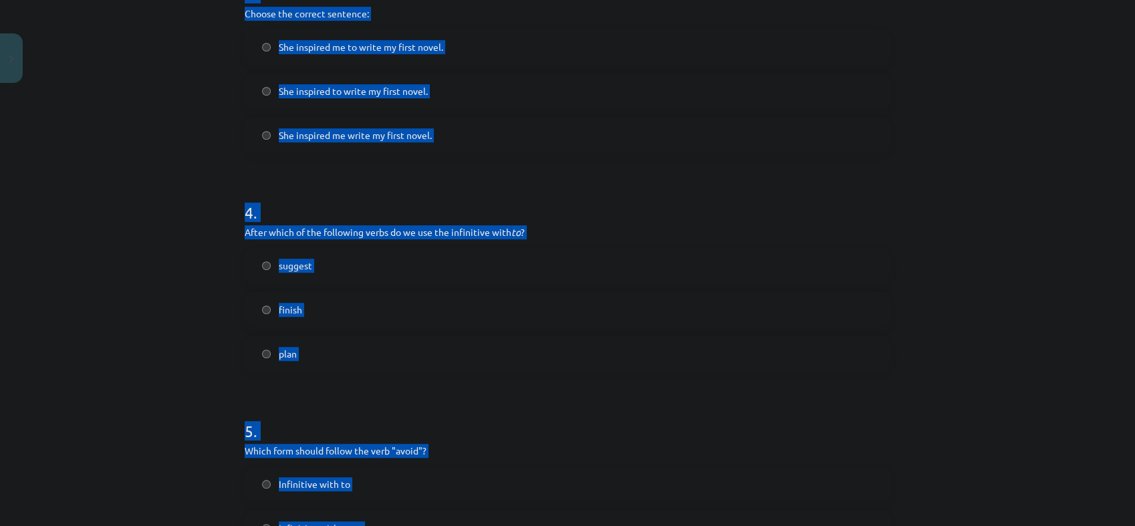
scroll to position [961, 0]
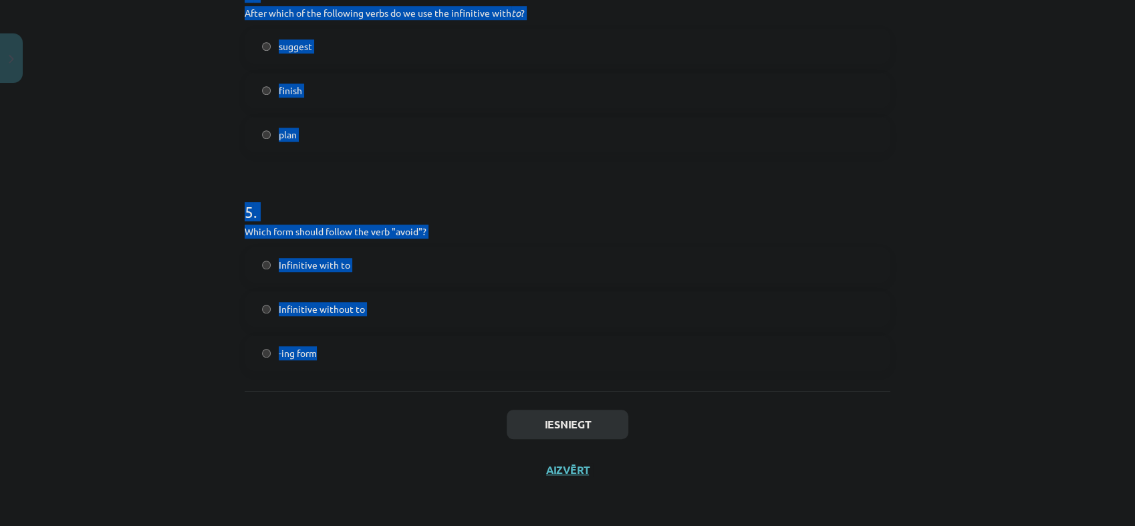
drag, startPoint x: 225, startPoint y: 273, endPoint x: 689, endPoint y: 345, distance: 468.9
click at [689, 345] on div "Mācību tēma: Angļu valodas i - 11. klases 1. ieskaites mācību materiāls #7 📝 To…" at bounding box center [567, 263] width 1135 height 526
copy form "1 . What is the difference in meaning between "stop talking" and "stop to talk"…"
click at [172, 278] on div "Mācību tēma: Angļu valodas i - 11. klases 1. ieskaites mācību materiāls #7 📝 To…" at bounding box center [567, 263] width 1135 height 526
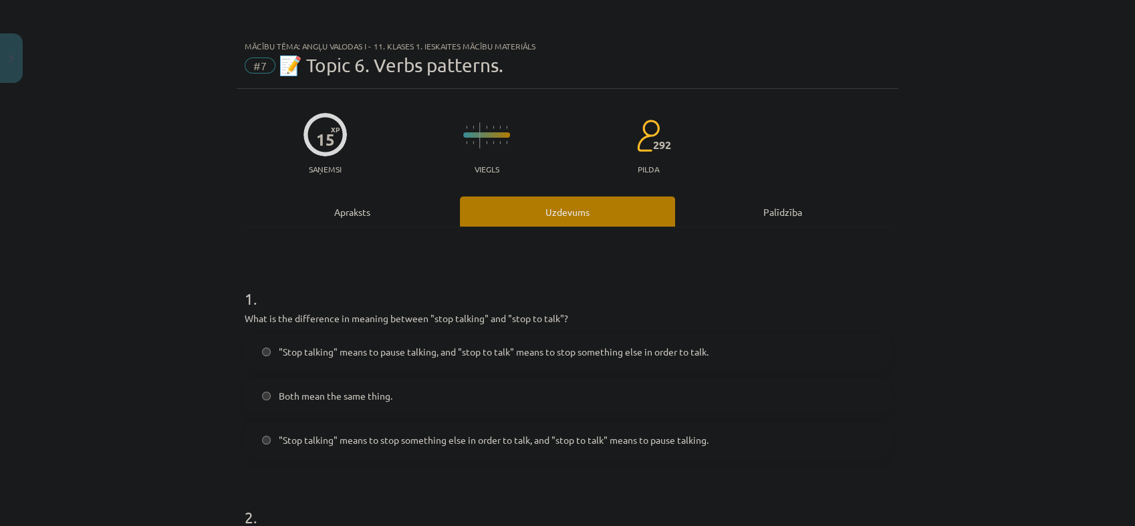
click at [598, 345] on span ""Stop talking" means to pause talking, and "stop to talk" means to stop somethi…" at bounding box center [494, 352] width 430 height 14
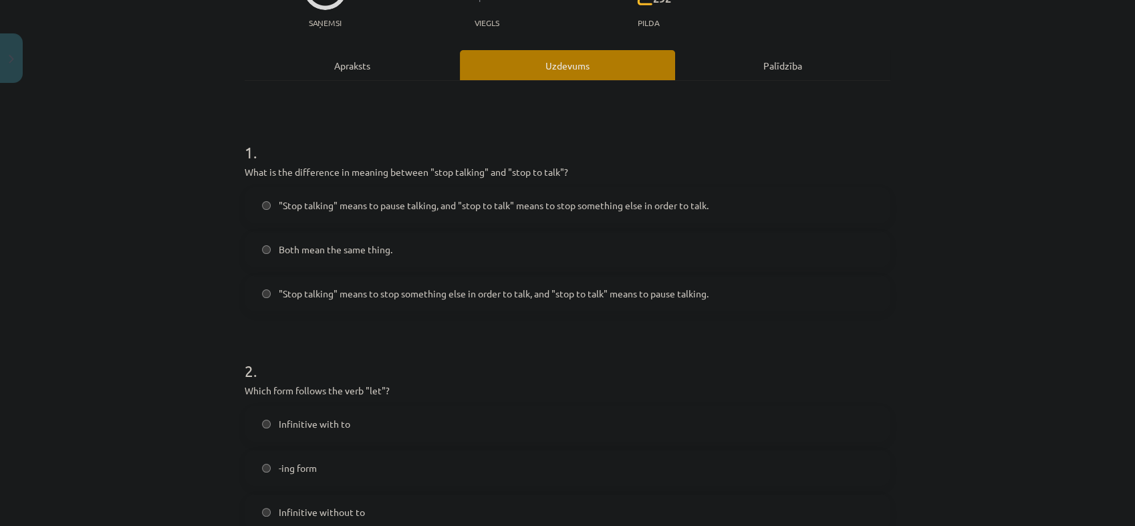
scroll to position [371, 0]
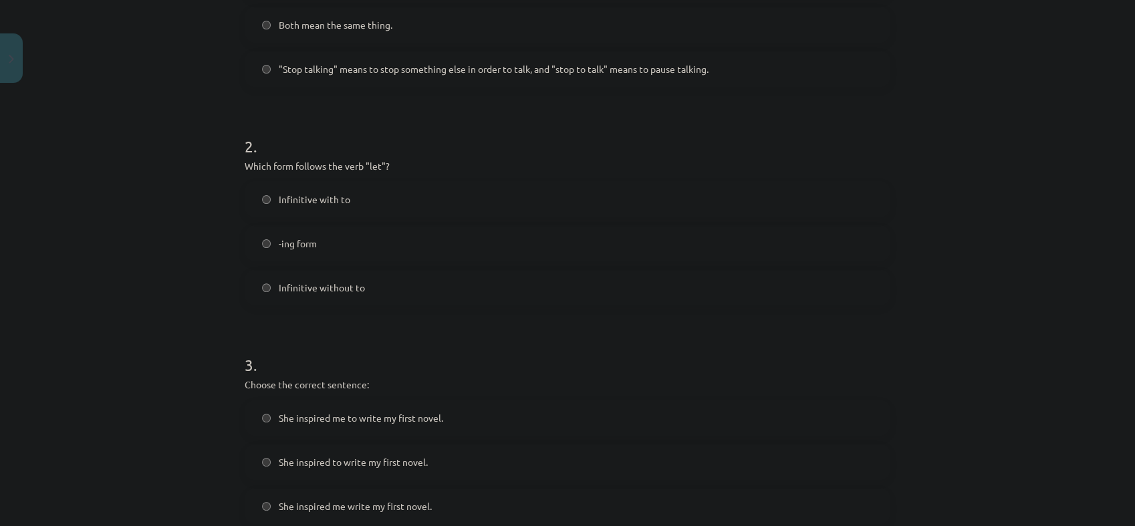
click at [376, 284] on label "Infinitive without to" at bounding box center [567, 287] width 643 height 33
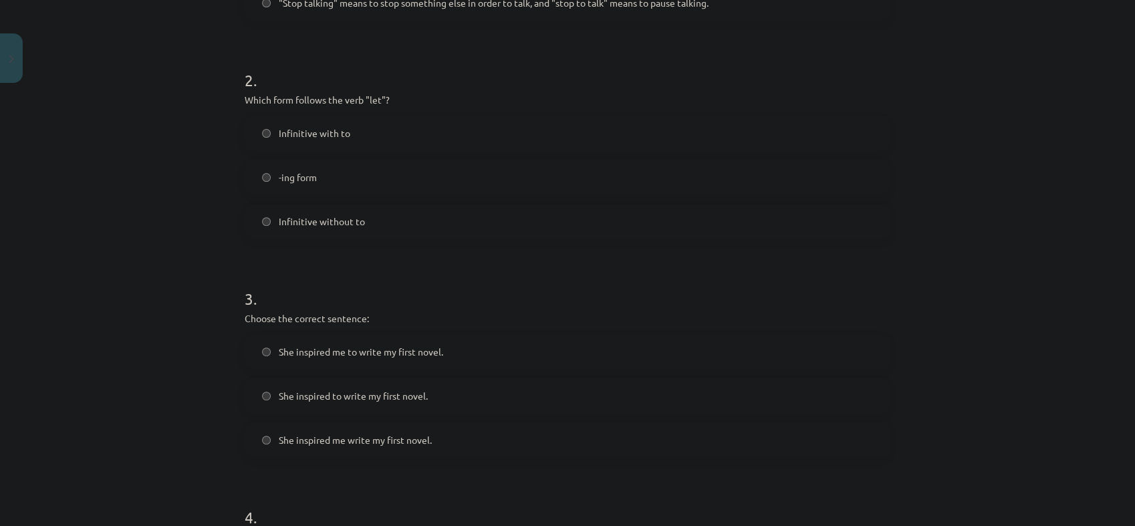
scroll to position [519, 0]
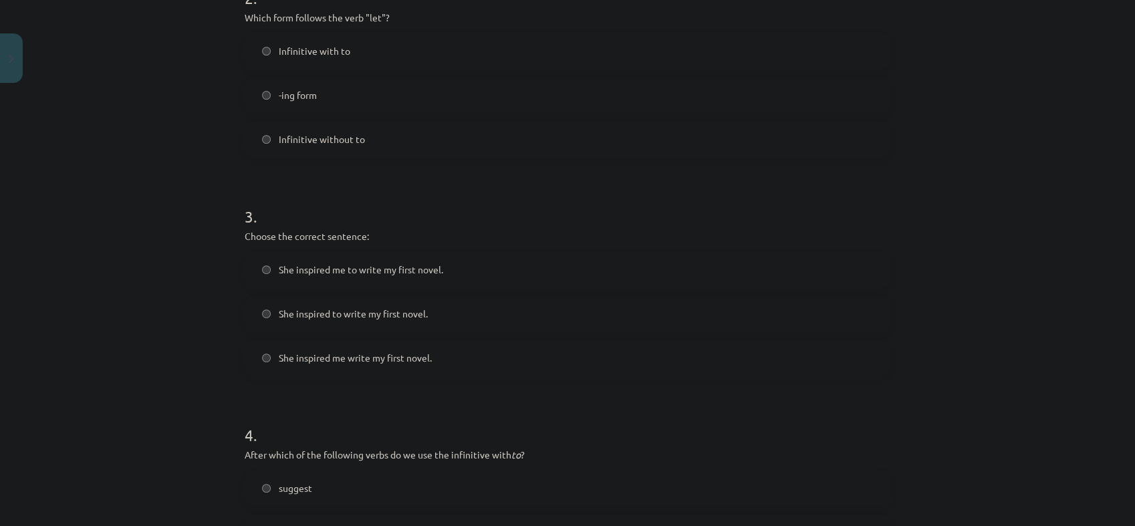
click at [368, 278] on label "She inspired me to write my first novel." at bounding box center [567, 269] width 643 height 33
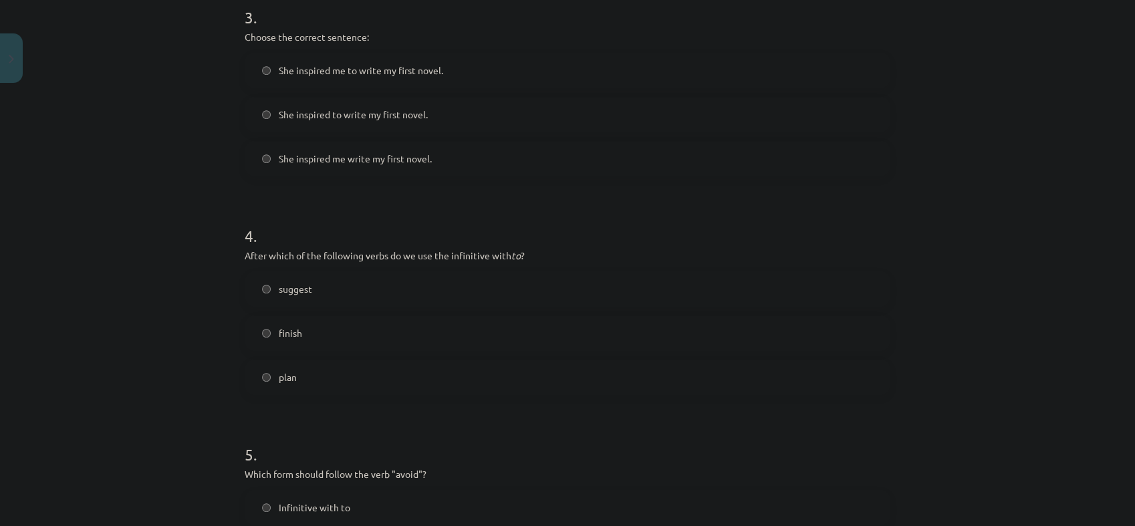
scroll to position [743, 0]
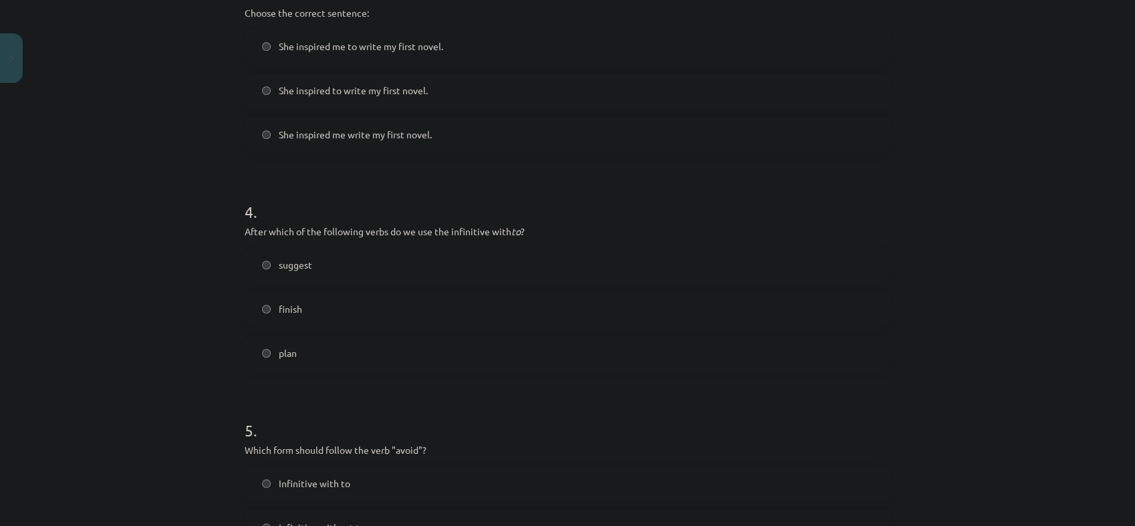
drag, startPoint x: 332, startPoint y: 350, endPoint x: 335, endPoint y: 339, distance: 11.7
click at [332, 351] on label "plan" at bounding box center [567, 352] width 643 height 33
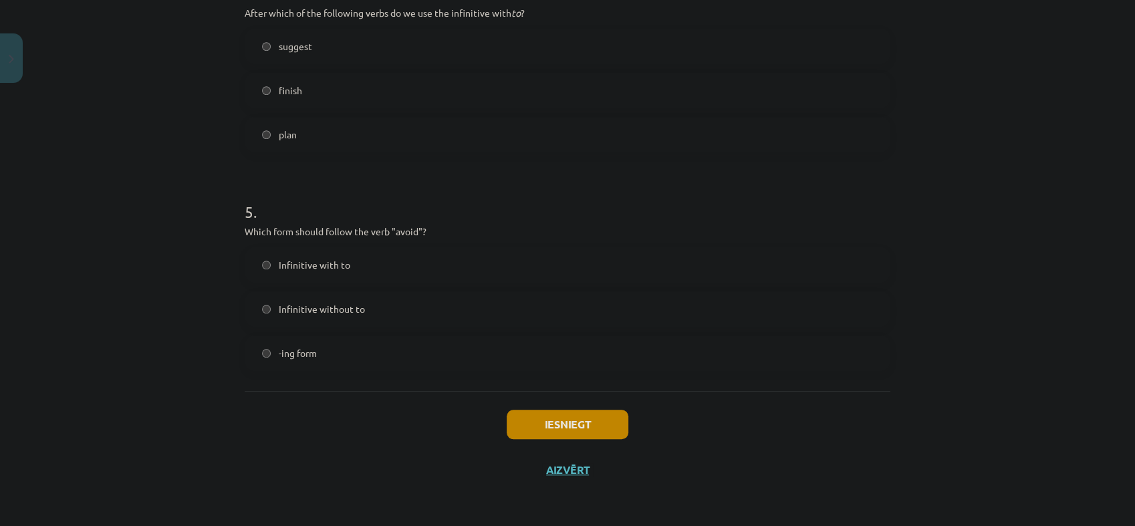
click at [339, 366] on label "-ing form" at bounding box center [567, 352] width 643 height 33
click at [581, 418] on button "Iesniegt" at bounding box center [568, 424] width 122 height 29
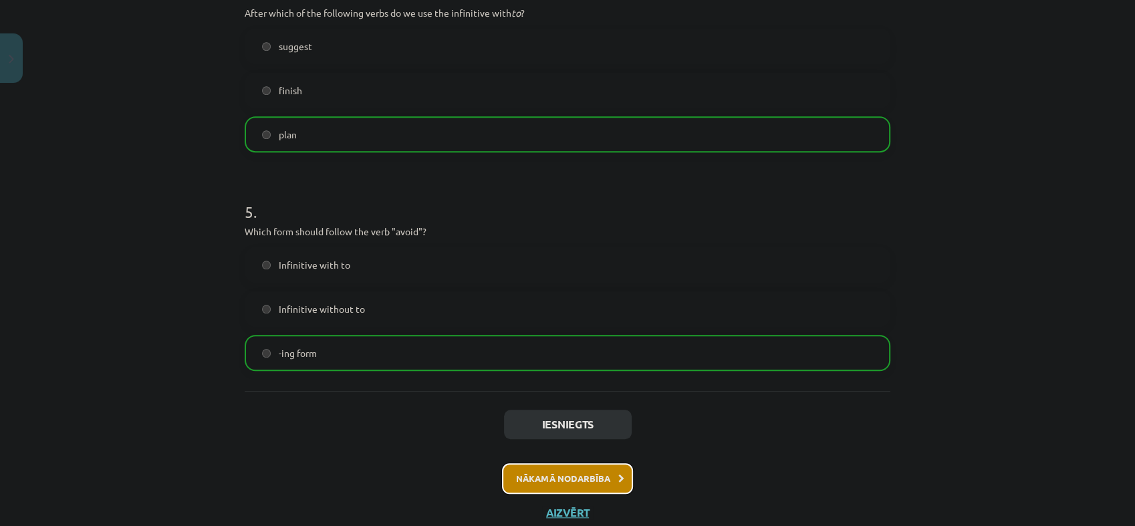
click at [556, 474] on button "Nākamā nodarbība" at bounding box center [567, 478] width 131 height 31
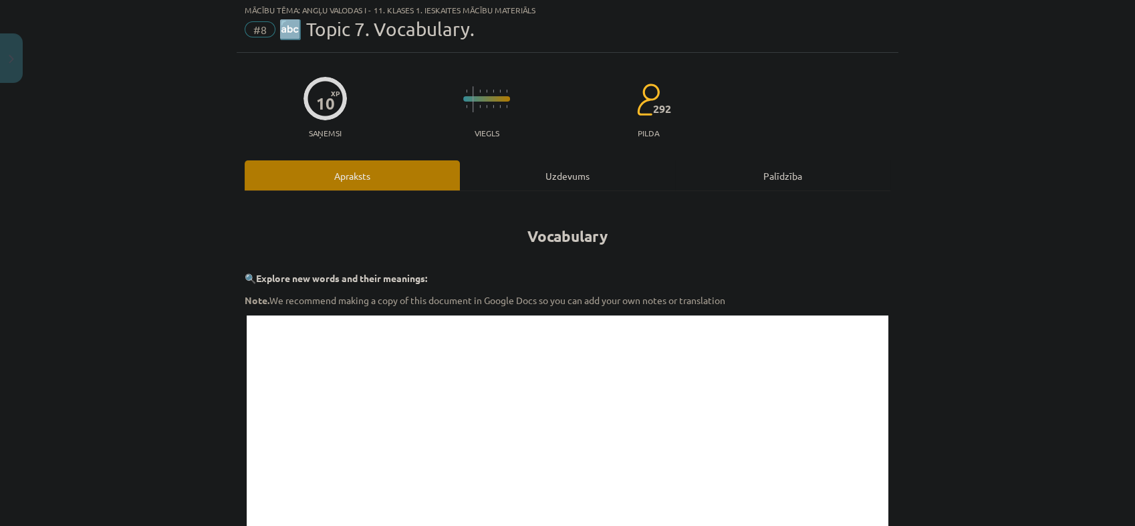
scroll to position [33, 0]
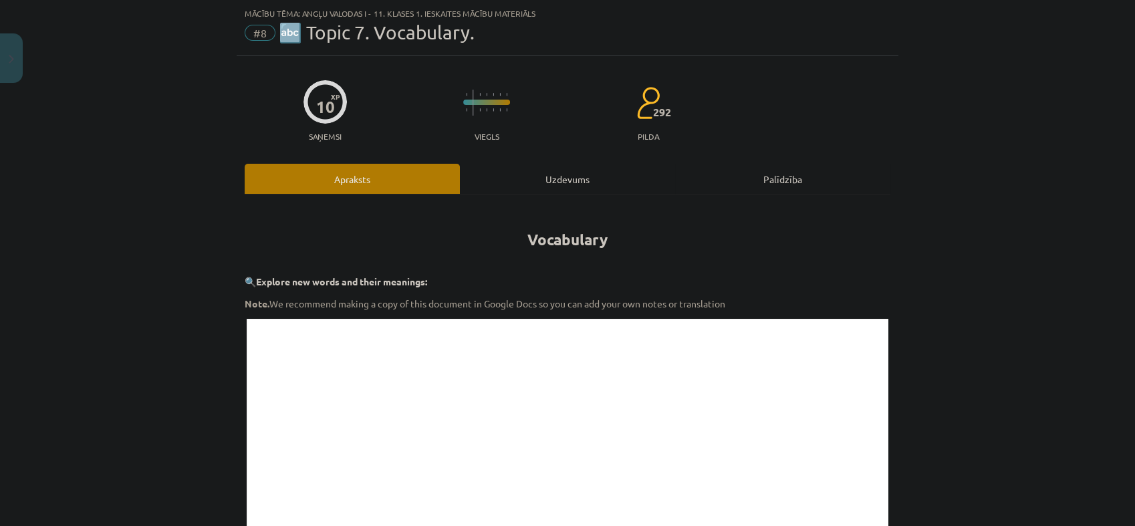
click at [537, 183] on div "Uzdevums" at bounding box center [567, 179] width 215 height 30
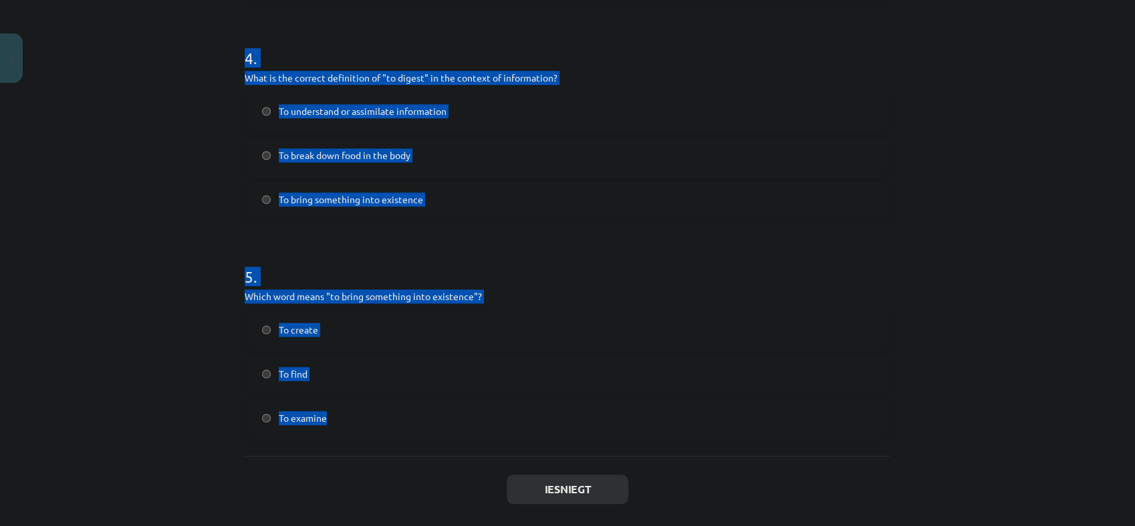
scroll to position [1005, 0]
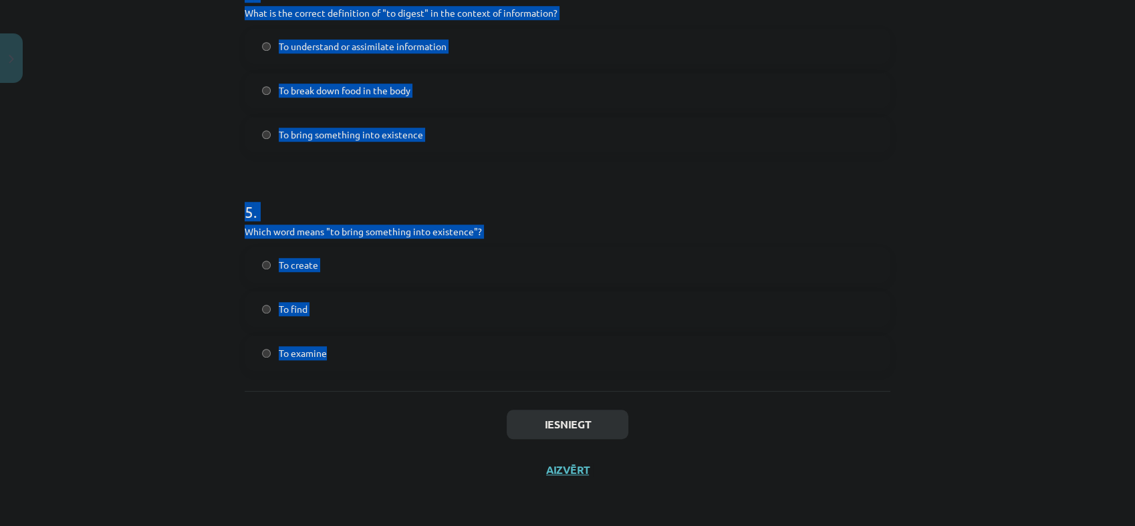
drag, startPoint x: 244, startPoint y: 259, endPoint x: 723, endPoint y: 343, distance: 486.0
copy form ". Which of the following means "the surroundings or conditions in which a perso…"
drag, startPoint x: 49, startPoint y: 312, endPoint x: 530, endPoint y: 314, distance: 481.3
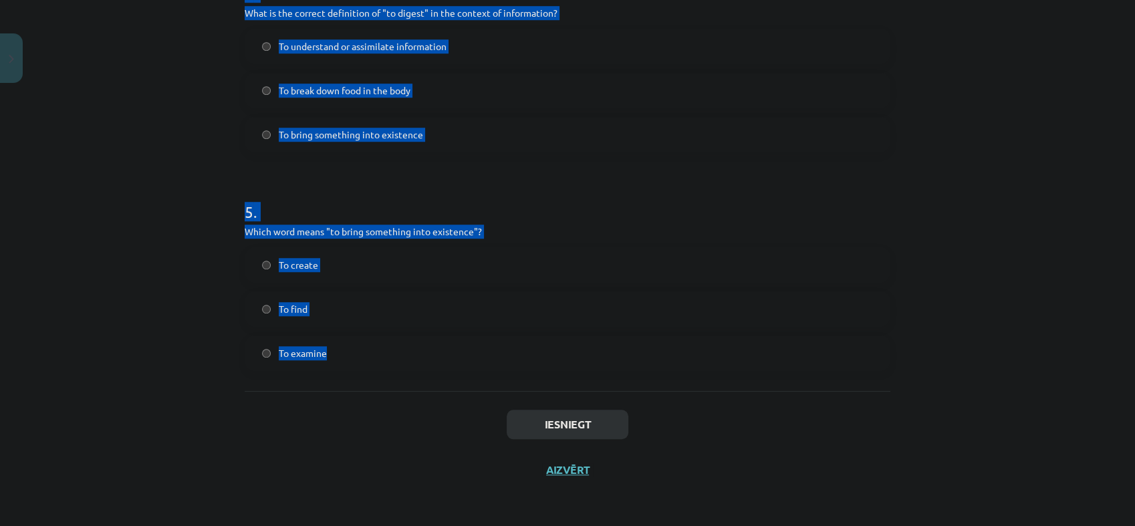
click at [51, 312] on div "Mācību tēma: Angļu valodas i - 11. klases 1. ieskaites mācību materiāls #8 🔤 To…" at bounding box center [567, 263] width 1135 height 526
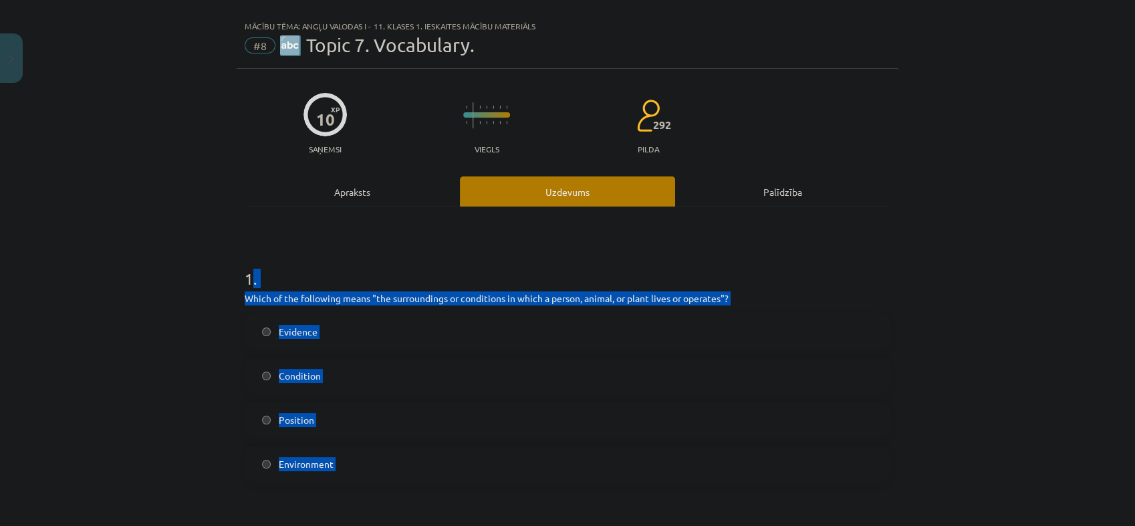
scroll to position [15, 0]
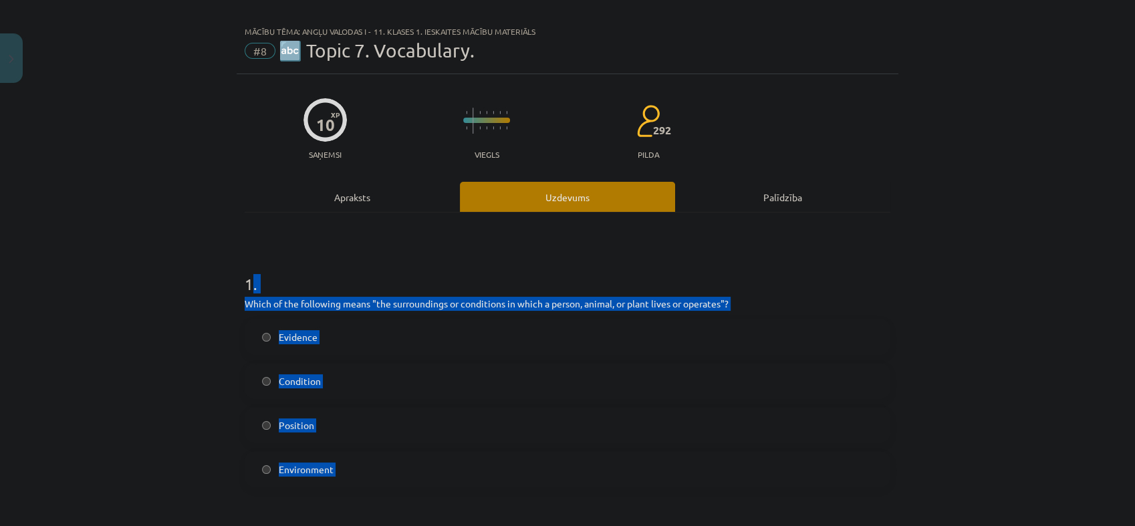
click at [113, 416] on div "Mācību tēma: Angļu valodas i - 11. klases 1. ieskaites mācību materiāls #8 🔤 To…" at bounding box center [567, 263] width 1135 height 526
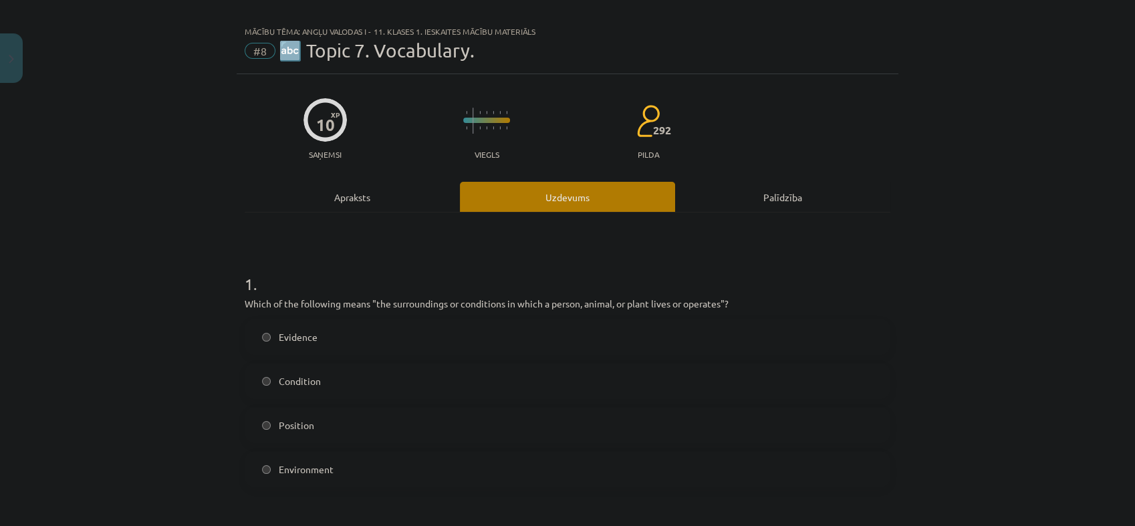
drag, startPoint x: 354, startPoint y: 474, endPoint x: 350, endPoint y: 380, distance: 93.7
click at [353, 473] on label "Environment" at bounding box center [567, 469] width 643 height 33
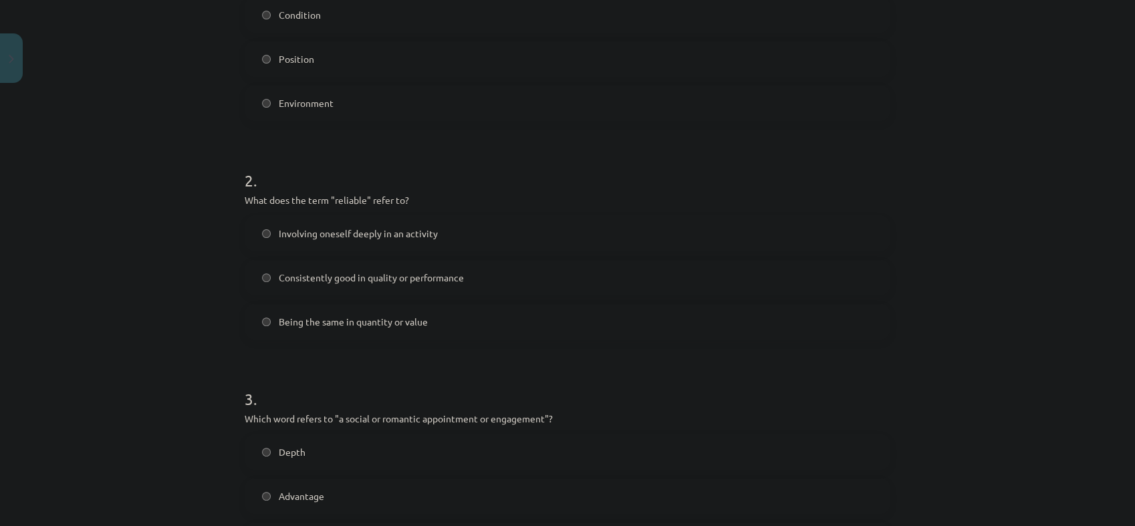
scroll to position [386, 0]
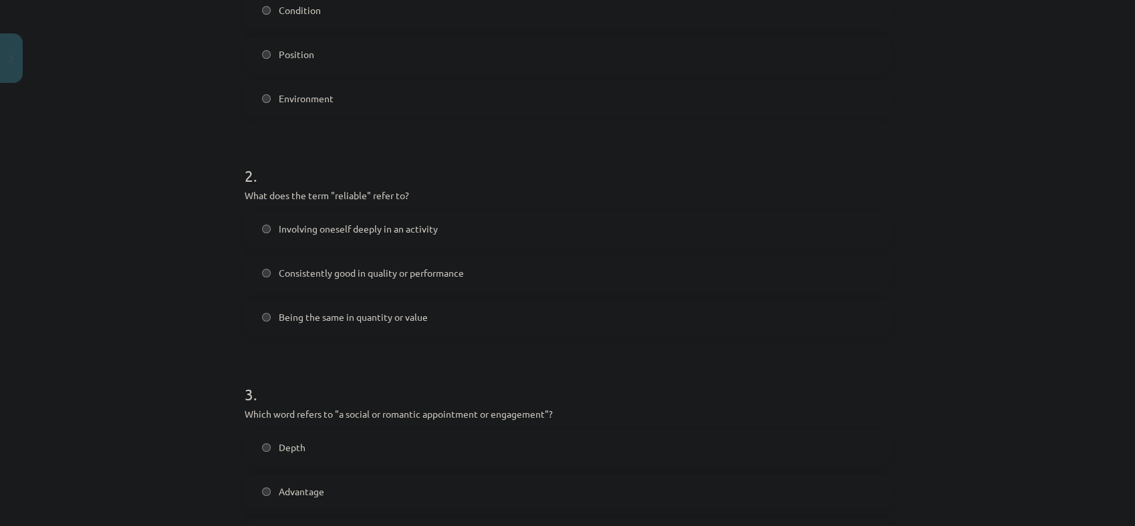
drag, startPoint x: 325, startPoint y: 273, endPoint x: 320, endPoint y: 264, distance: 9.9
click at [320, 264] on label "Consistently good in quality or performance" at bounding box center [567, 272] width 643 height 33
drag, startPoint x: 320, startPoint y: 264, endPoint x: 138, endPoint y: 303, distance: 186.1
click at [138, 303] on div "Mācību tēma: Angļu valodas i - 11. klases 1. ieskaites mācību materiāls #8 🔤 To…" at bounding box center [567, 263] width 1135 height 526
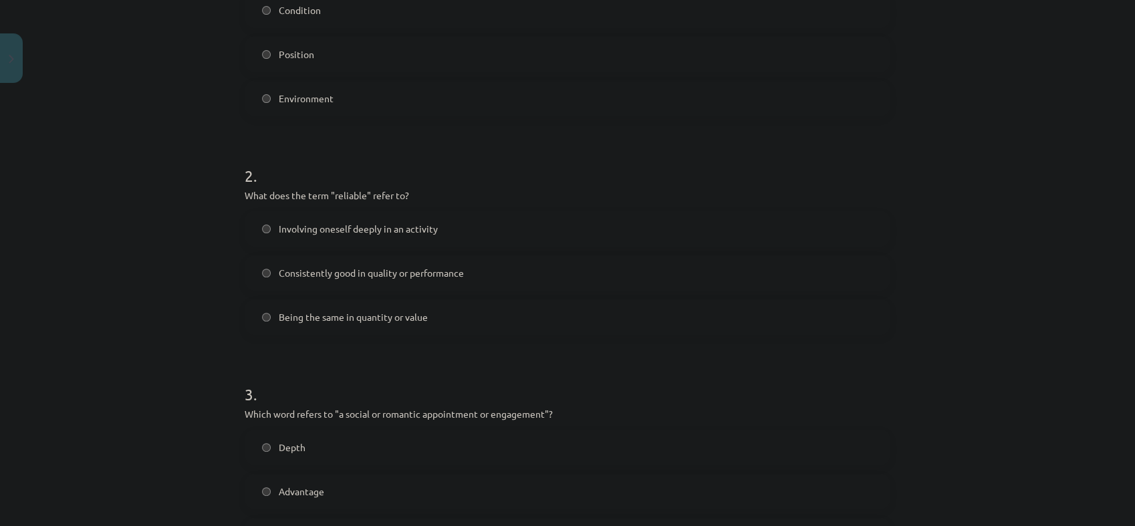
click at [262, 281] on label "Consistently good in quality or performance" at bounding box center [567, 272] width 643 height 33
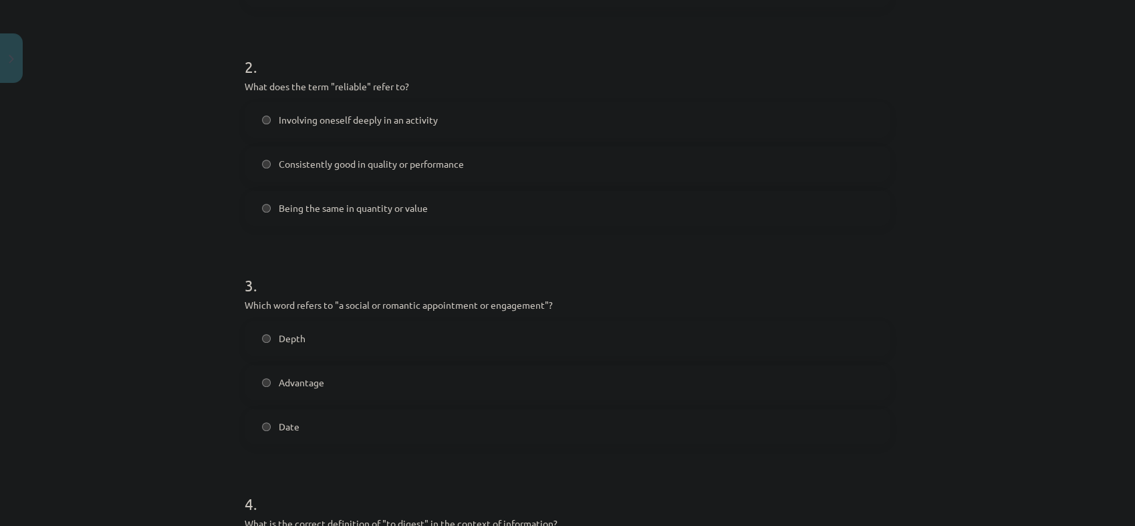
scroll to position [609, 0]
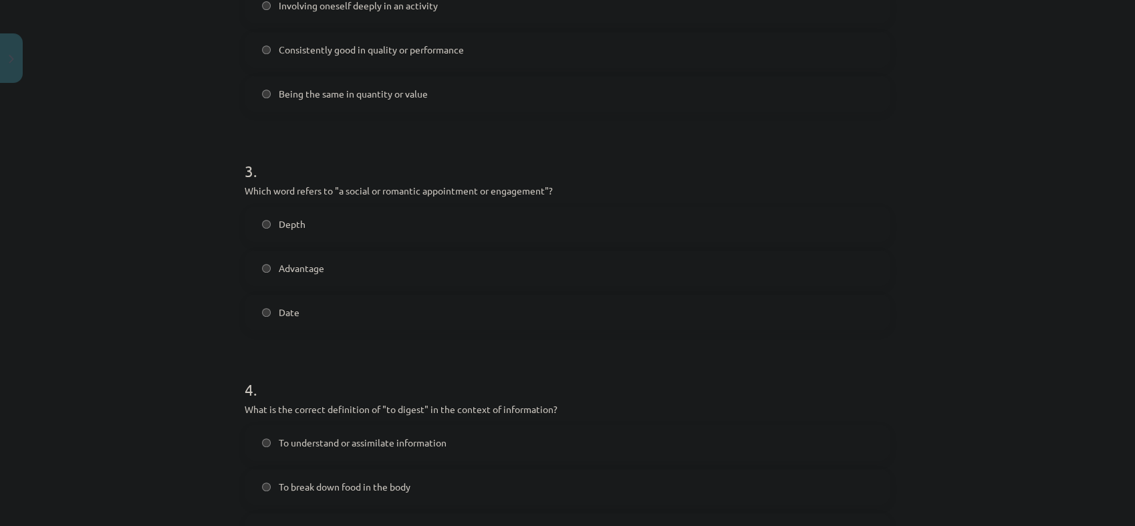
click at [329, 316] on label "Date" at bounding box center [567, 311] width 643 height 33
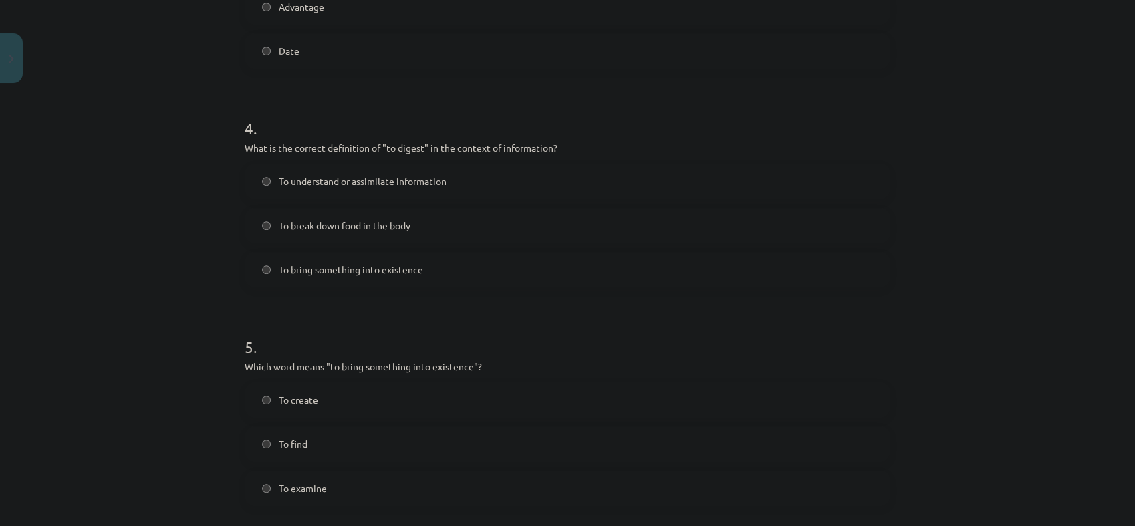
scroll to position [906, 0]
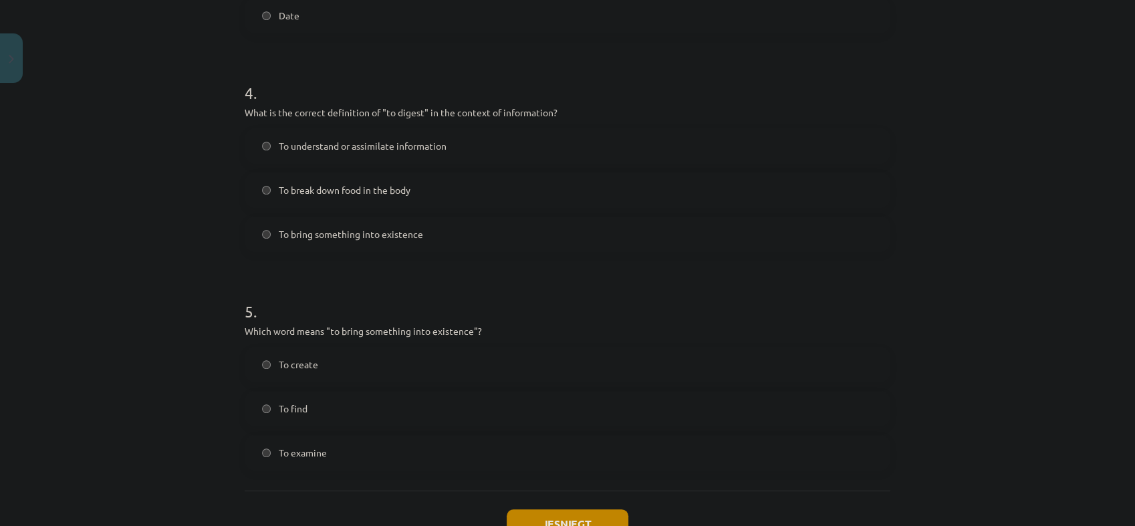
click at [396, 161] on label "To understand or assimilate information" at bounding box center [567, 145] width 643 height 33
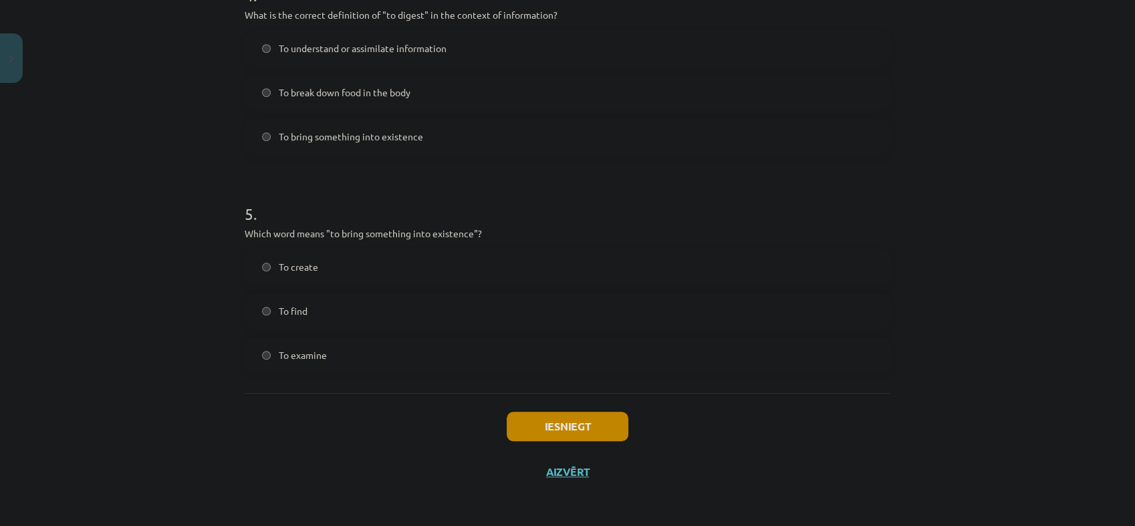
scroll to position [1005, 0]
click at [312, 267] on label "To create" at bounding box center [567, 264] width 643 height 33
click at [547, 416] on button "Iesniegt" at bounding box center [568, 424] width 122 height 29
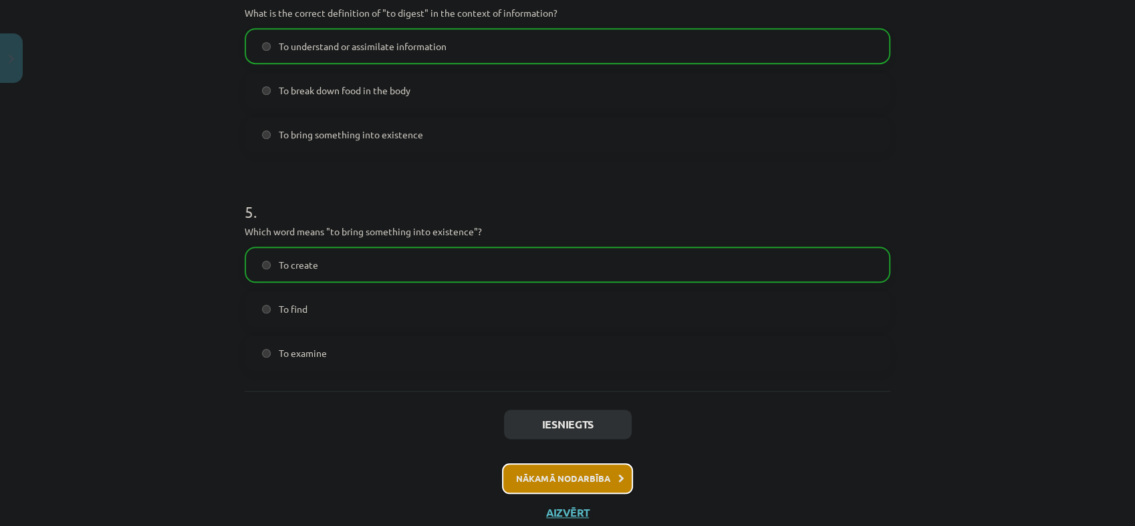
click at [531, 475] on button "Nākamā nodarbība" at bounding box center [567, 478] width 131 height 31
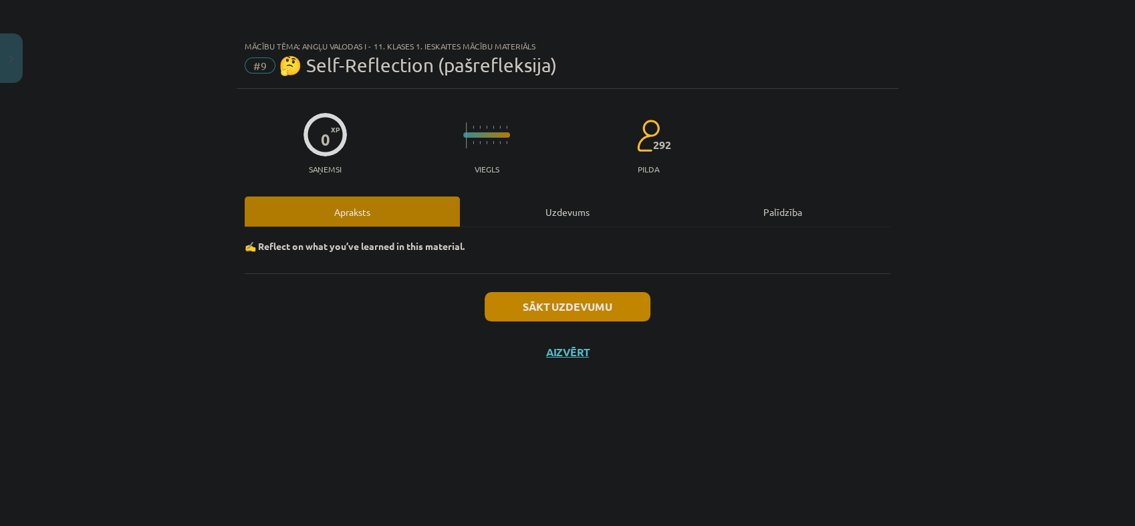
scroll to position [0, 0]
click at [509, 209] on div "Uzdevums" at bounding box center [567, 212] width 215 height 30
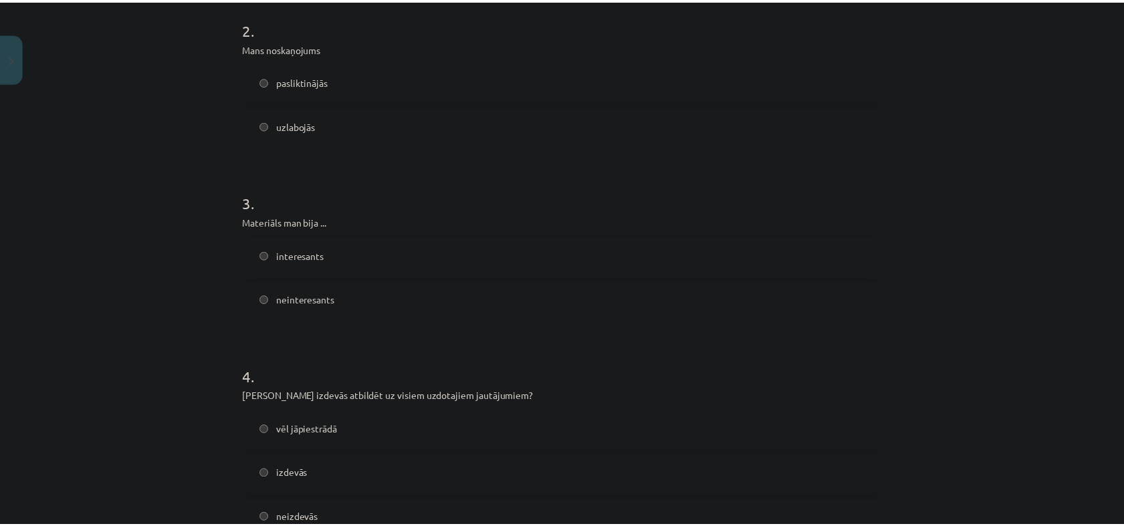
scroll to position [785, 0]
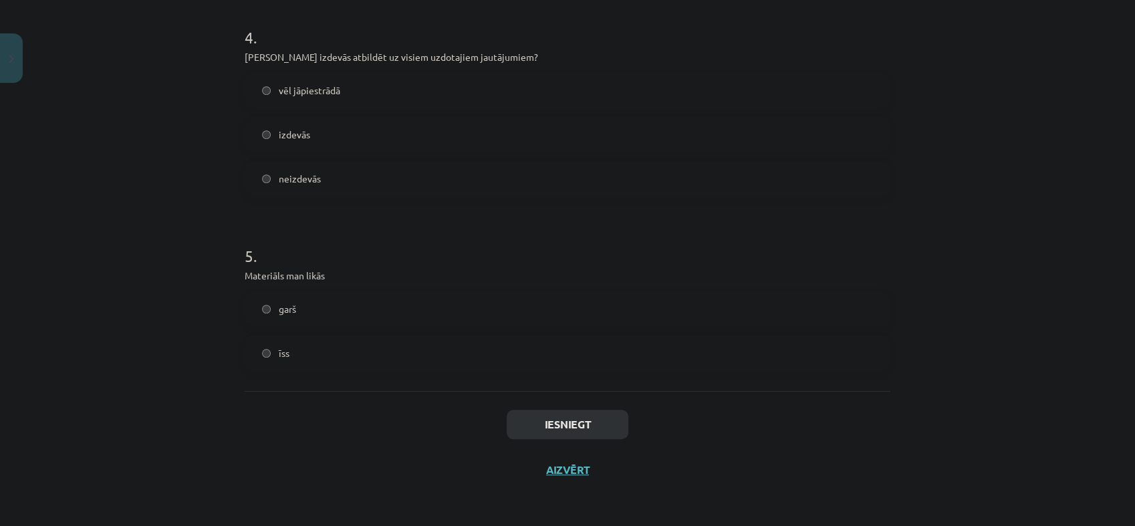
click at [556, 408] on div "Iesniegt Aizvērt" at bounding box center [568, 438] width 646 height 94
click at [565, 422] on button "Iesniegt" at bounding box center [568, 424] width 122 height 29
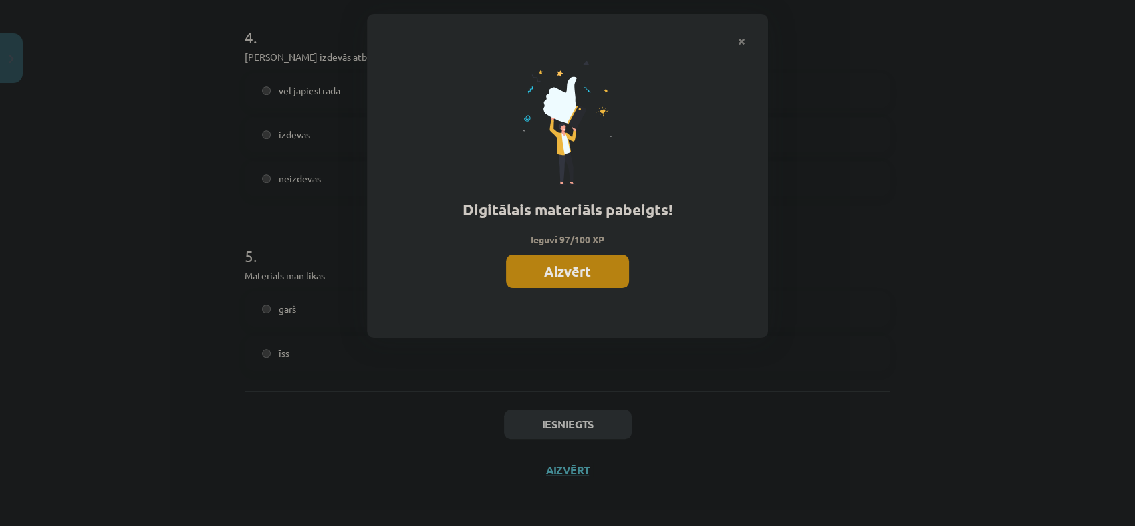
click at [550, 265] on button "Aizvērt" at bounding box center [567, 271] width 123 height 33
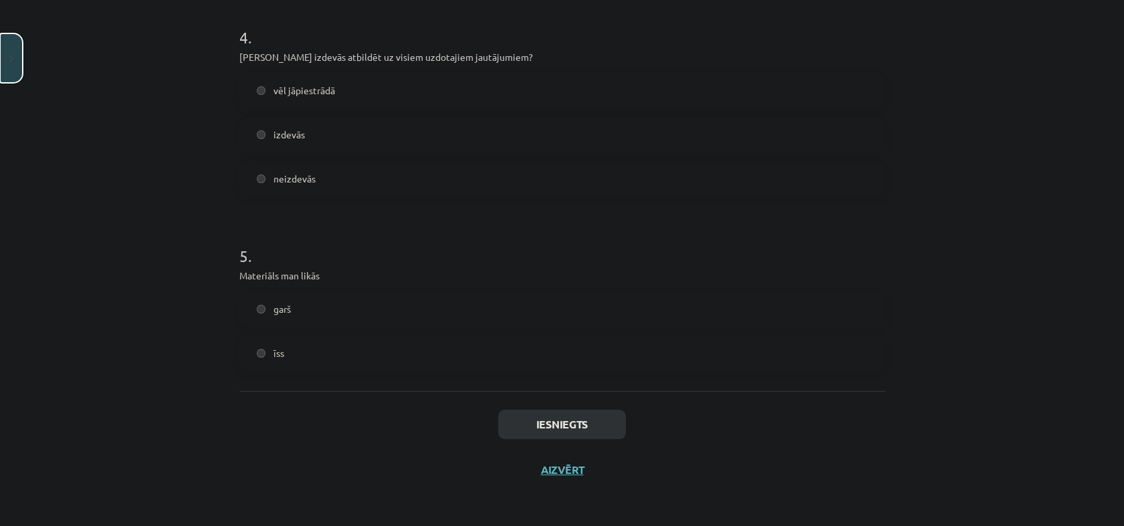
click at [18, 63] on button "Close" at bounding box center [11, 57] width 23 height 49
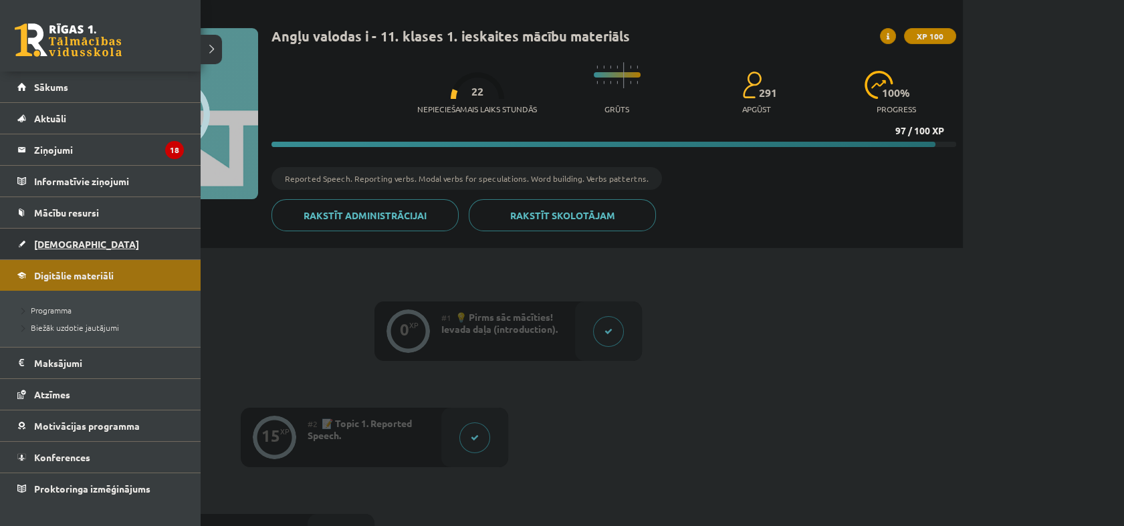
click at [63, 238] on span "[DEMOGRAPHIC_DATA]" at bounding box center [86, 244] width 105 height 12
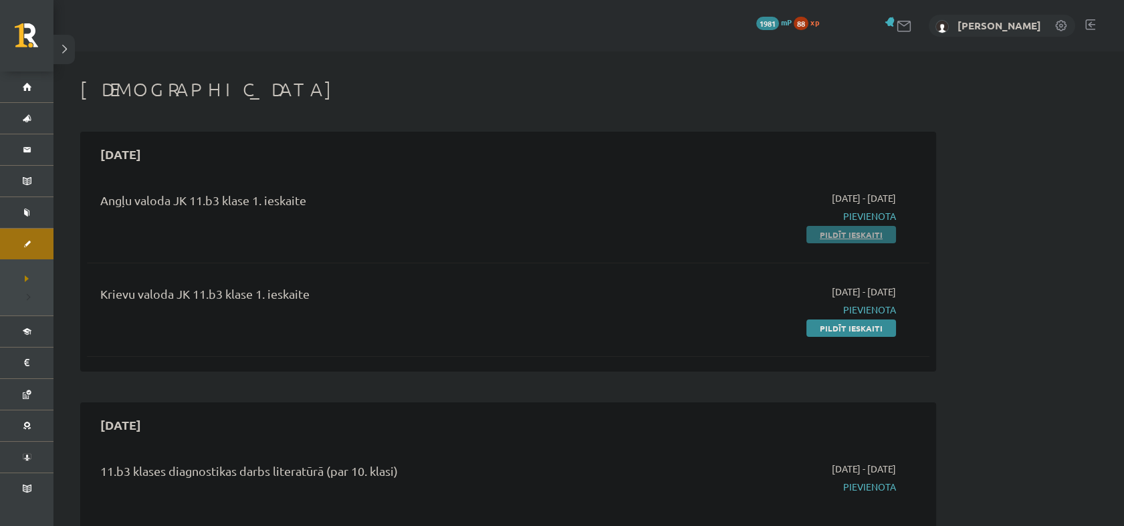
click at [829, 228] on link "Pildīt ieskaiti" at bounding box center [851, 234] width 90 height 17
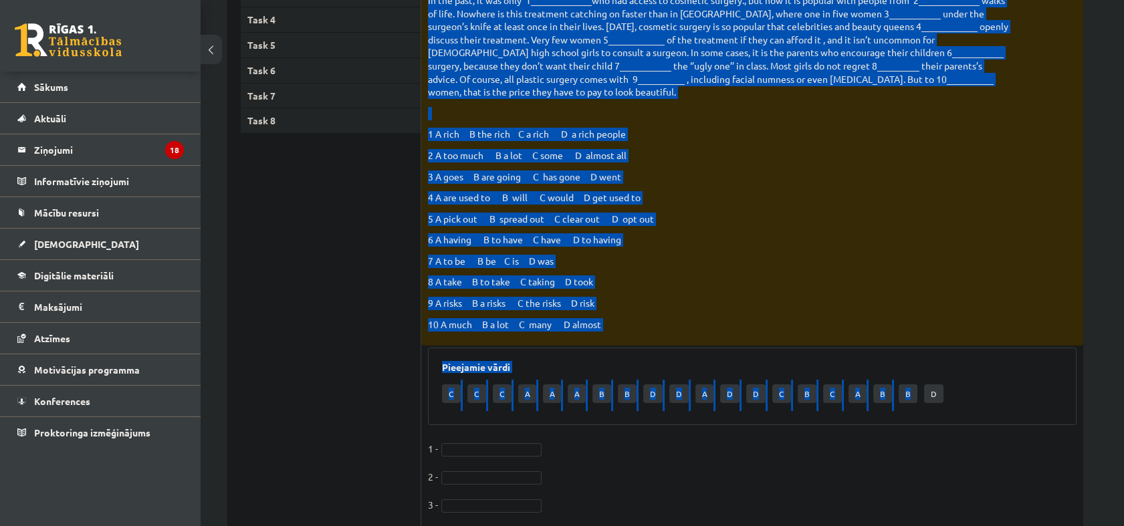
scroll to position [326, 0]
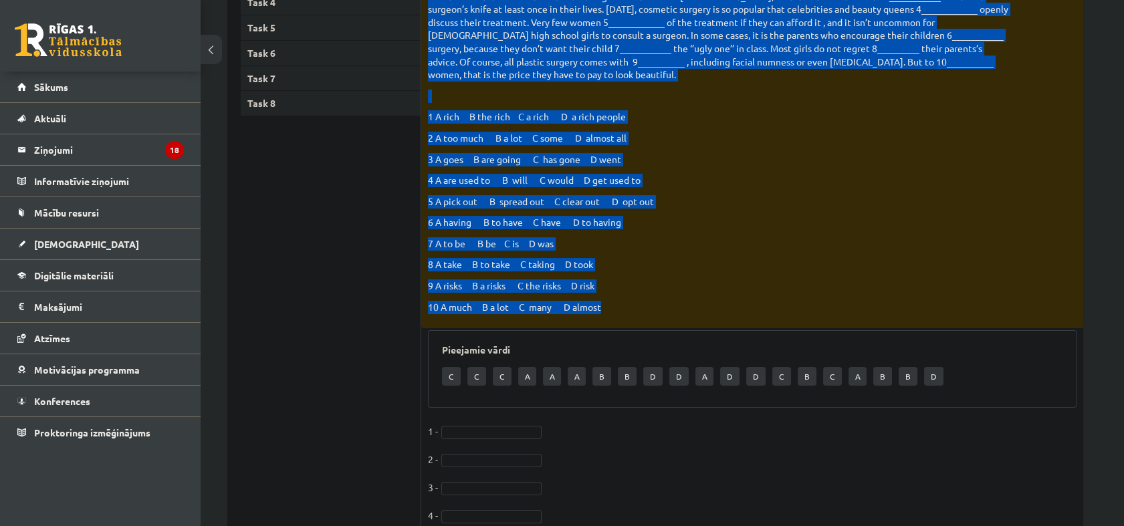
drag, startPoint x: 426, startPoint y: 86, endPoint x: 795, endPoint y: 304, distance: 428.9
click at [795, 304] on div "Choose the correct answers. 1 A rich B the rich C a rich D a rich people 2 A to…" at bounding box center [752, 128] width 662 height 400
copy div "Loremi dol sitamet consect. Ad eli sedd, ei tem inci 1_____________utl etd magn…"
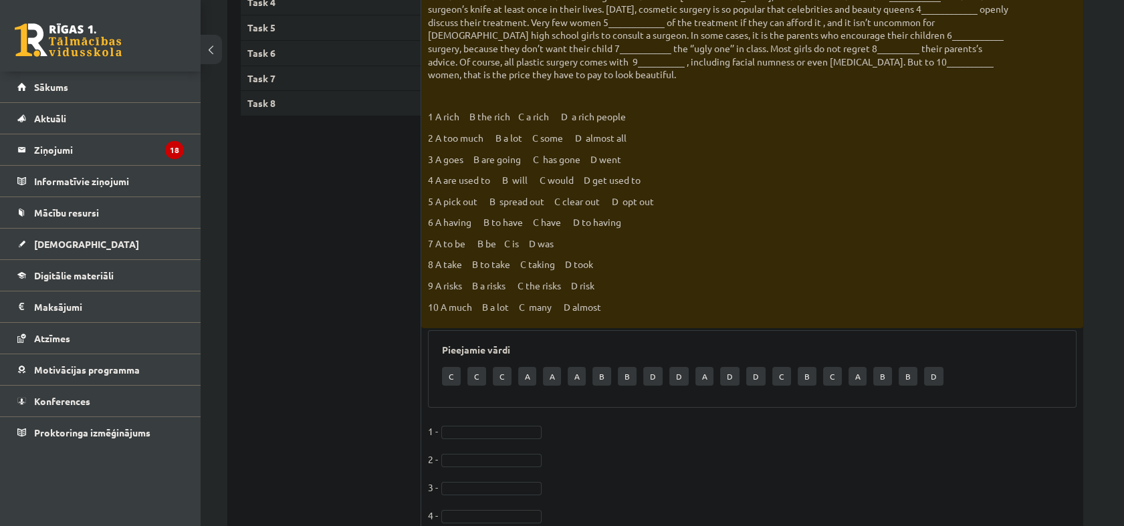
click at [365, 412] on ul "Task 1 Task 2 Task 3 Task 4 Task 5 Task 6 Task 7 Task 8" at bounding box center [331, 311] width 180 height 794
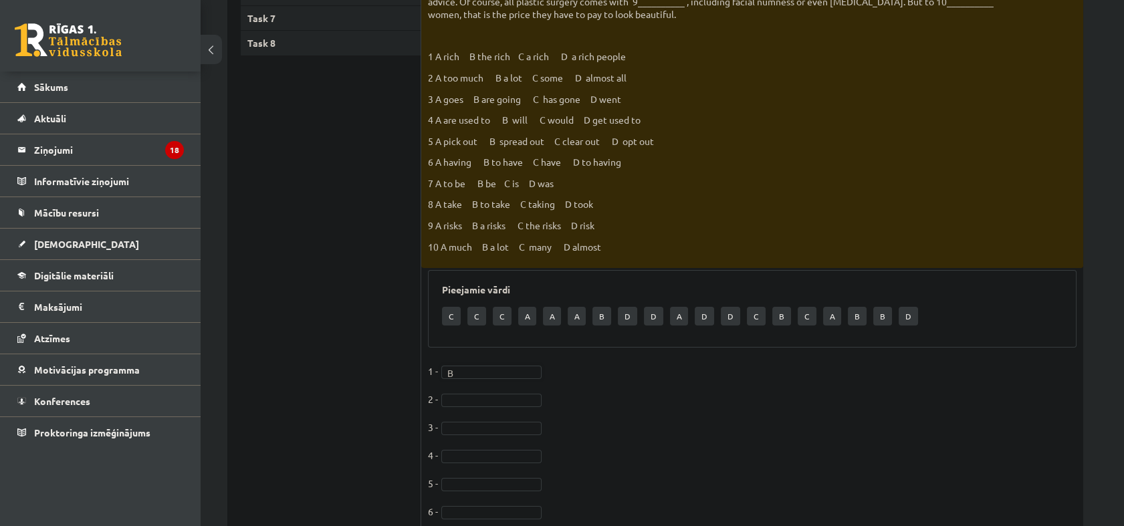
scroll to position [548, 0]
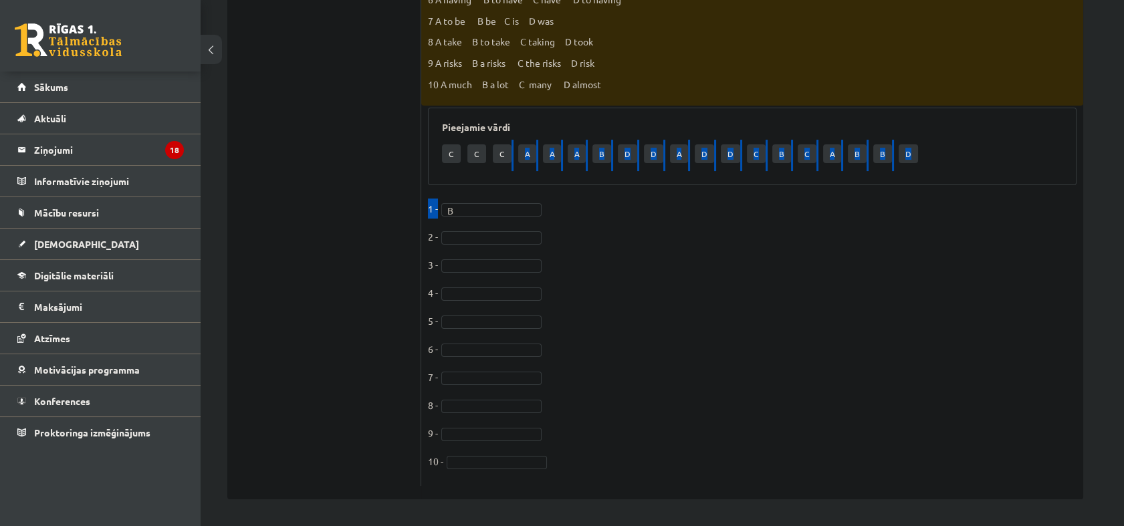
drag, startPoint x: 506, startPoint y: 151, endPoint x: 549, endPoint y: 235, distance: 94.5
click at [549, 235] on div "10p Choose the correct answers. 1 A rich B the rich C a rich D a rich people 2 …" at bounding box center [752, 95] width 662 height 781
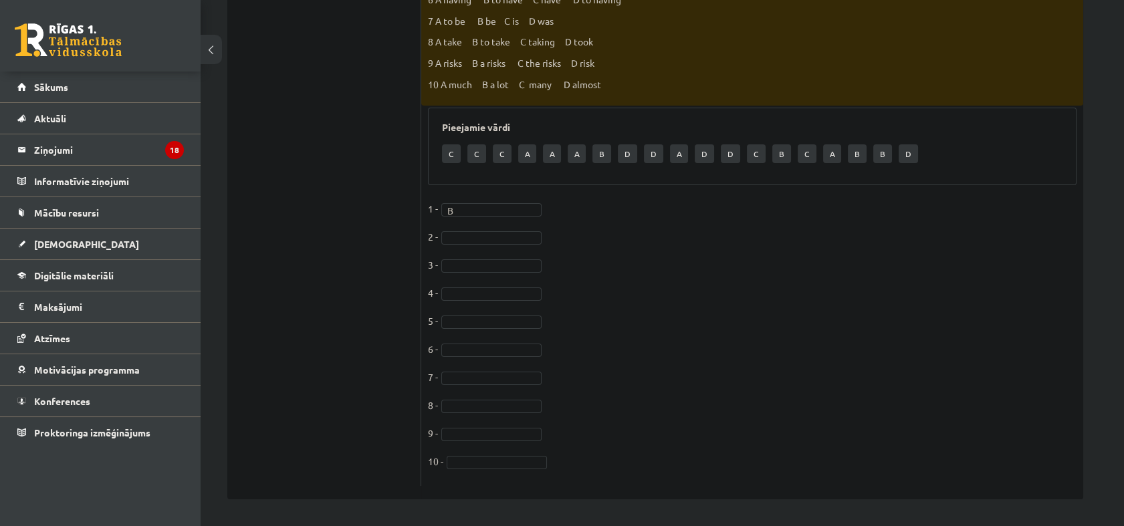
drag, startPoint x: 549, startPoint y: 235, endPoint x: 643, endPoint y: 296, distance: 112.2
click at [643, 296] on fieldset "1 - B * 2 - 3 - 4 - 5 - [DATE] - [DATE] -" at bounding box center [752, 339] width 648 height 281
drag, startPoint x: 457, startPoint y: 353, endPoint x: 455, endPoint y: 360, distance: 6.8
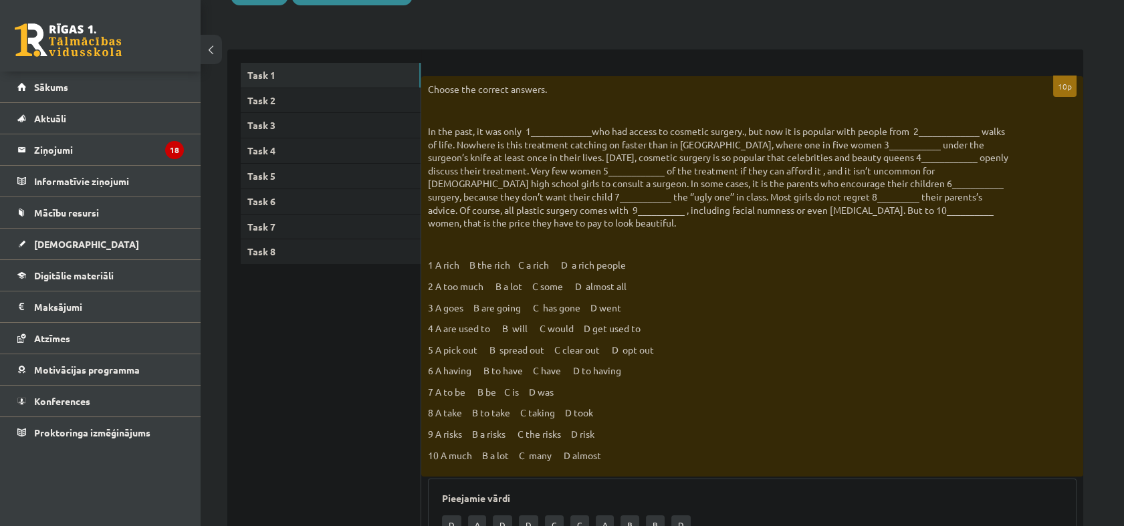
scroll to position [176, 0]
click at [320, 96] on link "Task 2" at bounding box center [331, 101] width 180 height 25
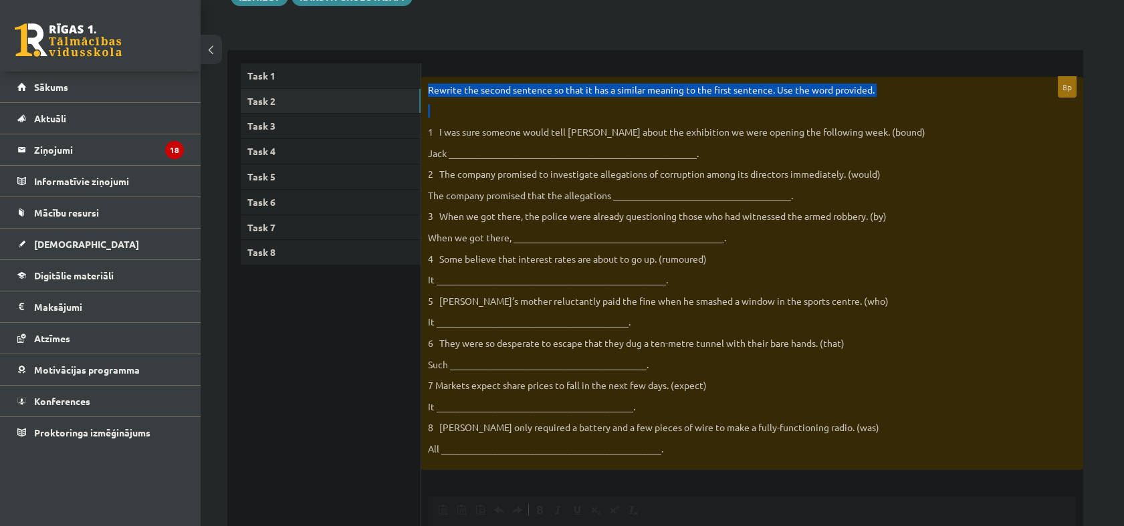
scroll to position [0, 0]
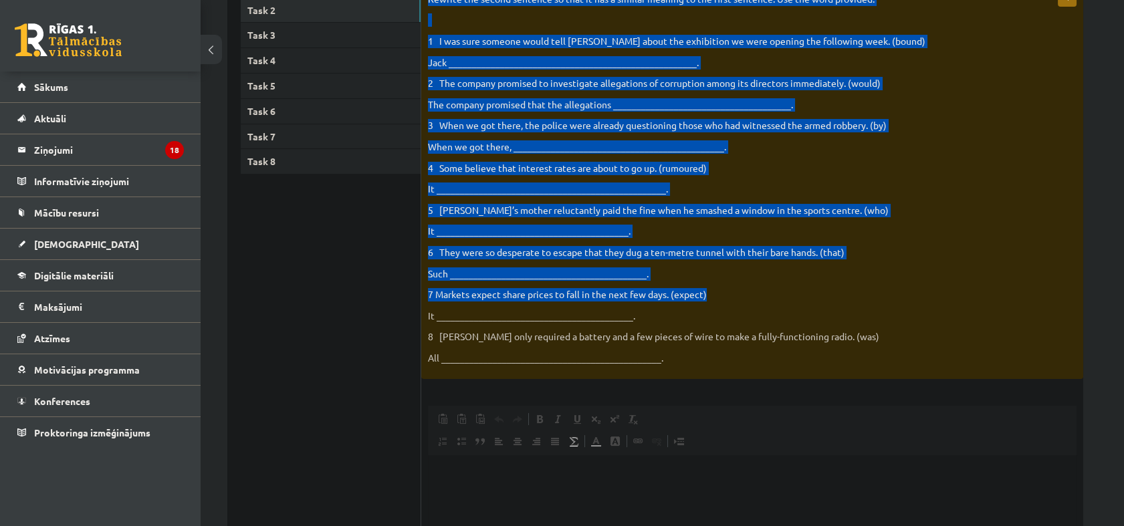
drag, startPoint x: 442, startPoint y: 92, endPoint x: 405, endPoint y: 67, distance: 44.7
click at [833, 326] on div "Rewrite the second sentence so that it has a similar meaning to the first sente…" at bounding box center [752, 183] width 662 height 394
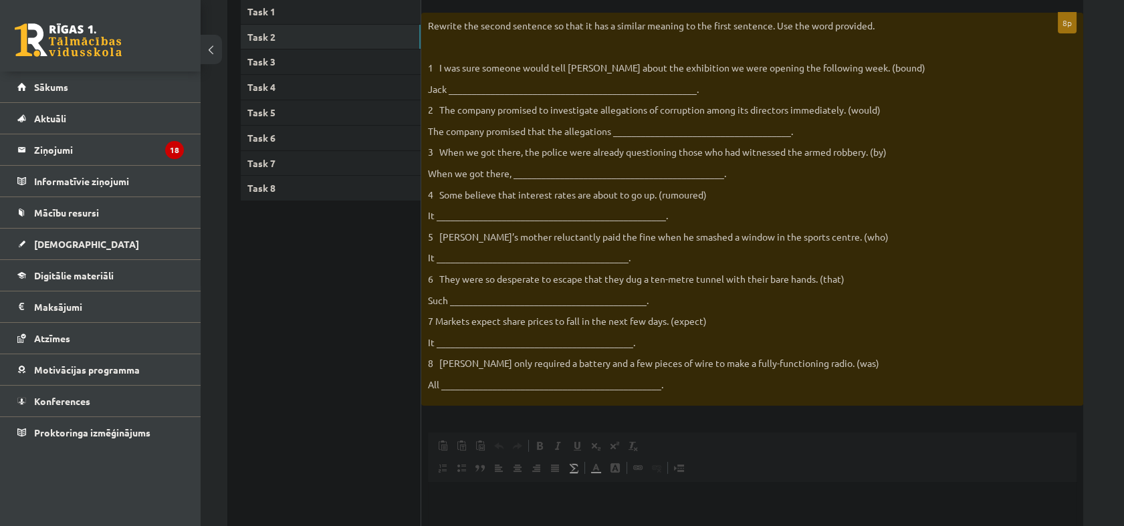
click at [284, 275] on ul "Task 1 Task 2 Task 3 Task 4 Task 5 Task 6 Task 7 Task 8" at bounding box center [331, 353] width 180 height 709
click at [267, 53] on link "Task 3" at bounding box center [331, 61] width 180 height 25
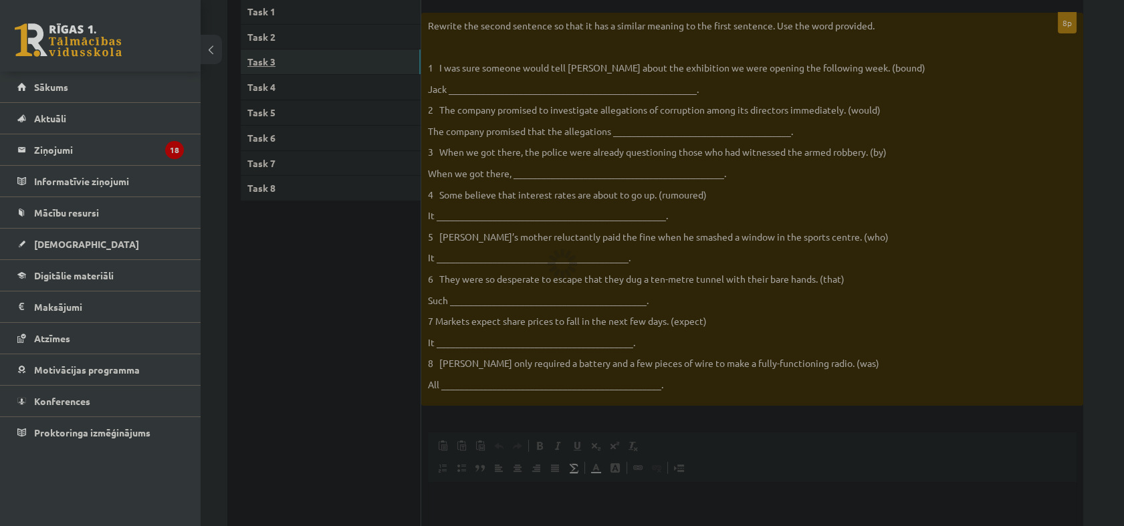
scroll to position [170, 0]
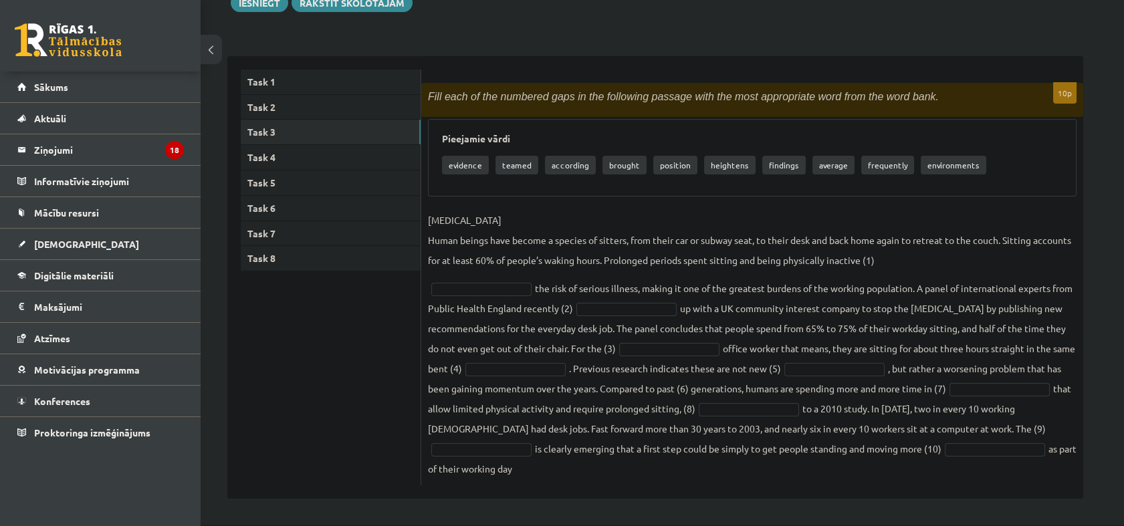
drag, startPoint x: 429, startPoint y: 94, endPoint x: 1102, endPoint y: 476, distance: 773.9
click at [1102, 476] on div "Angļu valoda JK 11.b3 [PERSON_NAME] 1. ieskaite , Ņikita Vabiks (11.b3 JK) Parā…" at bounding box center [655, 203] width 909 height 644
copy div "Lore ipsu do sit ametcons adip el sed doeiusmod tempori utla etd magn aliquaeni…"
click at [364, 361] on ul "Task 1 Task 2 Task 3 Task 4 Task 5 Task 6 Task 7 Task 8" at bounding box center [331, 278] width 180 height 416
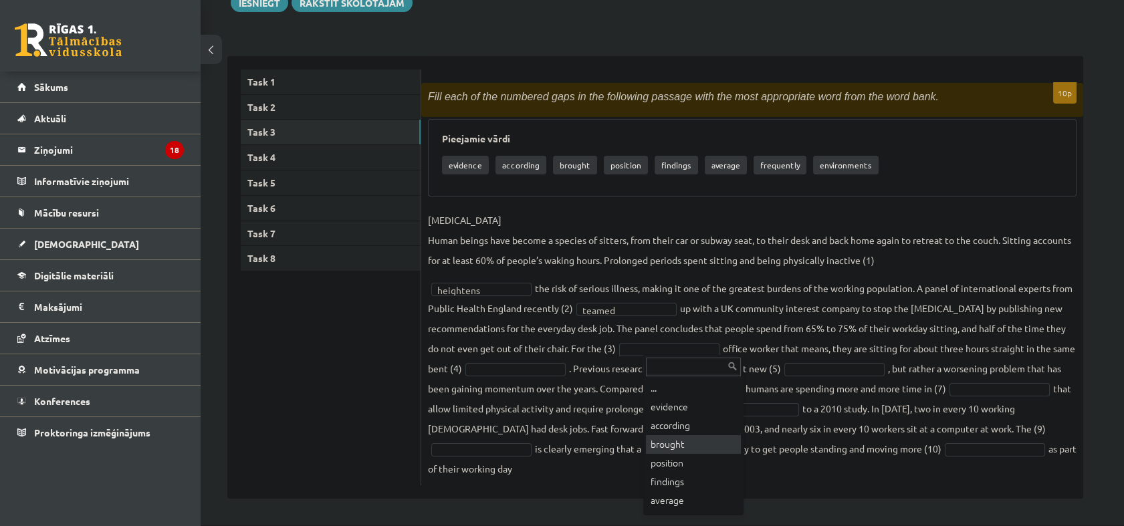
scroll to position [34, 0]
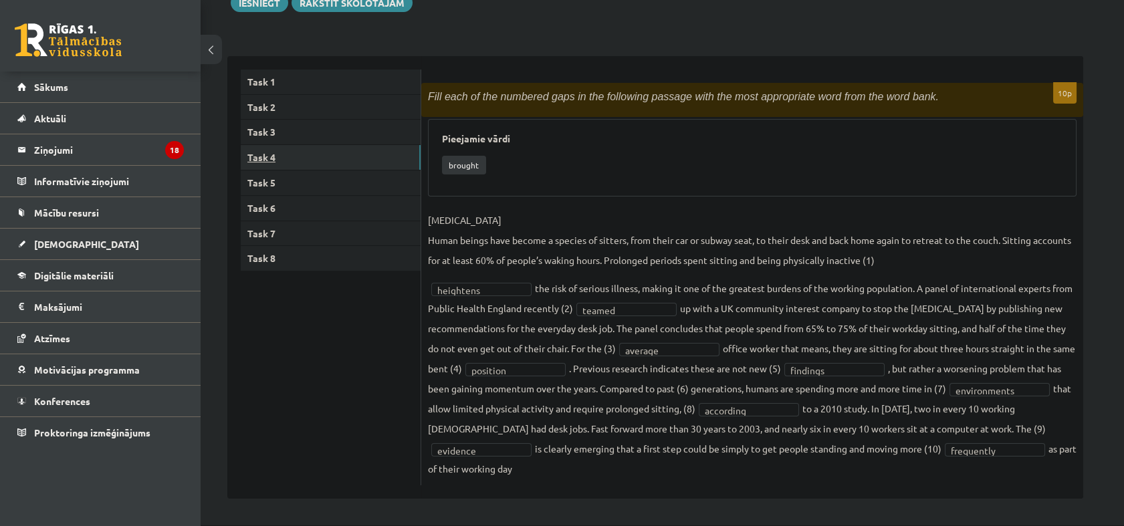
click at [275, 160] on link "Task 4" at bounding box center [331, 157] width 180 height 25
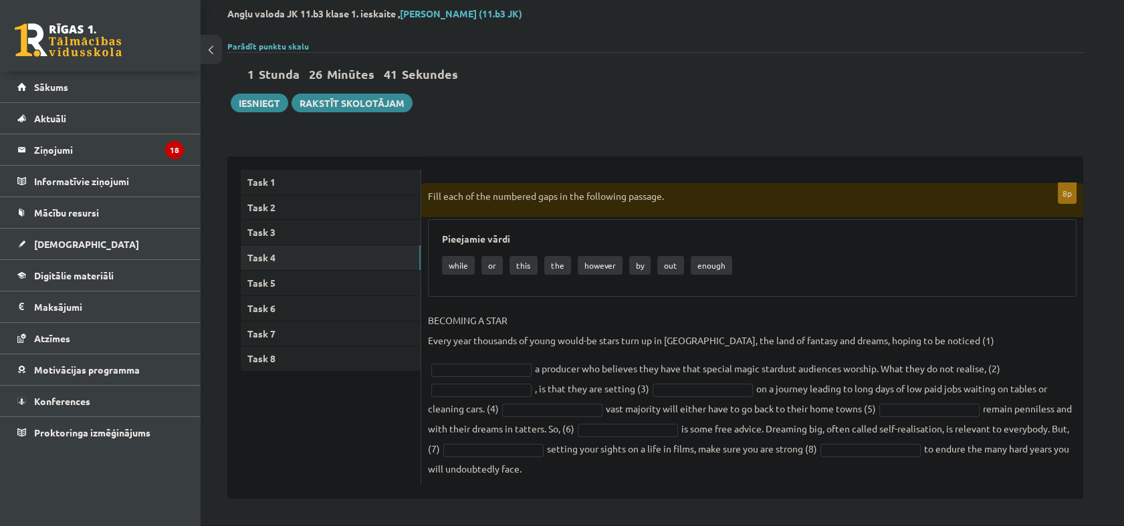
scroll to position [50, 0]
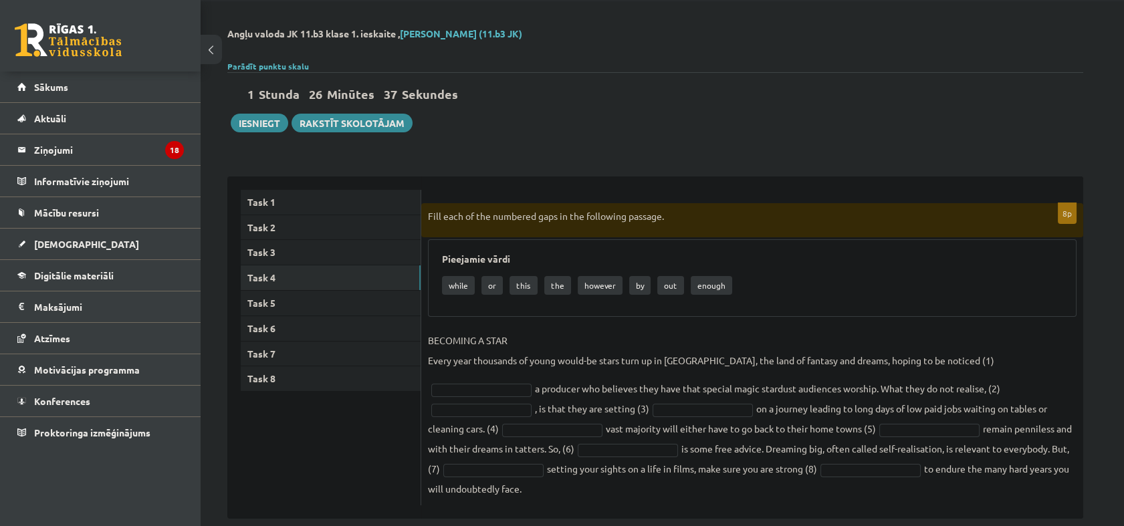
drag, startPoint x: 428, startPoint y: 211, endPoint x: 1060, endPoint y: 478, distance: 686.0
click at [1060, 478] on div "8p Fill each of the numbered gaps in the following passage. Pieejamie vārdi whi…" at bounding box center [752, 354] width 662 height 302
drag, startPoint x: 1060, startPoint y: 478, endPoint x: 988, endPoint y: 465, distance: 72.8
copy div "Lore ipsu do sit ametcons adip el sed doeiusmod tempori. Utlaboree dolor magna …"
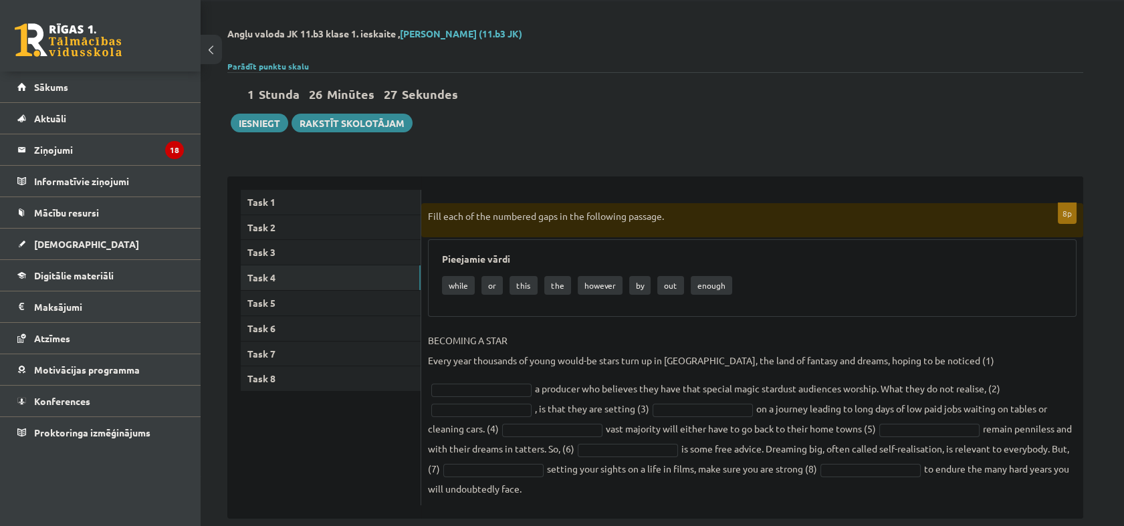
drag, startPoint x: 370, startPoint y: 466, endPoint x: 399, endPoint y: 455, distance: 31.5
click at [370, 466] on ul "Task 1 Task 2 Task 3 Task 4 Task 5 Task 6 Task 7 Task 8" at bounding box center [331, 348] width 180 height 316
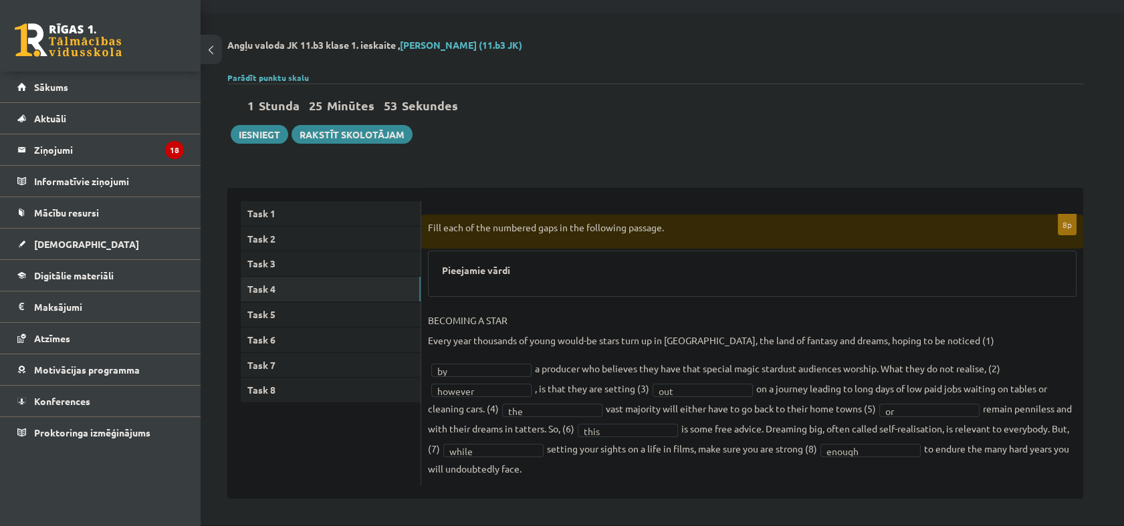
scroll to position [19, 0]
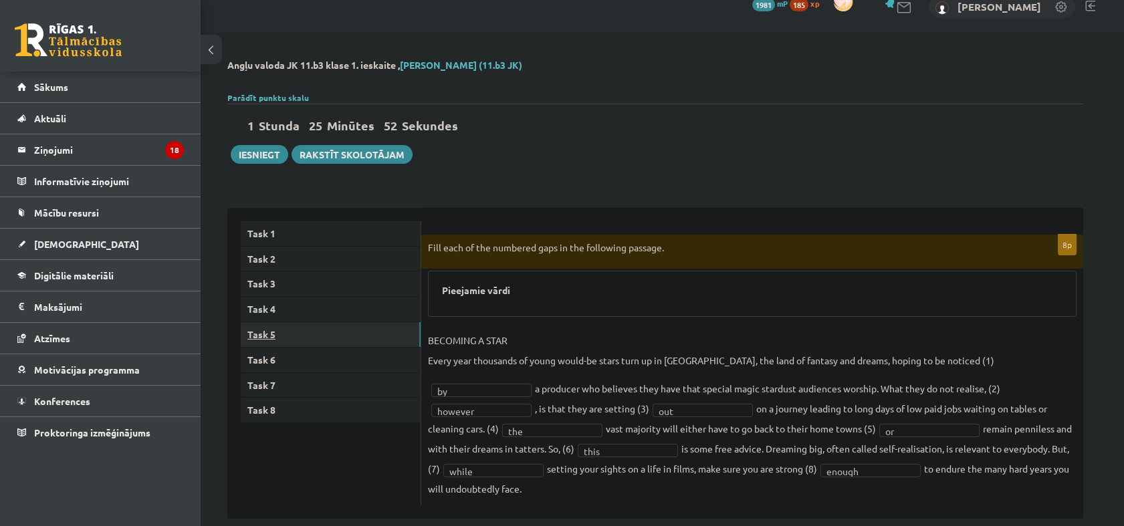
click at [285, 332] on link "Task 5" at bounding box center [331, 334] width 180 height 25
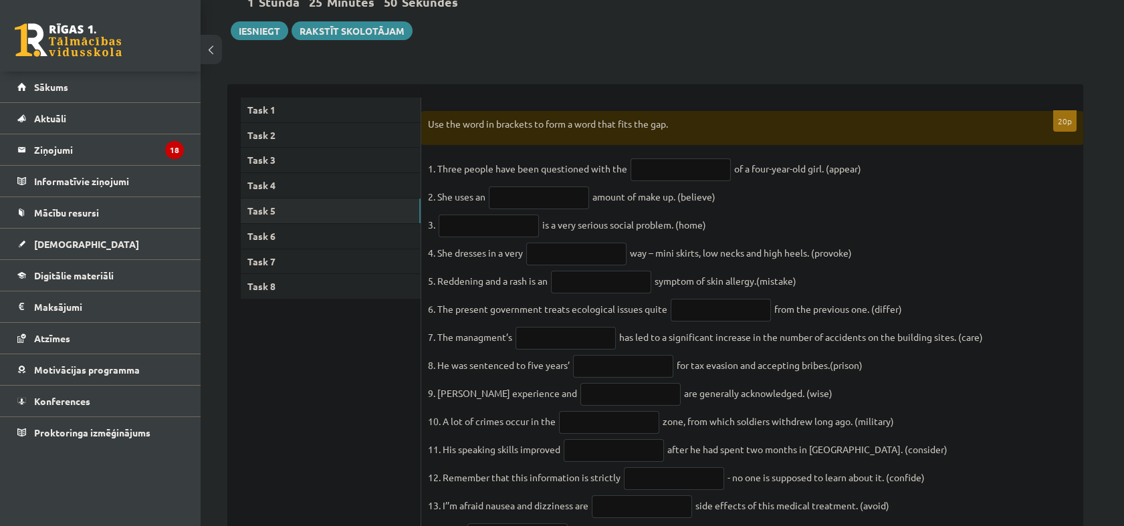
scroll to position [112, 0]
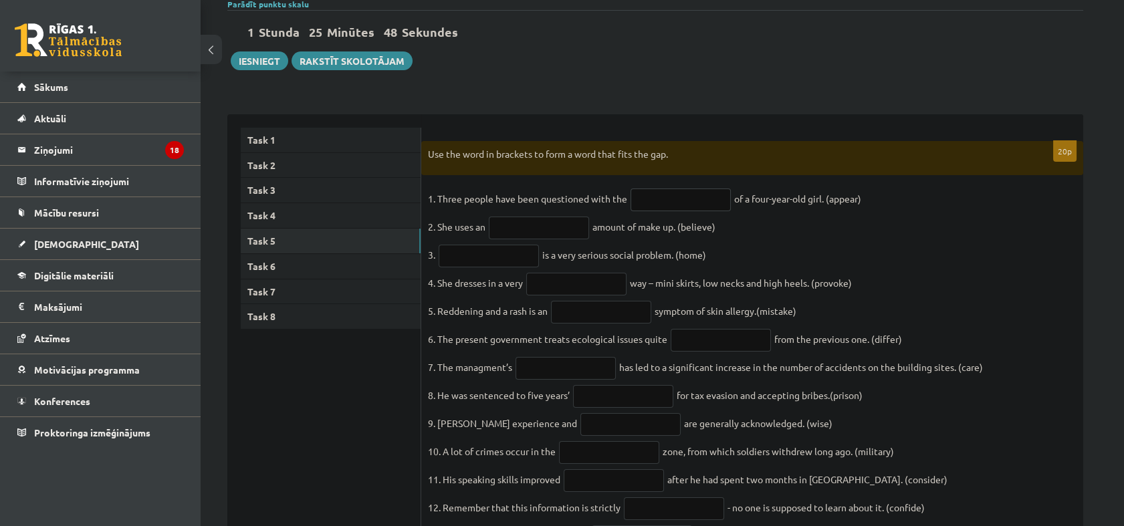
click at [660, 202] on input "text" at bounding box center [680, 200] width 100 height 23
click at [711, 44] on div "1 [PERSON_NAME] 25 Minūtes 37 Sekundes Ieskaite saglabāta! Iesniegt Rakstīt sko…" at bounding box center [655, 40] width 856 height 60
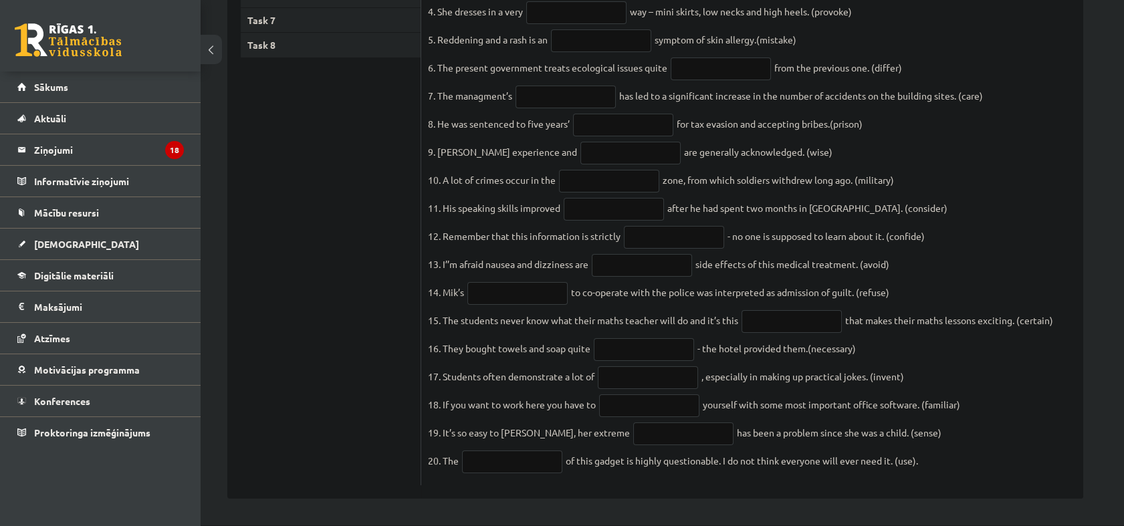
scroll to position [410, 0]
drag, startPoint x: 421, startPoint y: 193, endPoint x: 1001, endPoint y: 455, distance: 636.1
click at [1001, 455] on div "20p Use the word in brackets to form a word that fits the gap. 1. Three people …" at bounding box center [752, 178] width 662 height 616
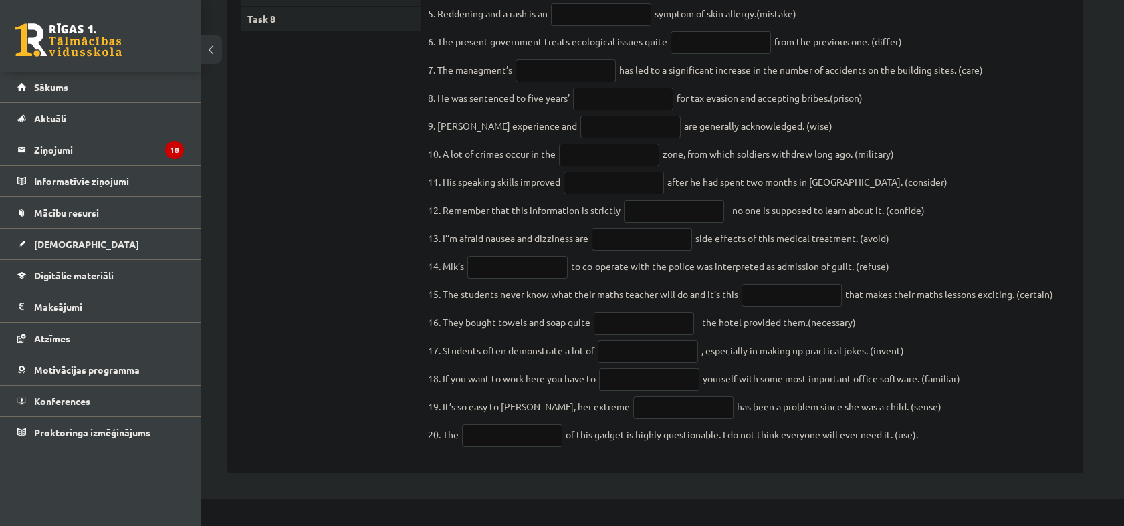
scroll to position [0, 0]
drag, startPoint x: 1001, startPoint y: 455, endPoint x: 882, endPoint y: 442, distance: 119.0
copy fieldset "1. Lorem ipsumd sita cons adipiscing elit sed do e temp-inci-utl etdo. (magnaa)…"
click at [214, 307] on div "Angļu valoda JK 11.b3 [PERSON_NAME] 1. ieskaite , Ņikita Vabiks (11.b3 JK) Parā…" at bounding box center [655, 71] width 909 height 858
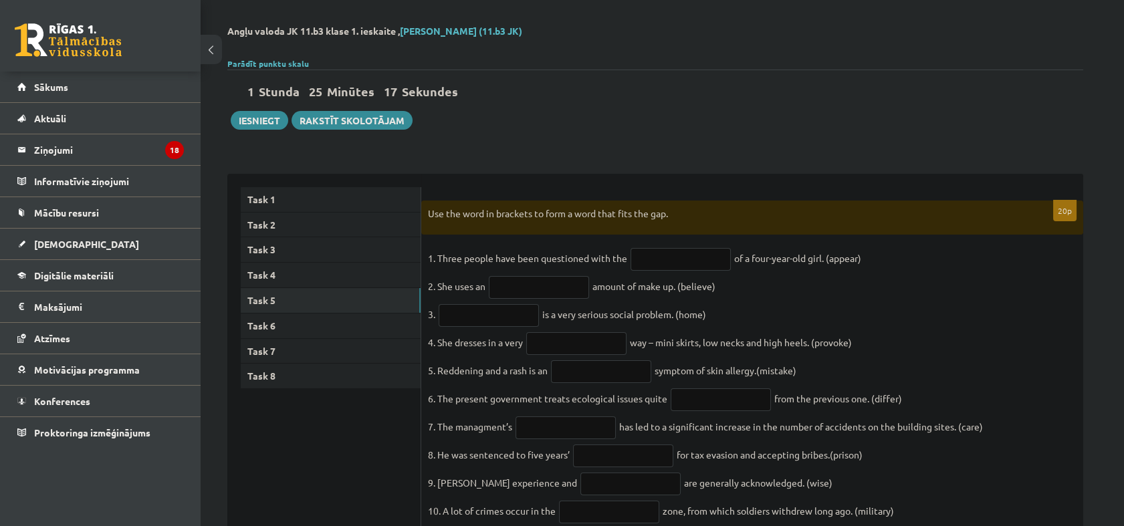
scroll to position [74, 0]
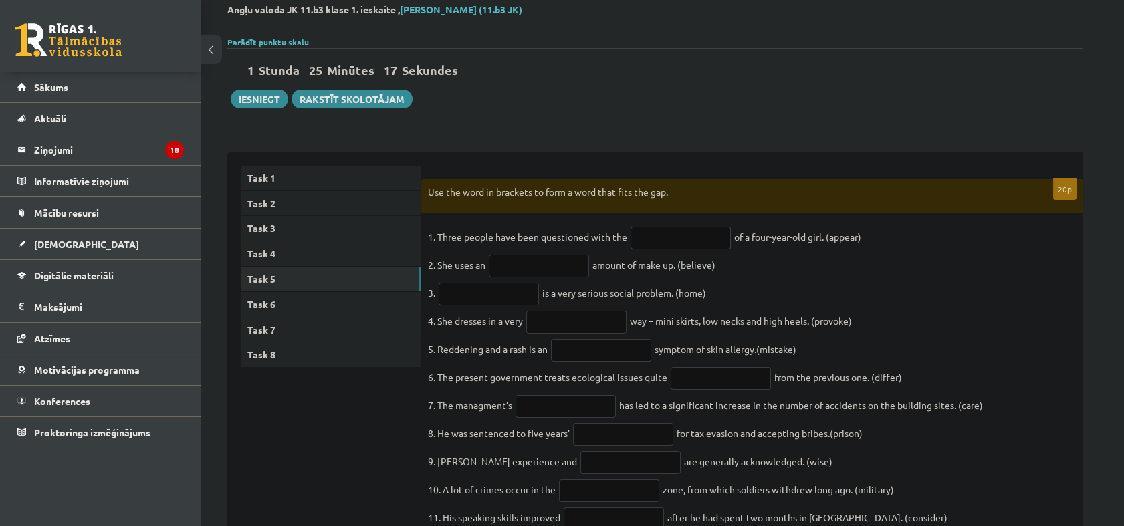
click at [645, 230] on input "text" at bounding box center [680, 238] width 100 height 23
type input "**********"
drag, startPoint x: 309, startPoint y: 401, endPoint x: 363, endPoint y: 385, distance: 56.5
click at [308, 401] on ul "Task 1 Task 2 Task 3 Task 4 Task 5 Task 6 Task 7 Task 8" at bounding box center [331, 481] width 180 height 630
click at [561, 265] on input "text" at bounding box center [539, 266] width 100 height 23
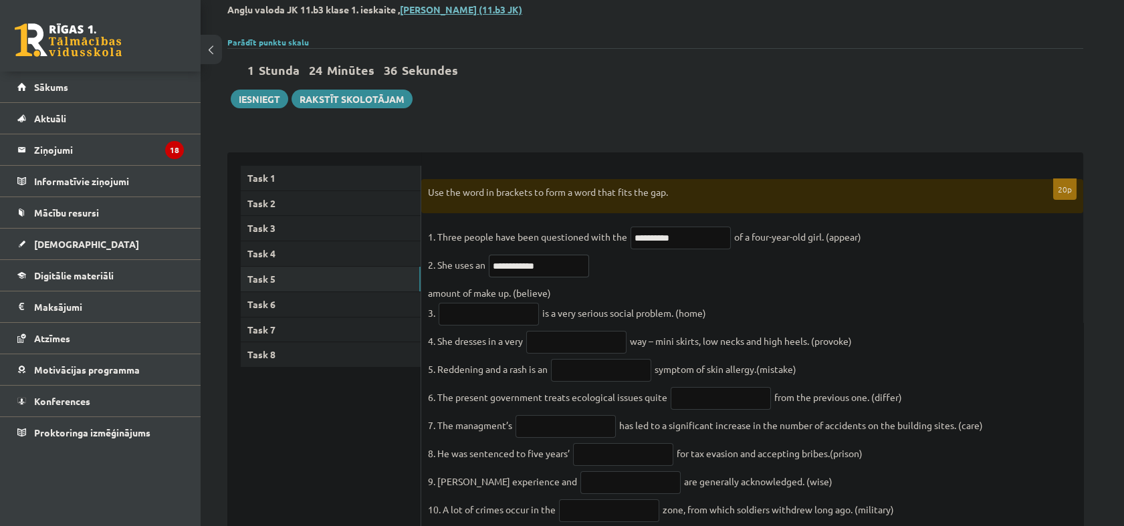
type input "**********"
click at [517, 320] on input "text" at bounding box center [489, 314] width 100 height 23
click at [578, 350] on input "text" at bounding box center [576, 342] width 100 height 23
click at [461, 314] on input "**********" at bounding box center [489, 314] width 100 height 23
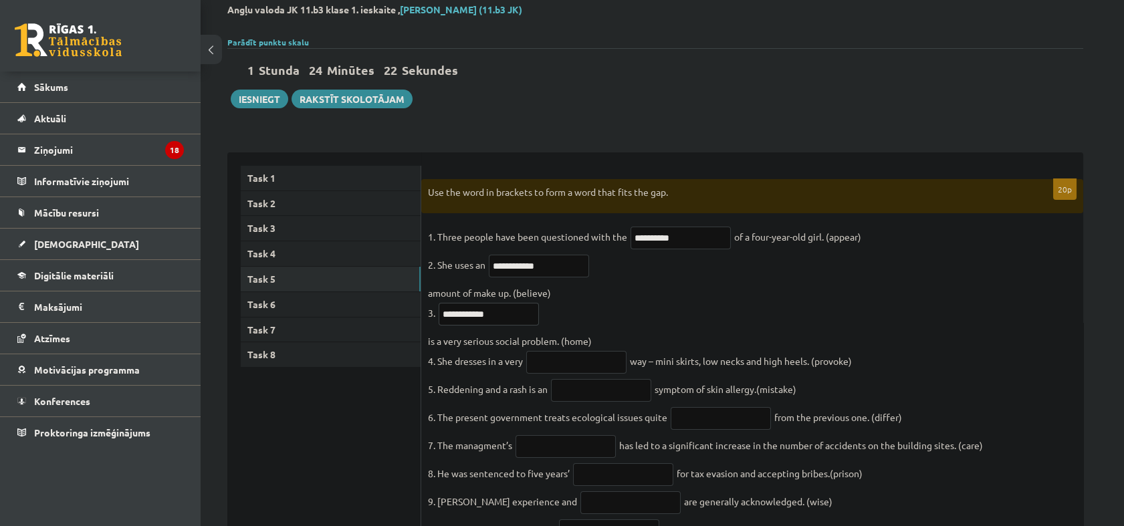
type input "**********"
click at [535, 370] on input "text" at bounding box center [576, 362] width 100 height 23
type input "**********"
click at [636, 394] on input "text" at bounding box center [601, 390] width 100 height 23
paste input "**********"
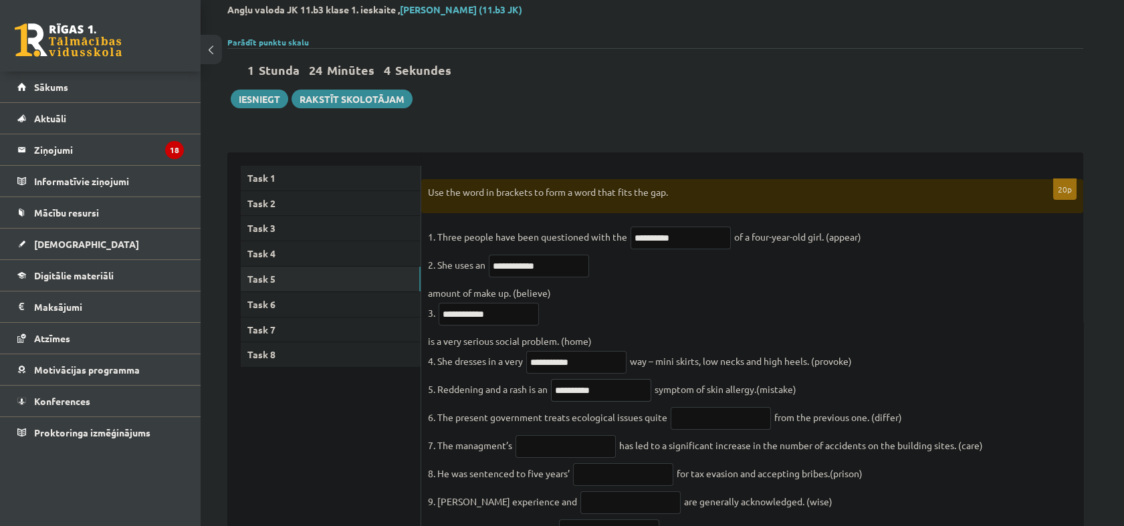
type input "**********"
click at [713, 430] on input "text" at bounding box center [721, 418] width 100 height 23
paste input "**********"
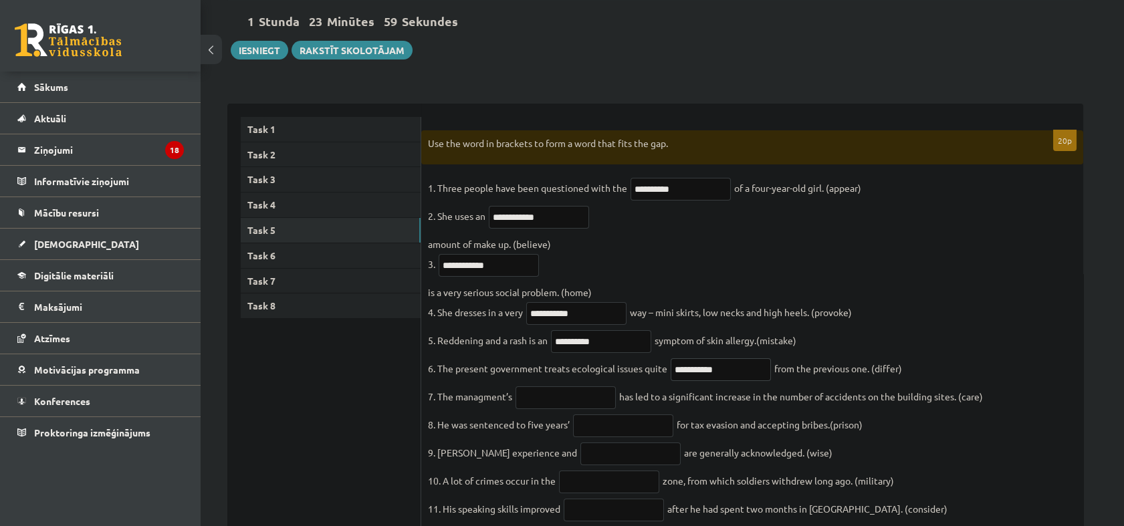
scroll to position [148, 0]
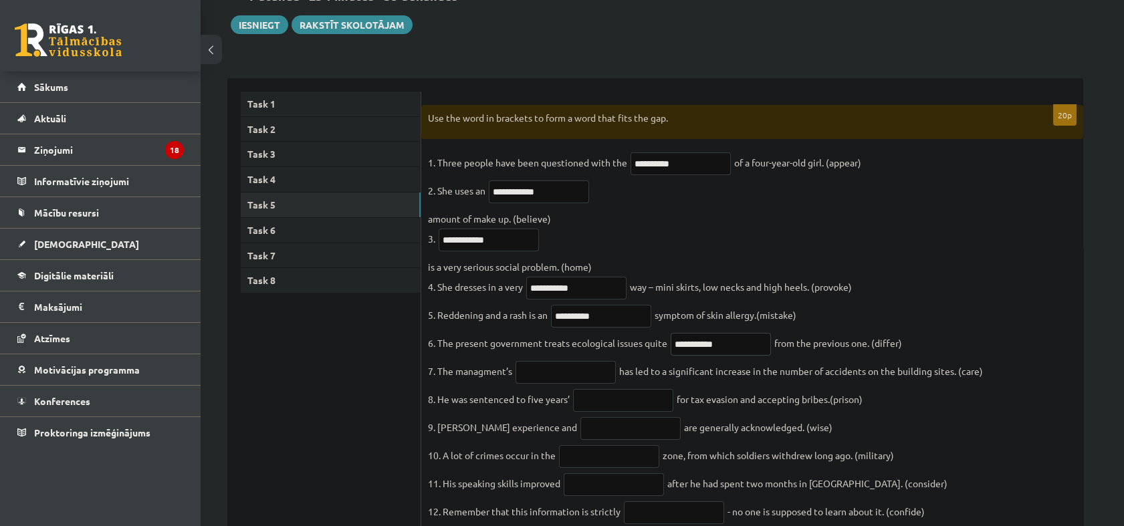
type input "**********"
click at [612, 374] on input "text" at bounding box center [565, 372] width 100 height 23
paste input "**********"
type input "**********"
click at [625, 412] on input "text" at bounding box center [623, 400] width 100 height 23
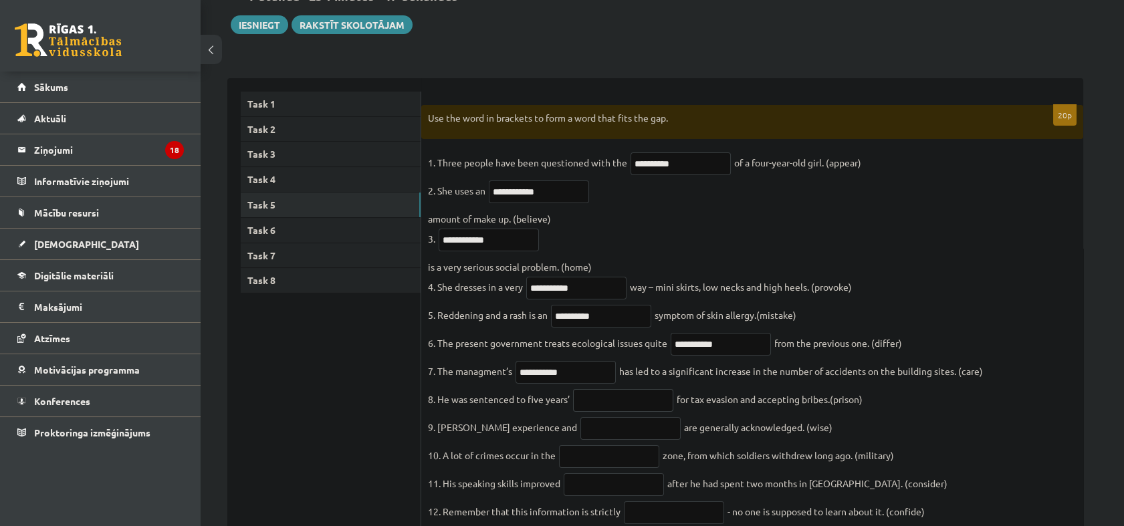
paste input "**********"
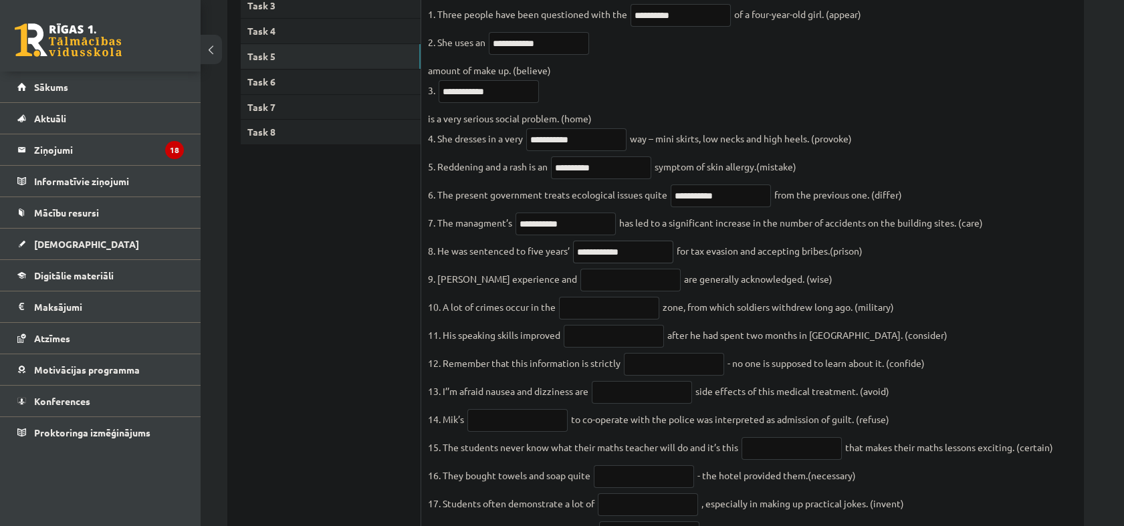
scroll to position [461, 0]
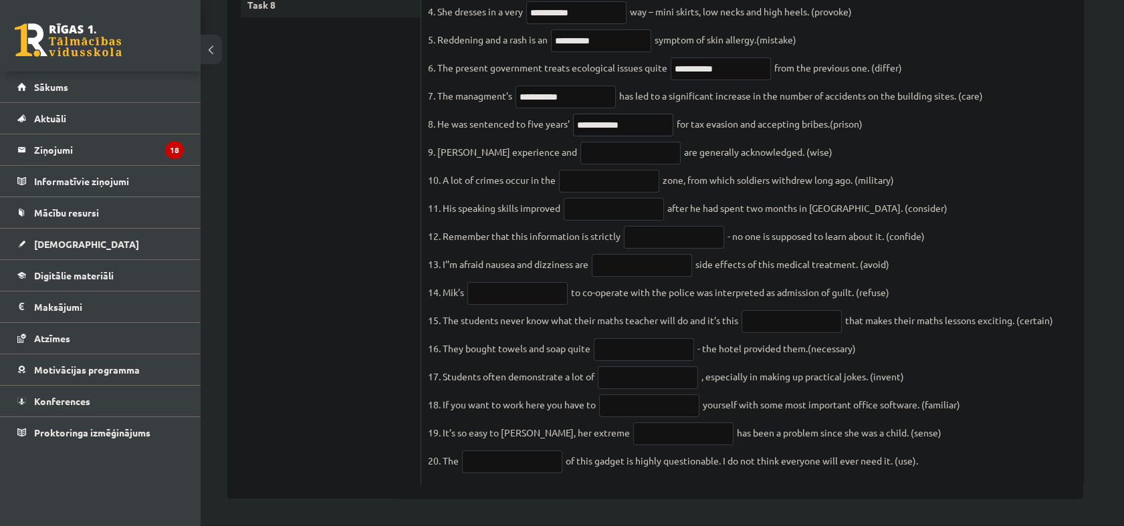
type input "**********"
click at [634, 142] on input "text" at bounding box center [630, 153] width 100 height 23
paste input "******"
type input "******"
click at [610, 170] on input "text" at bounding box center [609, 181] width 100 height 23
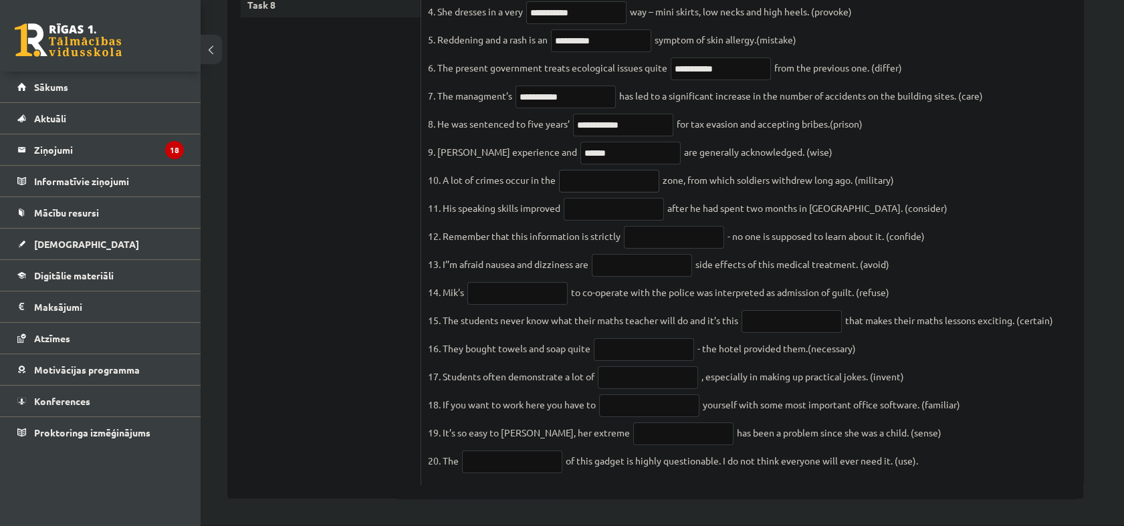
paste input "********"
type input "********"
click at [651, 198] on input "text" at bounding box center [614, 209] width 100 height 23
paste input "**********"
type input "**********"
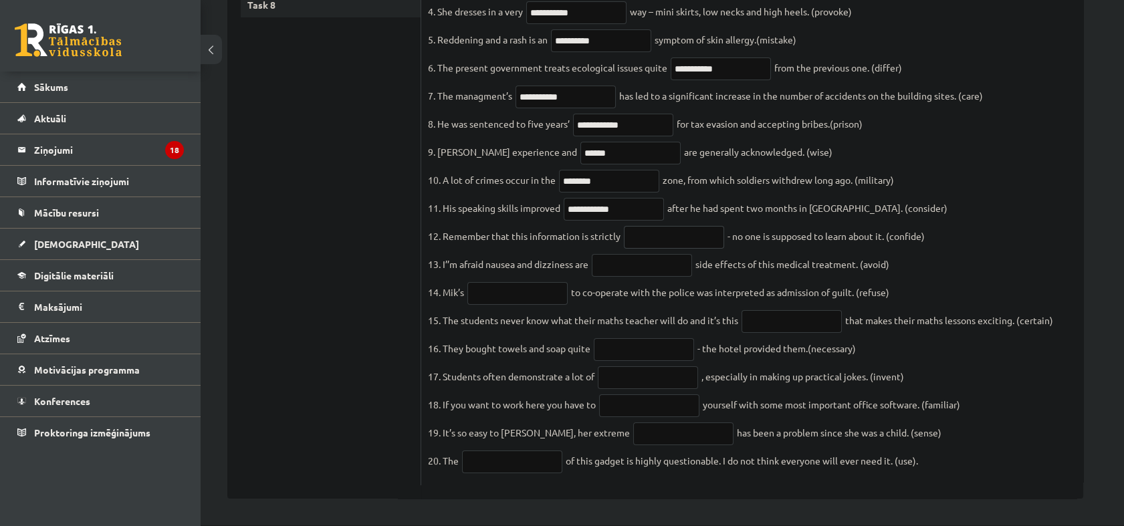
click at [659, 226] on input "text" at bounding box center [674, 237] width 100 height 23
paste input "**********"
type input "**********"
click at [629, 198] on input "**********" at bounding box center [614, 209] width 100 height 23
click at [630, 254] on input "text" at bounding box center [642, 265] width 100 height 23
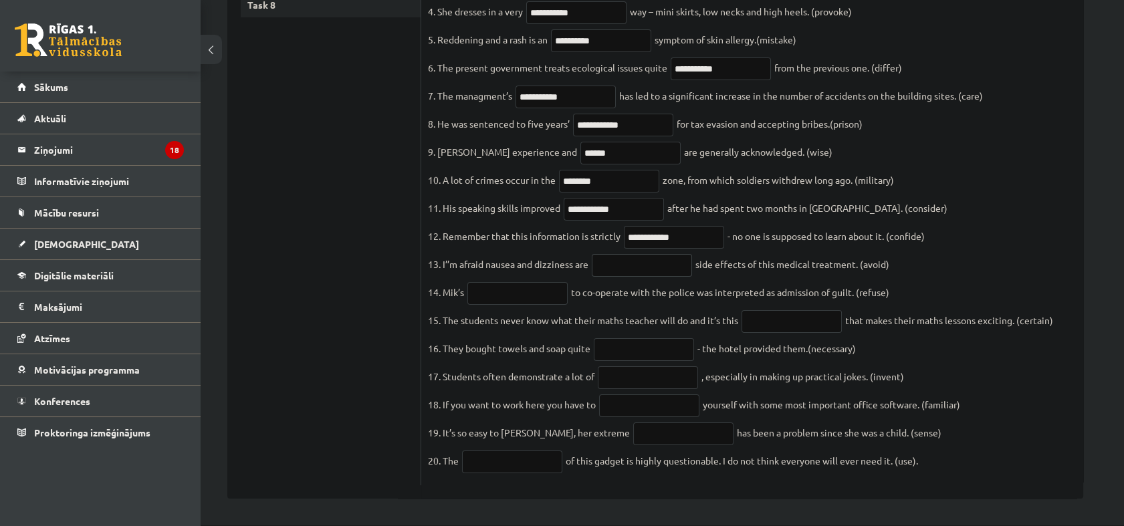
paste input "**********"
type input "**********"
click at [521, 282] on input "text" at bounding box center [517, 293] width 100 height 23
paste input "*******"
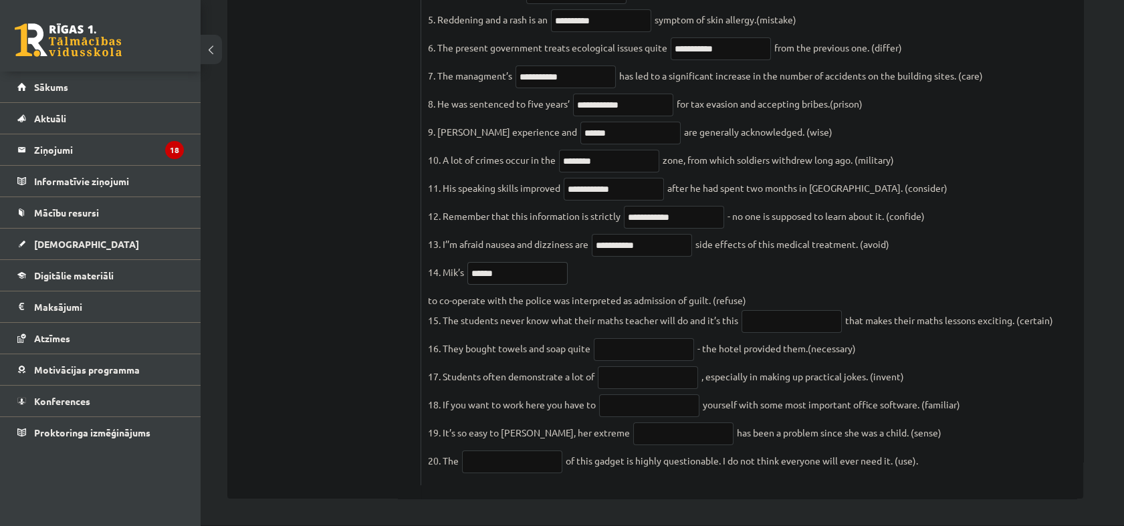
click at [558, 263] on input "******" at bounding box center [517, 273] width 100 height 23
click at [556, 273] on input "******" at bounding box center [517, 273] width 100 height 23
type input "*******"
click at [763, 322] on input "text" at bounding box center [791, 321] width 100 height 23
paste input "**********"
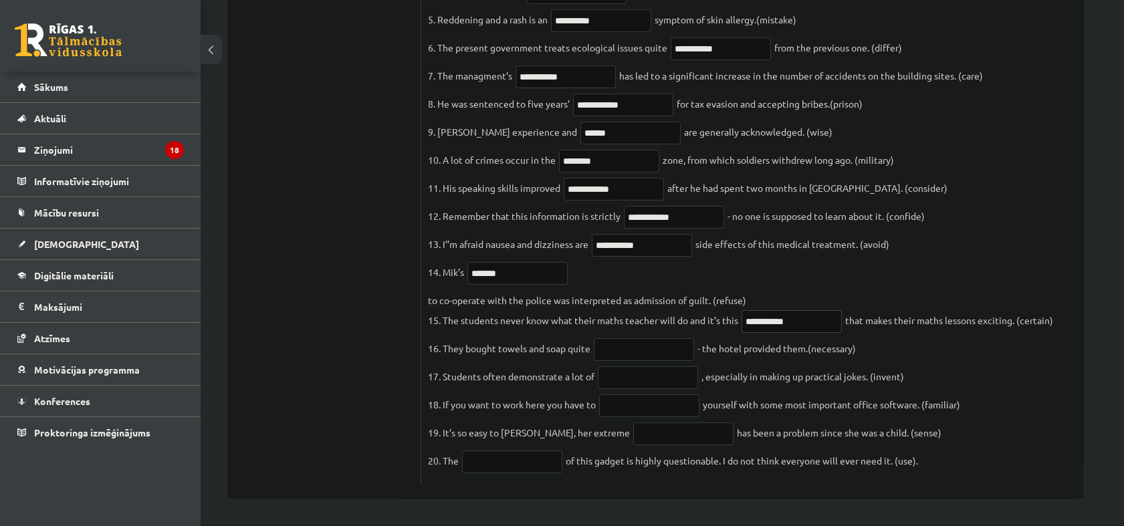
type input "**********"
click at [641, 355] on input "text" at bounding box center [644, 349] width 100 height 23
paste input "**********"
type input "**********"
click at [632, 368] on fieldset "**********" at bounding box center [752, 168] width 648 height 622
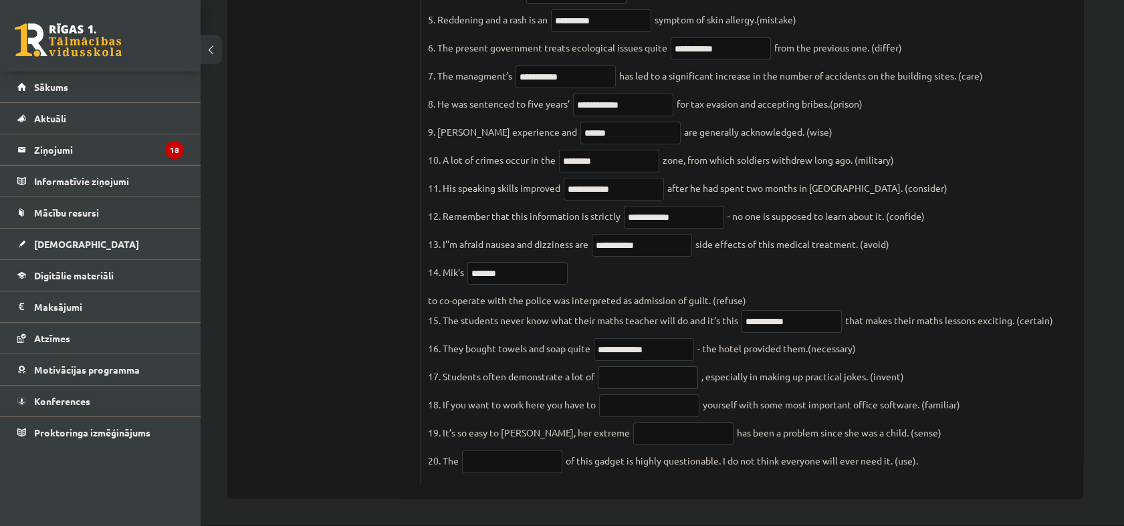
click at [644, 389] on input "text" at bounding box center [648, 377] width 100 height 23
paste input "**********"
type input "**********"
click at [648, 408] on input "text" at bounding box center [649, 405] width 100 height 23
paste input "**********"
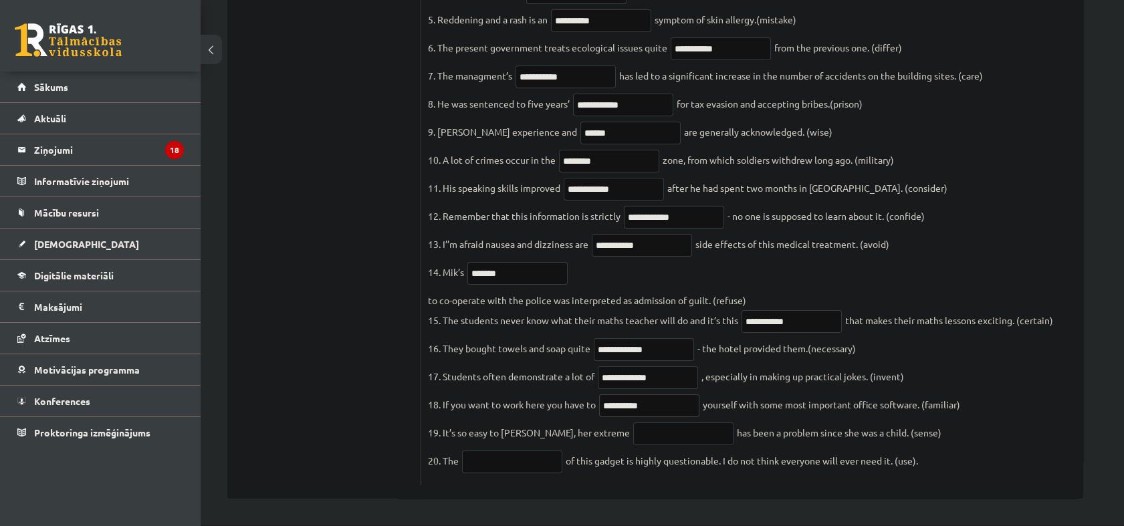
click at [606, 408] on input "**********" at bounding box center [649, 405] width 100 height 23
type input "**********"
click at [652, 428] on input "text" at bounding box center [683, 433] width 100 height 23
paste input "**********"
type input "**********"
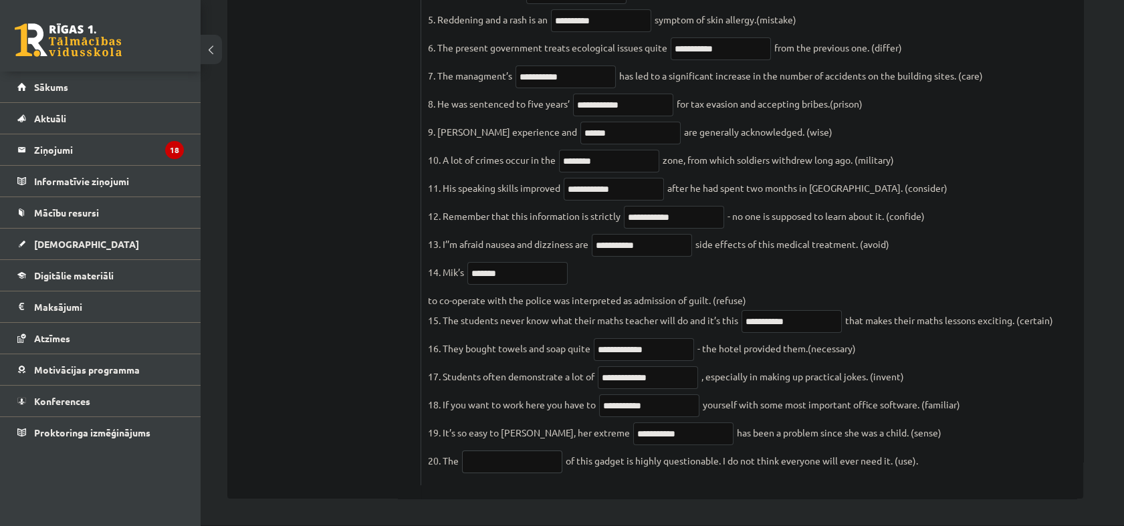
click at [495, 468] on input "text" at bounding box center [512, 462] width 100 height 23
paste input "**********"
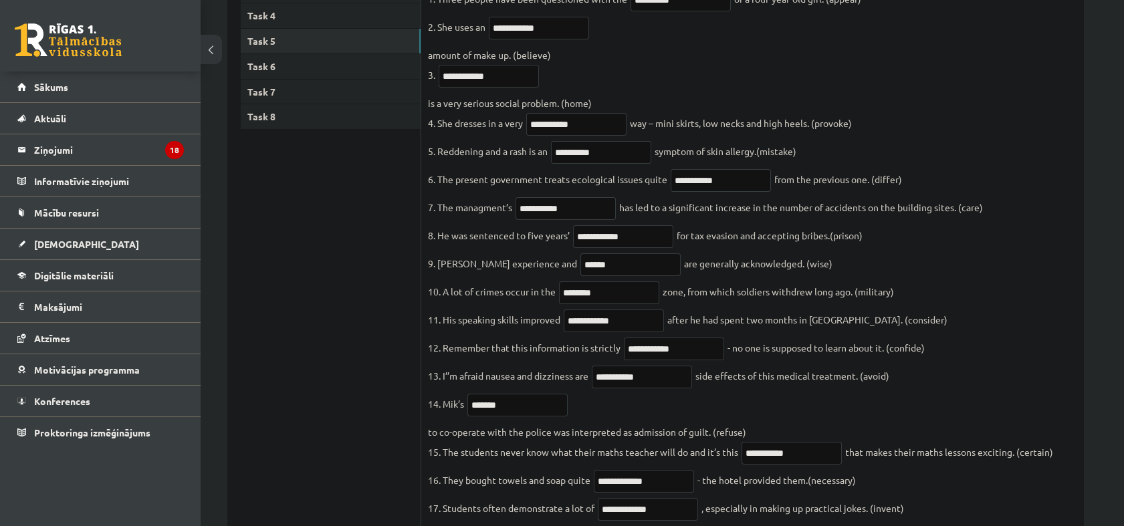
scroll to position [90, 0]
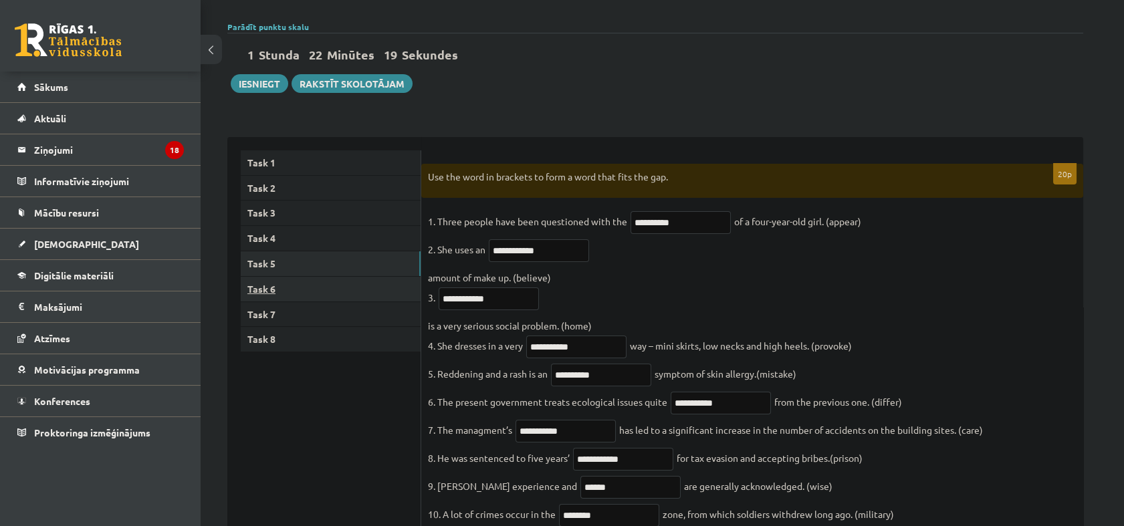
type input "**********"
click at [278, 278] on link "Task 6" at bounding box center [331, 289] width 180 height 25
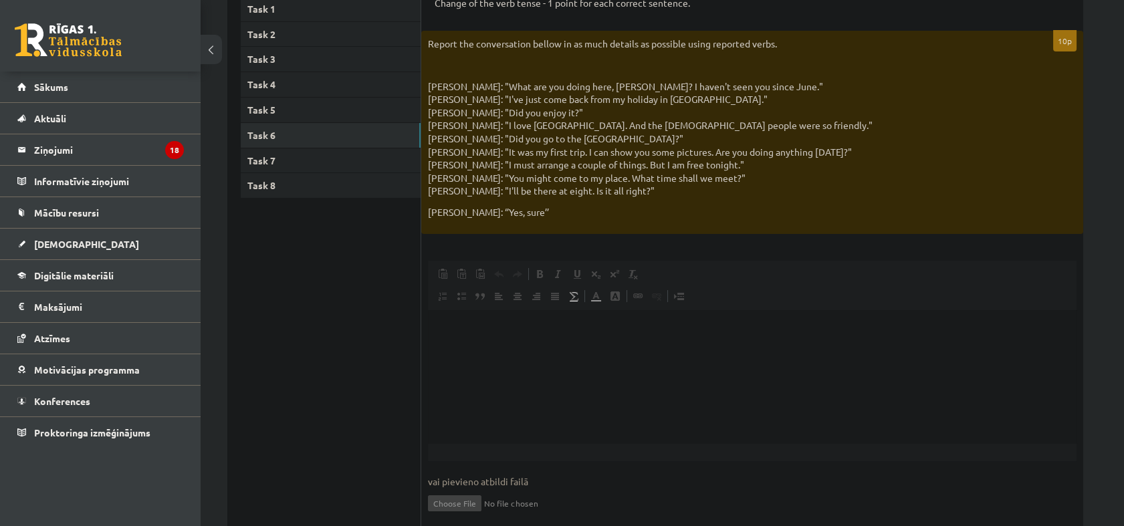
scroll to position [146, 0]
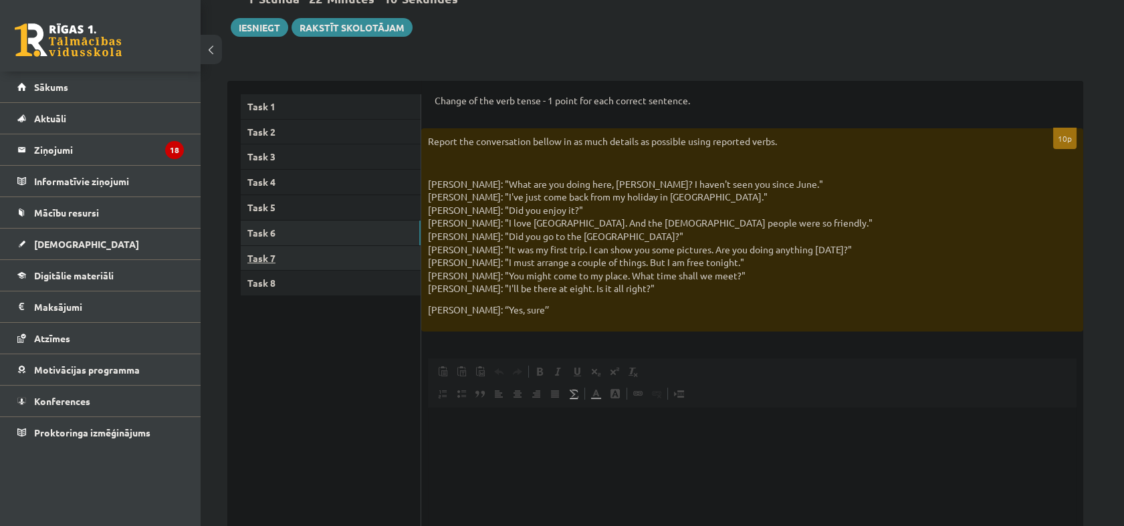
click at [308, 252] on link "Task 7" at bounding box center [331, 258] width 180 height 25
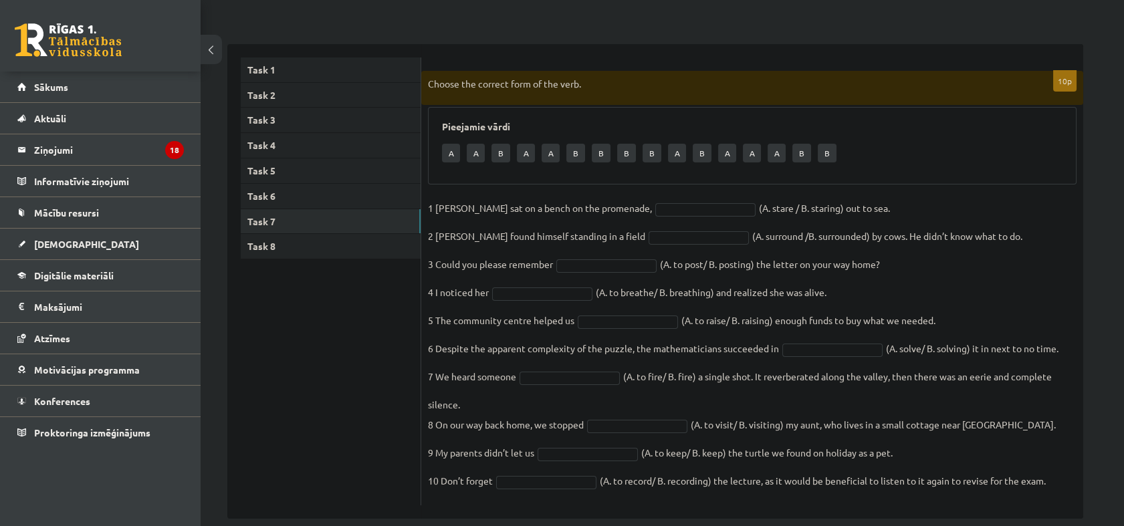
scroll to position [203, 0]
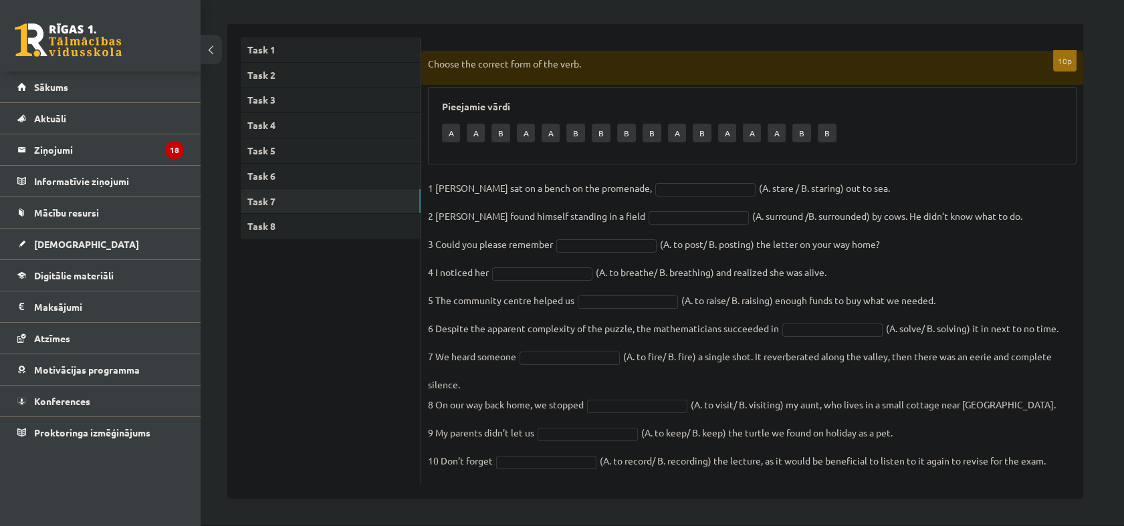
drag, startPoint x: 427, startPoint y: 62, endPoint x: 1085, endPoint y: 473, distance: 776.3
click at [1085, 473] on div "Angļu valoda JK 11.b3 [PERSON_NAME] 1. ieskaite , Ņikita Vabiks (11.b3 JK) Parā…" at bounding box center [655, 187] width 909 height 677
drag, startPoint x: 1085, startPoint y: 473, endPoint x: 1004, endPoint y: 465, distance: 81.2
copy div "Loremi dol sitamet cons ad eli sedd. Eiusmodte incid U L E D M A E A M V Q N E …"
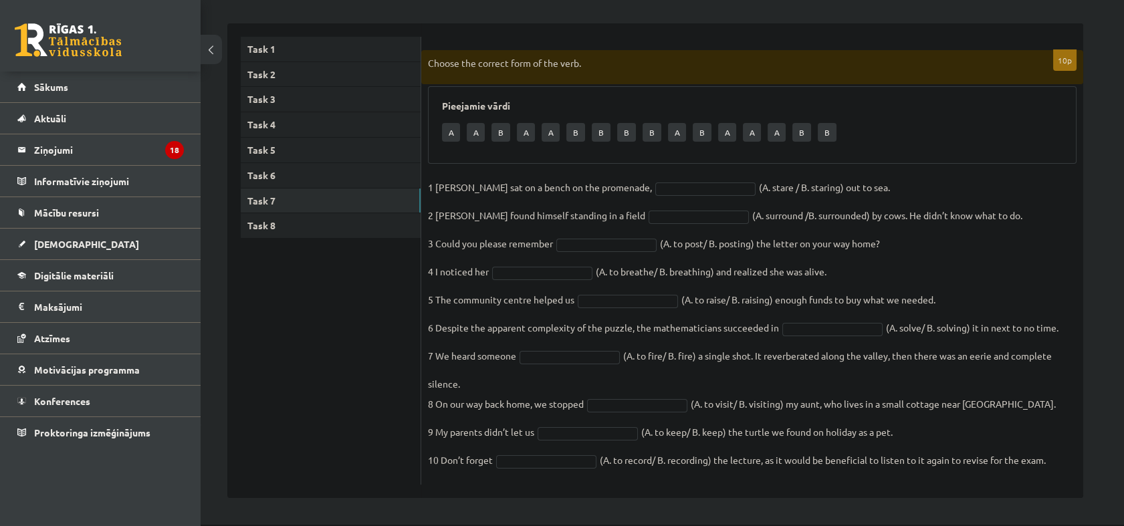
click at [292, 361] on ul "Task 1 Task 2 Task 3 Task 4 Task 5 Task 6 Task 7 Task 8" at bounding box center [331, 261] width 180 height 448
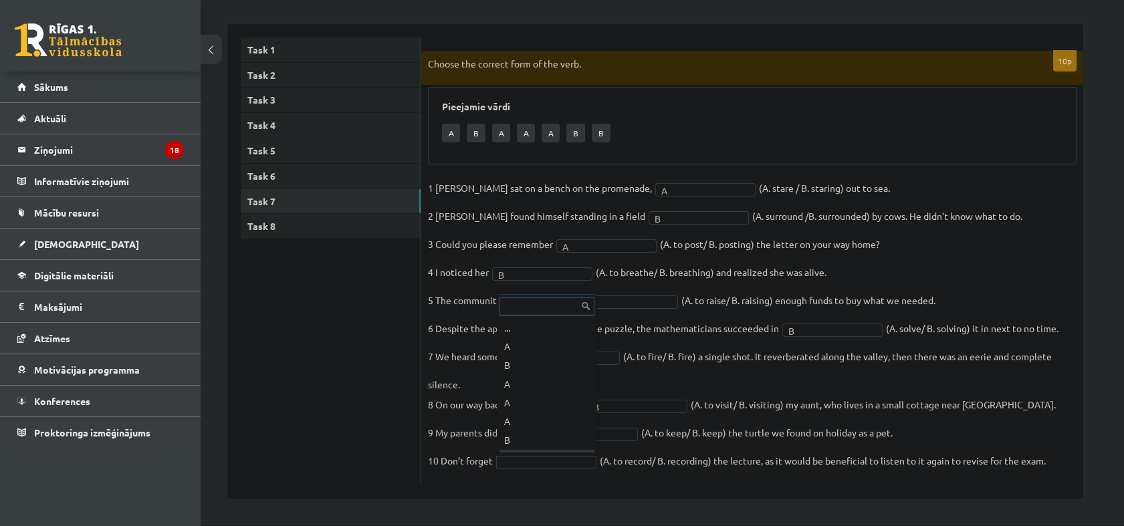
scroll to position [16, 0]
click at [293, 221] on link "Task 8" at bounding box center [331, 226] width 180 height 25
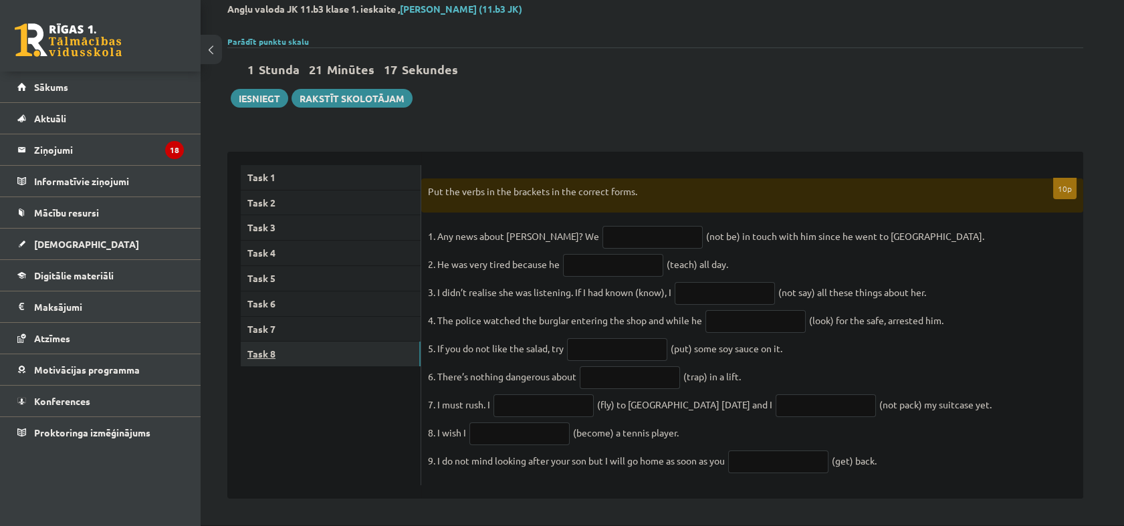
scroll to position [87, 0]
drag, startPoint x: 424, startPoint y: 172, endPoint x: 1002, endPoint y: 471, distance: 650.3
click at [1002, 471] on div "10p Put the verbs in the brackets in the correct forms. 1. Any news about [PERS…" at bounding box center [752, 332] width 662 height 308
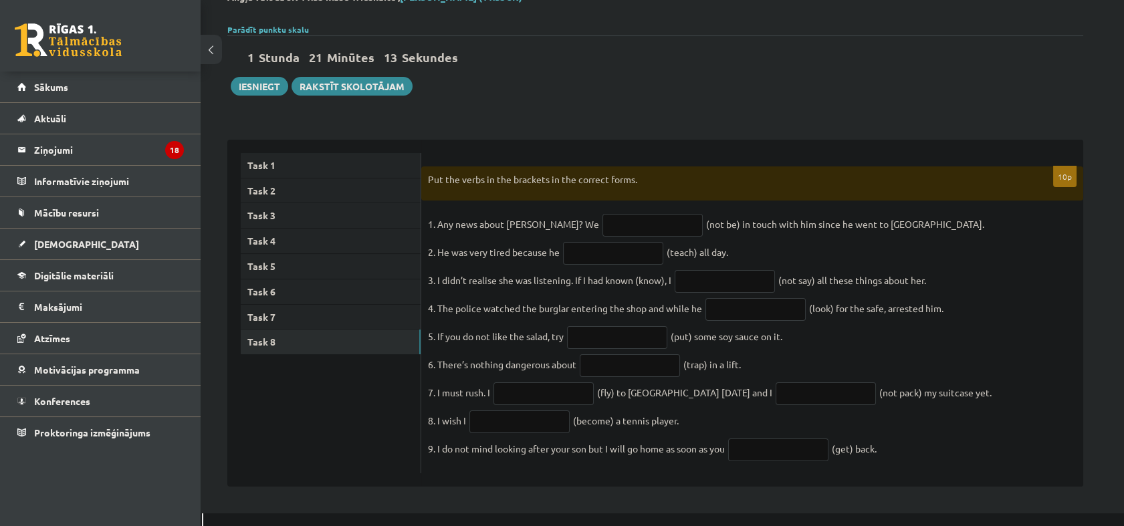
scroll to position [0, 0]
drag, startPoint x: 1002, startPoint y: 471, endPoint x: 904, endPoint y: 398, distance: 122.7
copy div "Put the verbs in the brackets in the correct forms. 1. Any news about [PERSON_N…"
click at [738, 121] on div "Angļu valoda JK 11.b3 [PERSON_NAME] 1. ieskaite , Ņikita Vabiks (11.b3 JK) Parā…" at bounding box center [655, 239] width 909 height 549
click at [640, 226] on input "text" at bounding box center [652, 225] width 100 height 23
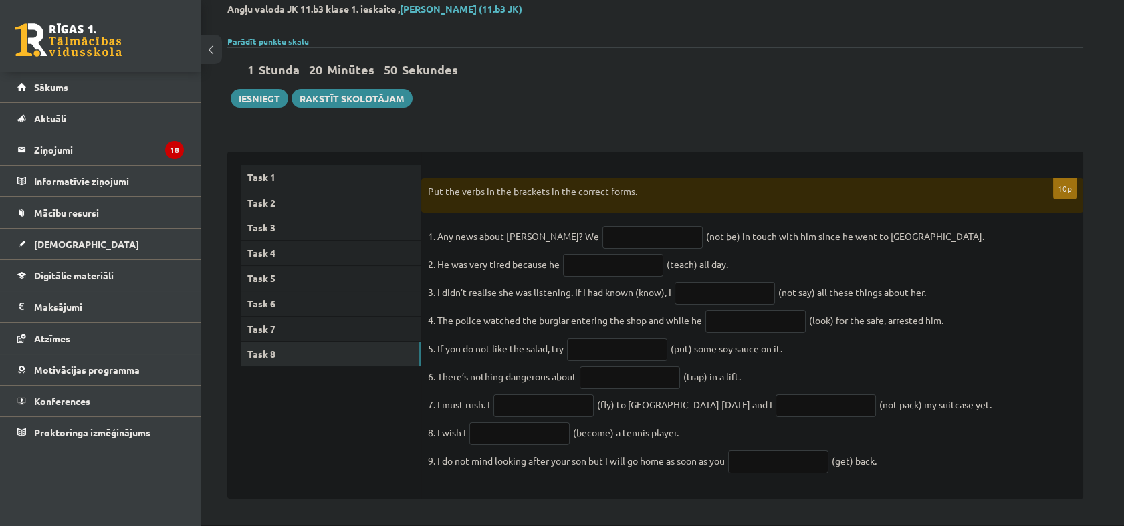
drag, startPoint x: 723, startPoint y: 139, endPoint x: 635, endPoint y: 100, distance: 96.0
click at [723, 152] on div "10p Put the verbs in the brackets in the correct forms. 1. Any news about [PERS…" at bounding box center [752, 326] width 662 height 348
click at [602, 229] on input "text" at bounding box center [652, 237] width 100 height 23
paste input "**********"
type input "**********"
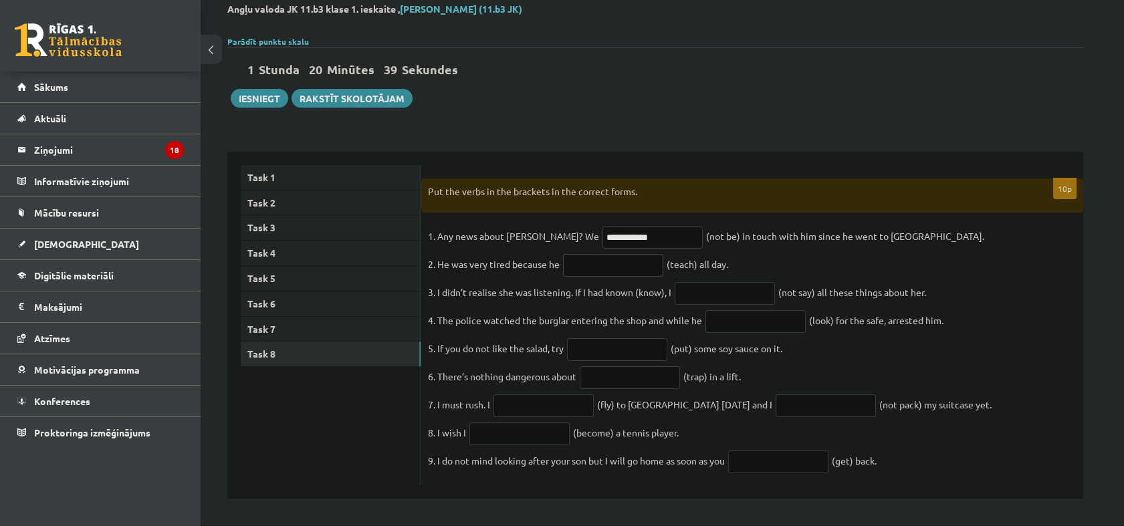
click at [608, 254] on input "text" at bounding box center [613, 265] width 100 height 23
paste input "**********"
type input "**********"
click at [744, 289] on input "text" at bounding box center [725, 293] width 100 height 23
paste input "**********"
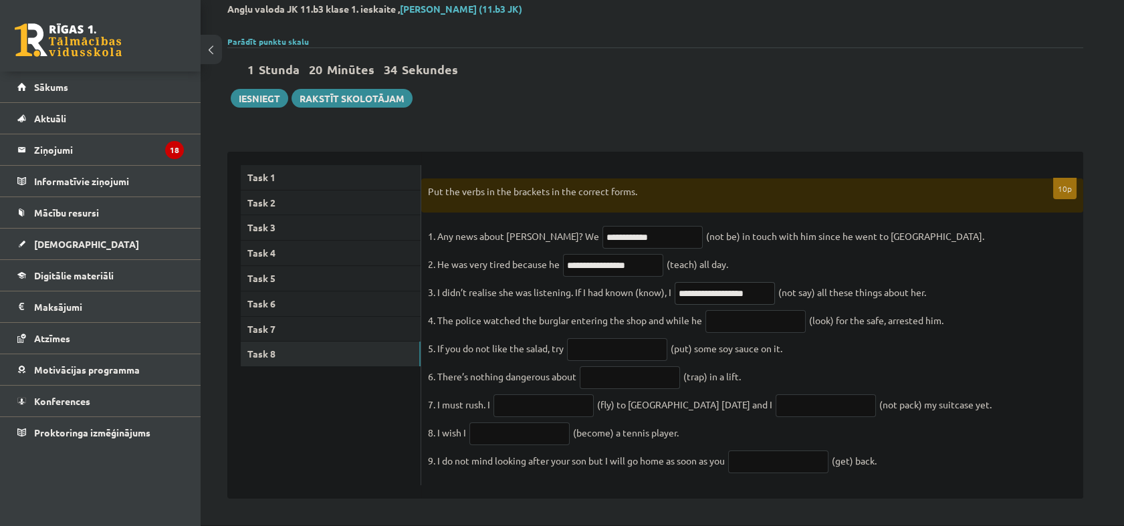
type input "**********"
click at [751, 310] on input "text" at bounding box center [755, 321] width 100 height 23
paste input "**********"
type input "**********"
drag, startPoint x: 650, startPoint y: 342, endPoint x: 509, endPoint y: 139, distance: 246.4
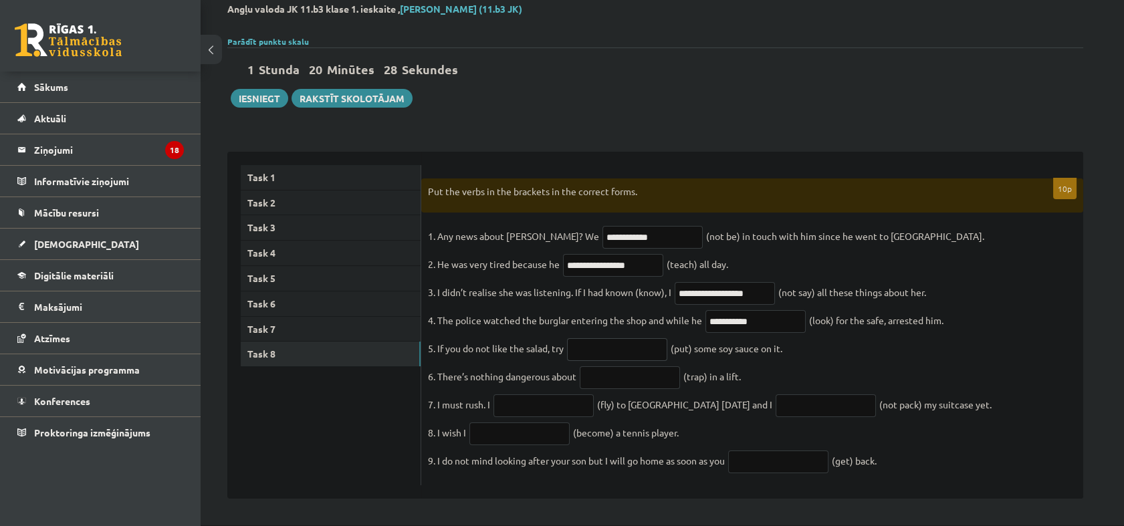
click at [650, 342] on input "text" at bounding box center [617, 349] width 100 height 23
paste input "*******"
type input "*******"
click at [613, 375] on input "text" at bounding box center [630, 377] width 100 height 23
paste input "**********"
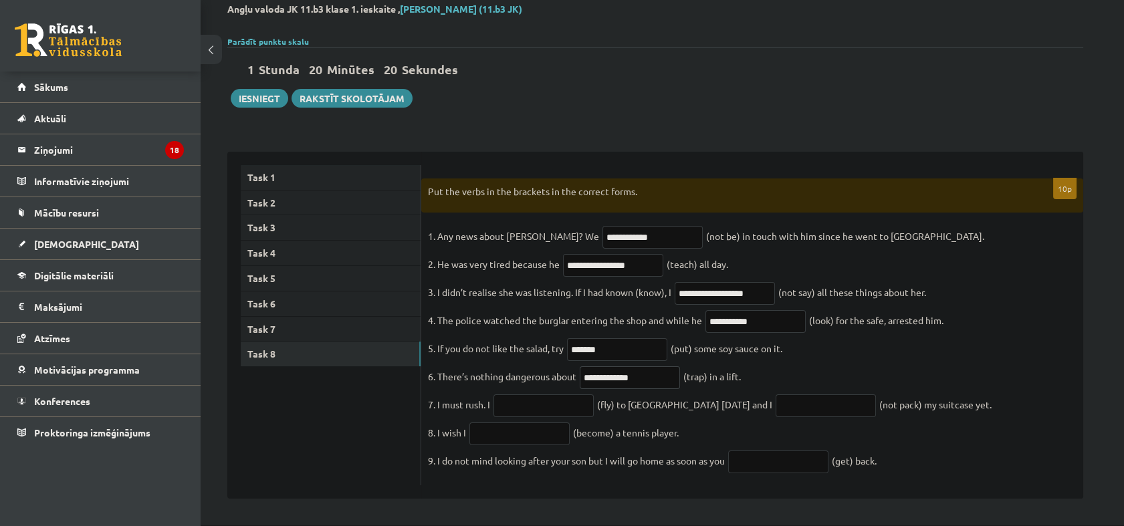
type input "**********"
click at [562, 396] on input "text" at bounding box center [543, 405] width 100 height 23
paste input "**********"
type input "*********"
click at [775, 401] on input "text" at bounding box center [825, 405] width 100 height 23
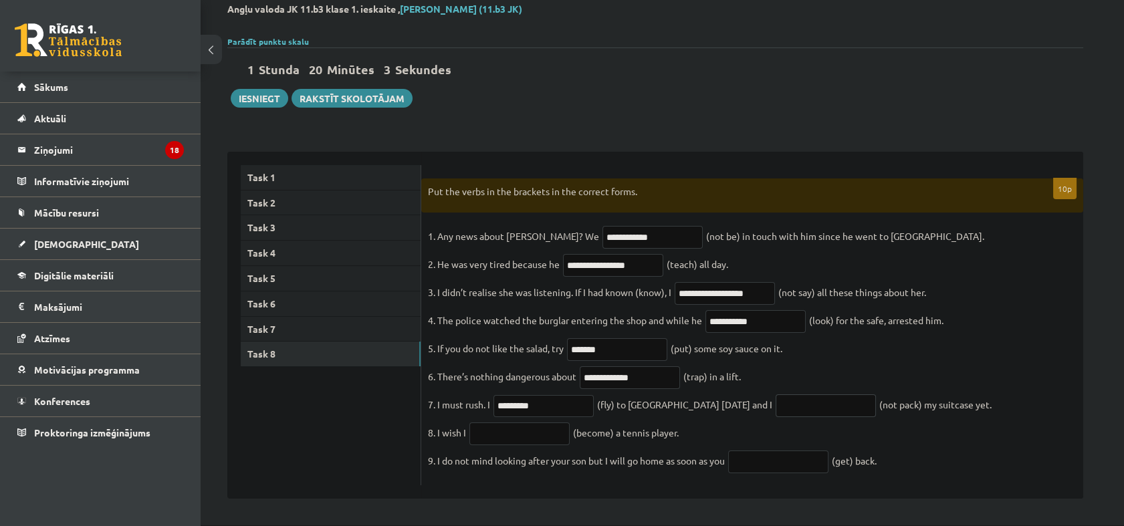
paste input "**********"
type input "**********"
click at [505, 431] on input "text" at bounding box center [519, 433] width 100 height 23
paste input "****"
type input "****"
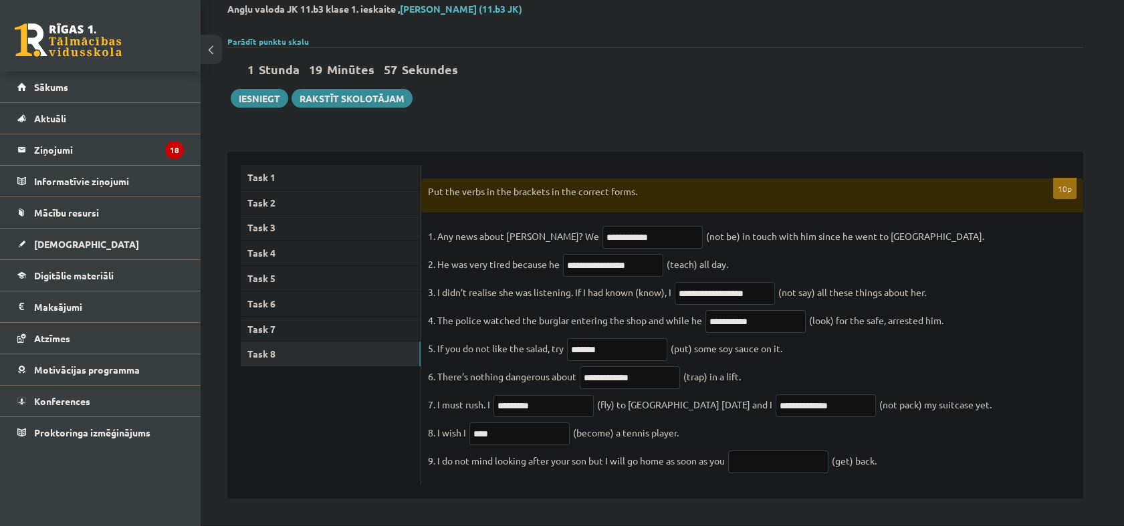
click at [758, 456] on input "text" at bounding box center [778, 462] width 100 height 23
type input "***"
click at [280, 193] on link "Task 2" at bounding box center [331, 203] width 180 height 25
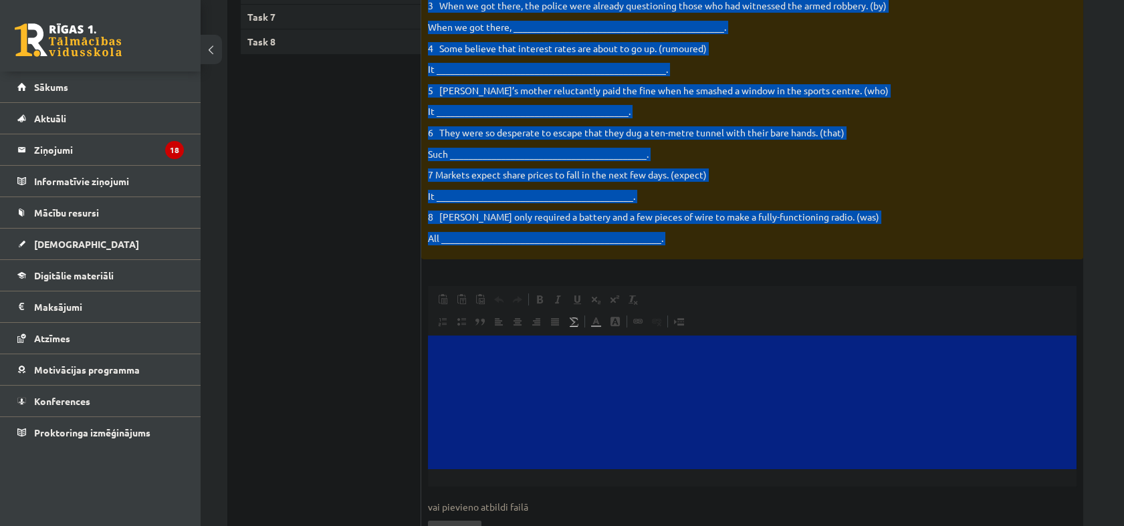
scroll to position [464, 0]
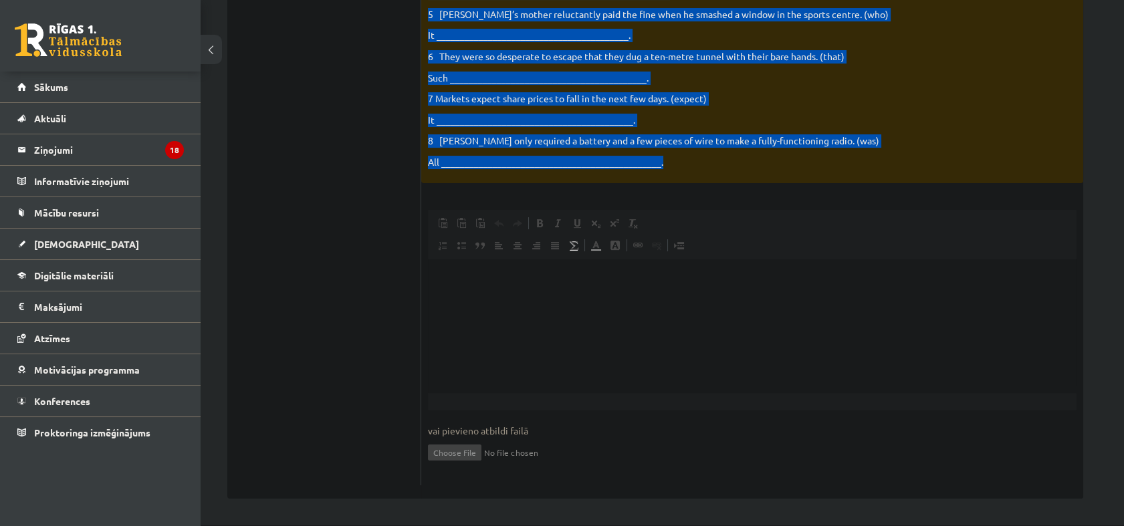
drag, startPoint x: 428, startPoint y: 157, endPoint x: 841, endPoint y: 170, distance: 413.4
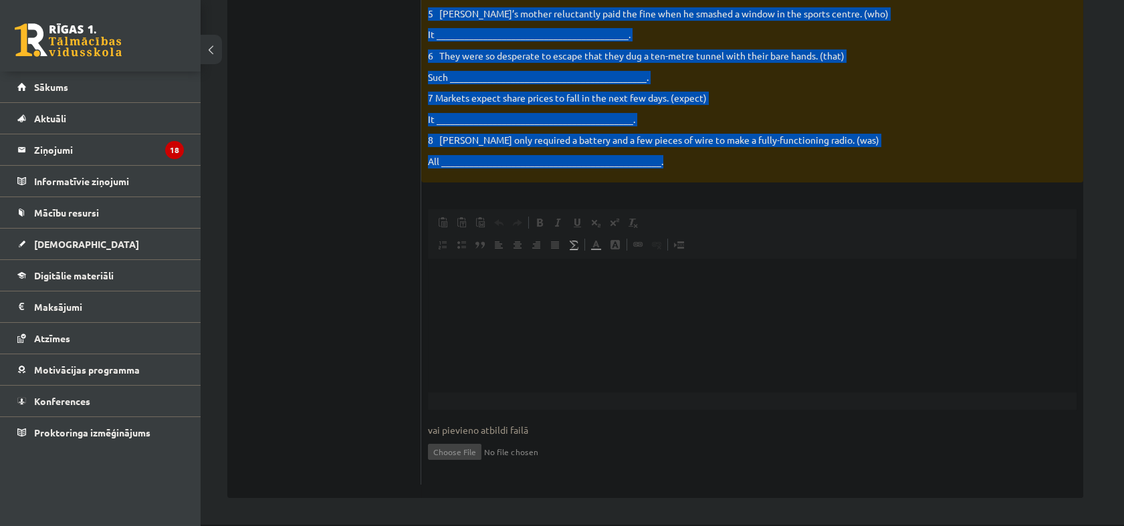
scroll to position [0, 0]
copy div "Loremip dol sitame consecte ad elit se doe t incidid utlabor et dol magna aliqu…"
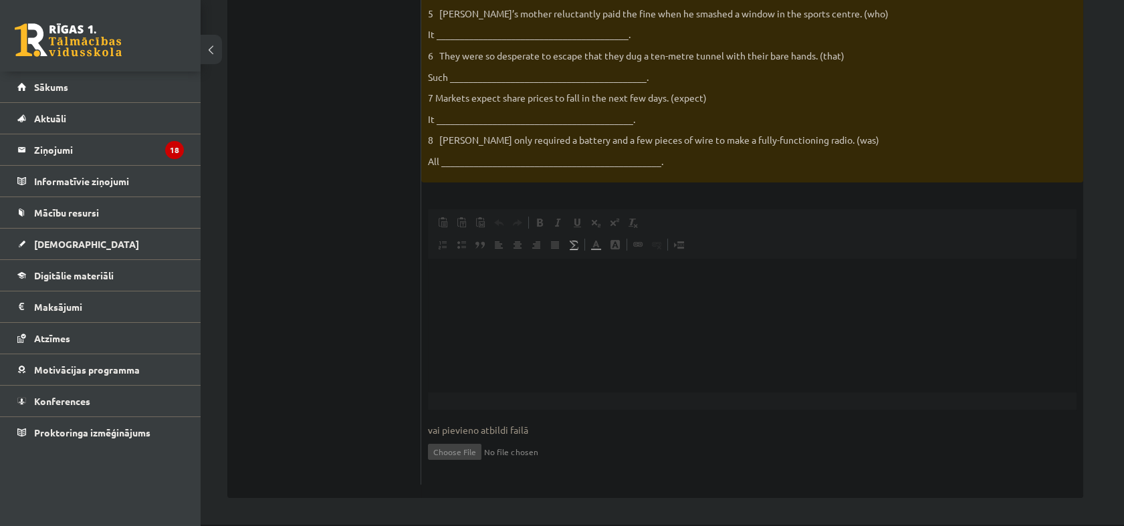
click at [309, 359] on ul "Task 1 Task 2 Task 3 Task 4 Task 5 Task 6 Task 7 Task 8" at bounding box center [331, 130] width 180 height 709
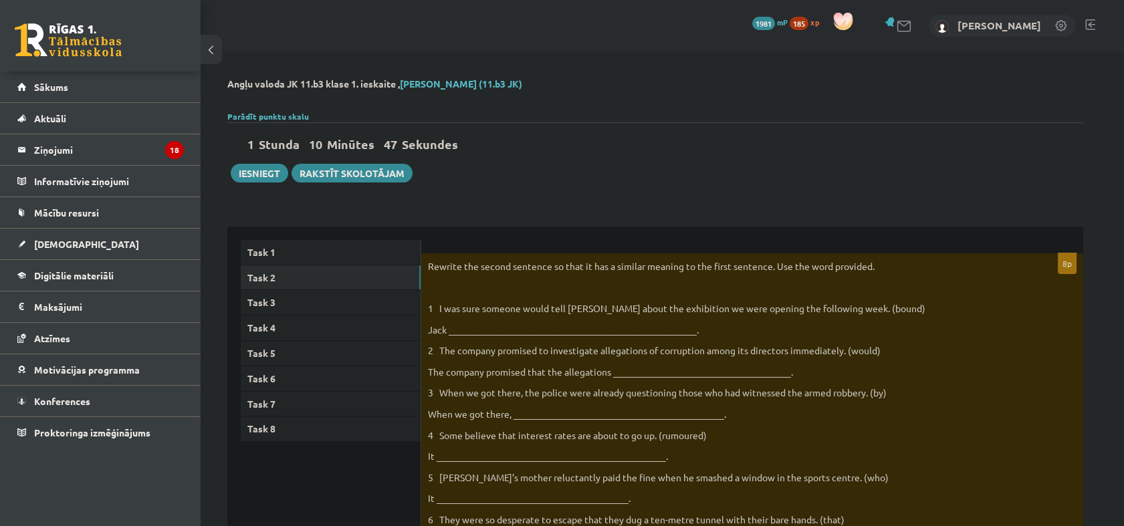
click at [535, 332] on p "Jack _____________________________________________________." at bounding box center [719, 330] width 582 height 13
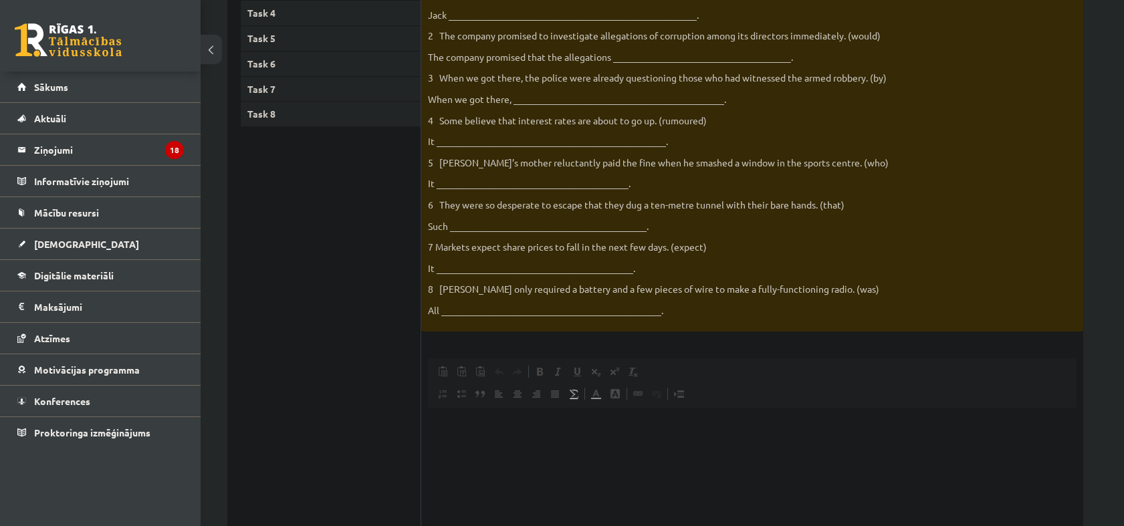
scroll to position [445, 0]
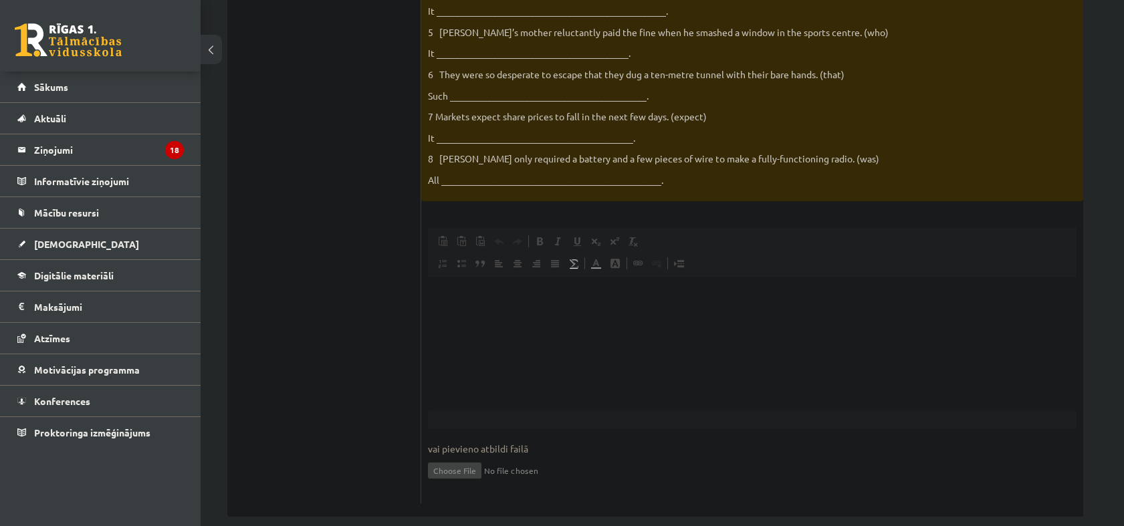
click at [520, 306] on html at bounding box center [752, 297] width 648 height 41
click at [731, 340] on html "**********" at bounding box center [752, 309] width 648 height 64
click at [584, 337] on html "**********" at bounding box center [752, 309] width 648 height 64
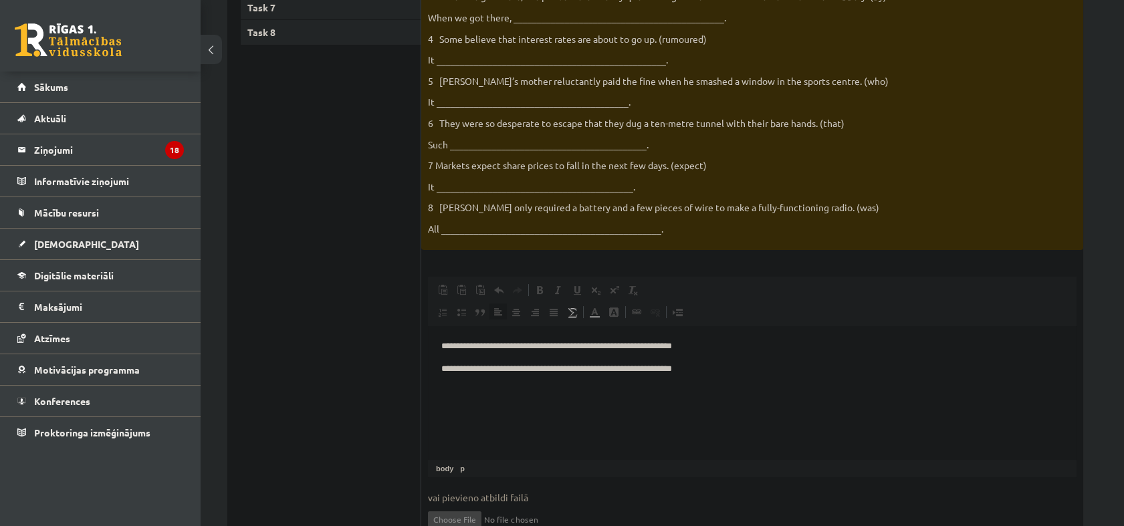
scroll to position [371, 0]
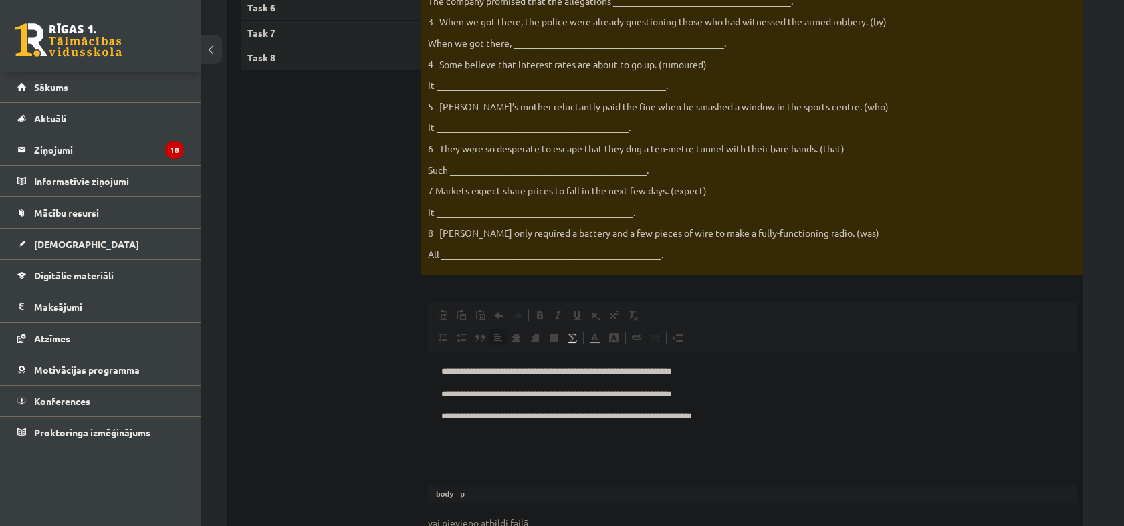
click at [503, 437] on html "**********" at bounding box center [752, 395] width 648 height 86
click at [742, 417] on p "**********" at bounding box center [752, 417] width 622 height 14
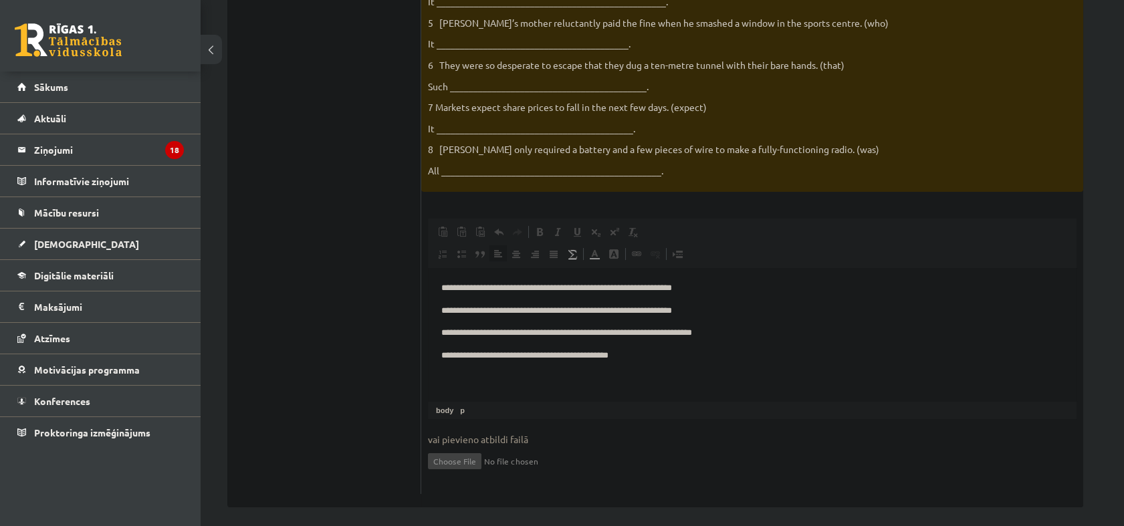
scroll to position [464, 0]
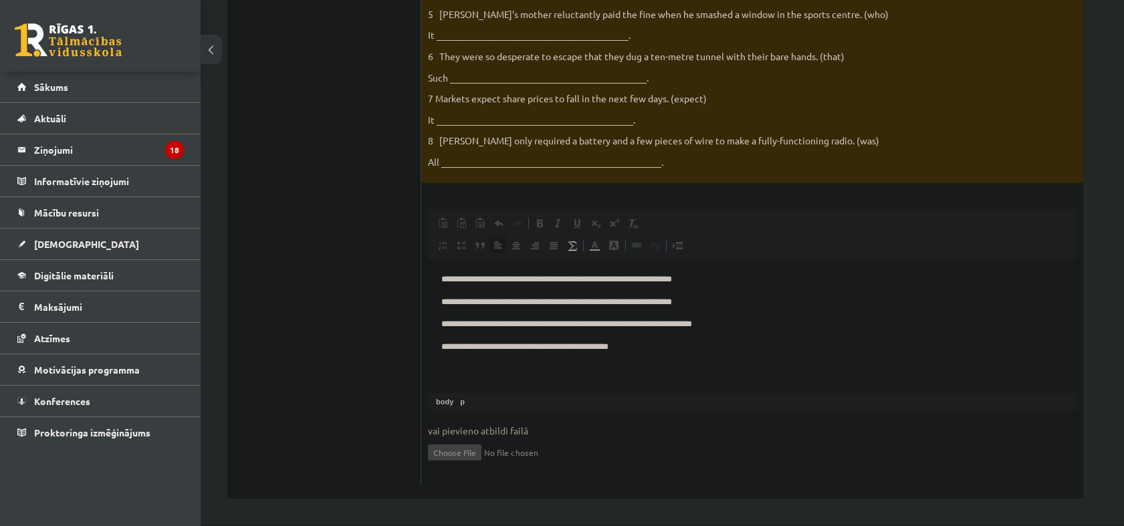
click at [664, 346] on p "**********" at bounding box center [752, 347] width 622 height 14
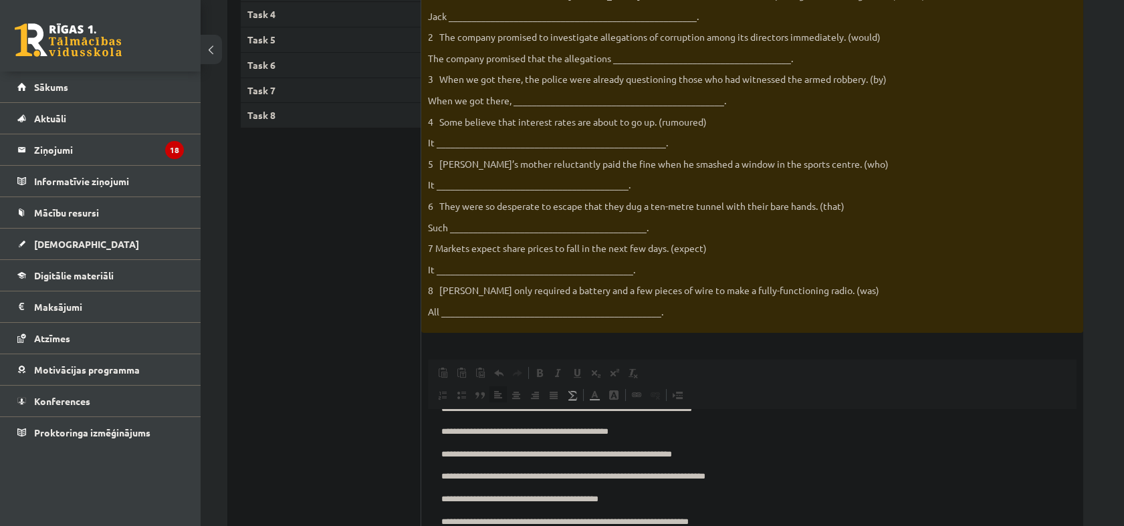
scroll to position [92, 0]
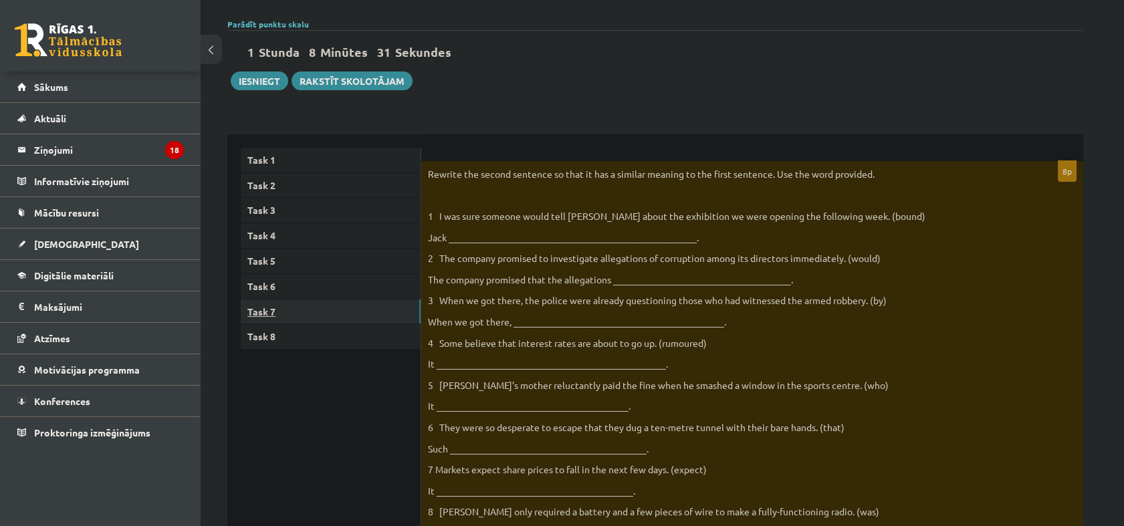
click at [295, 310] on link "Task 7" at bounding box center [331, 311] width 180 height 25
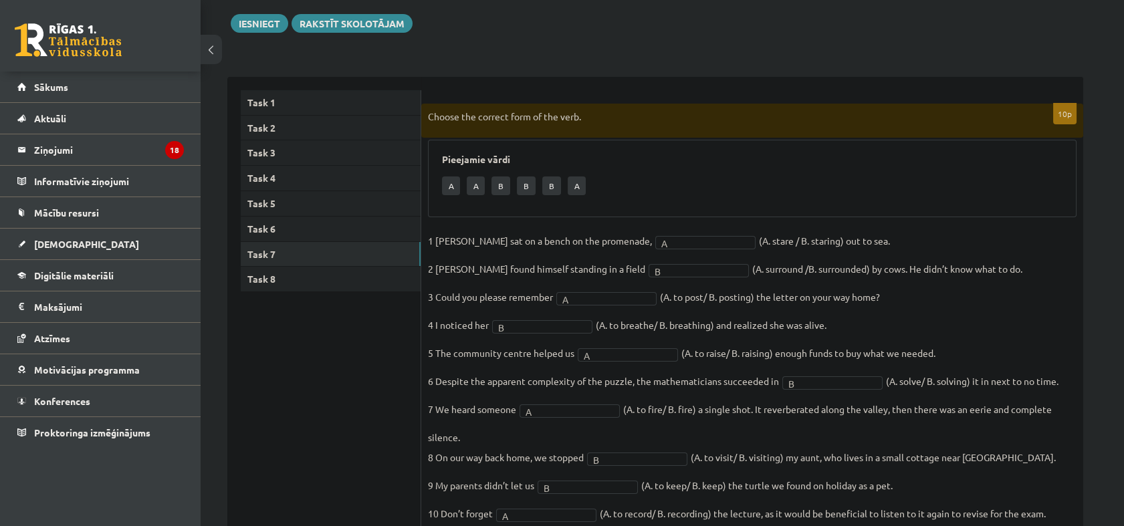
scroll to position [203, 0]
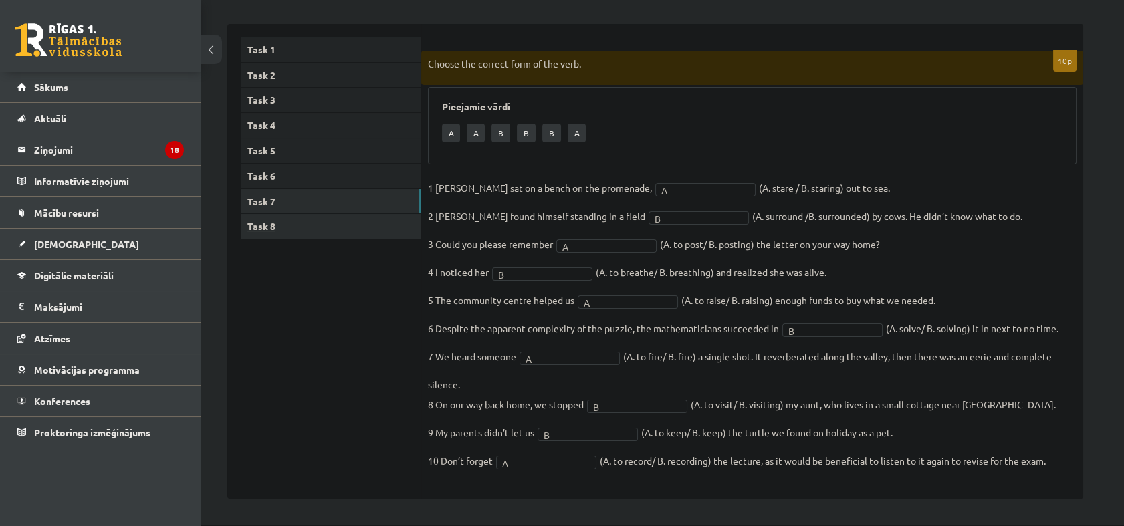
click at [327, 220] on link "Task 8" at bounding box center [331, 226] width 180 height 25
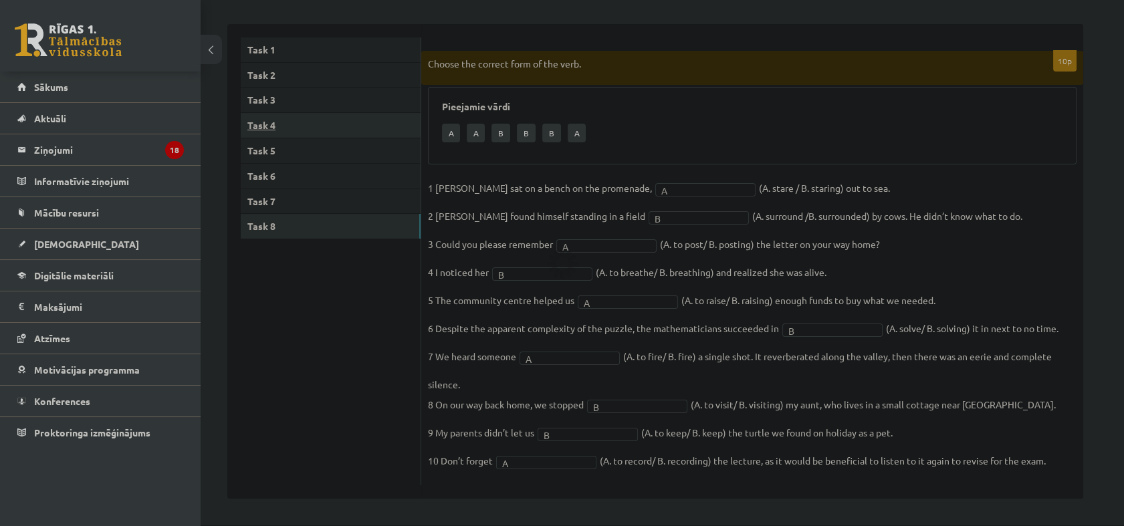
scroll to position [87, 0]
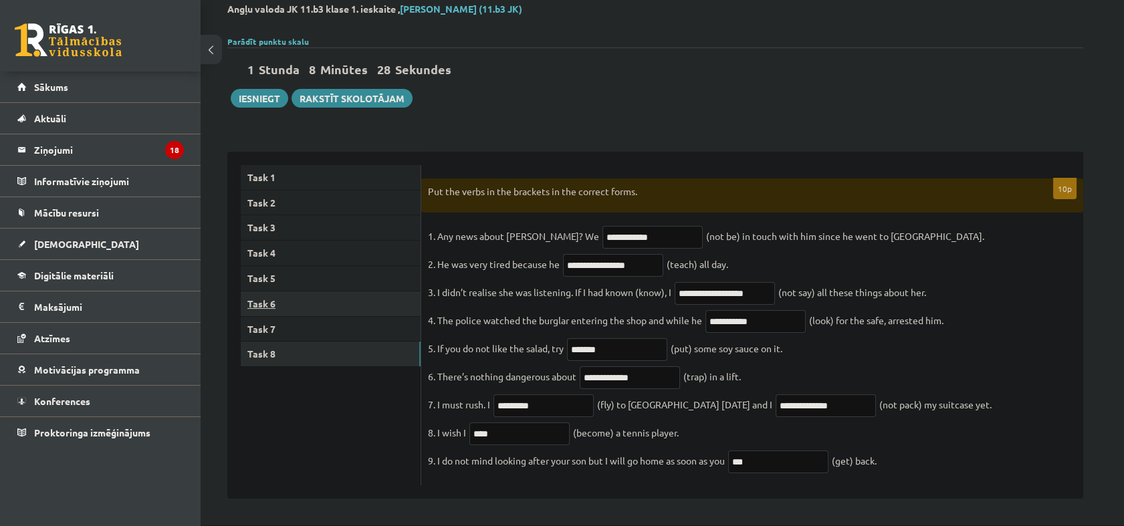
click at [283, 291] on link "Task 6" at bounding box center [331, 303] width 180 height 25
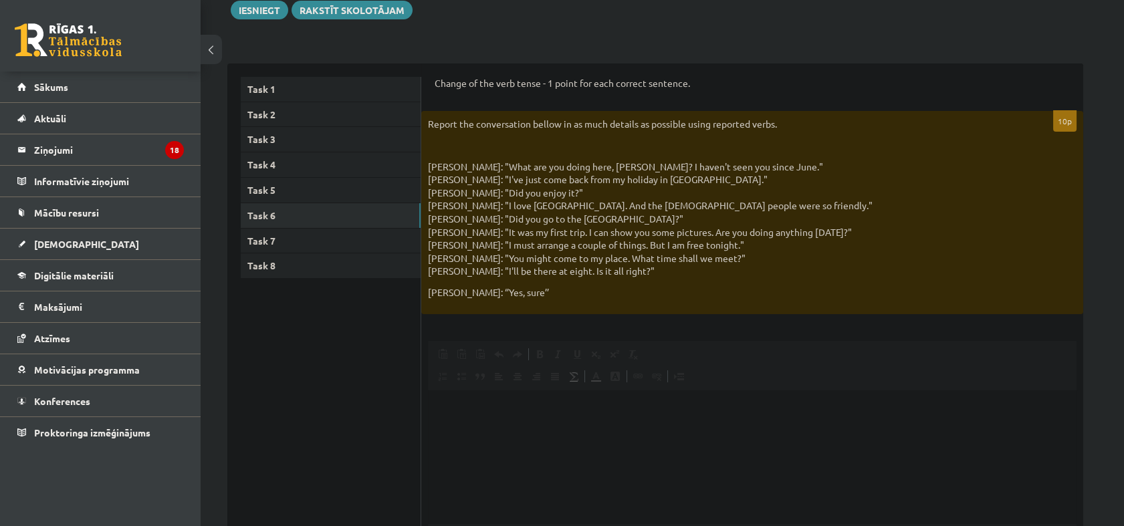
scroll to position [0, 0]
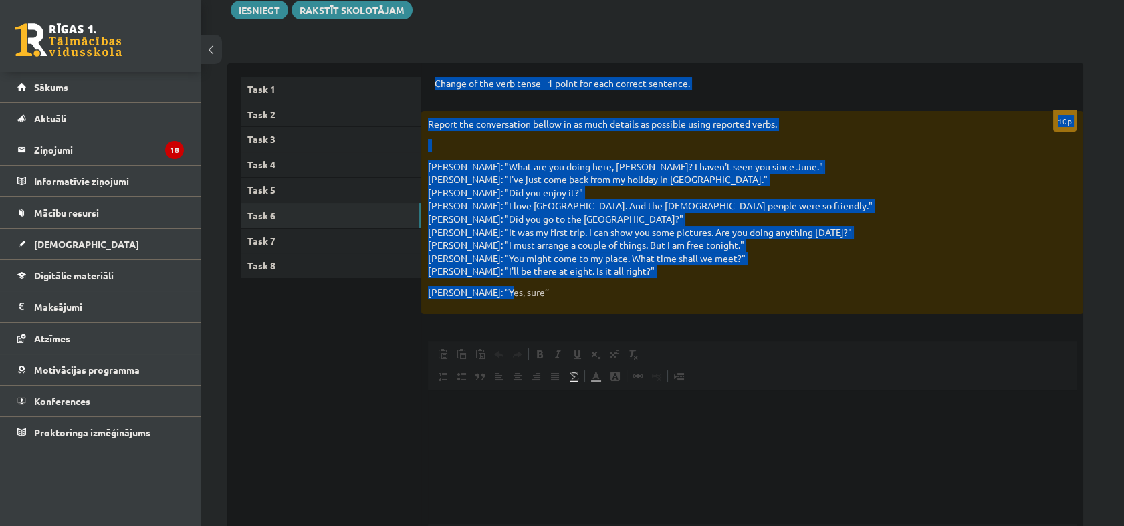
drag, startPoint x: 434, startPoint y: 78, endPoint x: 961, endPoint y: 291, distance: 568.1
click at [961, 291] on form "Change of the verb tense - 1 point for each correct sentence. 10p Report the co…" at bounding box center [752, 346] width 635 height 539
copy form "Change of the verb tense - 1 point for each correct sentence. 10p Report the co…"
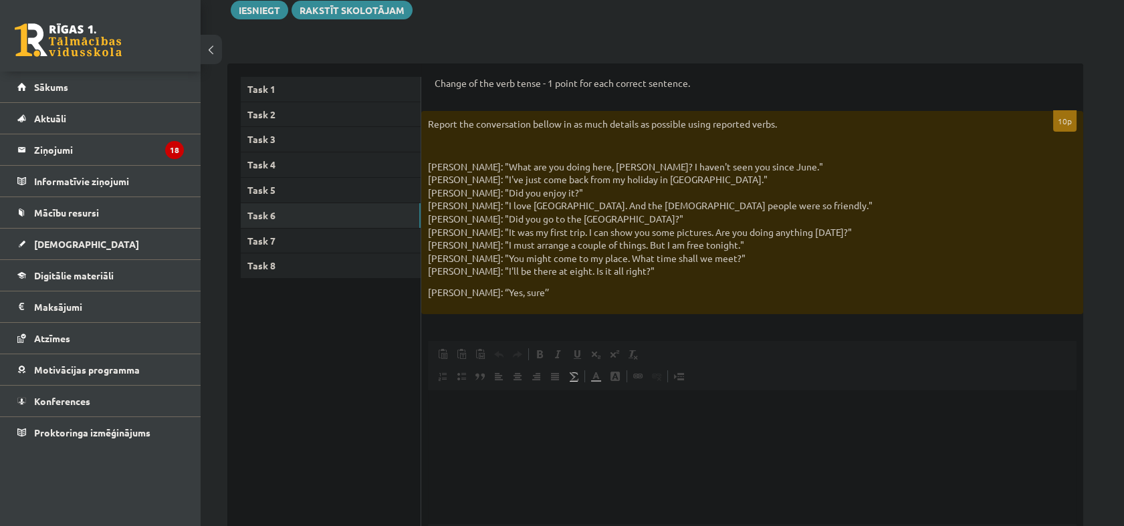
click at [716, 324] on div "10p Report the conversation bellow in as much details as possible using reporte…" at bounding box center [752, 363] width 662 height 505
click at [513, 421] on html at bounding box center [752, 410] width 648 height 41
paste body "Визуальный текстовый редактор, wiswyg-editor-user-answer-47024811539800"
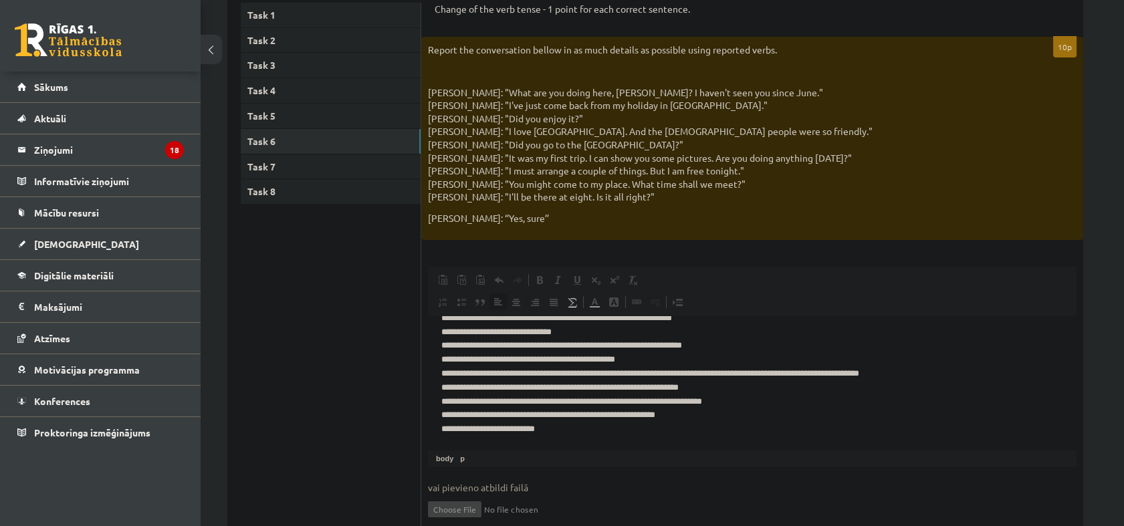
scroll to position [294, 0]
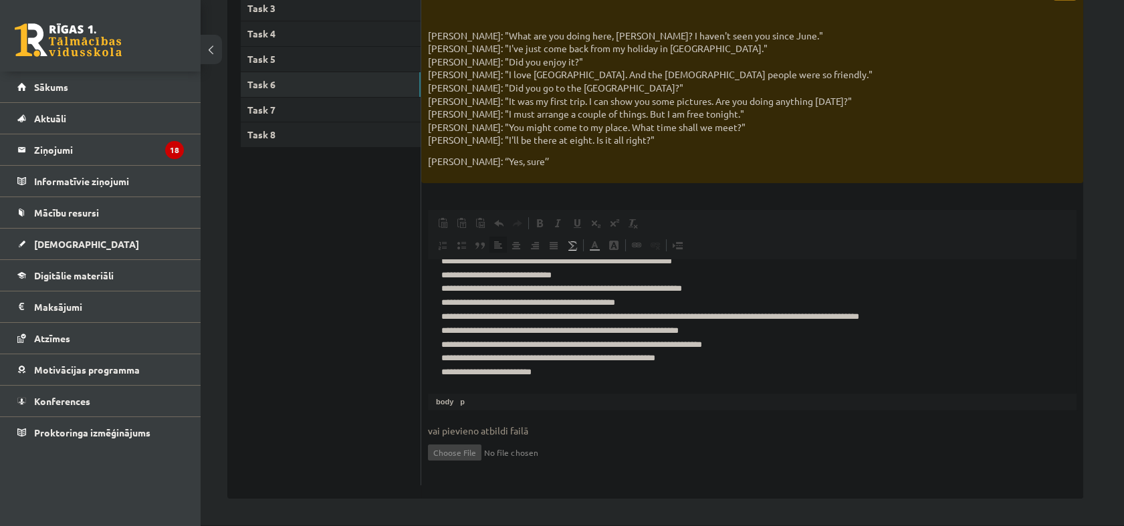
click at [719, 362] on p "**********" at bounding box center [746, 309] width 610 height 139
click at [767, 346] on p "**********" at bounding box center [746, 309] width 610 height 139
click at [749, 320] on p "**********" at bounding box center [746, 309] width 610 height 139
click at [738, 328] on p "**********" at bounding box center [746, 309] width 610 height 139
click at [914, 318] on p "**********" at bounding box center [746, 309] width 610 height 139
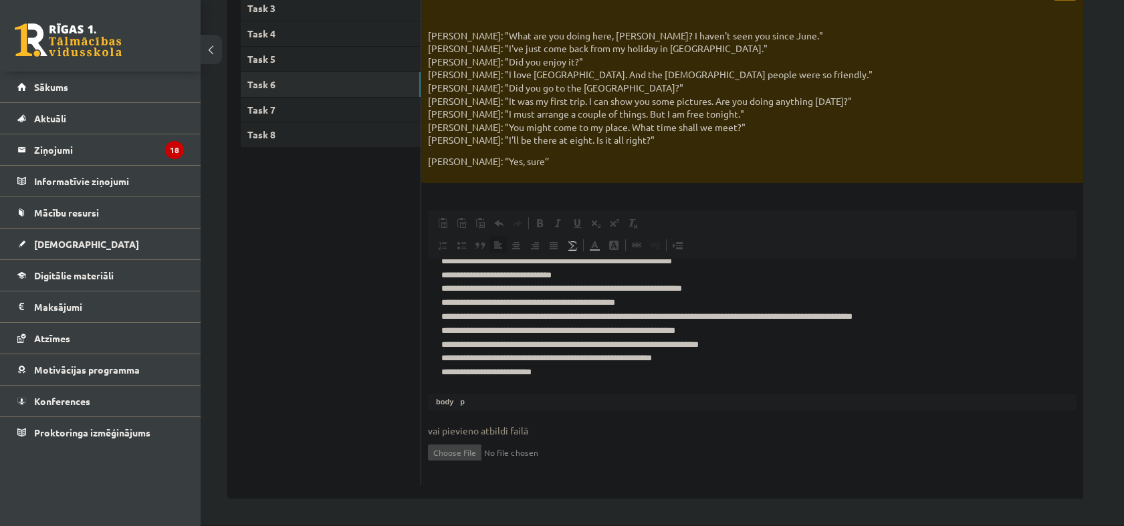
click at [701, 297] on p "**********" at bounding box center [746, 309] width 610 height 139
click at [730, 284] on p "**********" at bounding box center [746, 309] width 610 height 139
click at [595, 272] on p "**********" at bounding box center [746, 309] width 610 height 139
click at [724, 261] on p "**********" at bounding box center [746, 309] width 610 height 139
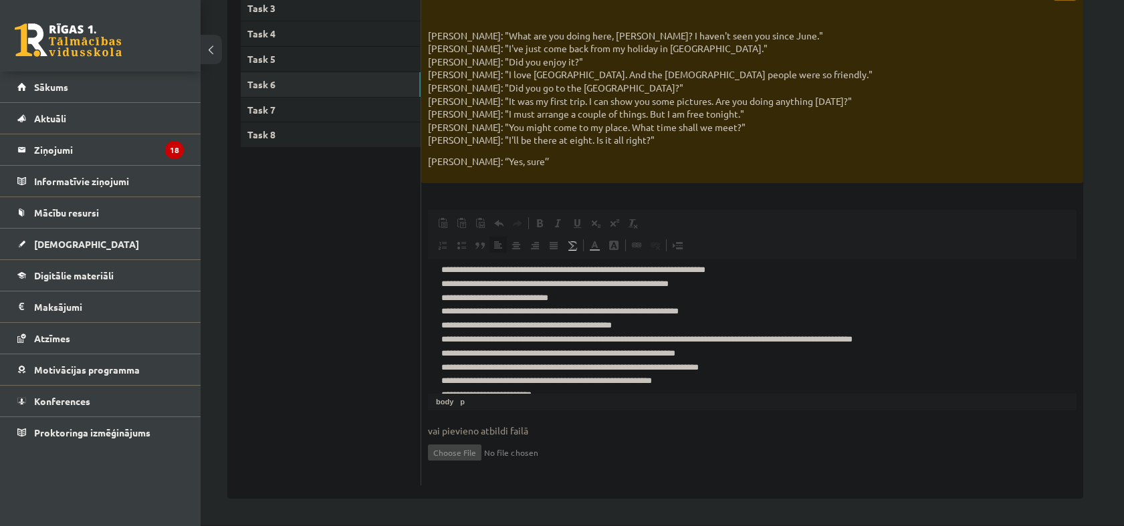
scroll to position [0, 0]
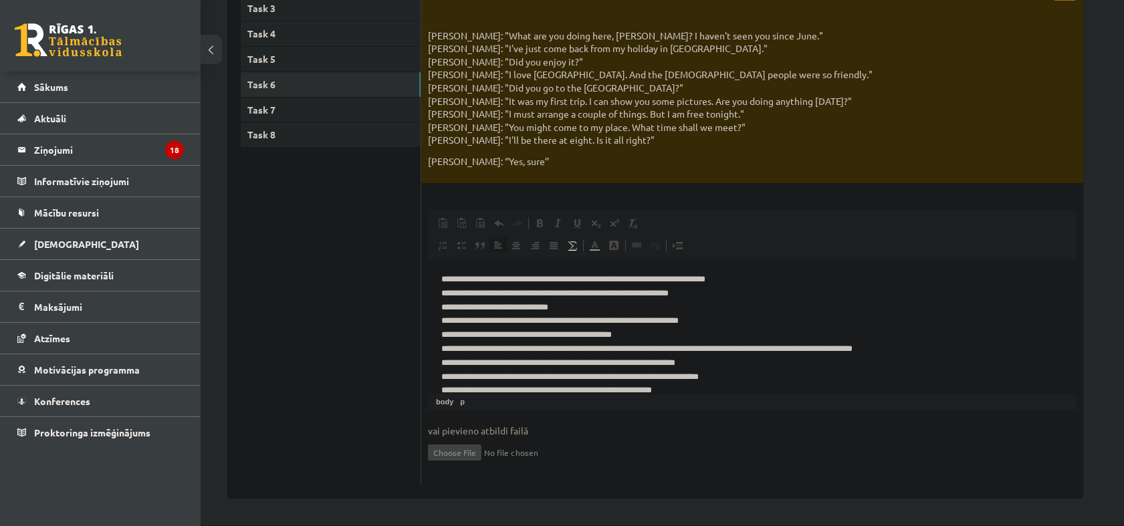
click at [772, 272] on p "**********" at bounding box center [746, 341] width 610 height 139
